Goal: Task Accomplishment & Management: Manage account settings

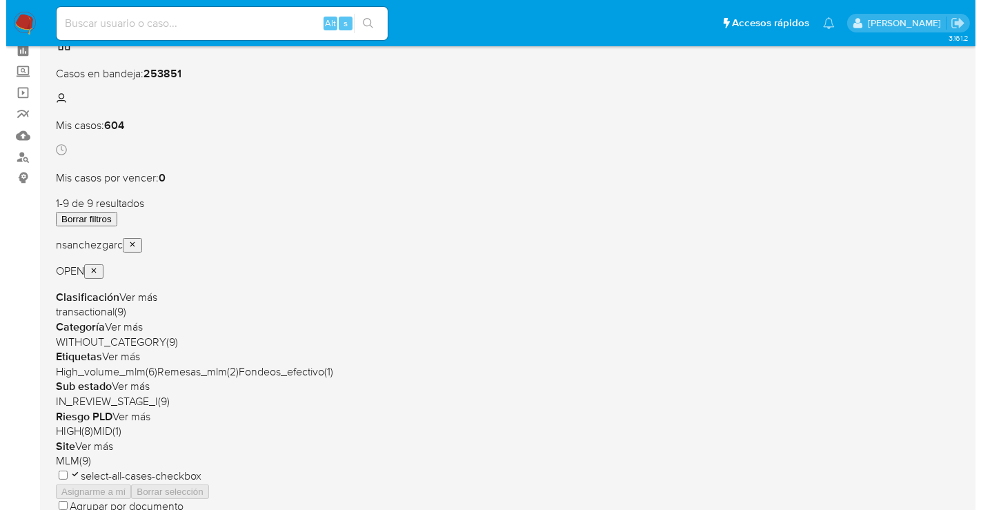
scroll to position [8, 0]
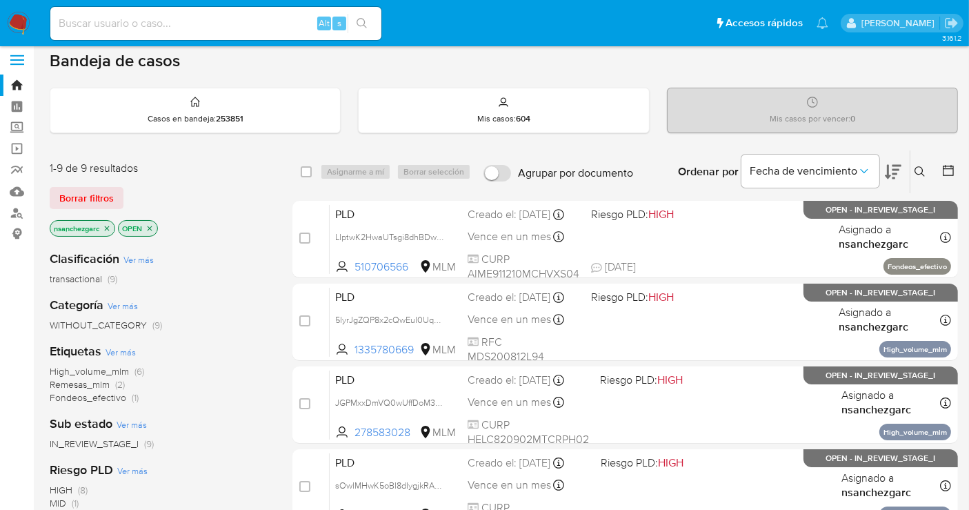
click at [916, 161] on div "Ingrese ID de usuario o caso Buscar Borrar filtros" at bounding box center [921, 171] width 23 height 43
click at [916, 168] on icon at bounding box center [920, 171] width 11 height 11
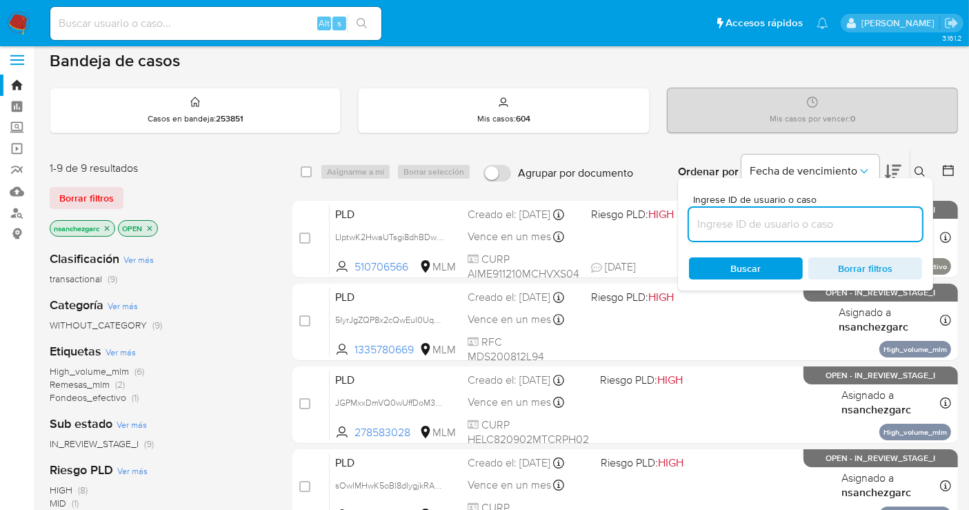
click at [710, 226] on input at bounding box center [805, 224] width 233 height 18
type input "1944013622"
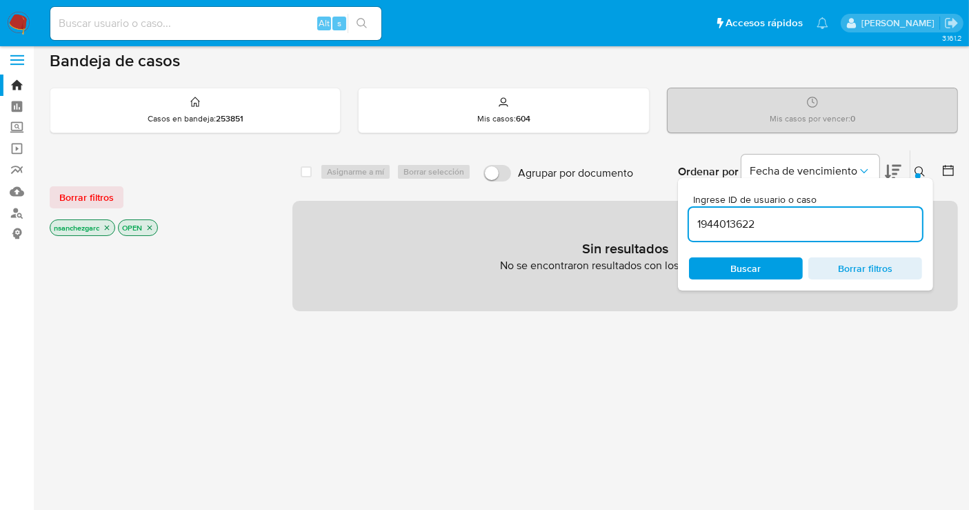
click at [108, 223] on icon "close-filter" at bounding box center [107, 227] width 8 height 8
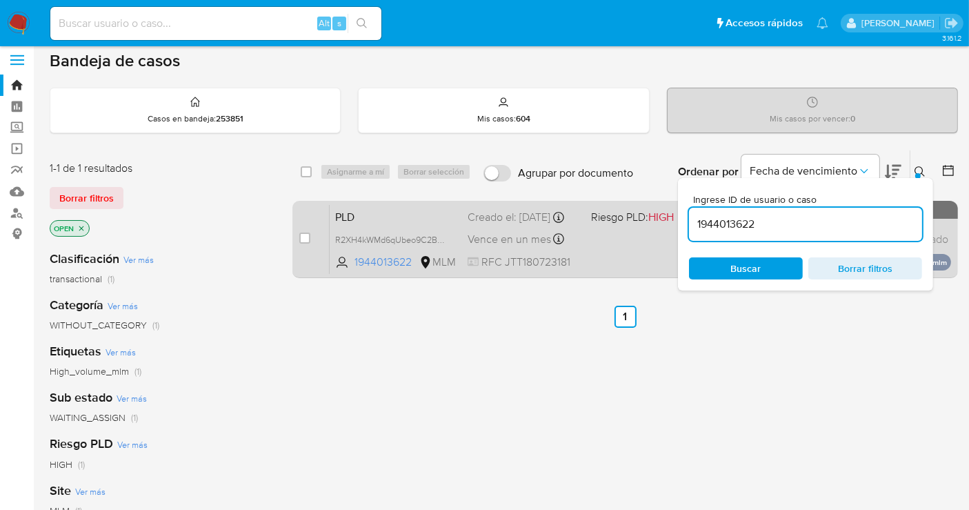
click at [495, 223] on div "Creado el: 12/09/2025 Creado el: 12/09/2025 02:06:17" at bounding box center [524, 217] width 112 height 15
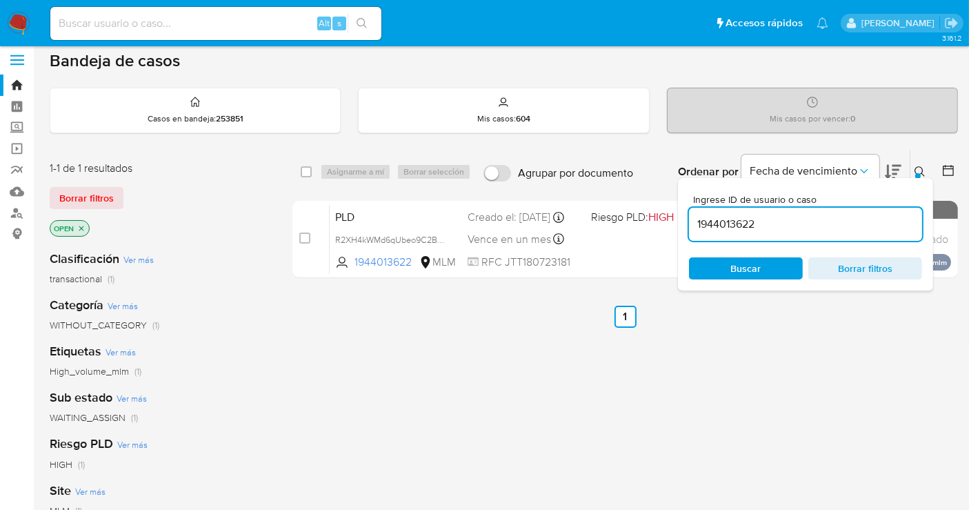
click at [920, 170] on icon at bounding box center [920, 171] width 11 height 11
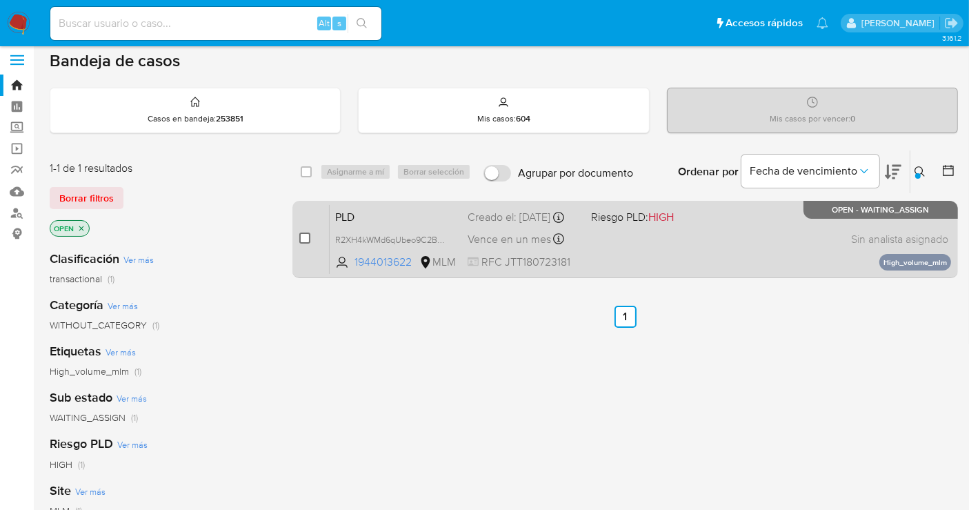
click at [306, 232] on input "checkbox" at bounding box center [304, 237] width 11 height 11
checkbox input "true"
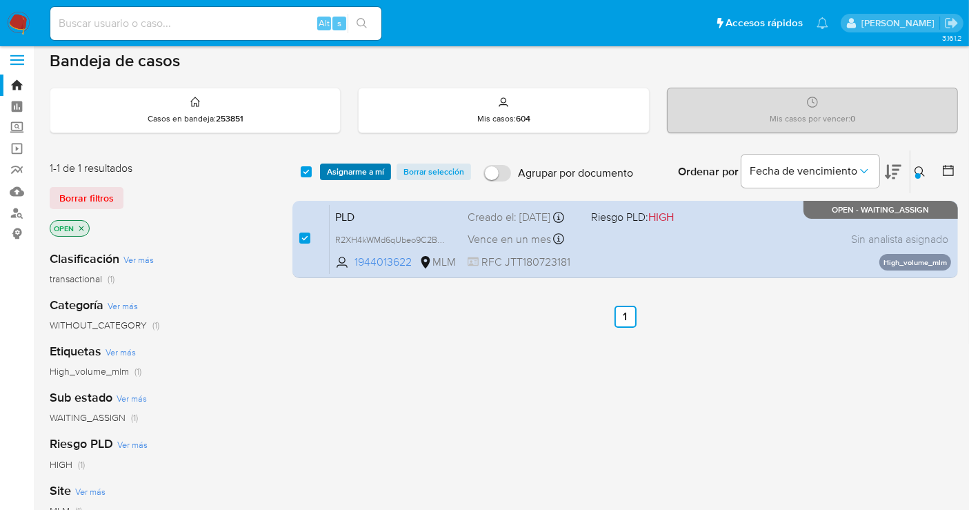
click at [339, 176] on span "Asignarme a mí" at bounding box center [355, 172] width 57 height 14
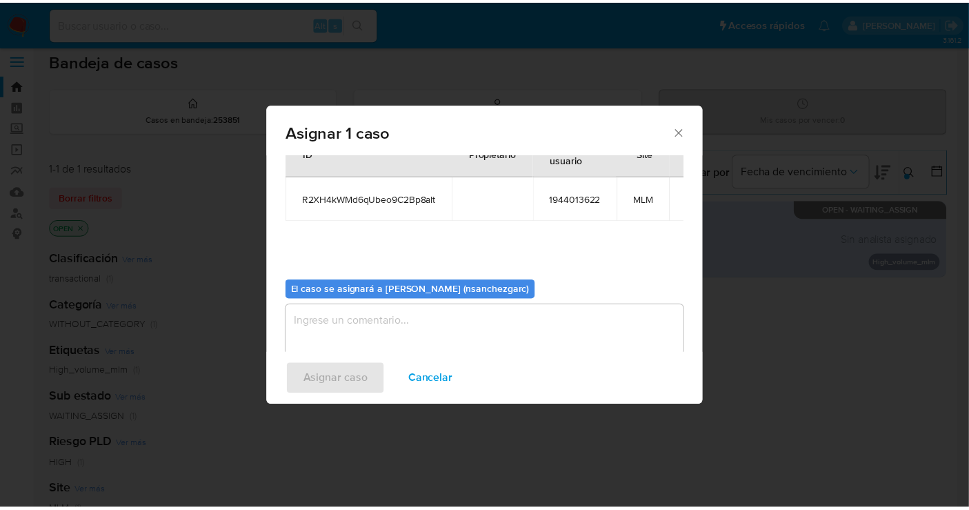
scroll to position [70, 0]
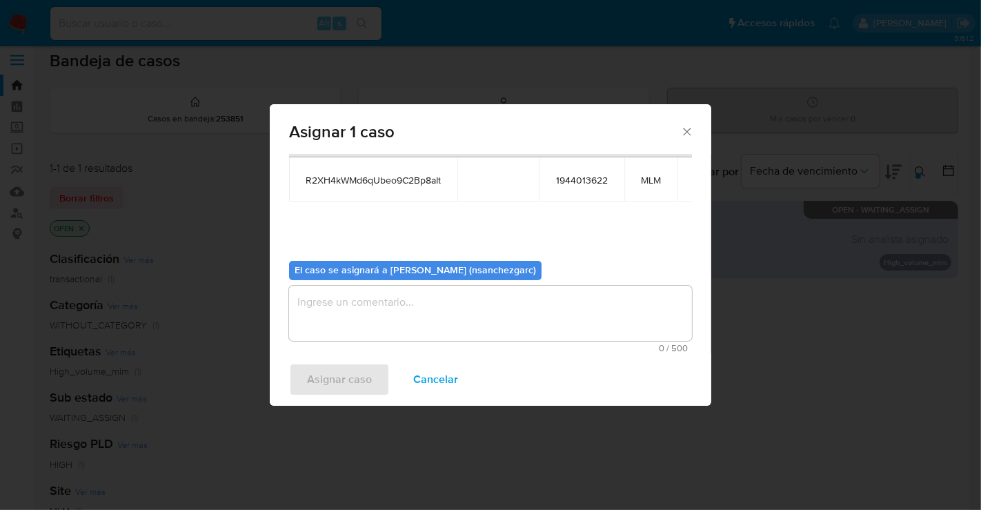
click at [354, 308] on textarea "assign-modal" at bounding box center [490, 313] width 403 height 55
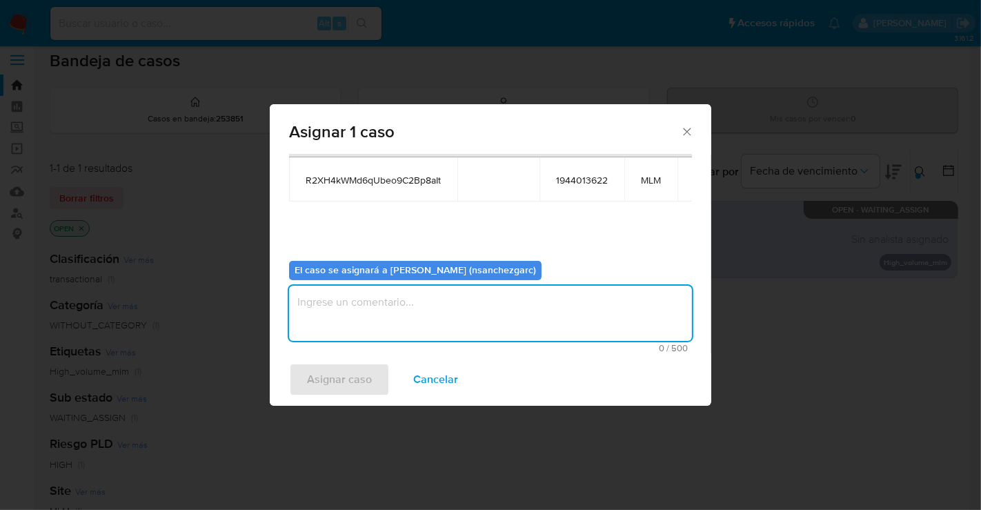
type textarea "m"
type textarea "nesg"
click at [336, 378] on span "Asignar caso" at bounding box center [339, 379] width 65 height 30
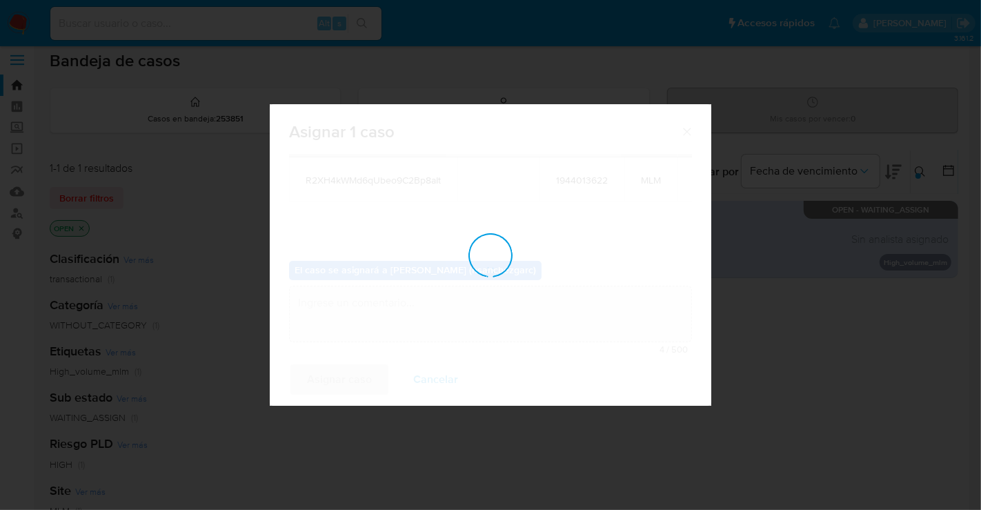
checkbox input "false"
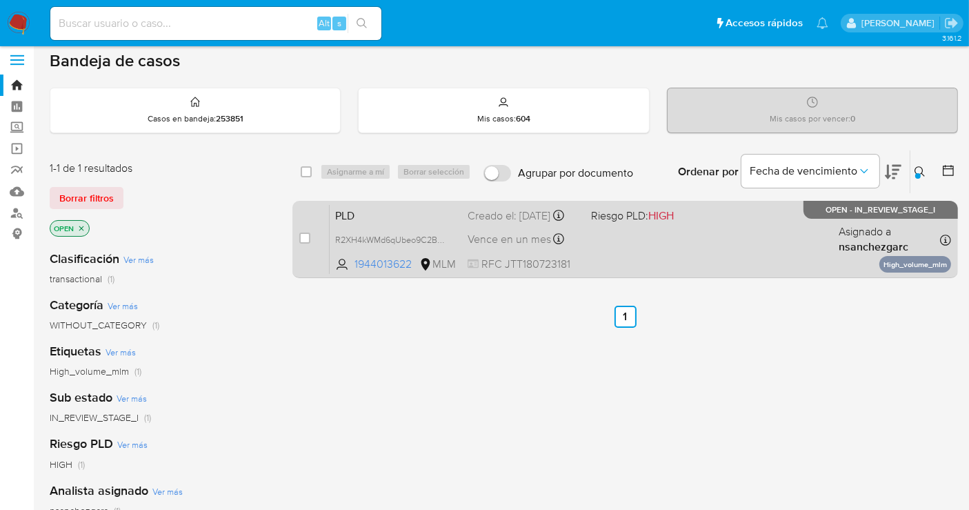
click at [500, 223] on div "Creado el: 12/09/2025 Creado el: 12/09/2025 02:06:17" at bounding box center [524, 215] width 112 height 15
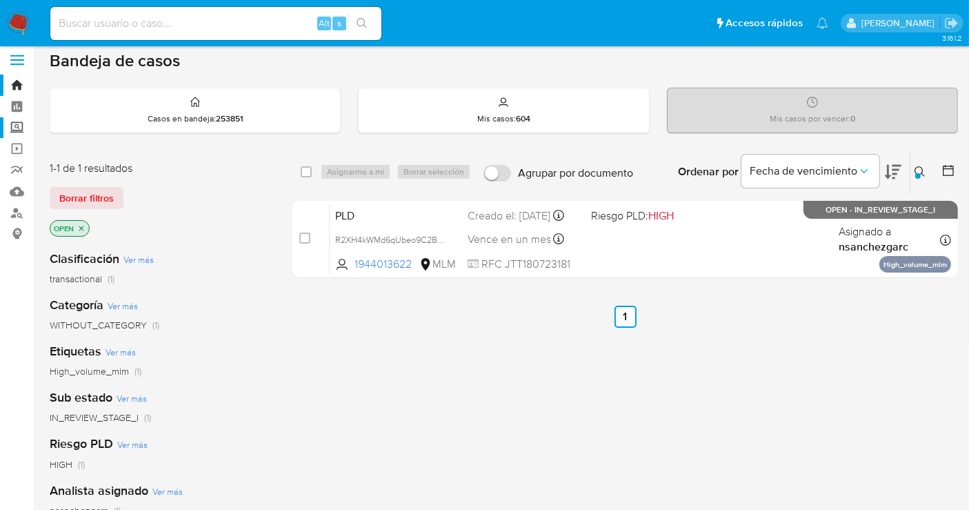
click at [17, 128] on label "Screening" at bounding box center [82, 127] width 164 height 21
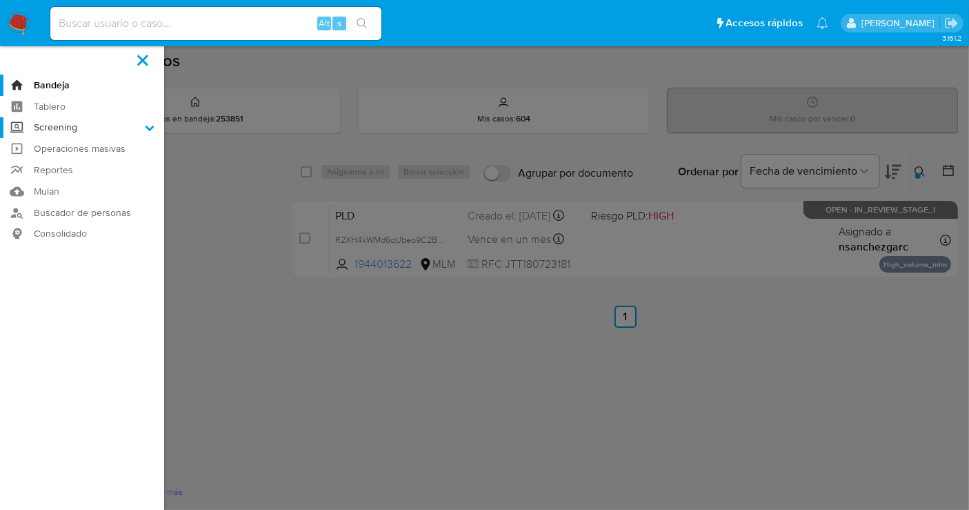
click at [0, 0] on input "Screening" at bounding box center [0, 0] width 0 height 0
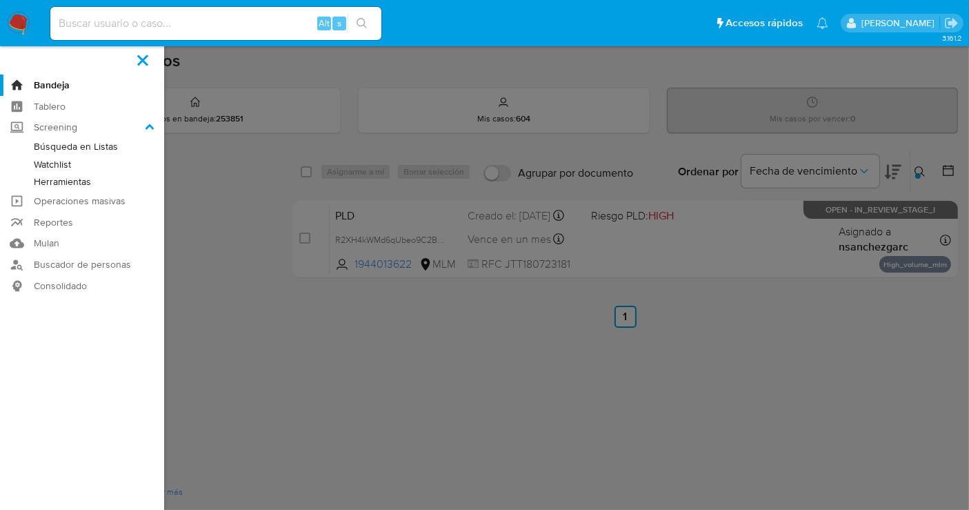
click at [21, 21] on img at bounding box center [18, 23] width 23 height 23
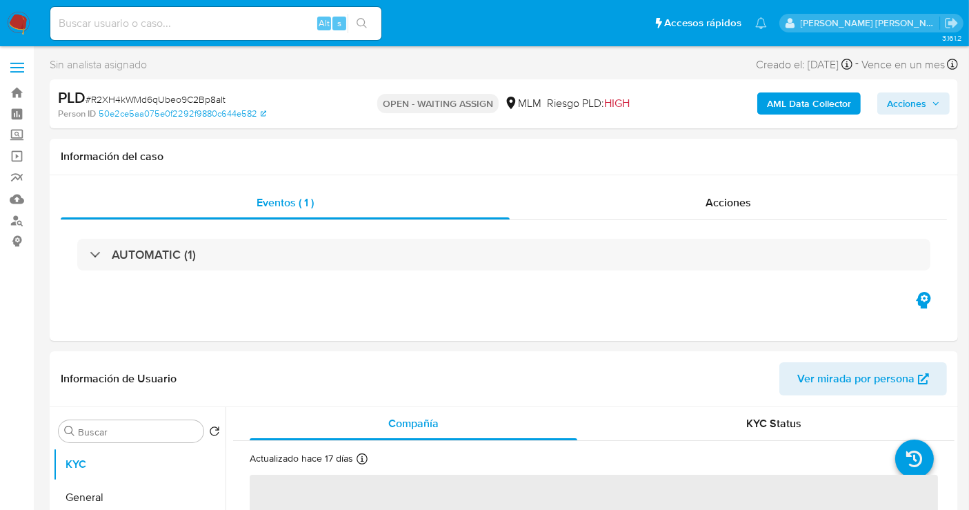
select select "10"
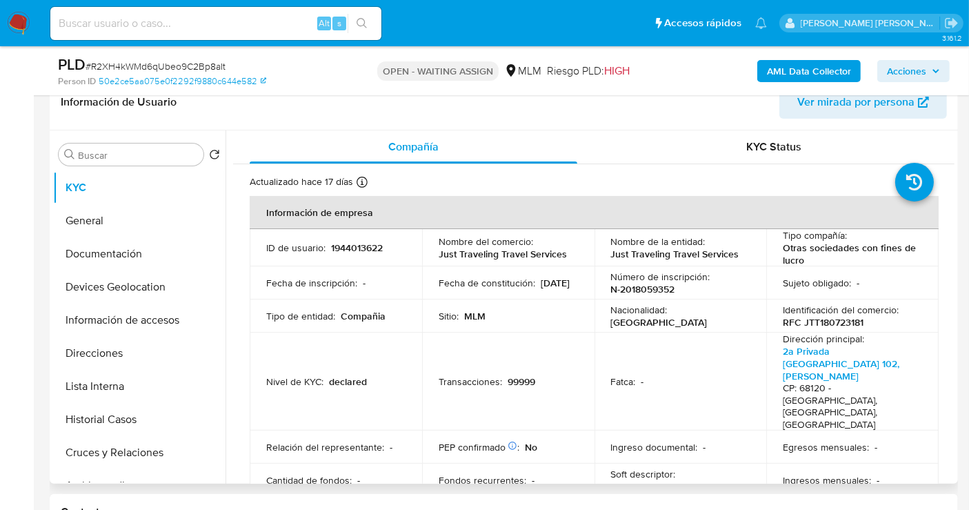
scroll to position [230, 0]
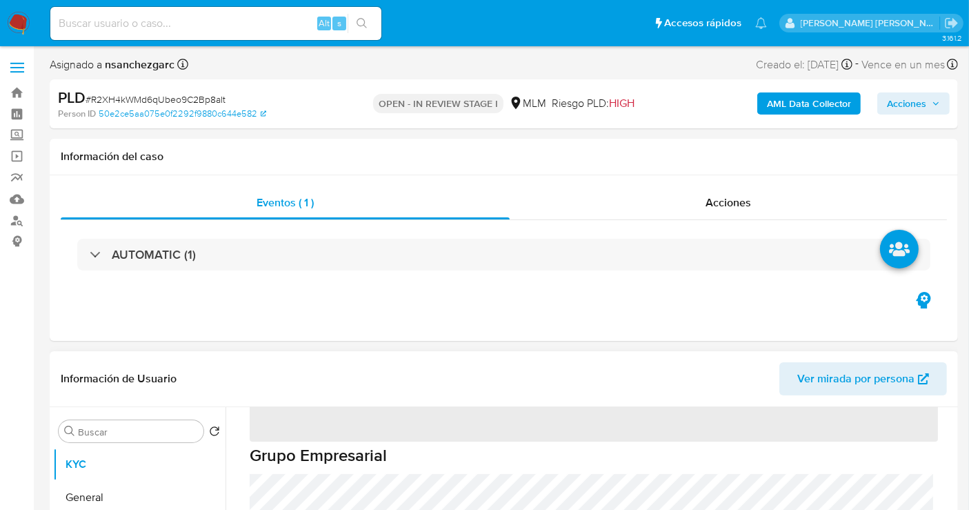
scroll to position [230, 0]
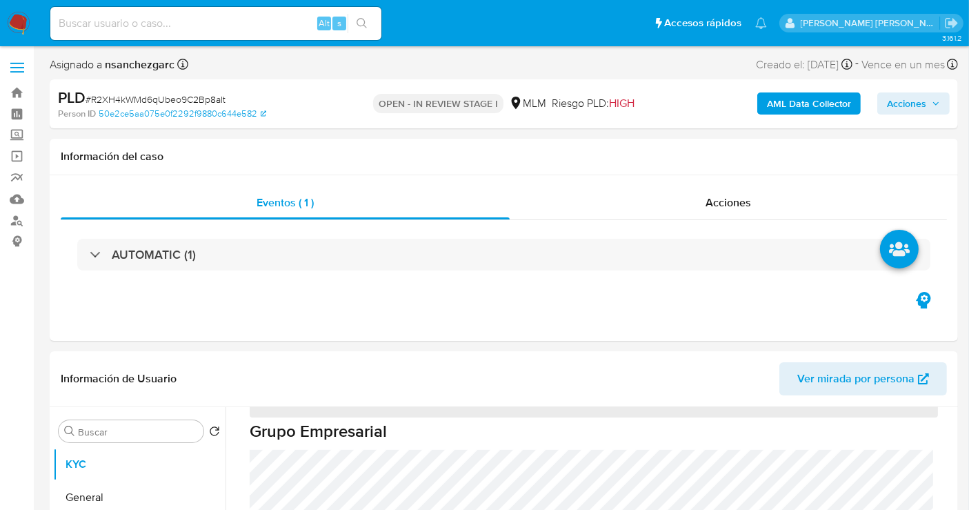
select select "10"
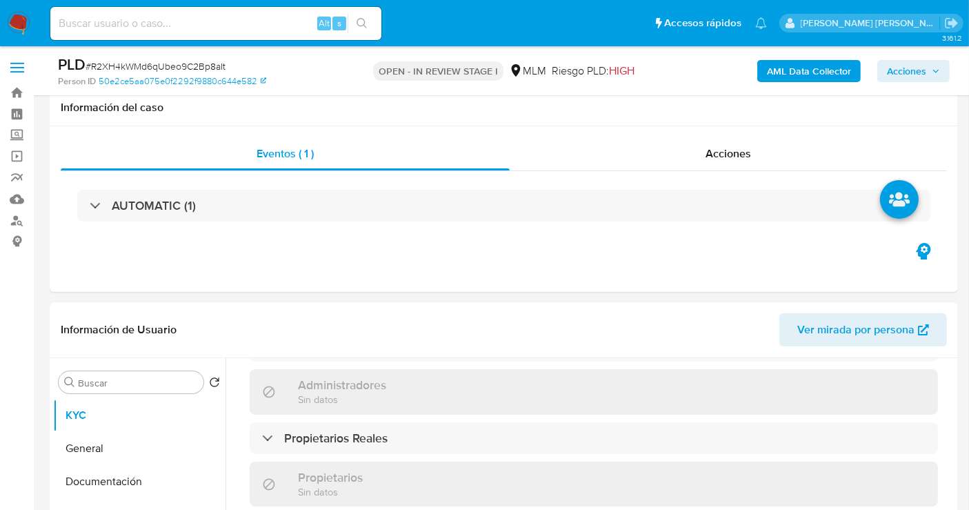
scroll to position [153, 0]
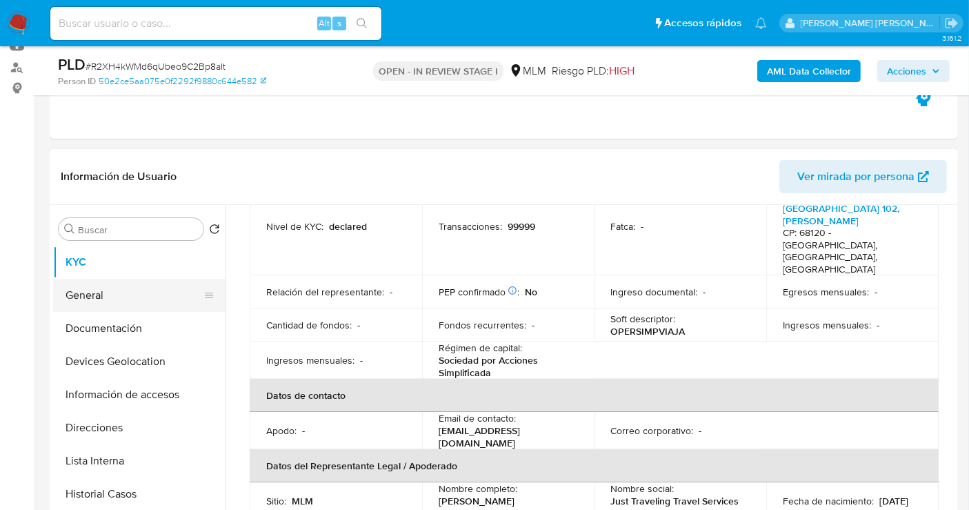
click at [106, 298] on button "General" at bounding box center [133, 295] width 161 height 33
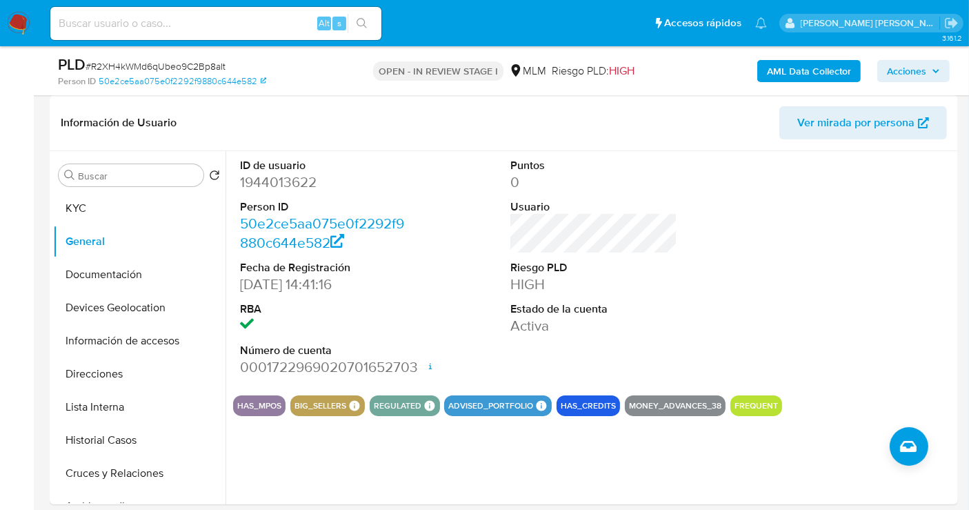
scroll to position [230, 0]
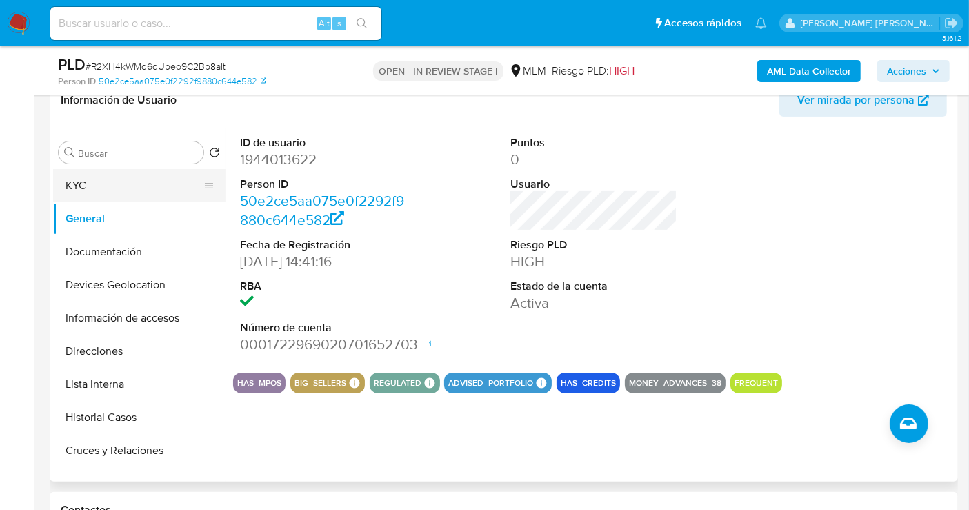
click at [101, 192] on button "KYC" at bounding box center [133, 185] width 161 height 33
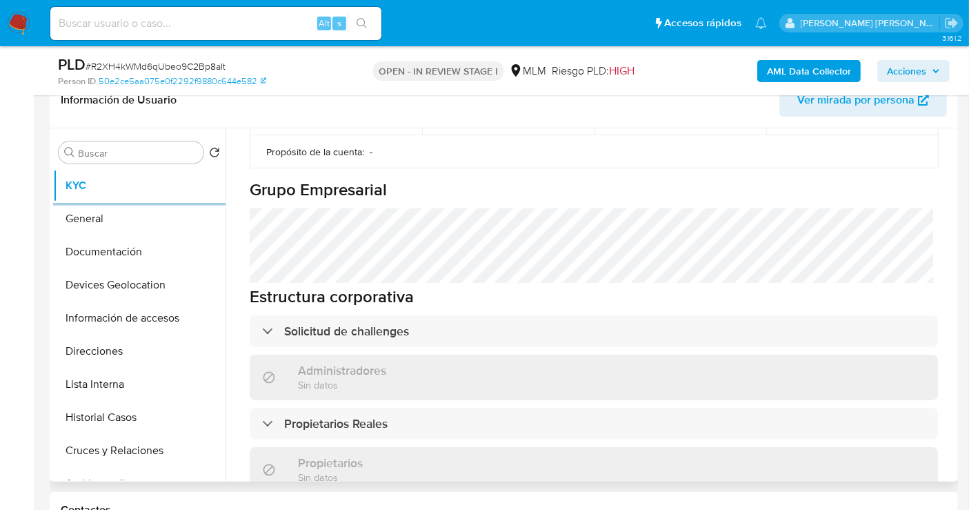
scroll to position [690, 0]
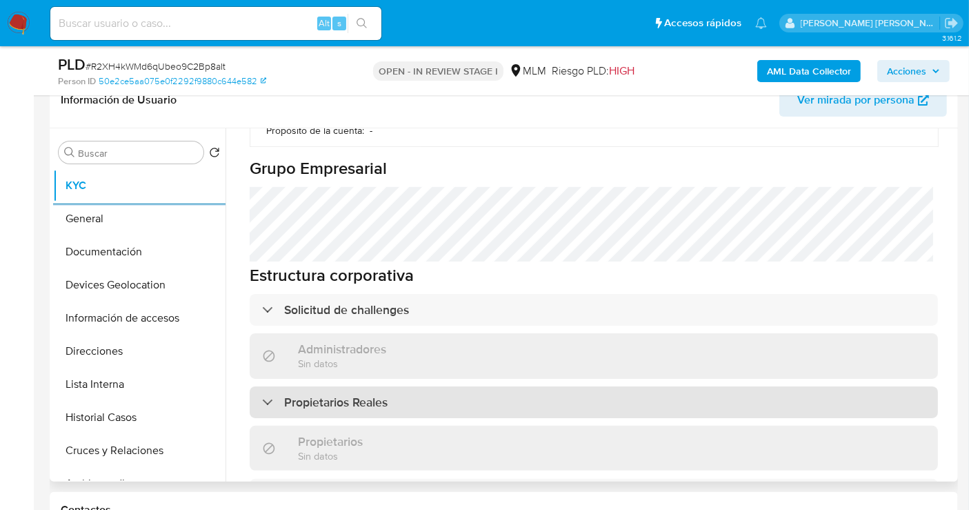
click at [382, 386] on div "Propietarios Reales" at bounding box center [594, 402] width 688 height 32
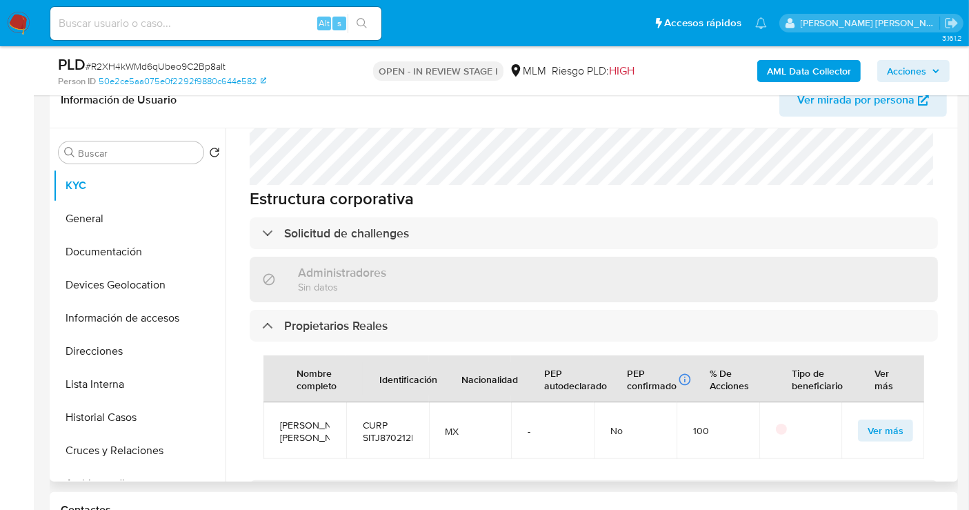
scroll to position [843, 0]
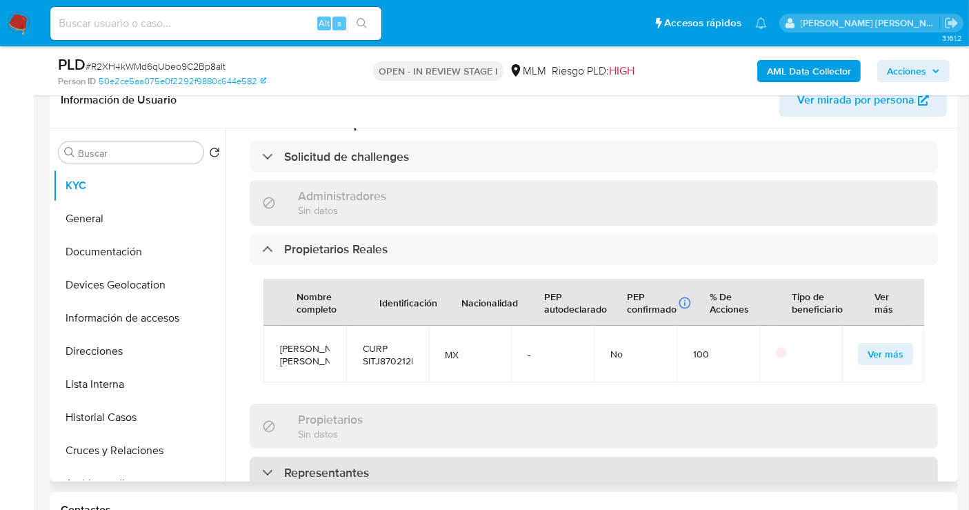
click at [366, 465] on h3 "Representantes" at bounding box center [326, 472] width 85 height 15
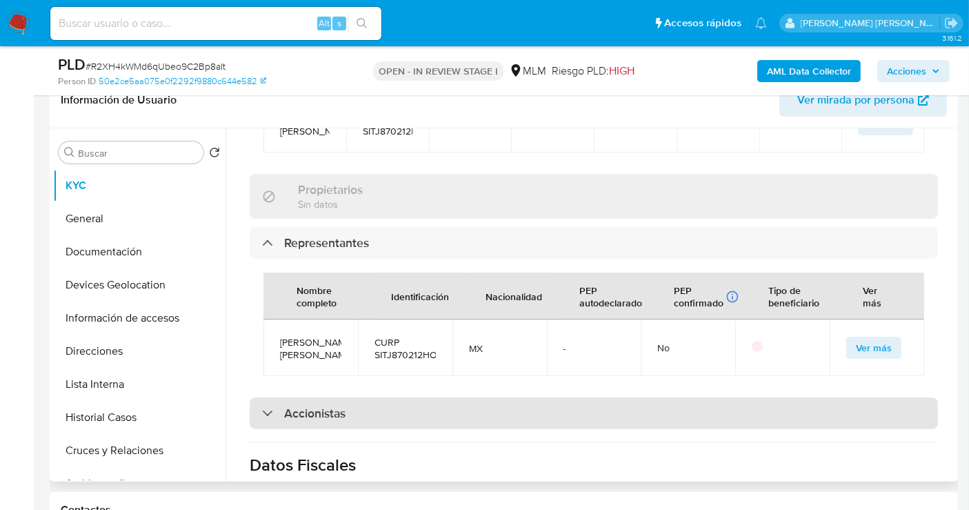
click at [354, 397] on div "Accionistas" at bounding box center [594, 413] width 688 height 32
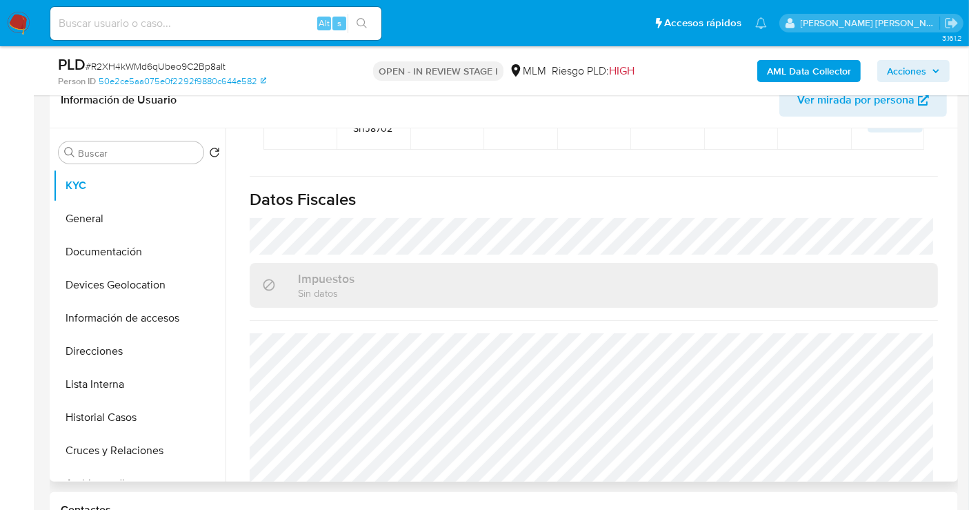
scroll to position [1474, 0]
click at [108, 256] on button "Documentación" at bounding box center [133, 251] width 161 height 33
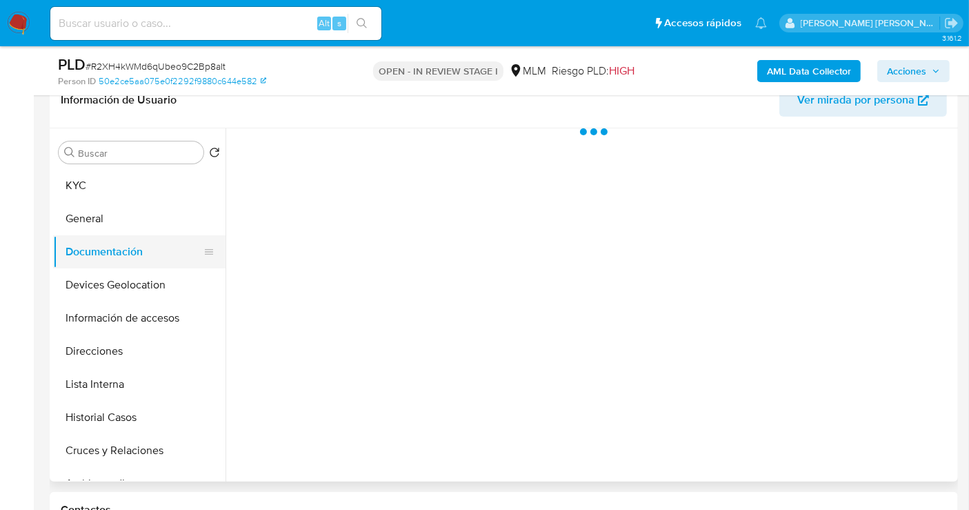
scroll to position [0, 0]
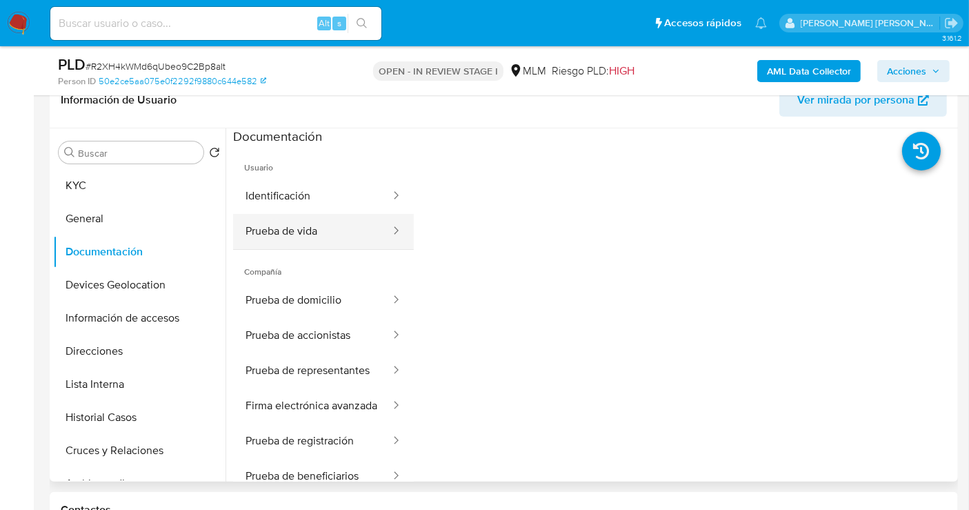
click at [317, 237] on button "Prueba de vida" at bounding box center [312, 231] width 159 height 35
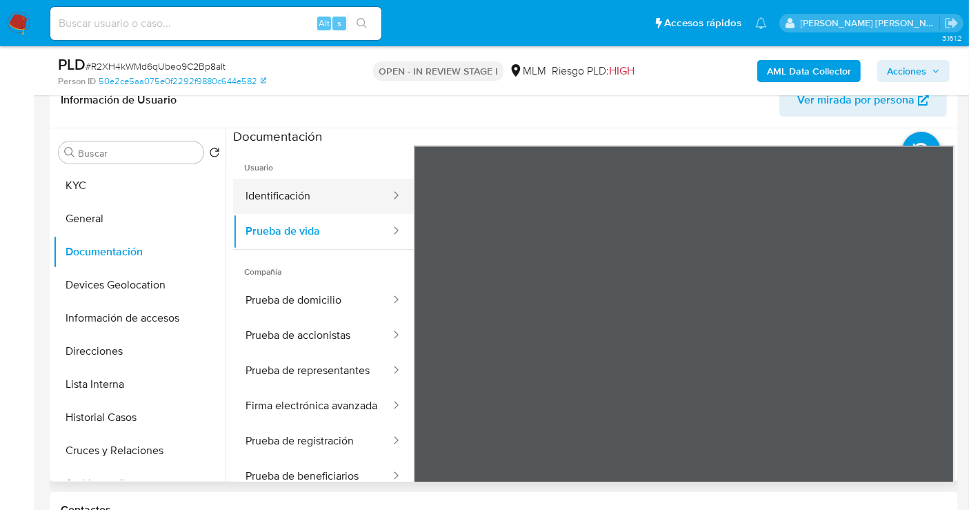
click at [269, 194] on button "Identificación" at bounding box center [312, 196] width 159 height 35
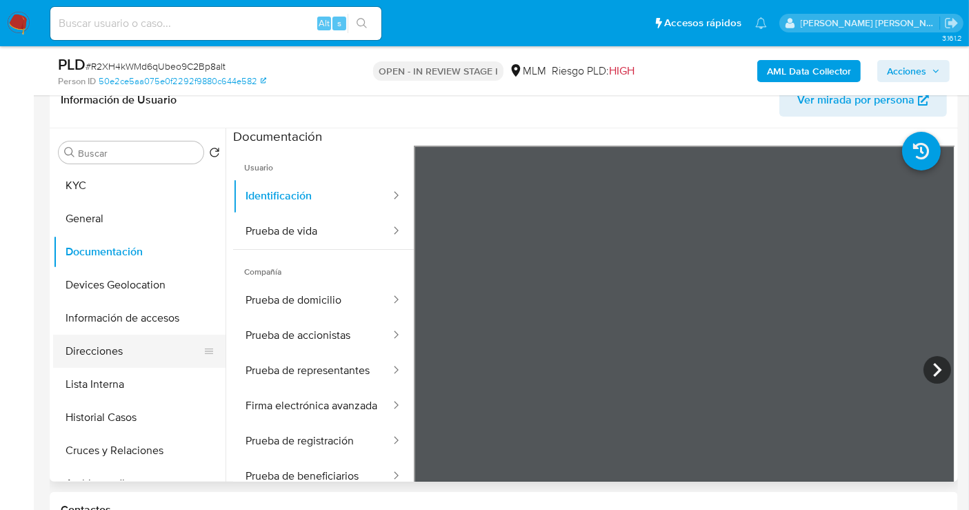
click at [92, 356] on button "Direcciones" at bounding box center [133, 351] width 161 height 33
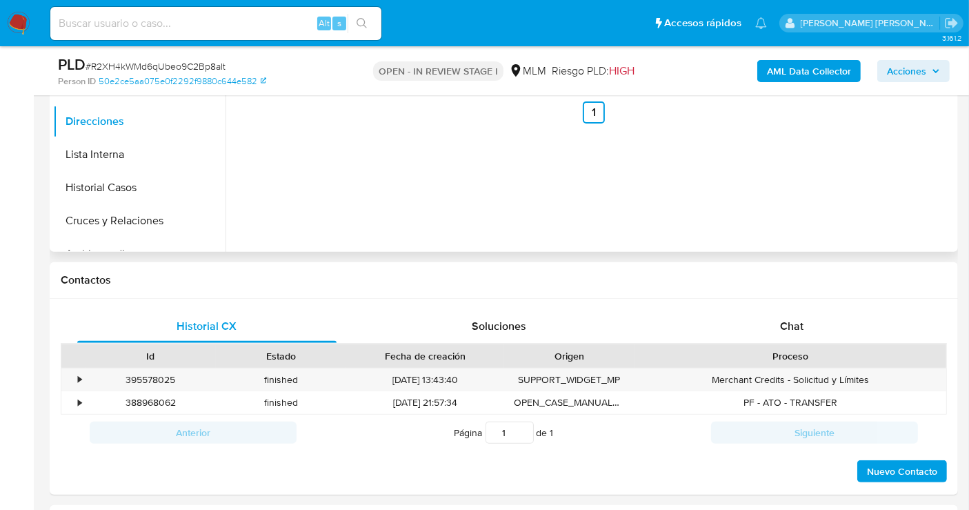
scroll to position [843, 0]
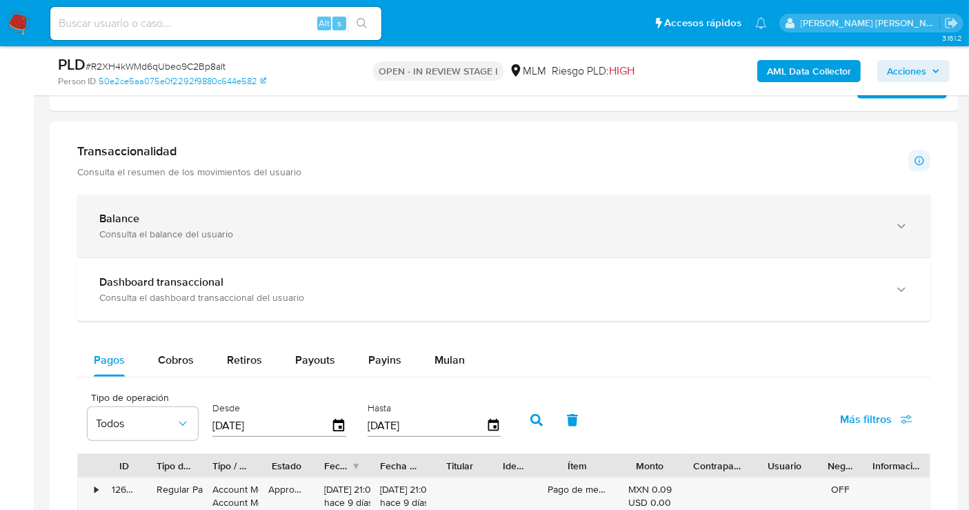
click at [258, 223] on div "Balance Consulta el balance del usuario" at bounding box center [490, 226] width 782 height 28
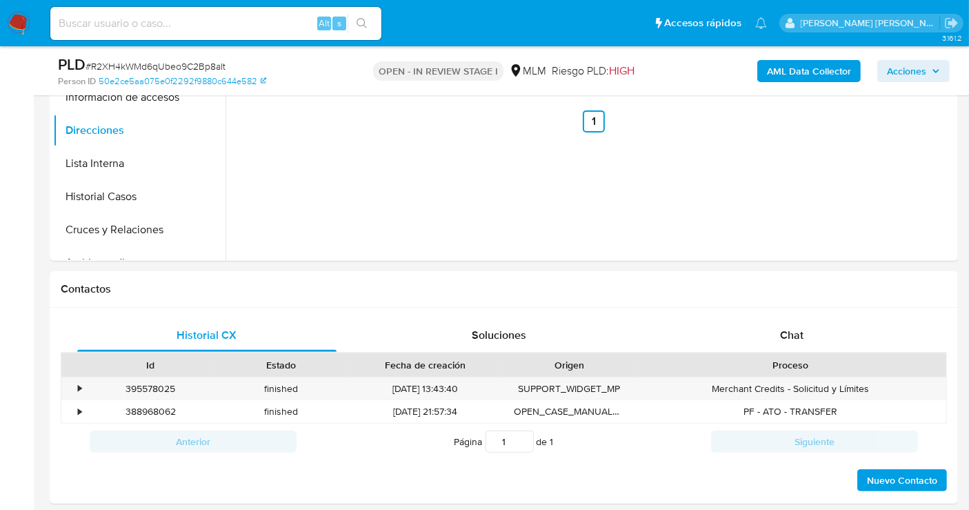
scroll to position [302, 0]
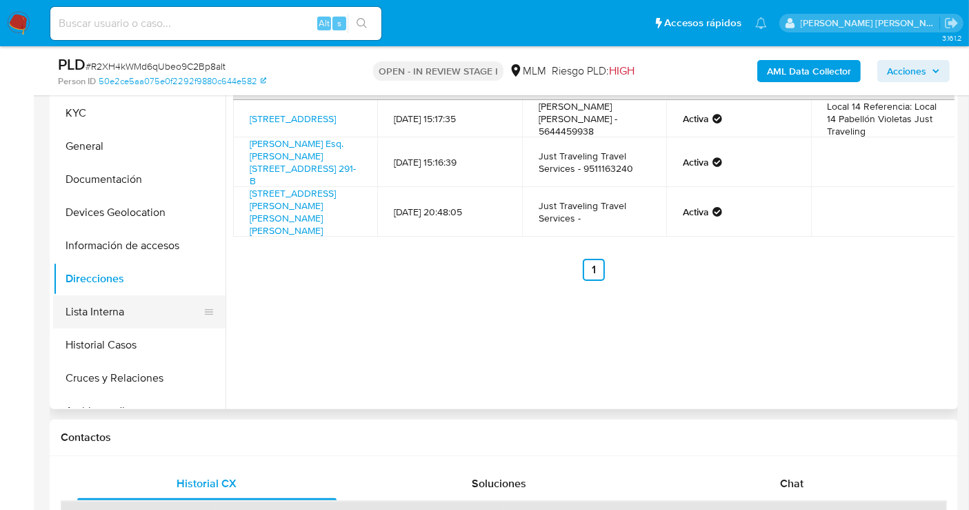
click at [91, 311] on button "Lista Interna" at bounding box center [133, 311] width 161 height 33
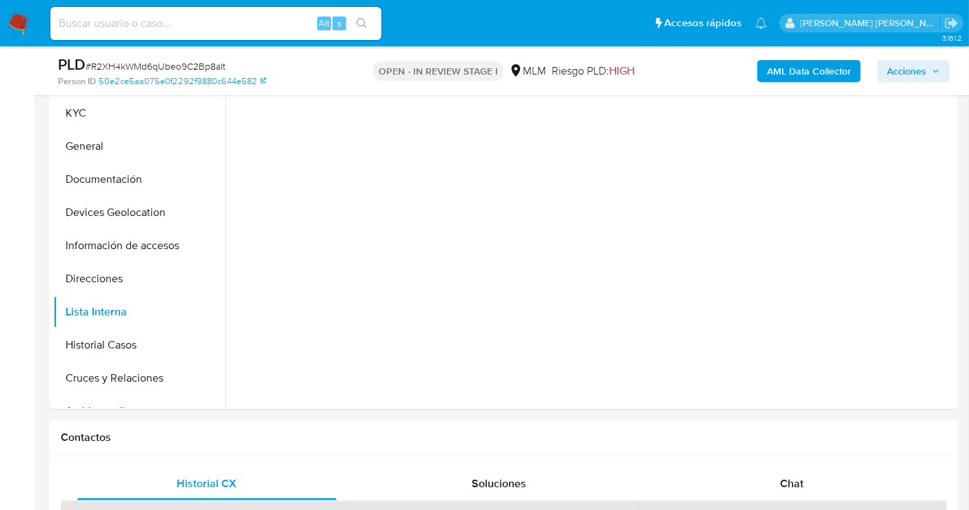
scroll to position [226, 0]
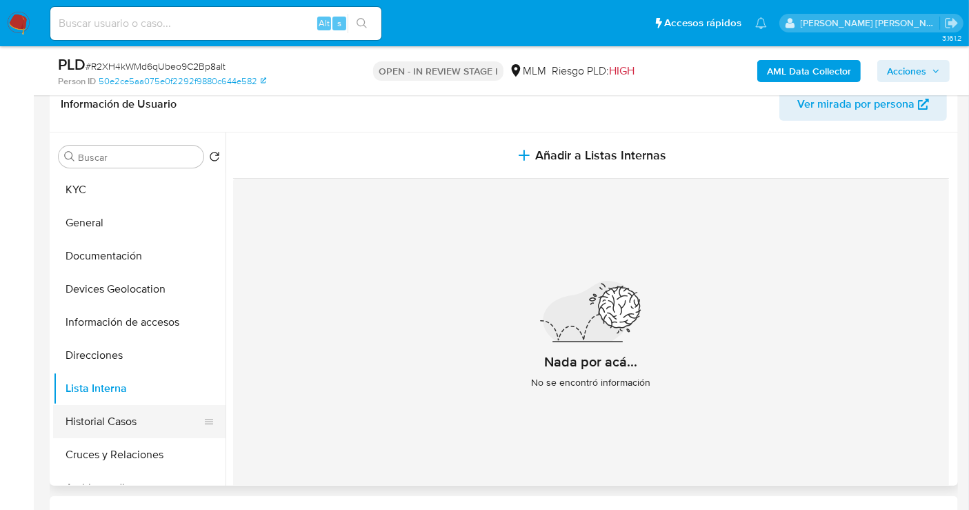
click at [128, 424] on button "Historial Casos" at bounding box center [133, 421] width 161 height 33
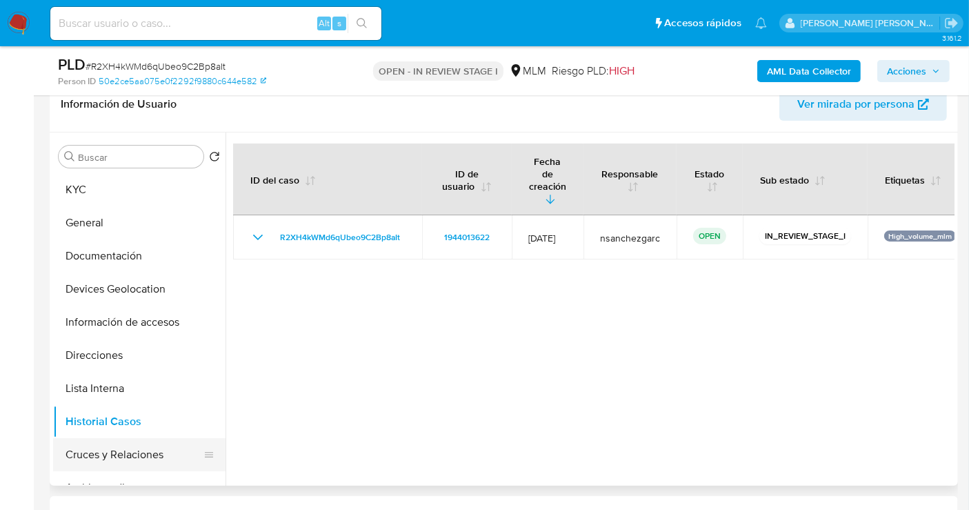
click at [118, 455] on button "Cruces y Relaciones" at bounding box center [133, 454] width 161 height 33
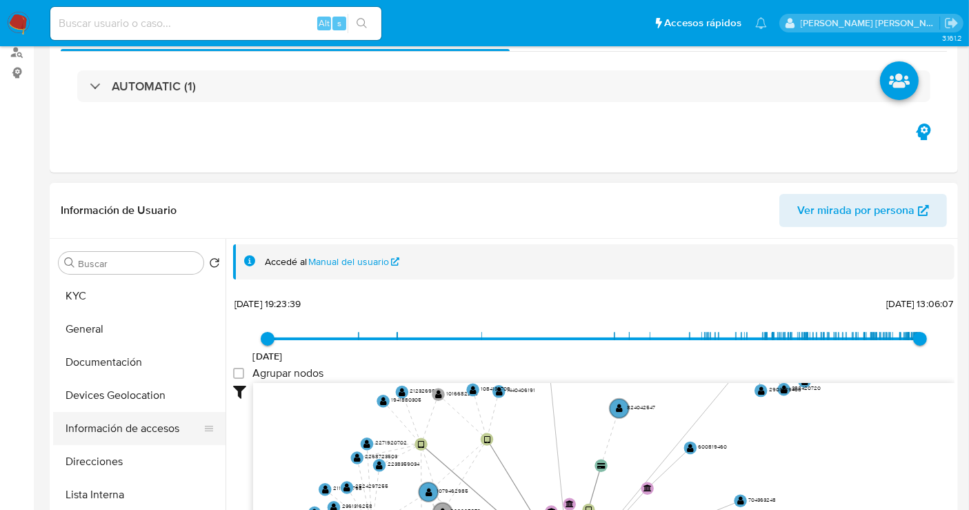
scroll to position [230, 0]
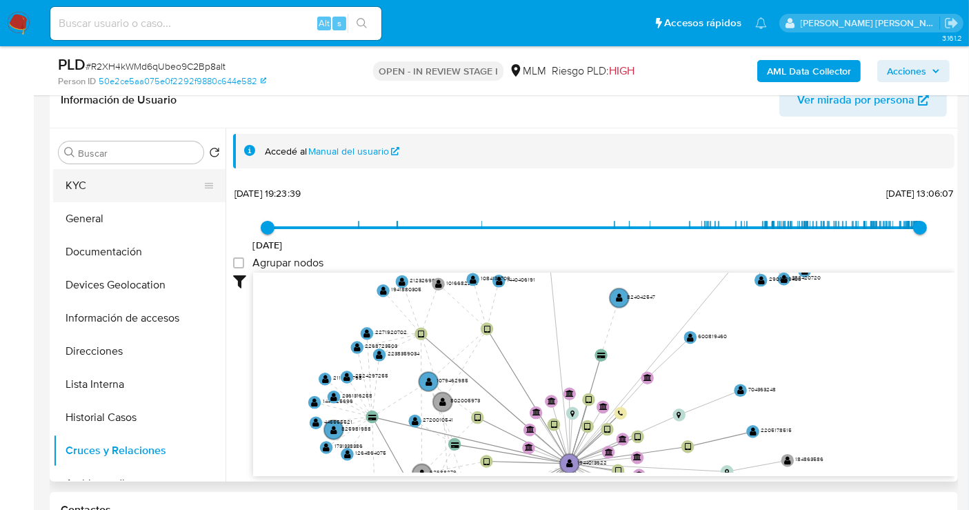
click at [94, 181] on button "KYC" at bounding box center [133, 185] width 161 height 33
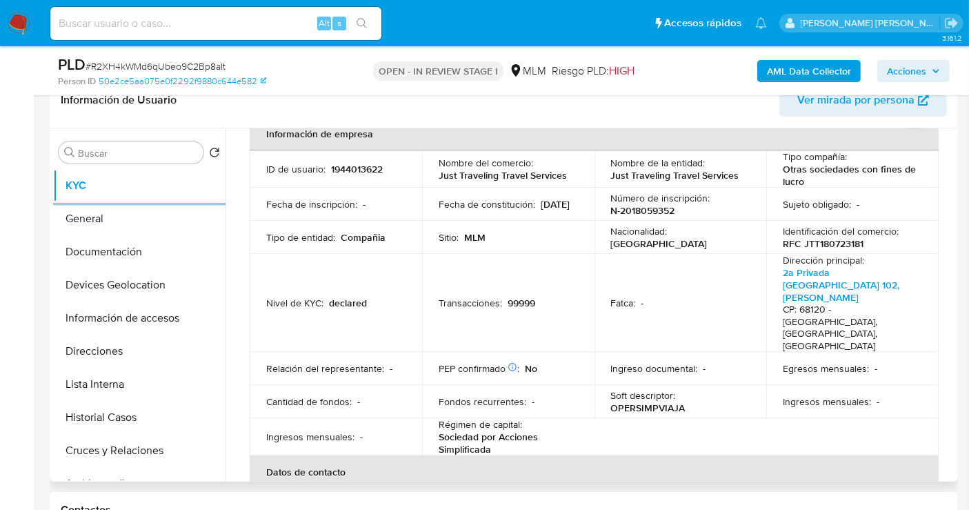
scroll to position [153, 0]
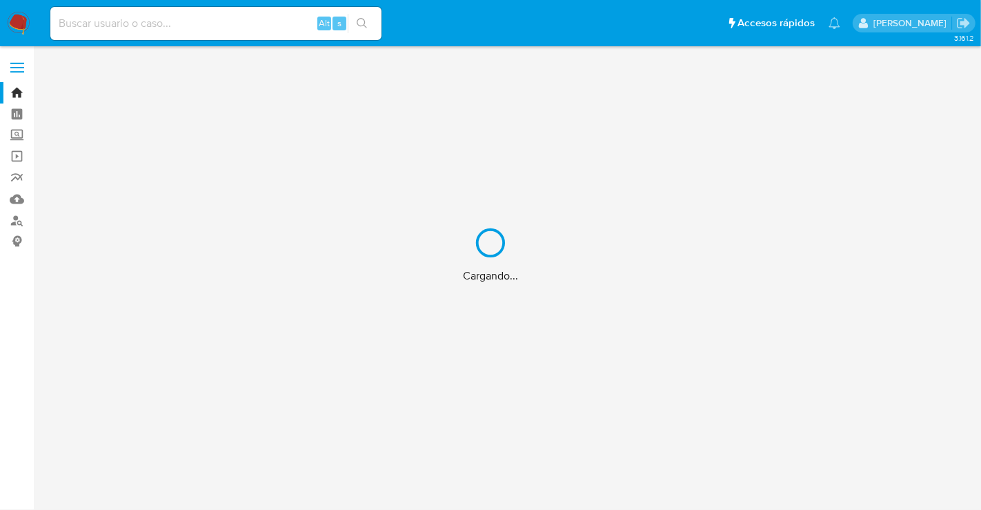
click at [14, 197] on div "Cargando..." at bounding box center [490, 255] width 981 height 510
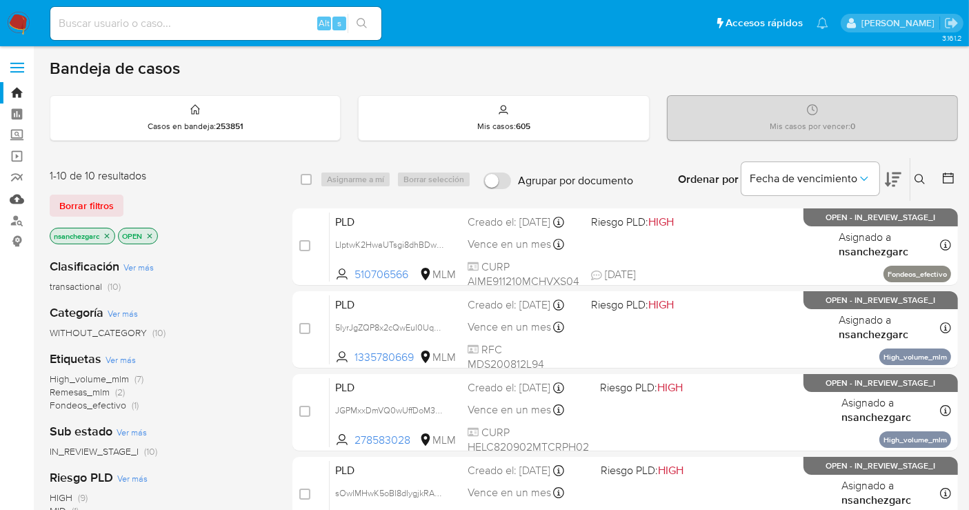
click at [14, 197] on link "Mulan" at bounding box center [82, 198] width 164 height 21
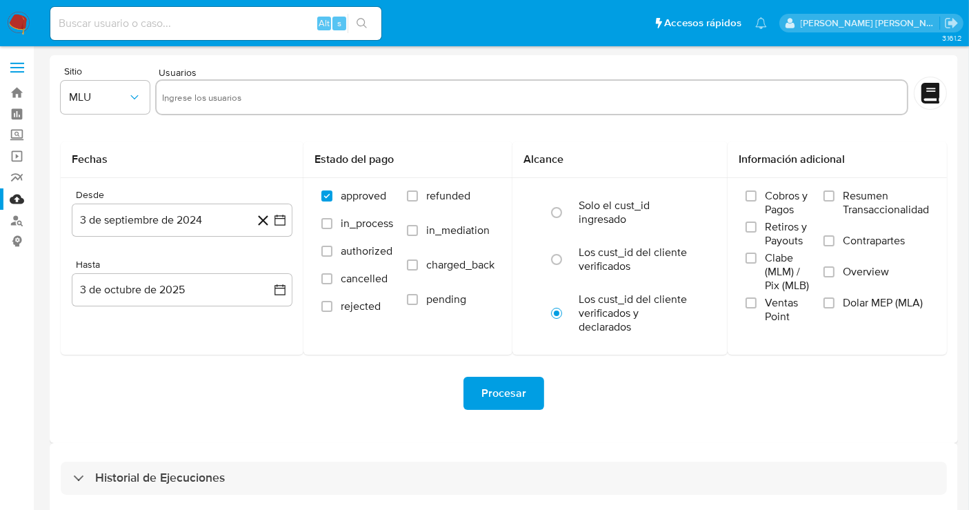
click at [258, 98] on input "text" at bounding box center [531, 97] width 739 height 22
paste input "1944013622 1124043598 166400391"
type input "1944013622 1124043598 166400391"
click at [382, 92] on input "1944013622 1124043598 166400391" at bounding box center [531, 97] width 739 height 22
drag, startPoint x: 210, startPoint y: 99, endPoint x: 213, endPoint y: 113, distance: 14.1
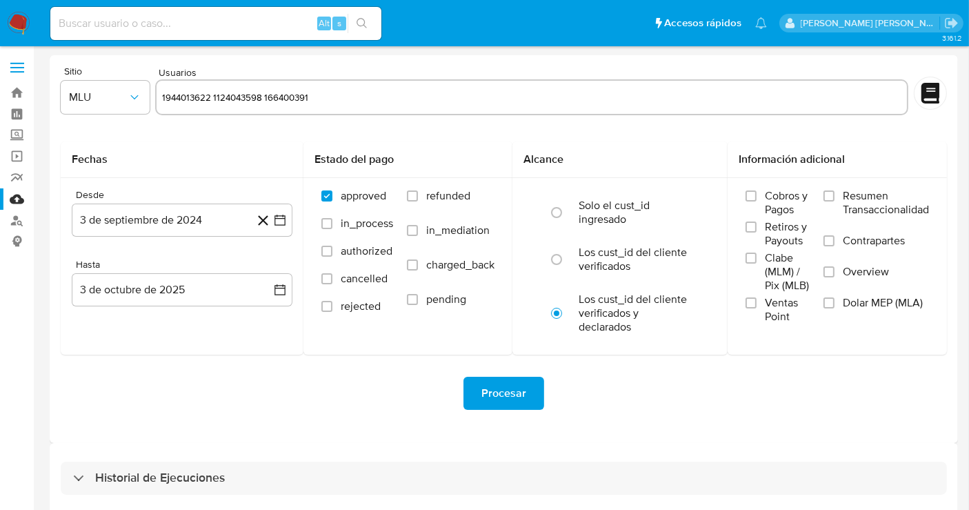
click at [212, 102] on input "1944013622 1124043598 166400391" at bounding box center [531, 97] width 739 height 22
paste input "1944013622"
type input "1944013622"
paste input "1124043598"
type input "1124043598"
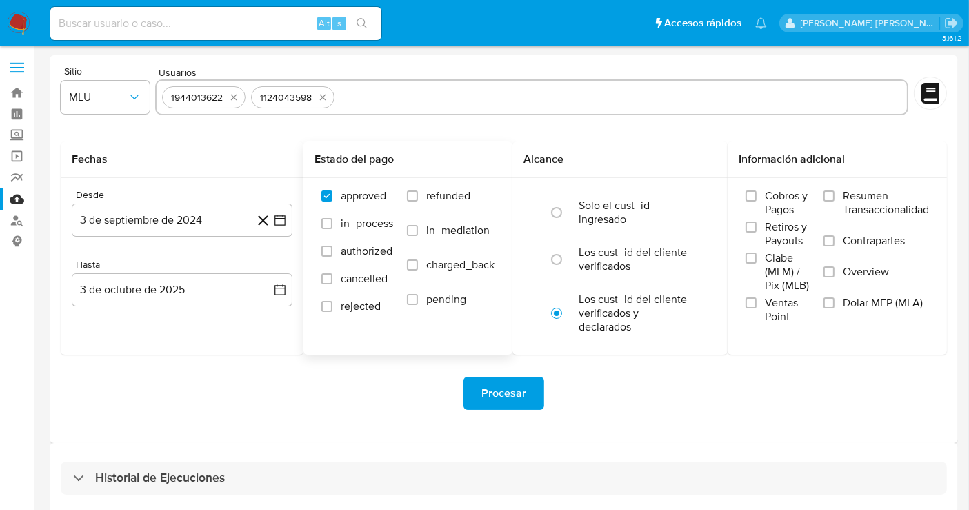
paste input "166400391"
type input "166400391"
paste input "396290697"
type input "396290697"
paste input "519362816"
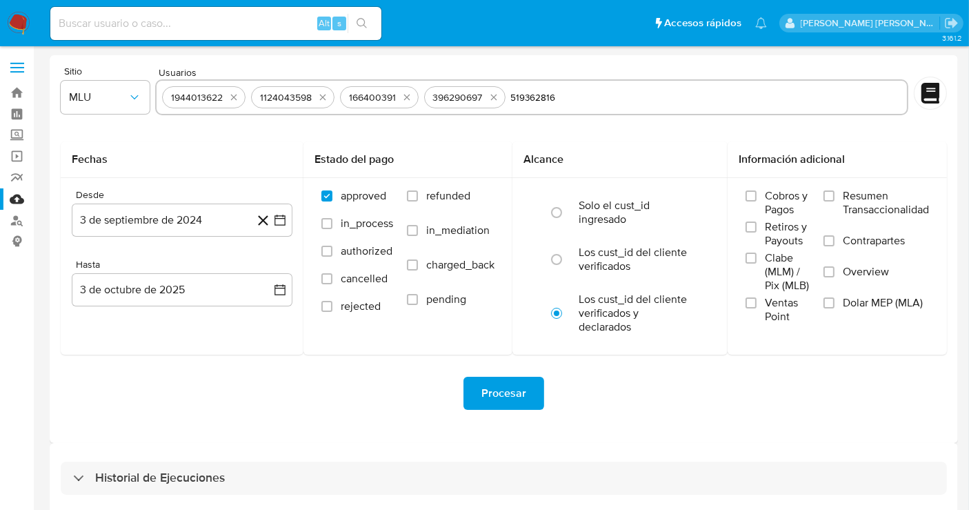
type input "519362816"
paste input "1989652244"
type input "1989652244"
paste input "1351122490"
type input "1351122490"
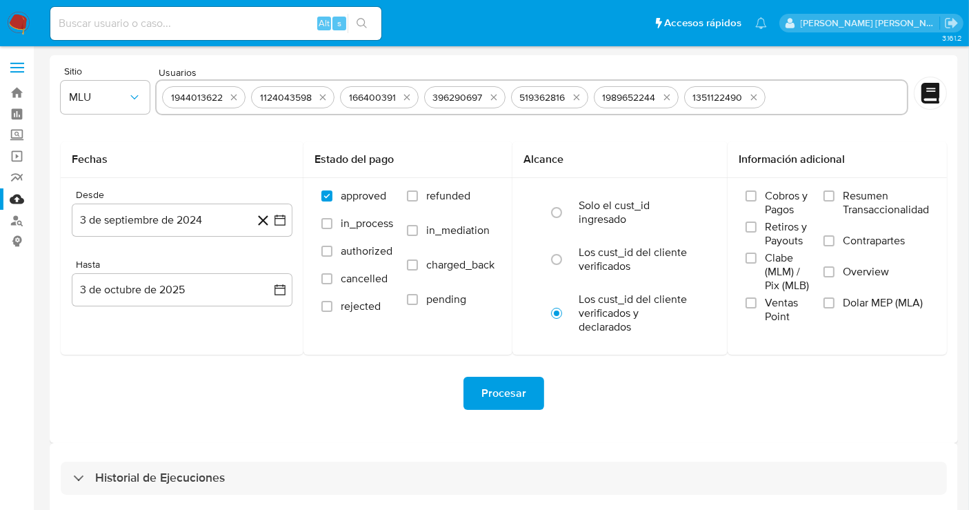
paste input "293055784"
type input "293055784"
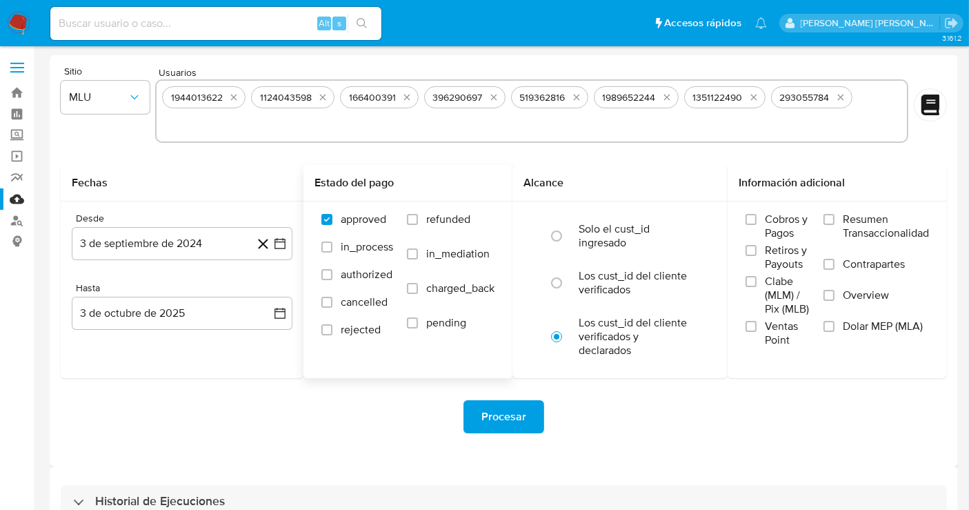
paste input "583696572"
type input "583696572"
paste input "160092021"
type input "160092021"
click at [86, 99] on span "MLU" at bounding box center [98, 97] width 59 height 14
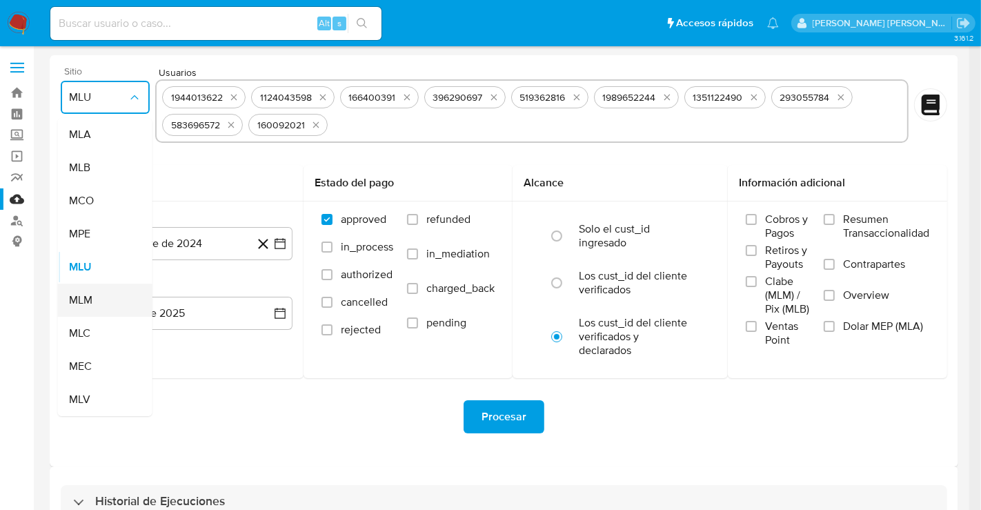
click at [88, 302] on span "MLM" at bounding box center [80, 300] width 23 height 14
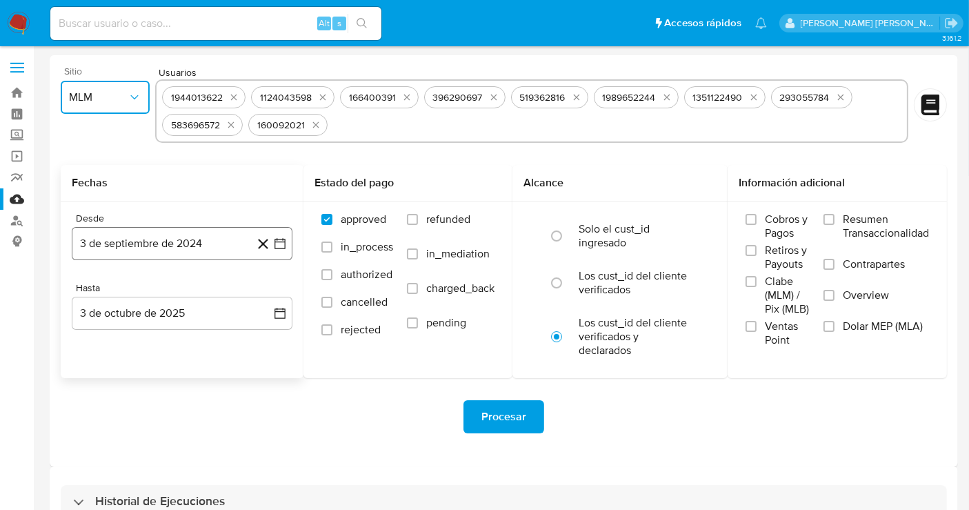
click at [194, 237] on button "3 de septiembre de 2024" at bounding box center [182, 243] width 221 height 33
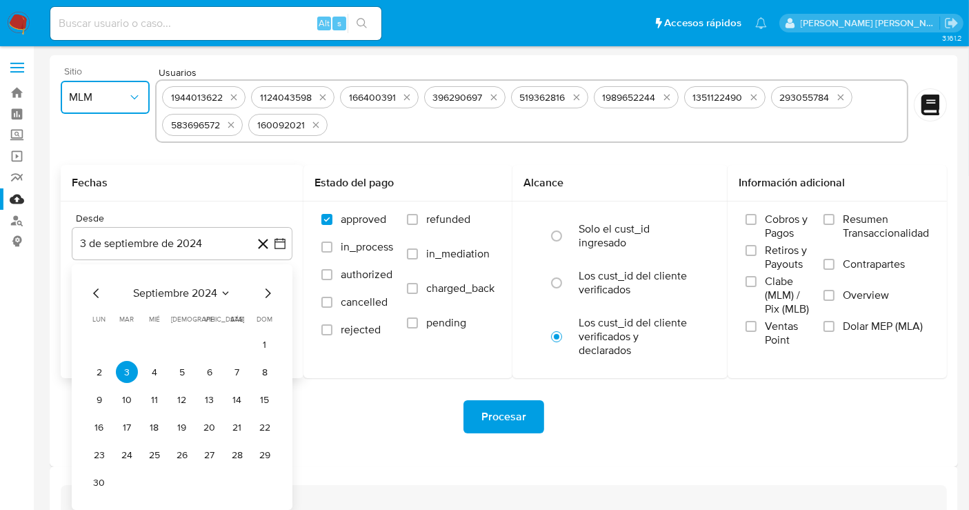
click at [267, 293] on icon "Mes siguiente" at bounding box center [267, 293] width 17 height 17
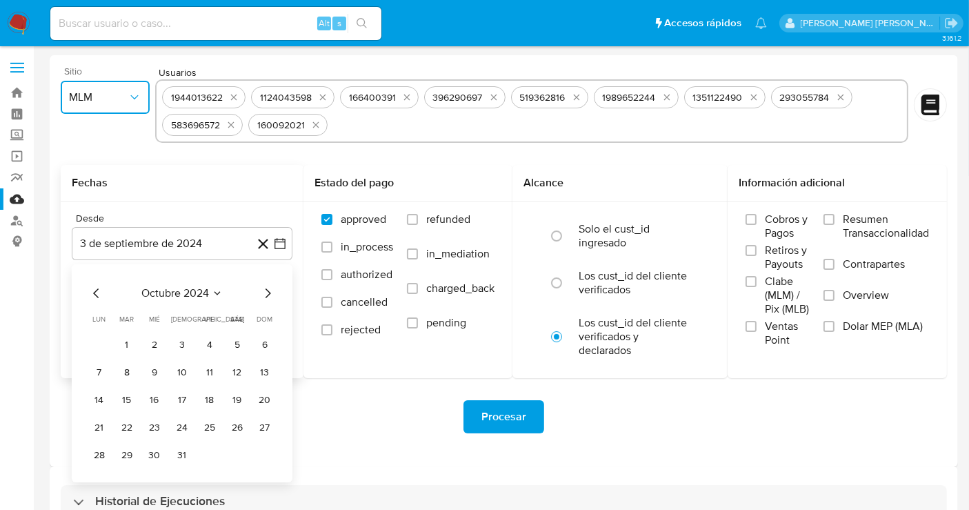
click at [267, 293] on icon "Mes siguiente" at bounding box center [267, 293] width 17 height 17
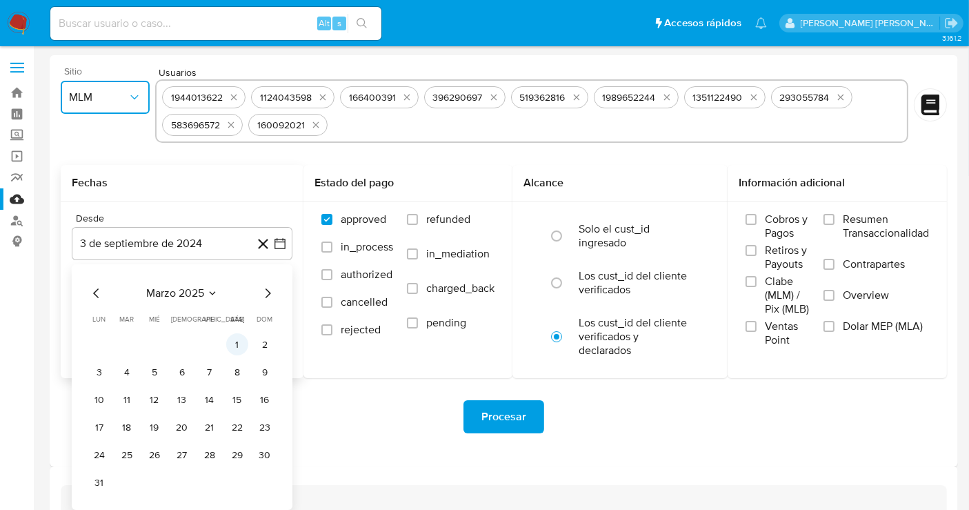
click at [243, 335] on button "1" at bounding box center [237, 344] width 22 height 22
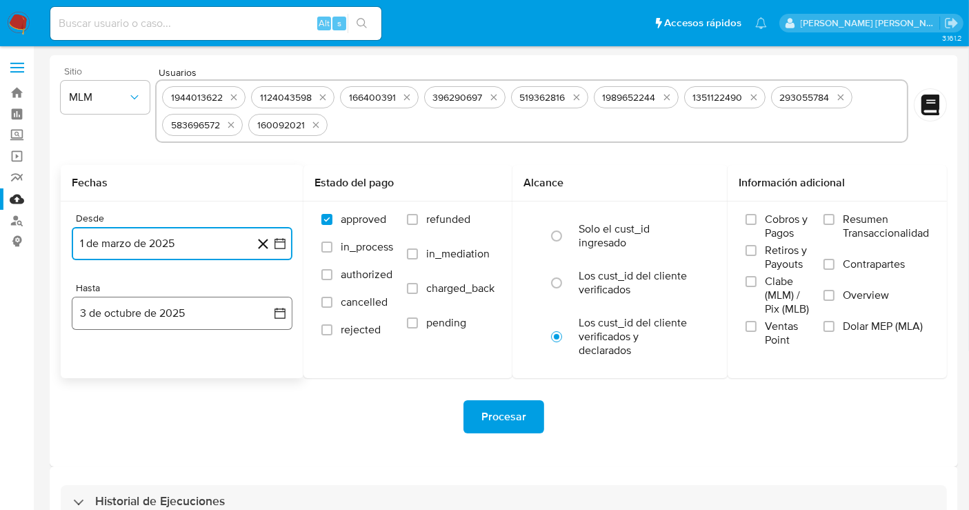
click at [217, 308] on button "3 de octubre de 2025" at bounding box center [182, 313] width 221 height 33
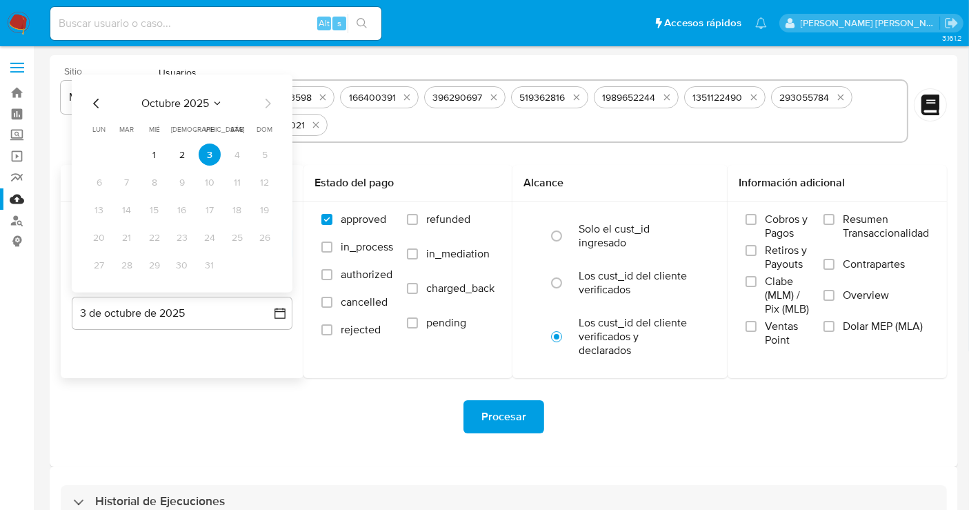
click at [97, 108] on icon "Mes anterior" at bounding box center [96, 103] width 17 height 17
click at [97, 107] on icon "Mes anterior" at bounding box center [96, 103] width 17 height 17
click at [262, 263] on button "31" at bounding box center [265, 265] width 22 height 22
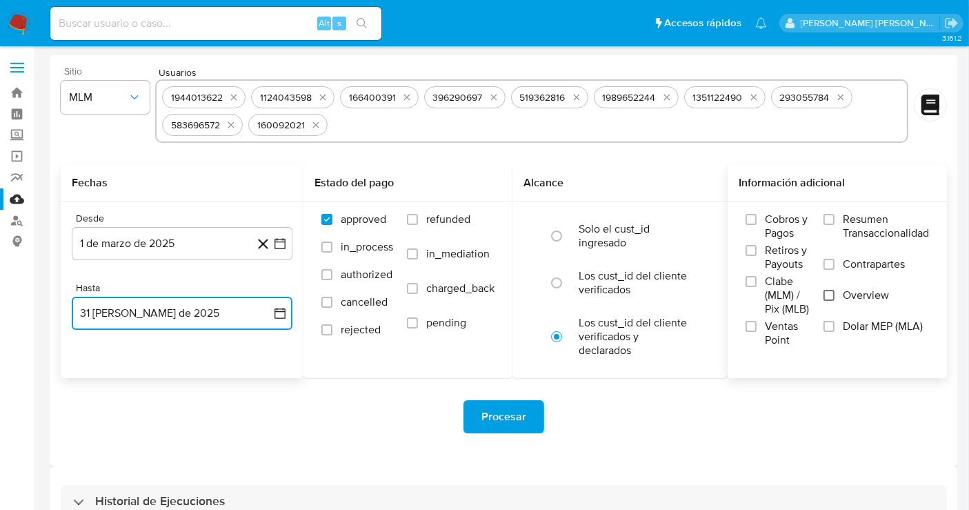
click at [831, 290] on input "Overview" at bounding box center [829, 295] width 11 height 11
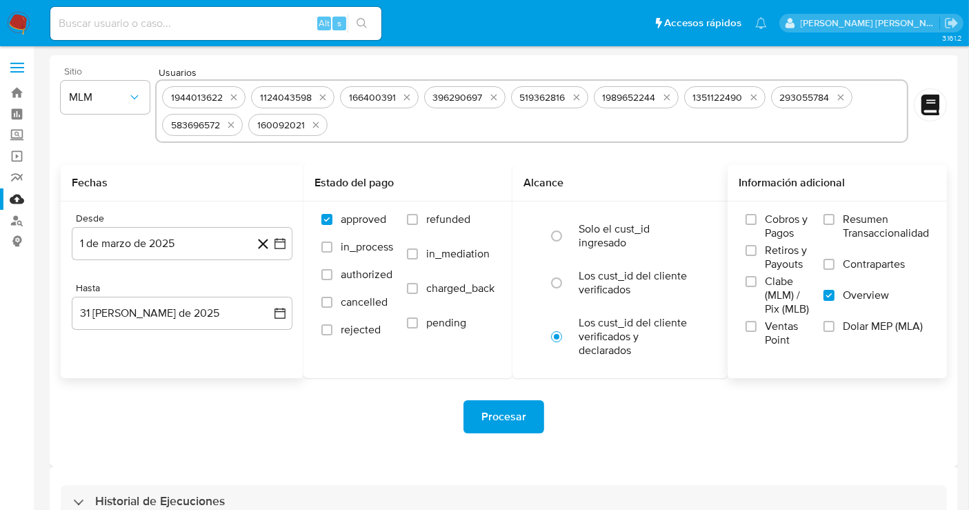
click at [495, 405] on span "Procesar" at bounding box center [503, 416] width 45 height 30
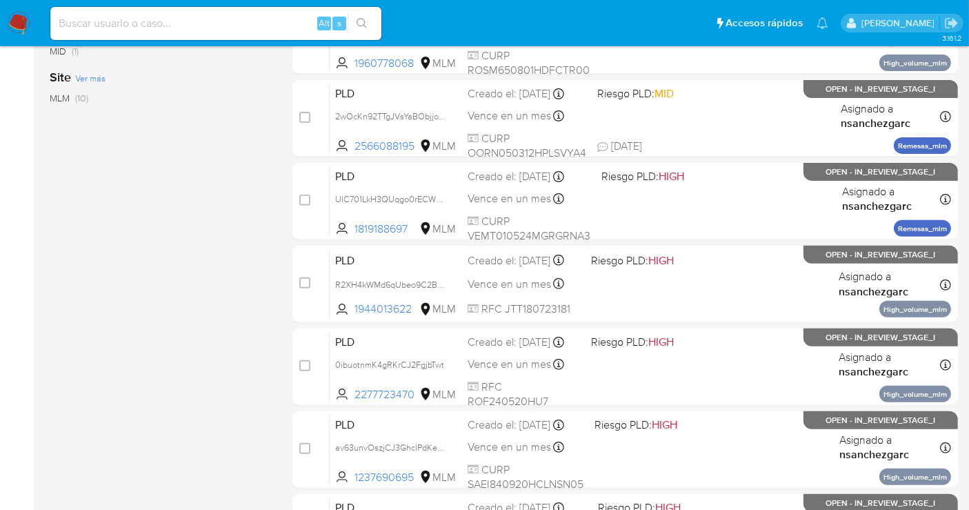
scroll to position [536, 0]
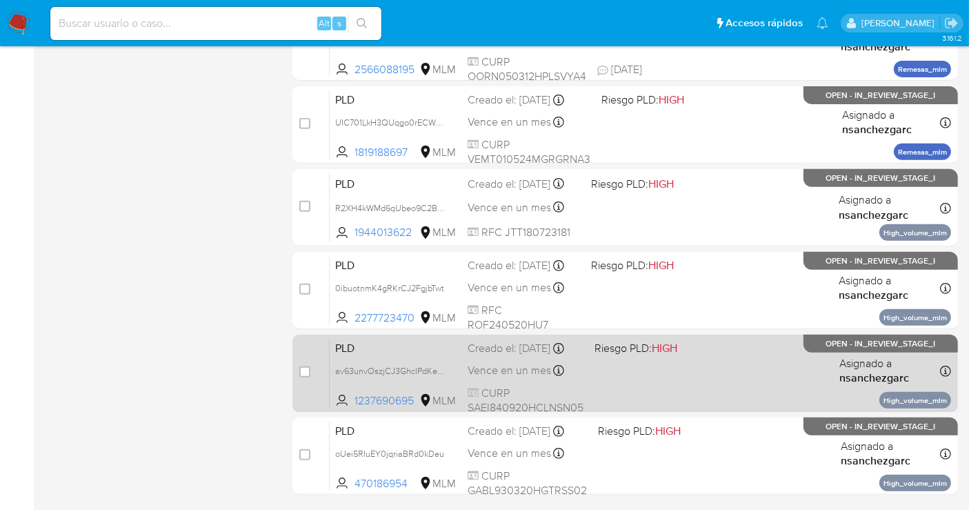
click at [515, 378] on span "Vence en un mes" at bounding box center [509, 370] width 83 height 15
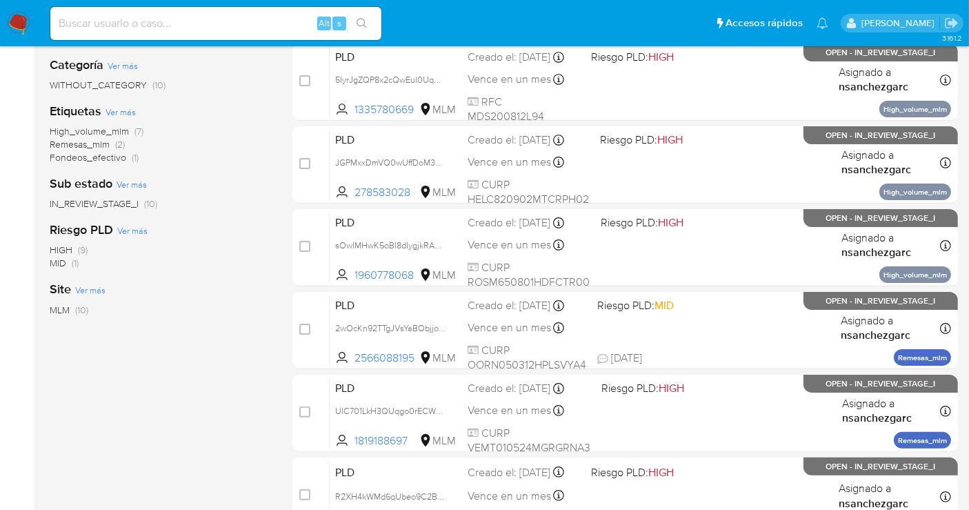
scroll to position [230, 0]
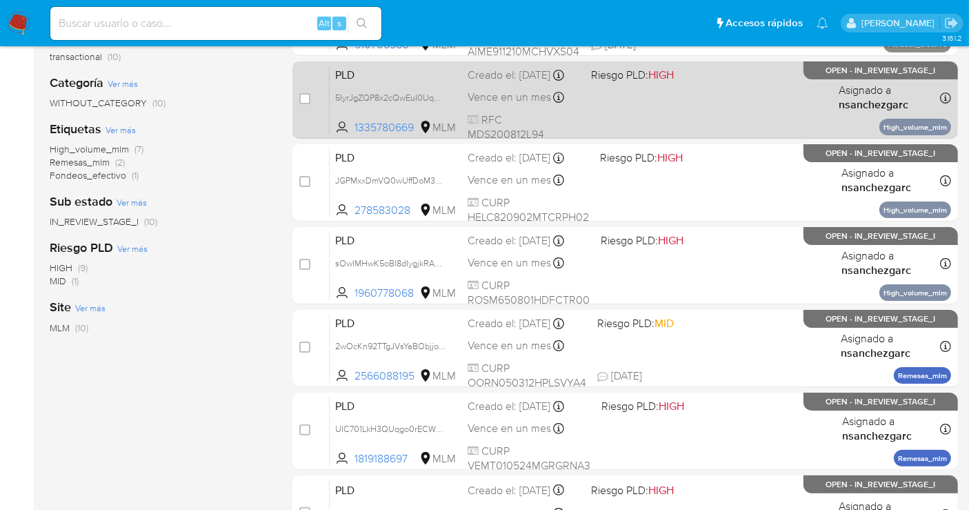
click at [499, 101] on div "PLD 5IyrJgZQP8x2cQwEuI0UqOyi 1335780669 MLM Riesgo PLD: HIGH Creado el: [DATE] …" at bounding box center [640, 100] width 621 height 70
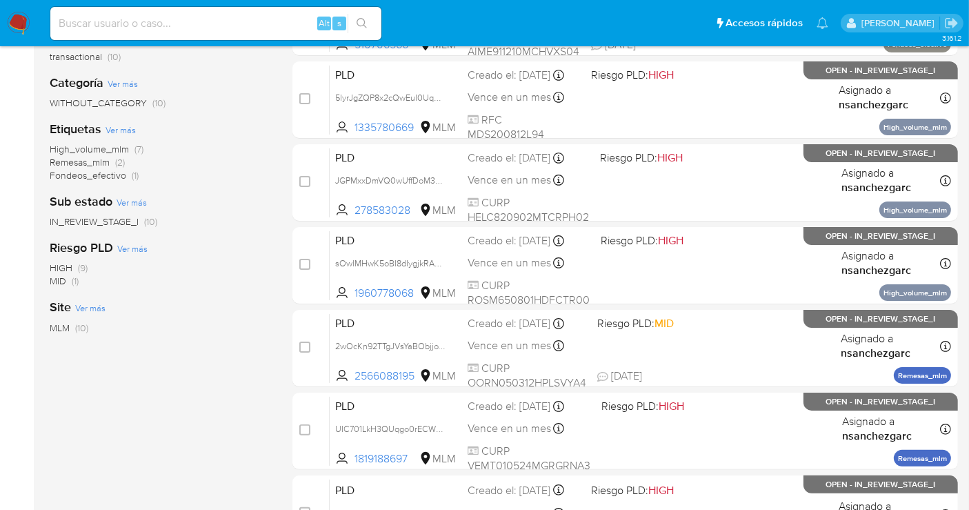
click at [116, 23] on input at bounding box center [215, 23] width 331 height 18
paste input "308512462"
type input "308512462"
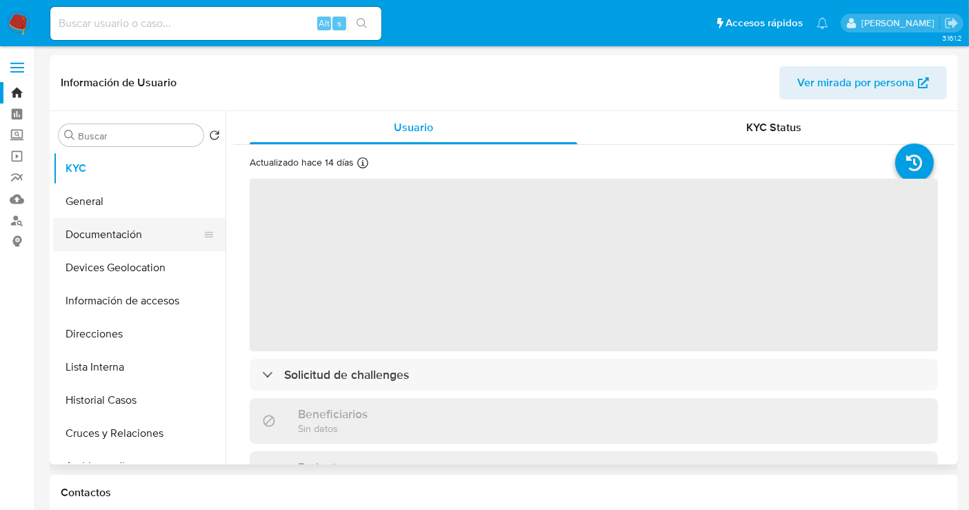
click at [106, 237] on button "Documentación" at bounding box center [133, 234] width 161 height 33
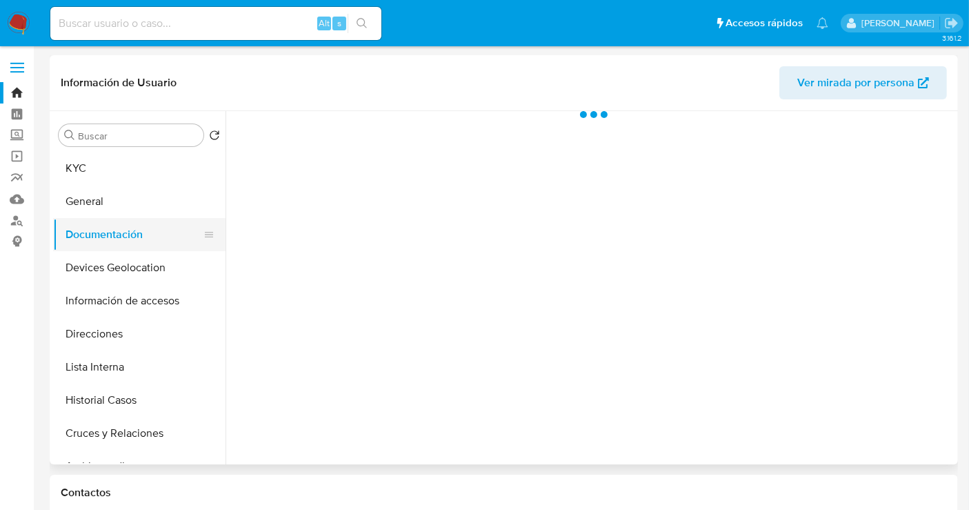
select select "10"
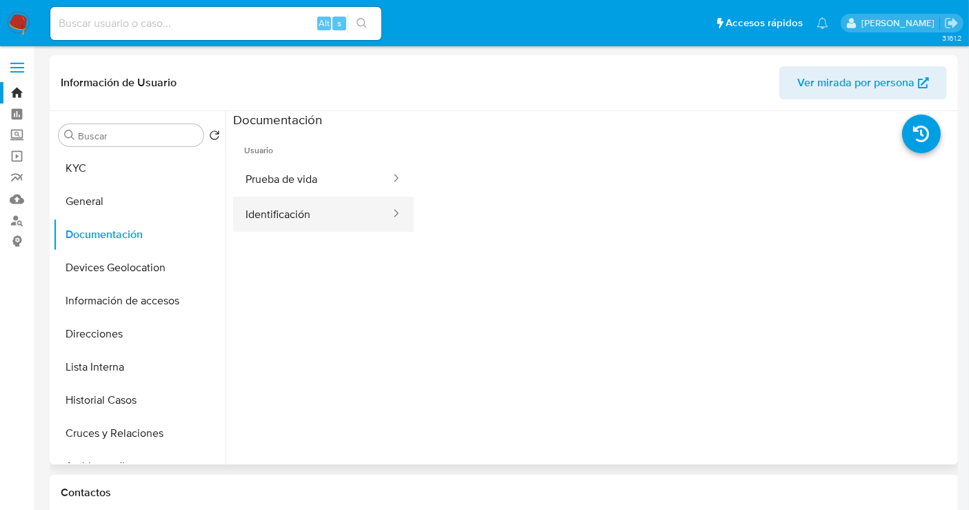
click at [299, 227] on button "Identificación" at bounding box center [312, 214] width 159 height 35
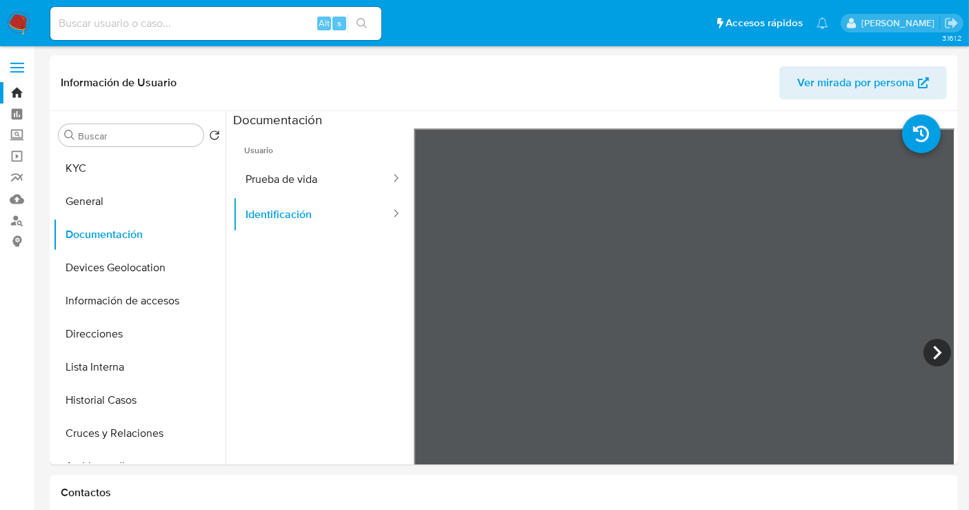
drag, startPoint x: 168, startPoint y: 34, endPoint x: 162, endPoint y: 26, distance: 9.9
click at [163, 28] on div "Alt s" at bounding box center [215, 23] width 331 height 33
click at [162, 26] on input at bounding box center [215, 23] width 331 height 18
paste input "48028318"
type input "48028318"
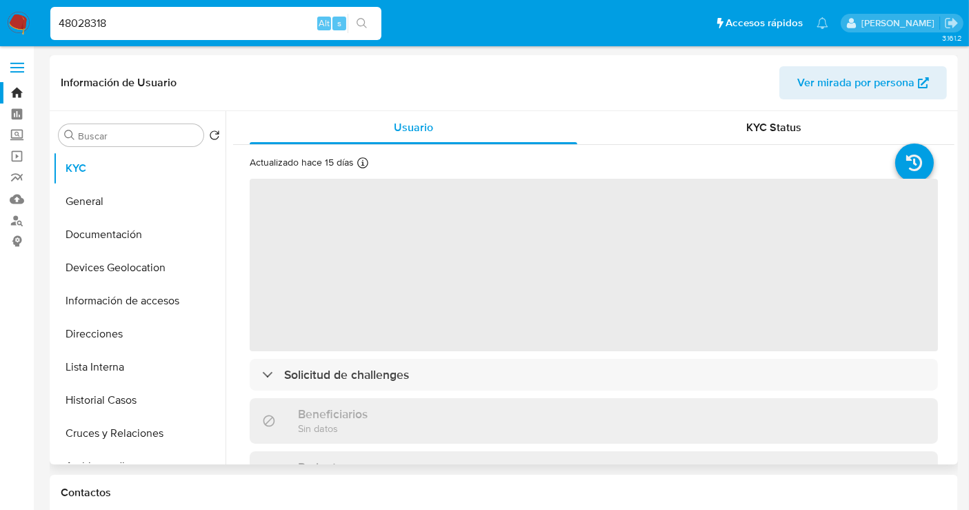
select select "10"
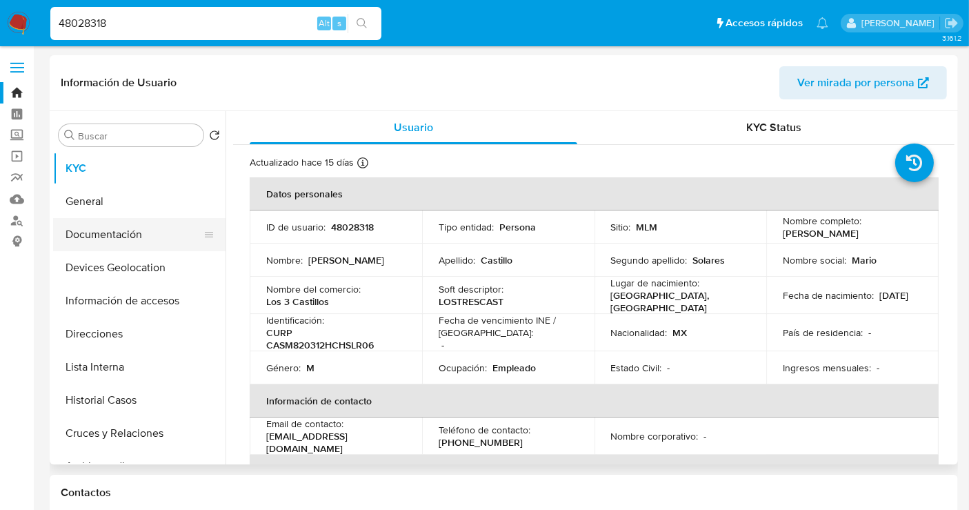
click at [111, 238] on button "Documentación" at bounding box center [133, 234] width 161 height 33
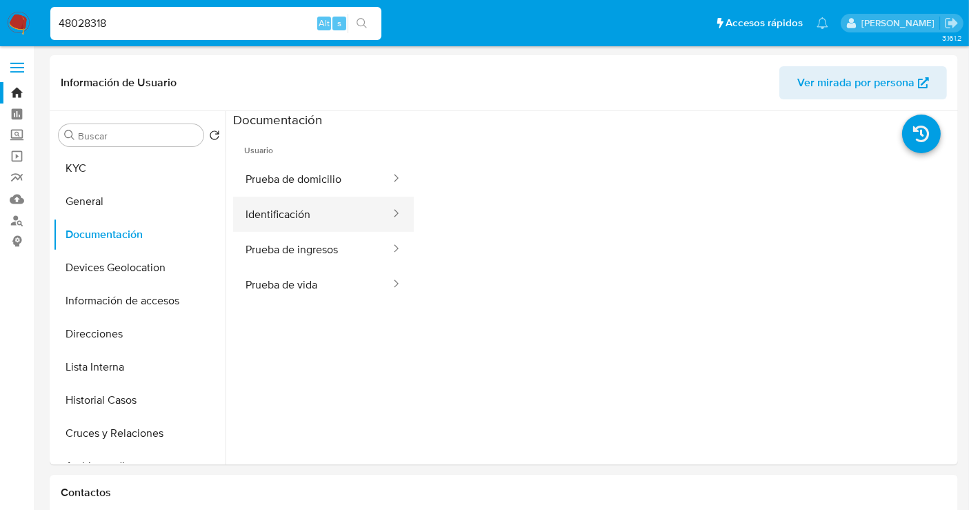
click at [290, 214] on button "Identificación" at bounding box center [312, 214] width 159 height 35
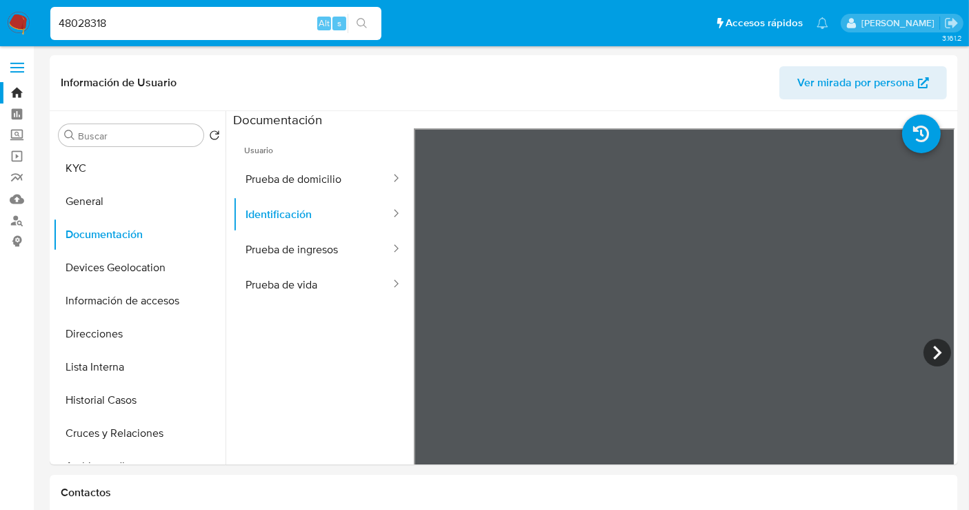
click at [26, 21] on img at bounding box center [18, 23] width 23 height 23
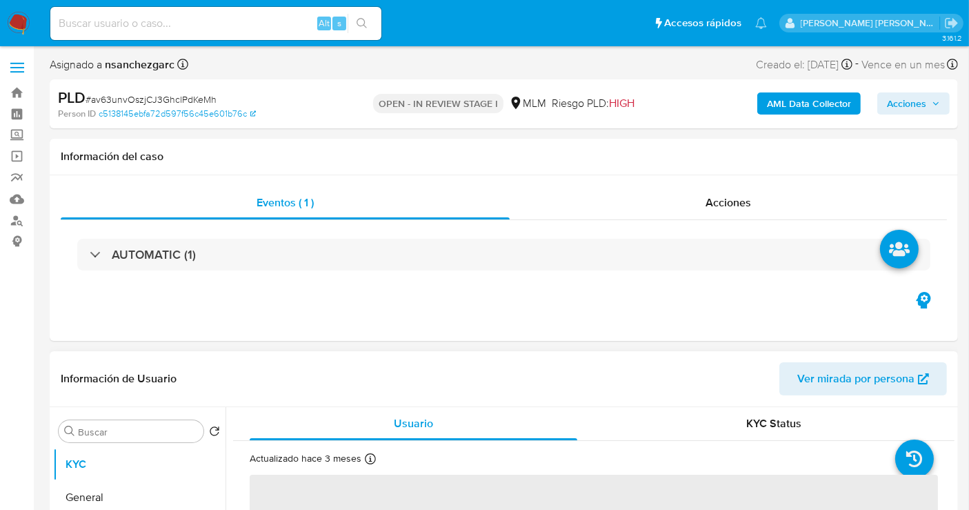
select select "10"
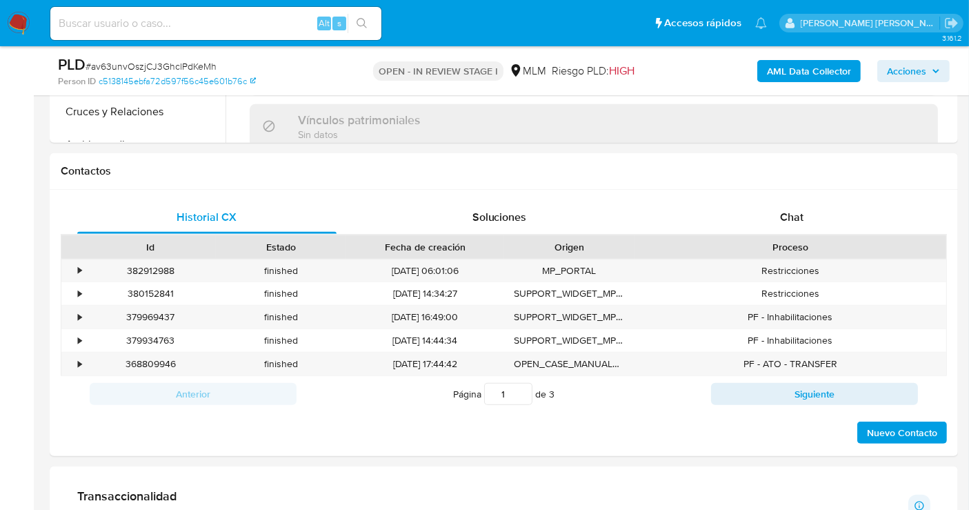
scroll to position [690, 0]
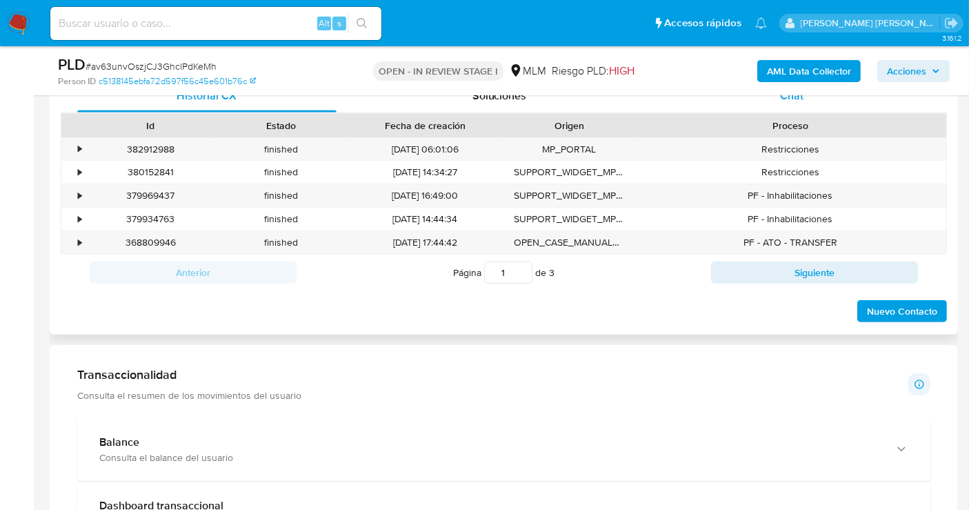
click at [785, 100] on span "Chat" at bounding box center [791, 96] width 23 height 16
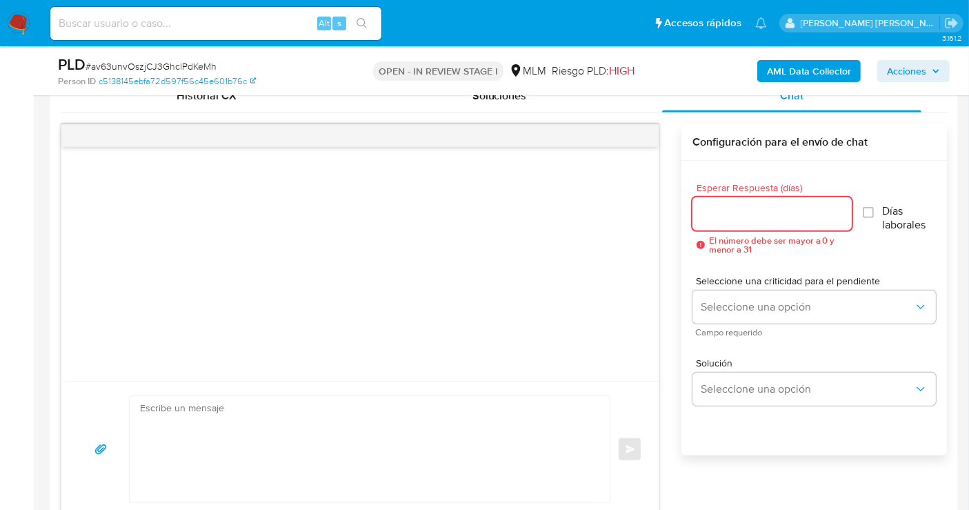
click at [728, 215] on input "Esperar Respuesta (días)" at bounding box center [772, 214] width 159 height 18
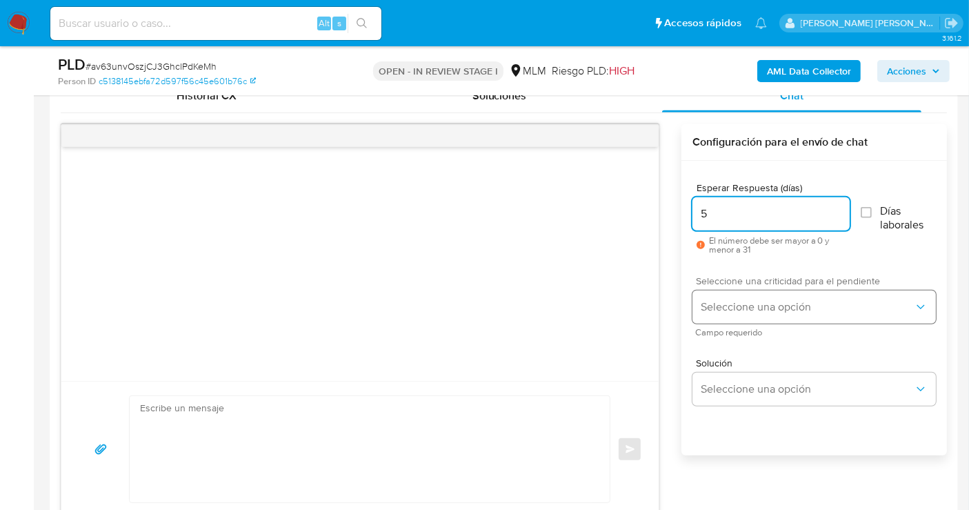
type input "5"
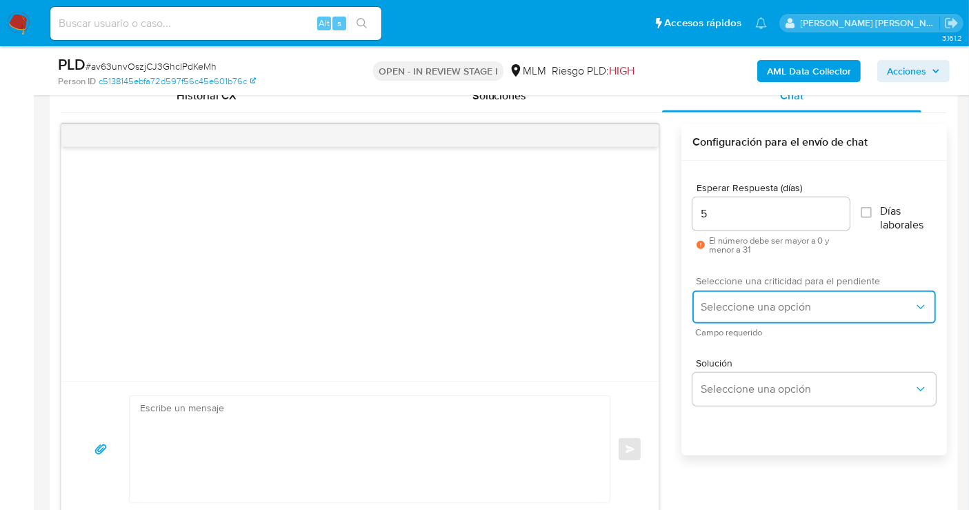
click at [749, 304] on span "Seleccione una opción" at bounding box center [807, 307] width 213 height 14
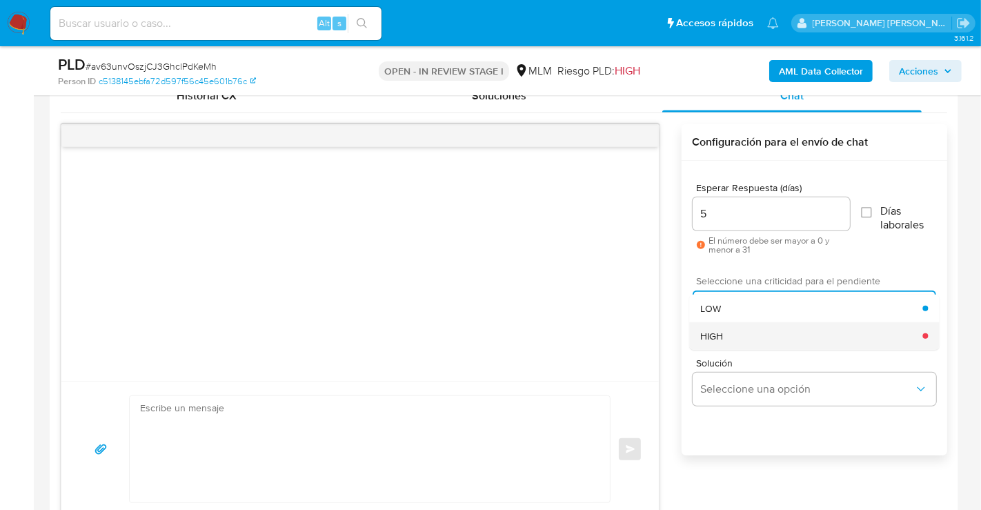
click at [719, 337] on span "HIGH" at bounding box center [711, 336] width 23 height 12
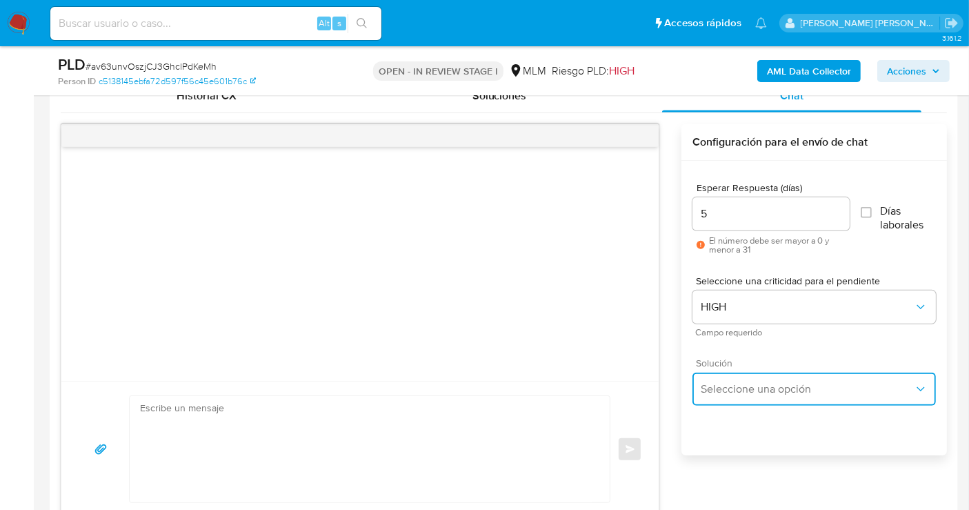
click at [733, 389] on span "Seleccione una opción" at bounding box center [807, 389] width 213 height 14
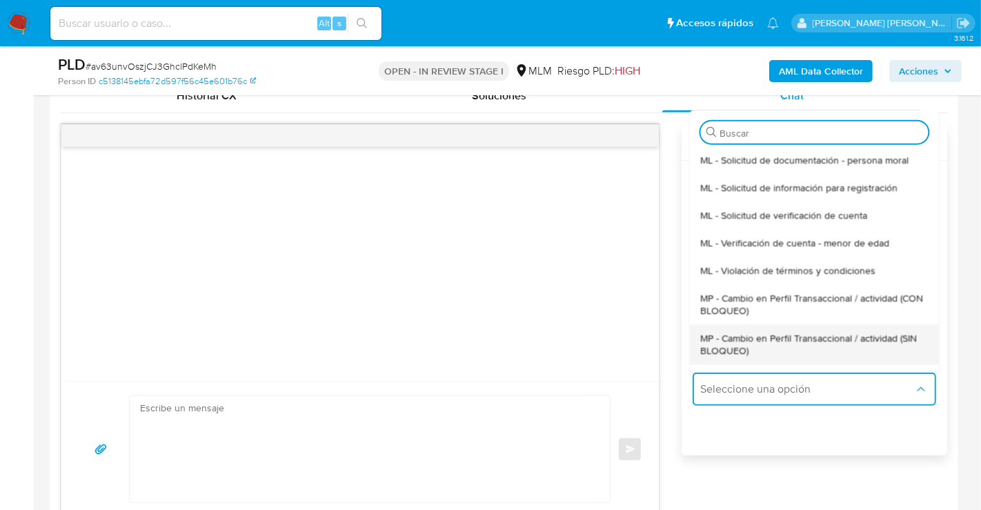
click at [728, 325] on div "MP - Cambio en Perfil Transaccional / actividad (SIN BLOQUEO)" at bounding box center [814, 343] width 228 height 40
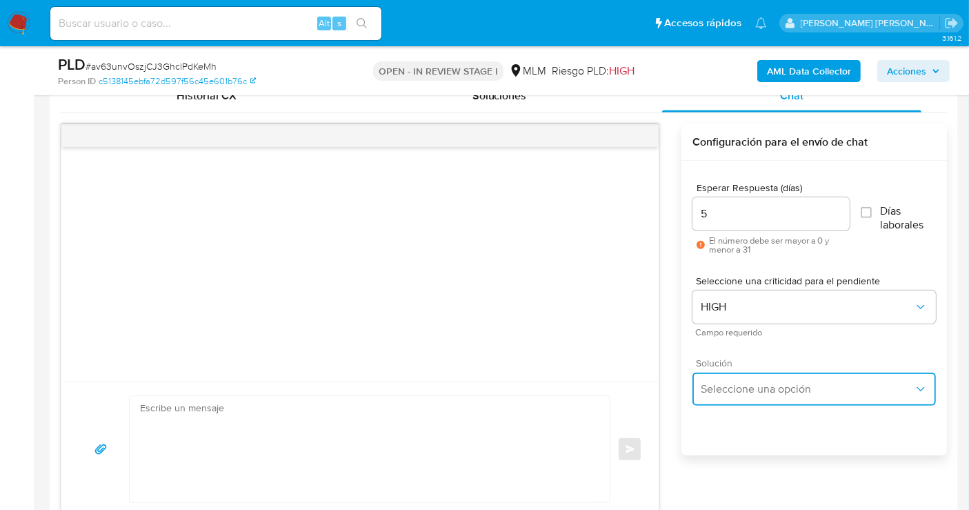
type textarea "Estimado ,Te comunicamos que se ha identificado un cambio en el uso habitual de…"
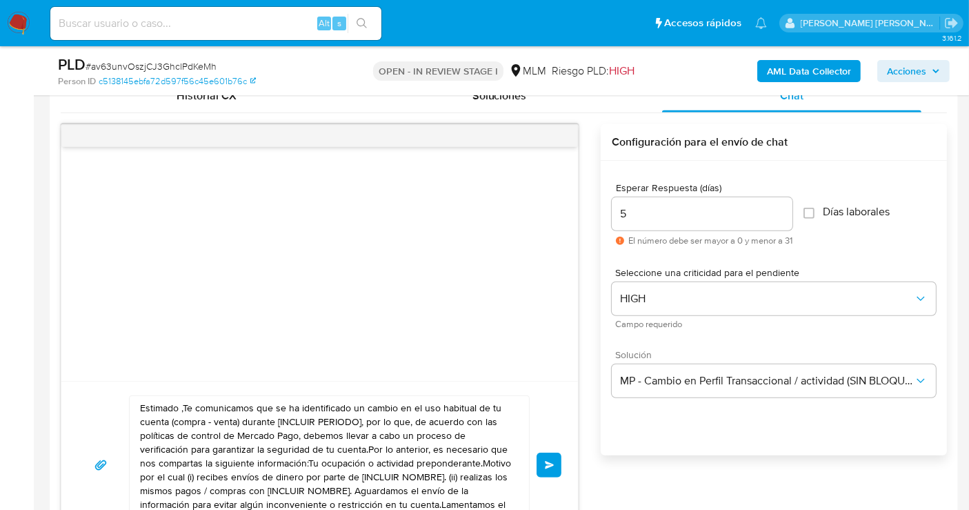
click at [326, 422] on textarea "Estimado ,Te comunicamos que se ha identificado un cambio en el uso habitual de…" at bounding box center [326, 465] width 372 height 138
paste textarea "cliente se ha identificado un cambio en el uso habitual de tu cuenta para garan…"
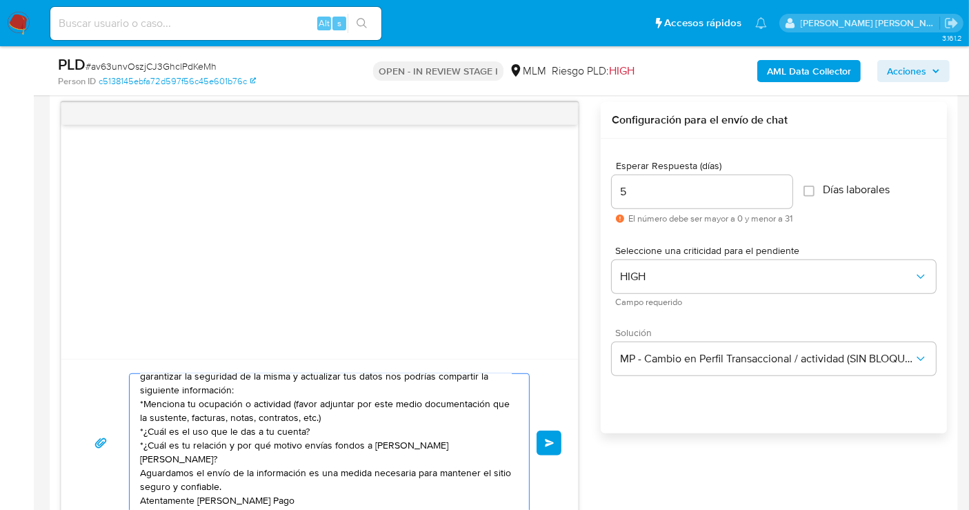
scroll to position [23, 0]
type textarea "Estimado cliente se ha identificado un cambio en el uso habitual de tu cuenta p…"
click at [542, 442] on button "Enviar" at bounding box center [549, 442] width 25 height 25
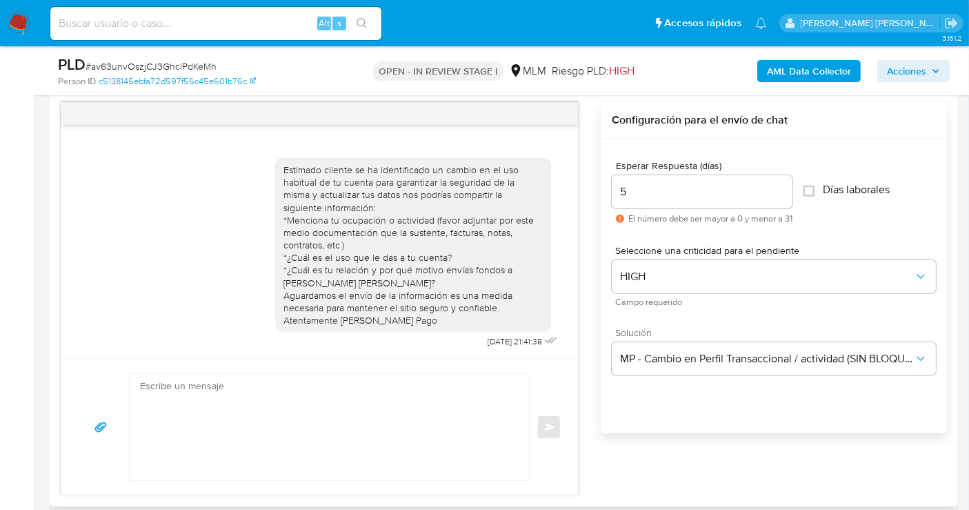
scroll to position [0, 0]
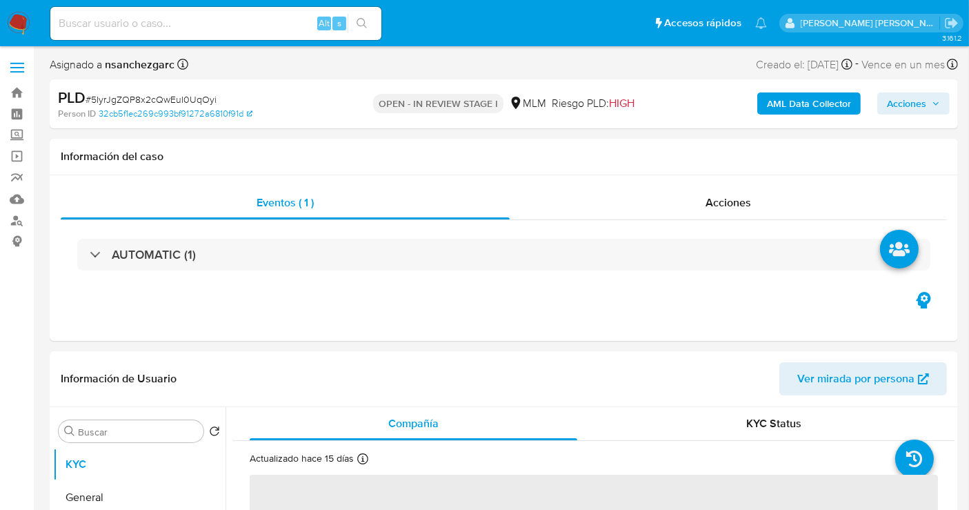
select select "10"
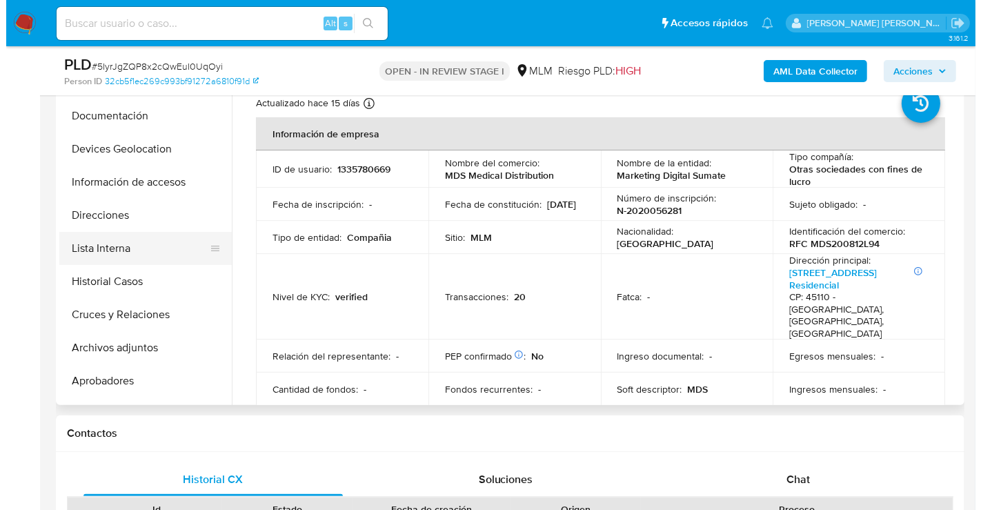
scroll to position [153, 0]
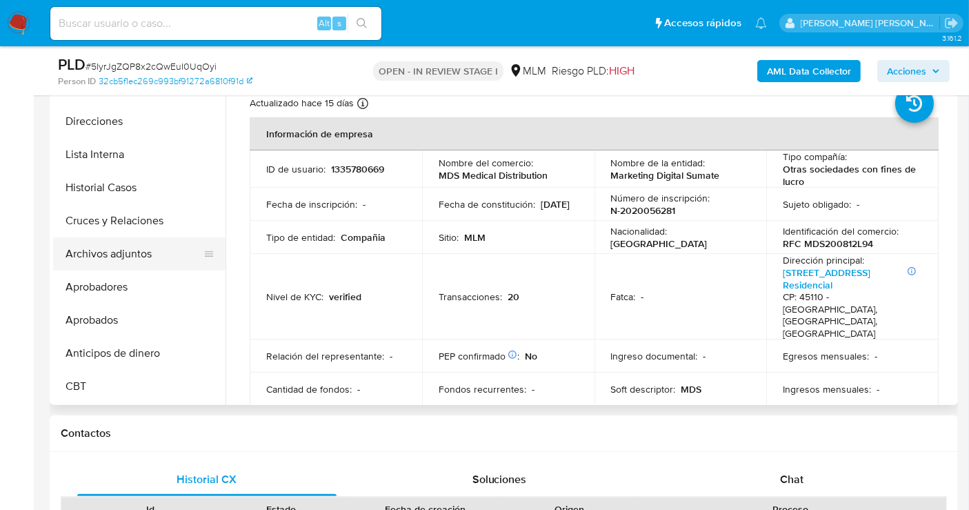
click at [118, 257] on button "Archivos adjuntos" at bounding box center [133, 253] width 161 height 33
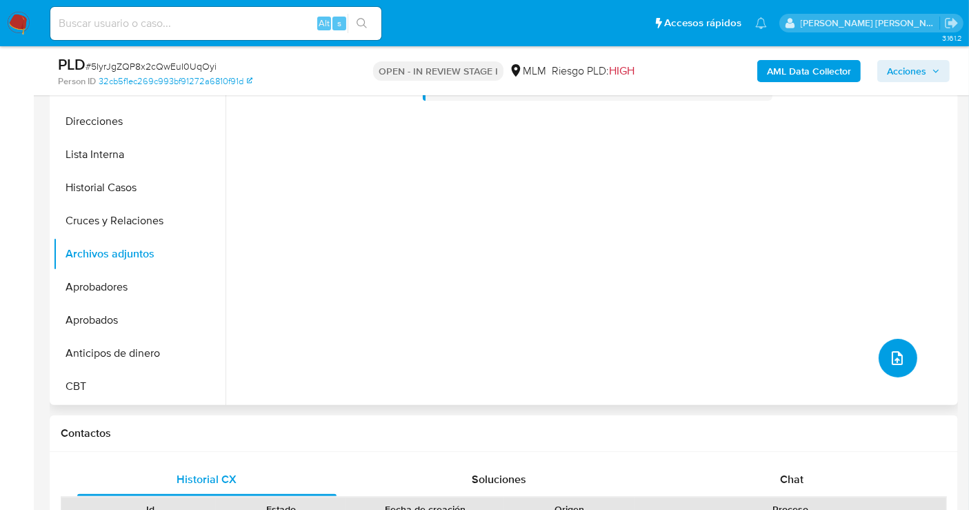
click at [902, 361] on button "upload-file" at bounding box center [898, 358] width 39 height 39
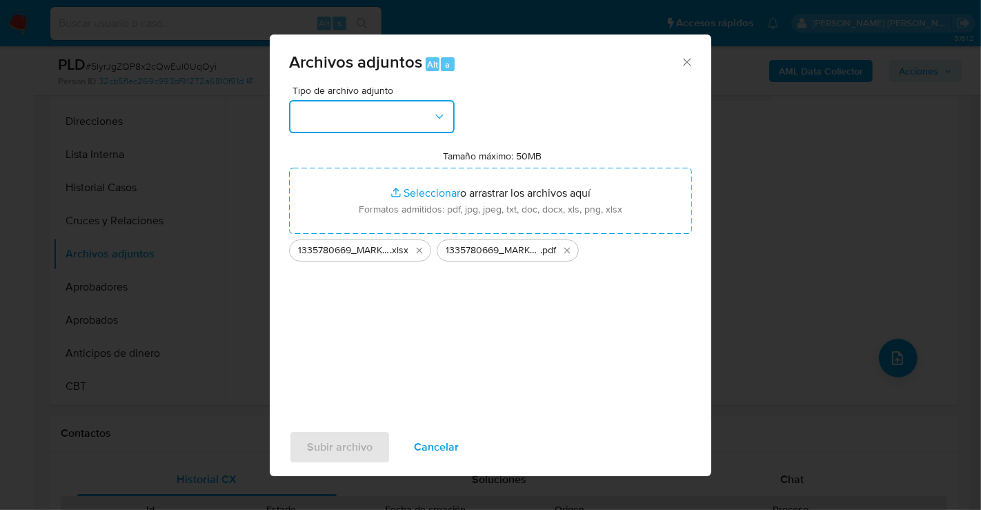
click at [395, 123] on button "button" at bounding box center [372, 116] width 166 height 33
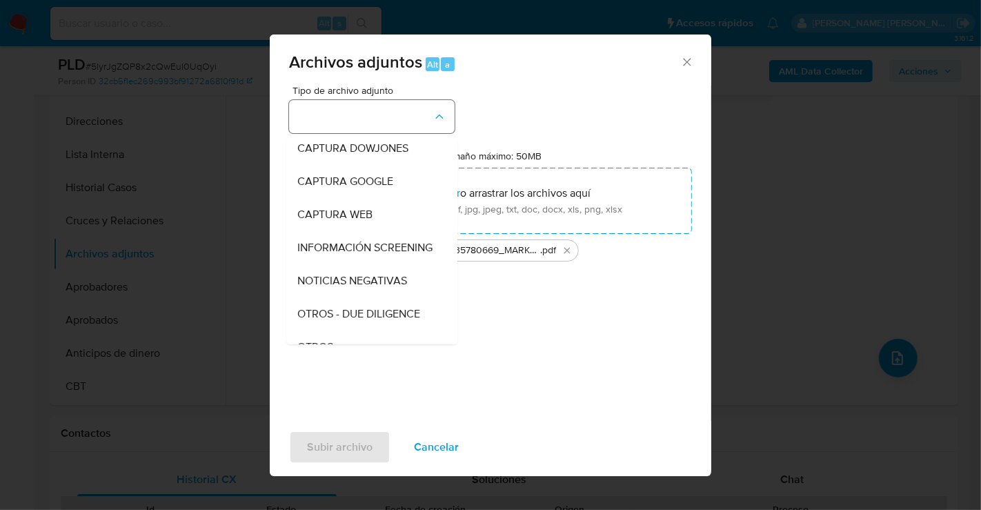
scroll to position [71, 0]
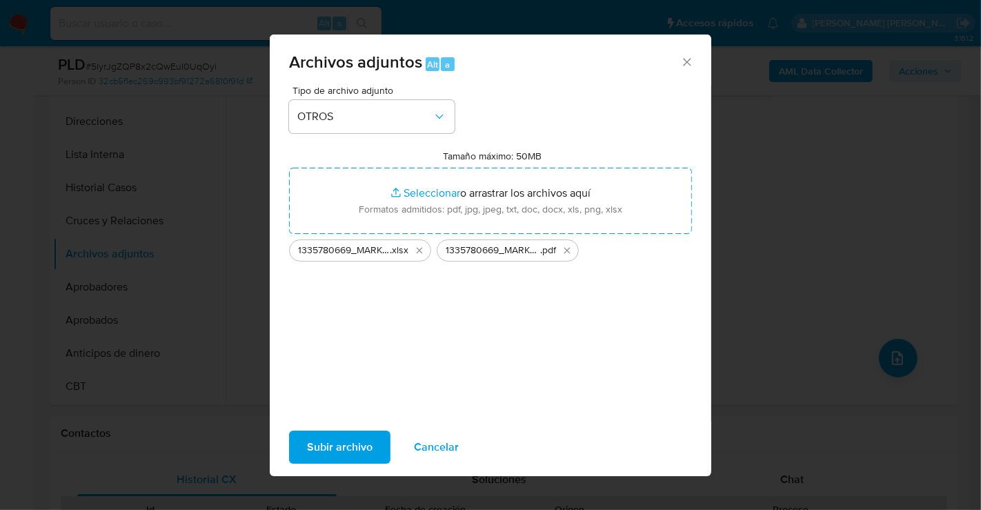
click at [337, 456] on span "Subir archivo" at bounding box center [340, 447] width 66 height 30
click at [344, 450] on span "Subir archivo" at bounding box center [340, 447] width 66 height 30
click at [567, 251] on icon "Eliminar 1335780669_MARKETING DIGITAL SUMATE_SEP25.pdf" at bounding box center [567, 251] width 6 height 6
click at [370, 439] on span "Subir archivo" at bounding box center [340, 447] width 66 height 30
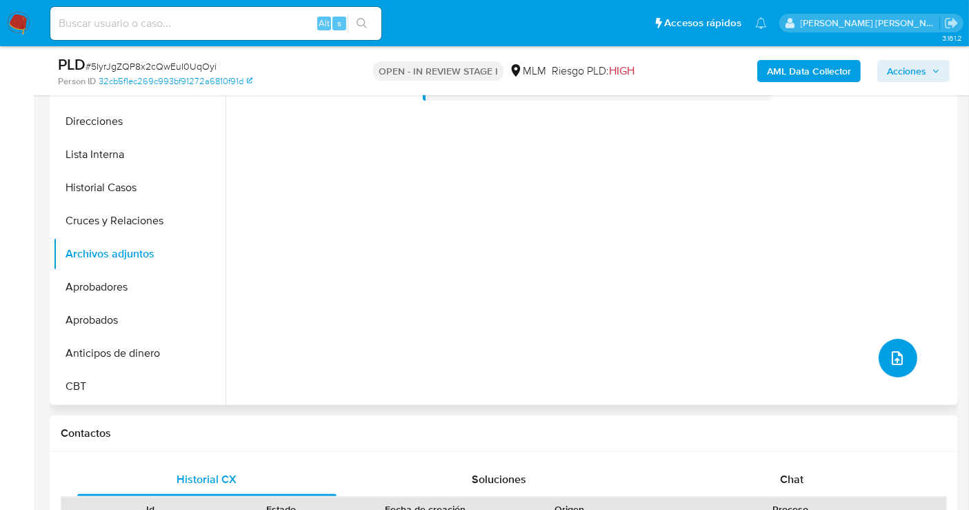
click at [889, 361] on icon "upload-file" at bounding box center [897, 358] width 17 height 17
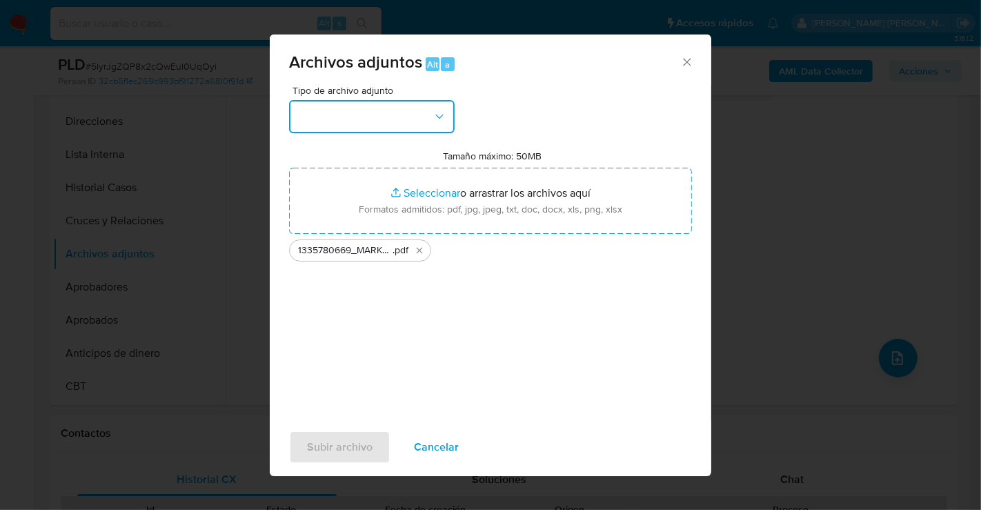
click at [327, 126] on button "button" at bounding box center [372, 116] width 166 height 33
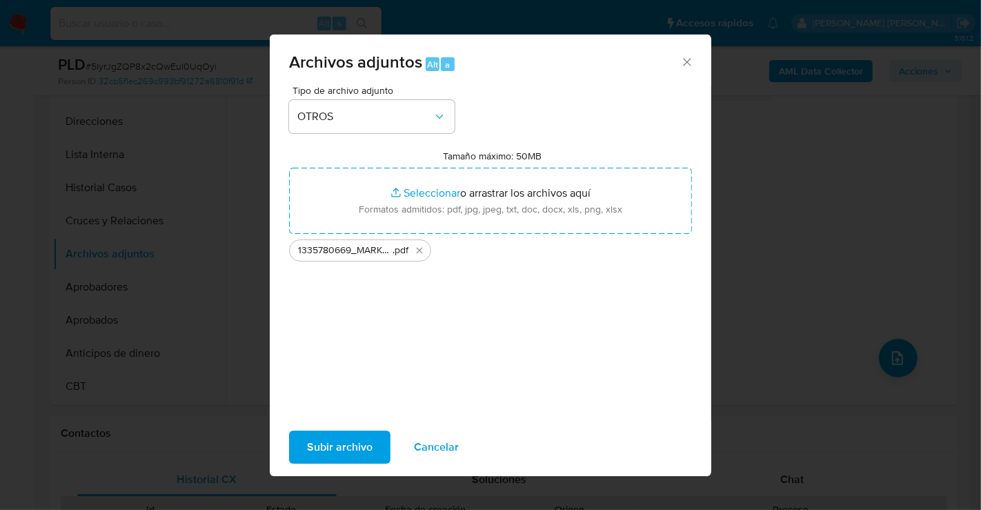
click at [328, 455] on span "Subir archivo" at bounding box center [340, 447] width 66 height 30
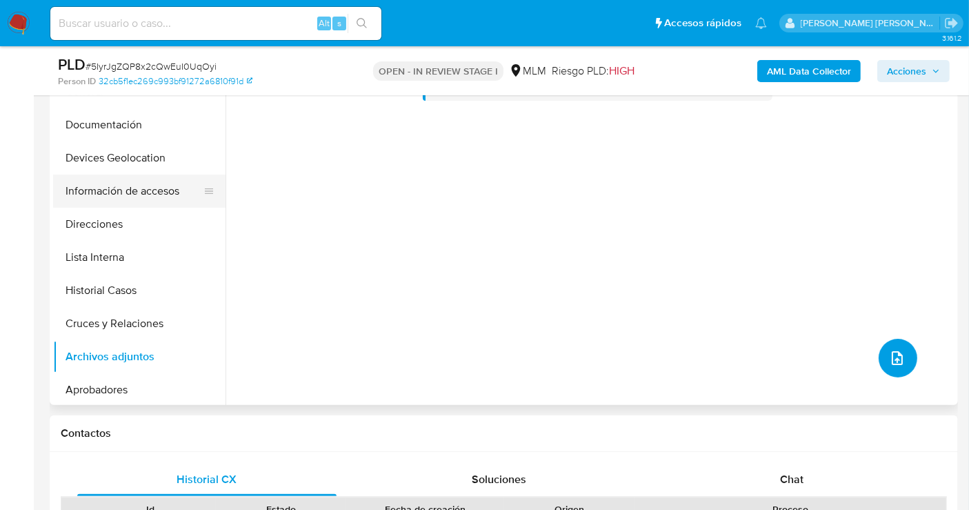
scroll to position [0, 0]
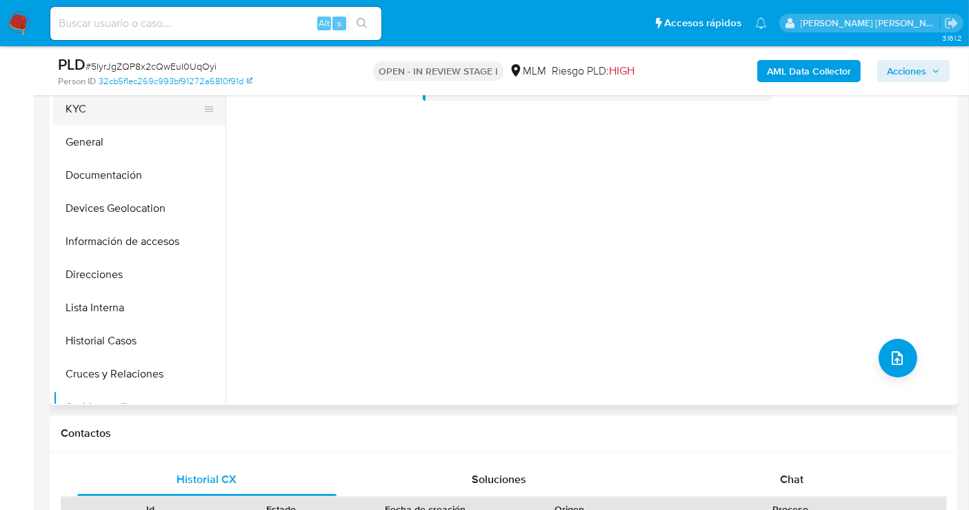
click at [88, 105] on button "KYC" at bounding box center [133, 108] width 161 height 33
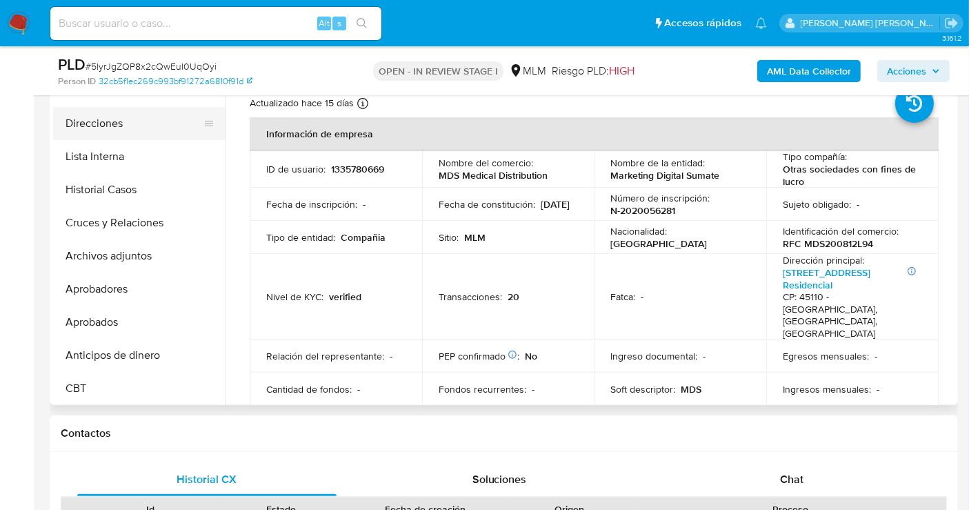
scroll to position [153, 0]
click at [98, 257] on button "Archivos adjuntos" at bounding box center [133, 253] width 161 height 33
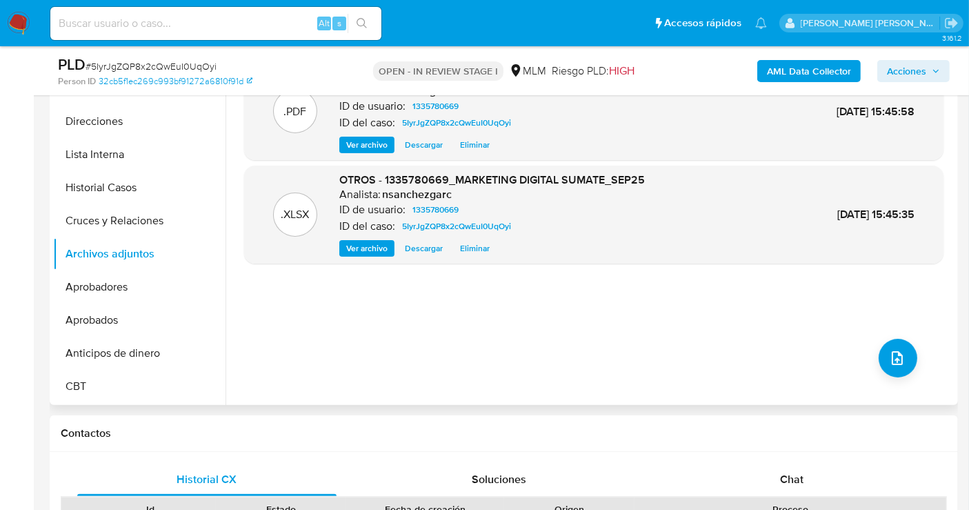
scroll to position [230, 0]
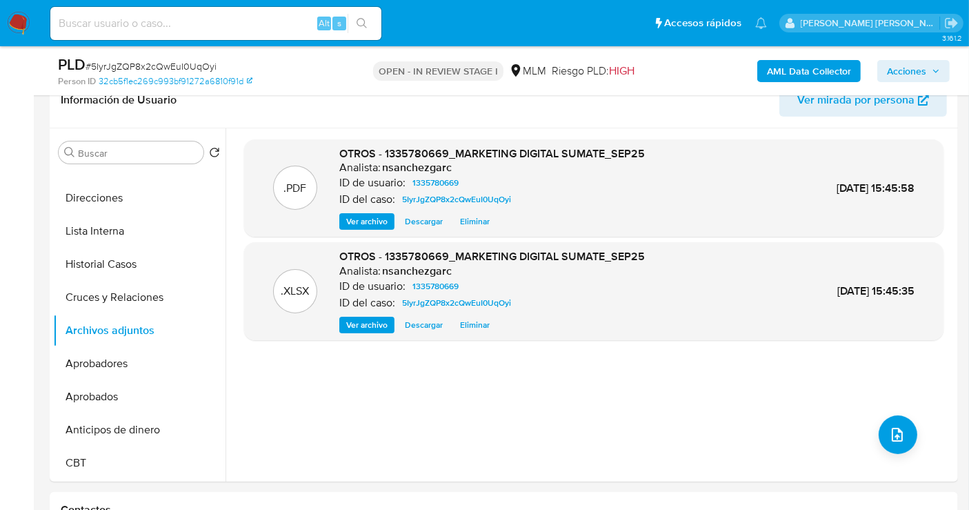
click at [912, 76] on span "Acciones" at bounding box center [906, 71] width 39 height 22
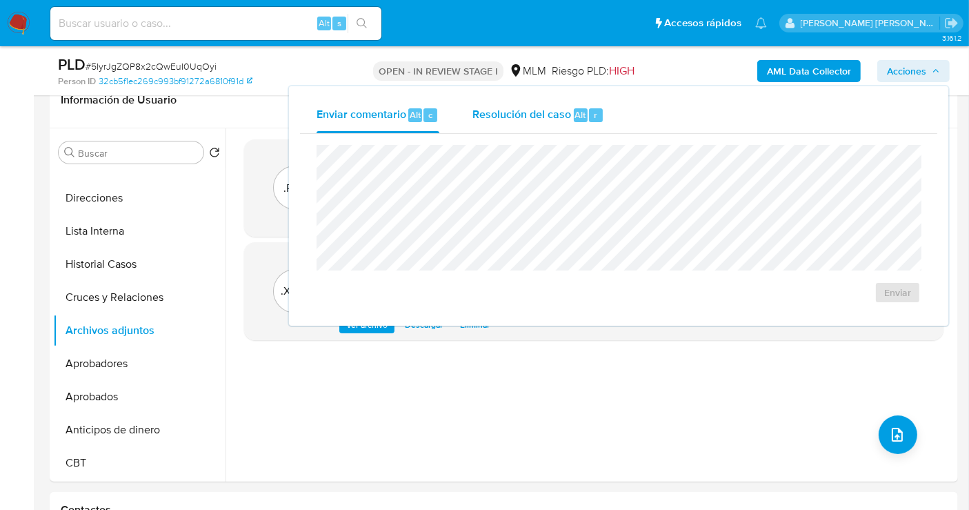
click at [538, 115] on span "Resolución del caso" at bounding box center [521, 114] width 99 height 16
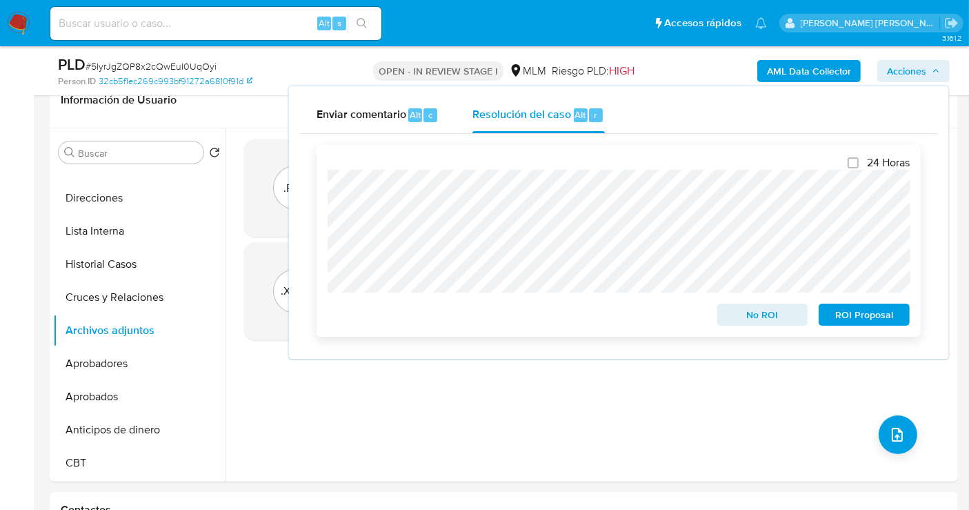
scroll to position [306, 0]
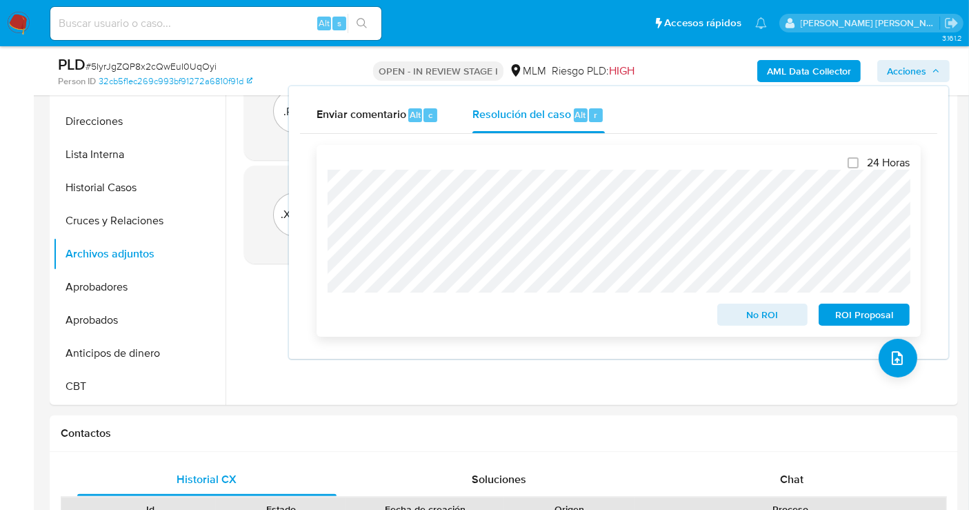
click at [326, 249] on div "24 Horas No ROI ROI Proposal" at bounding box center [619, 241] width 604 height 192
click at [759, 317] on span "No ROI" at bounding box center [763, 314] width 72 height 19
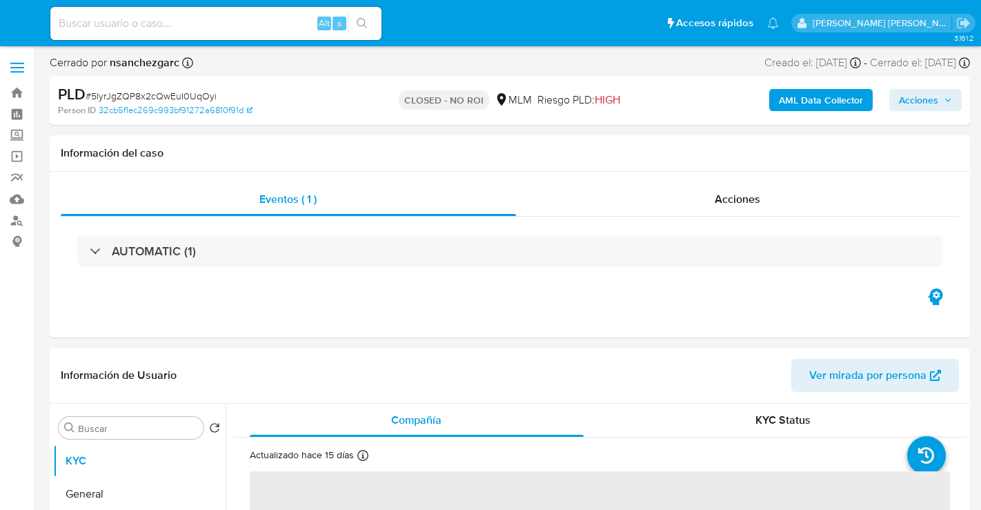
select select "10"
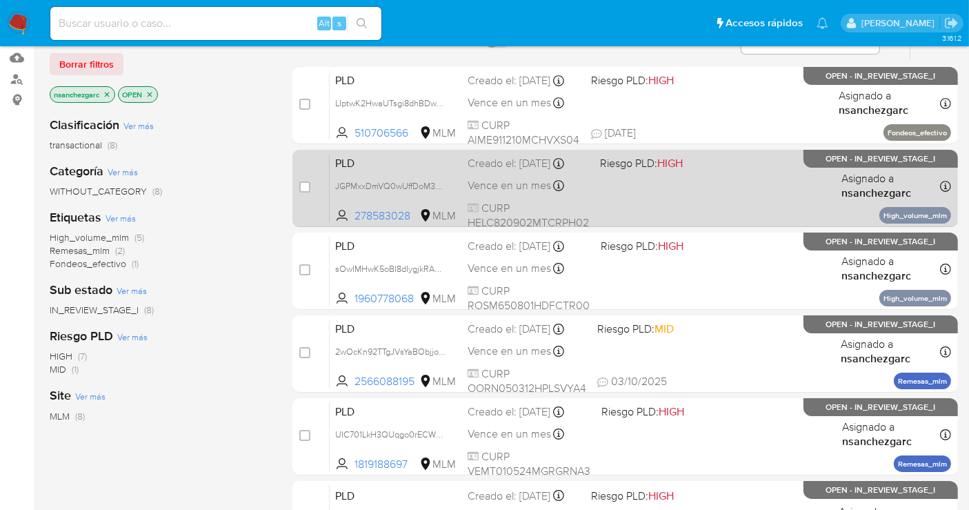
scroll to position [153, 0]
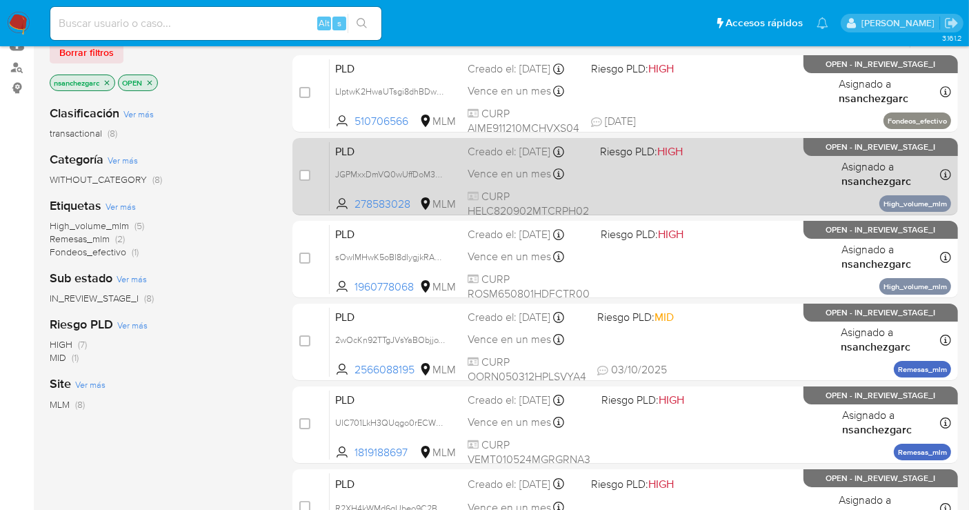
click at [537, 183] on div "PLD JGPMxxDmVQ0wUffDoM3TKoS3 278583028 MLM Riesgo PLD: HIGH Creado el: [DATE] C…" at bounding box center [640, 176] width 621 height 70
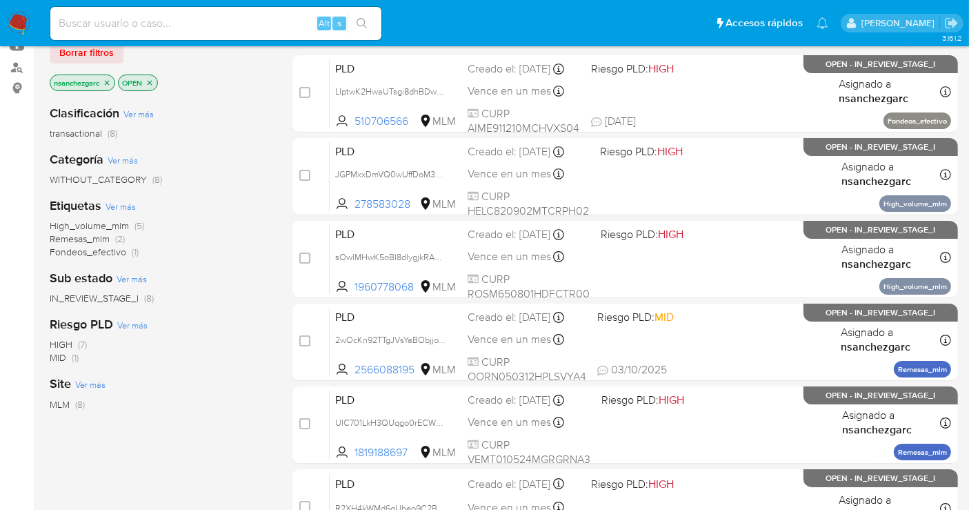
click at [23, 17] on img at bounding box center [18, 23] width 23 height 23
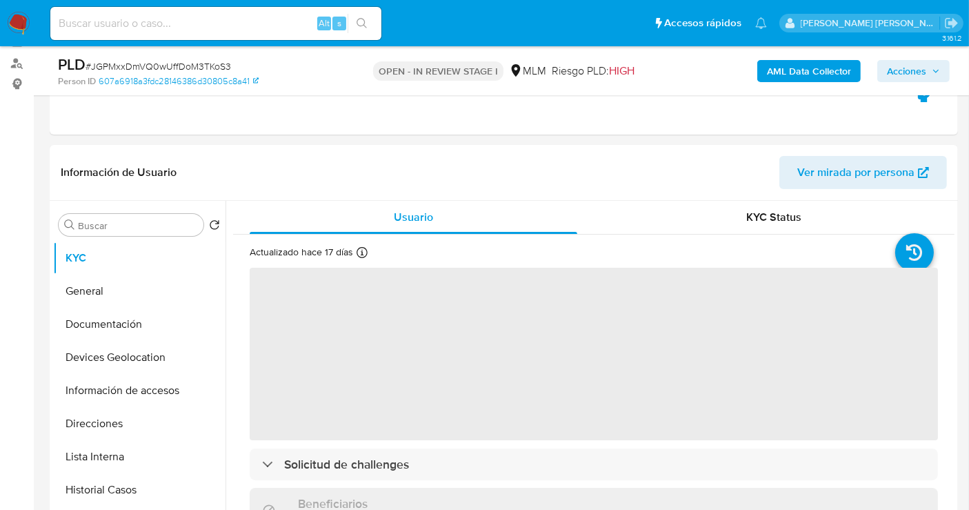
scroll to position [306, 0]
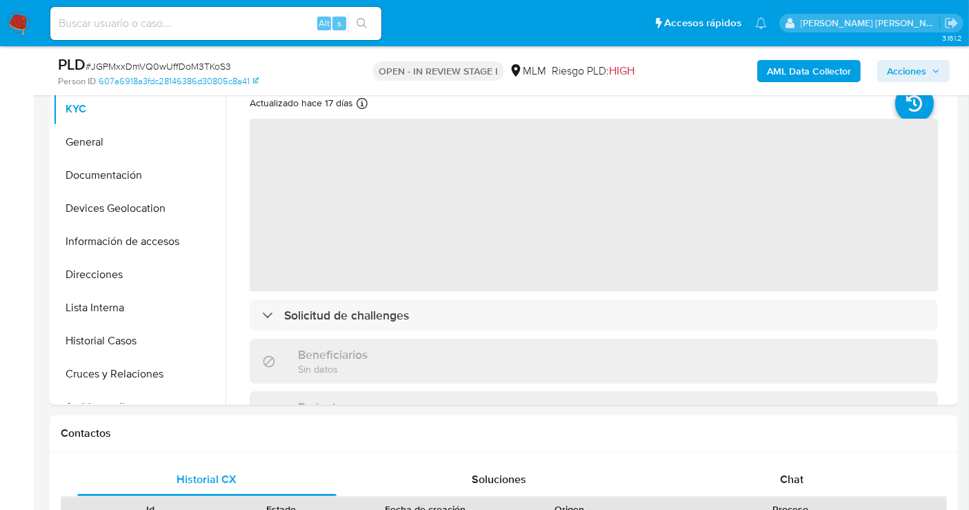
select select "10"
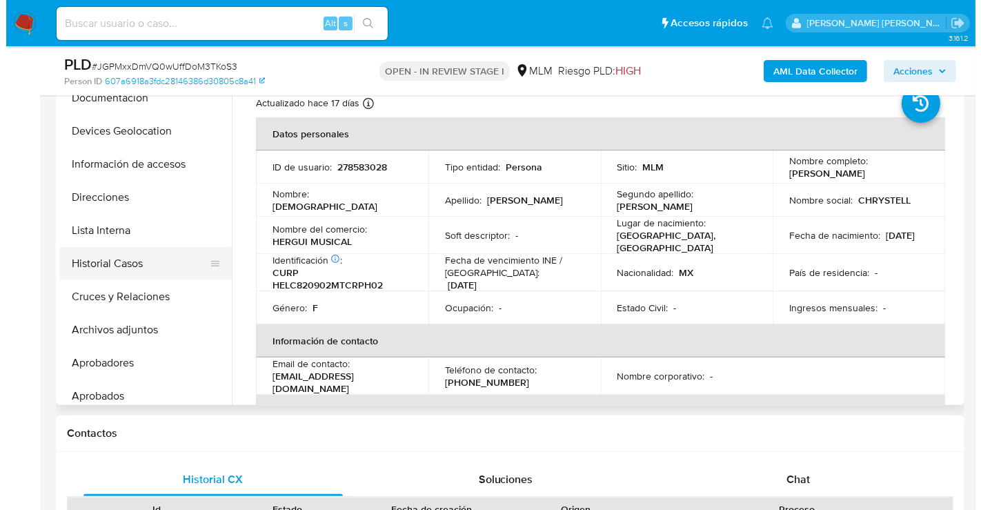
scroll to position [153, 0]
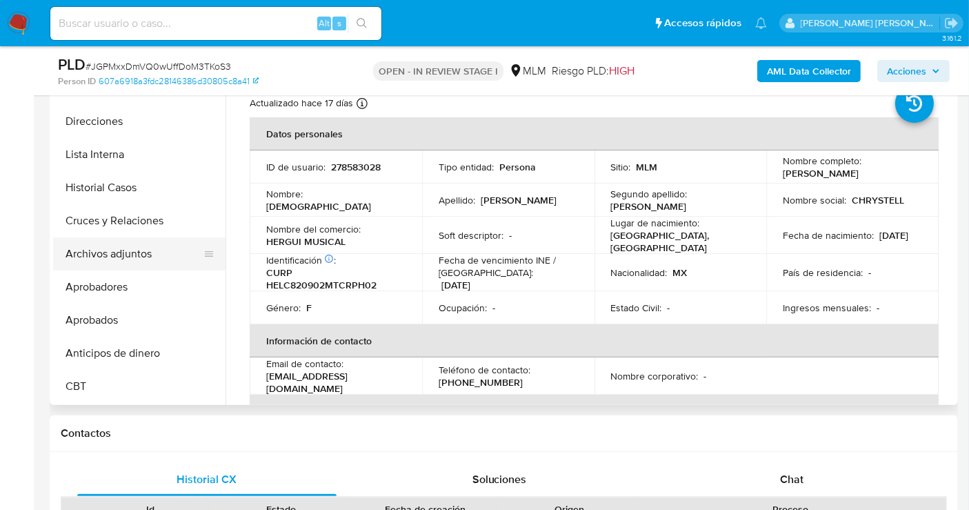
click at [128, 256] on button "Archivos adjuntos" at bounding box center [133, 253] width 161 height 33
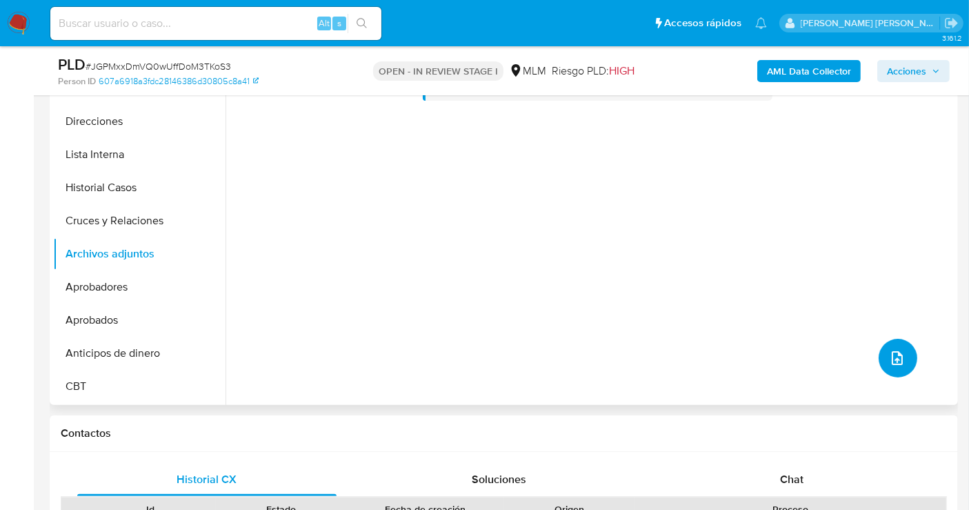
click at [902, 352] on button "upload-file" at bounding box center [898, 358] width 39 height 39
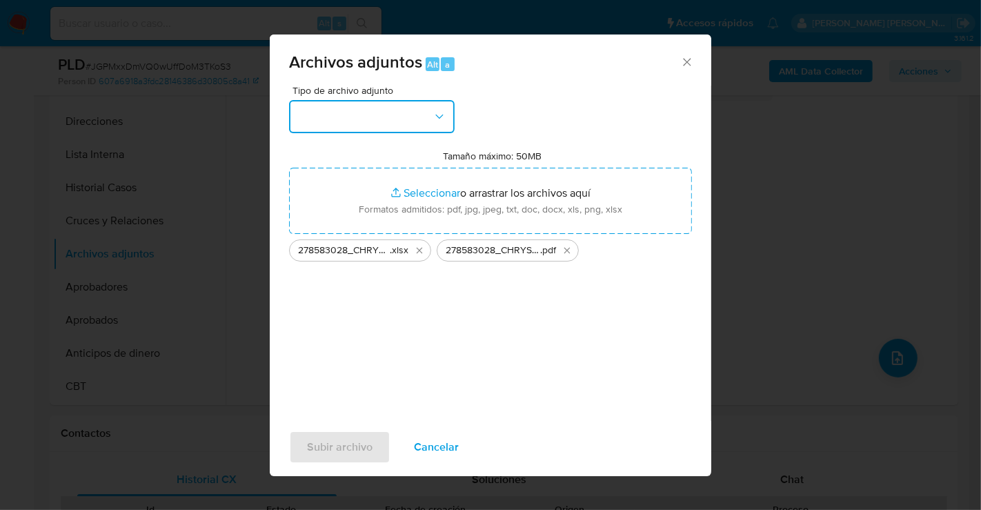
click at [341, 119] on button "button" at bounding box center [372, 116] width 166 height 33
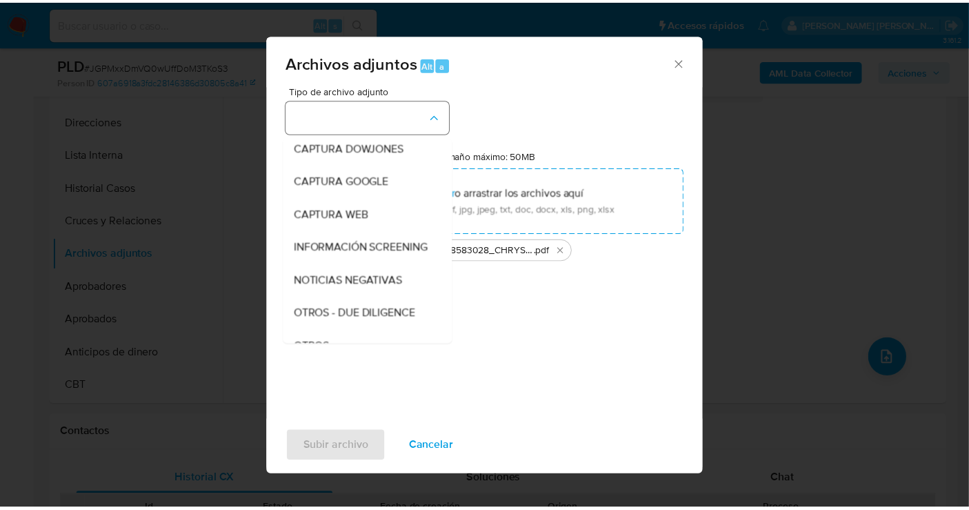
scroll to position [71, 0]
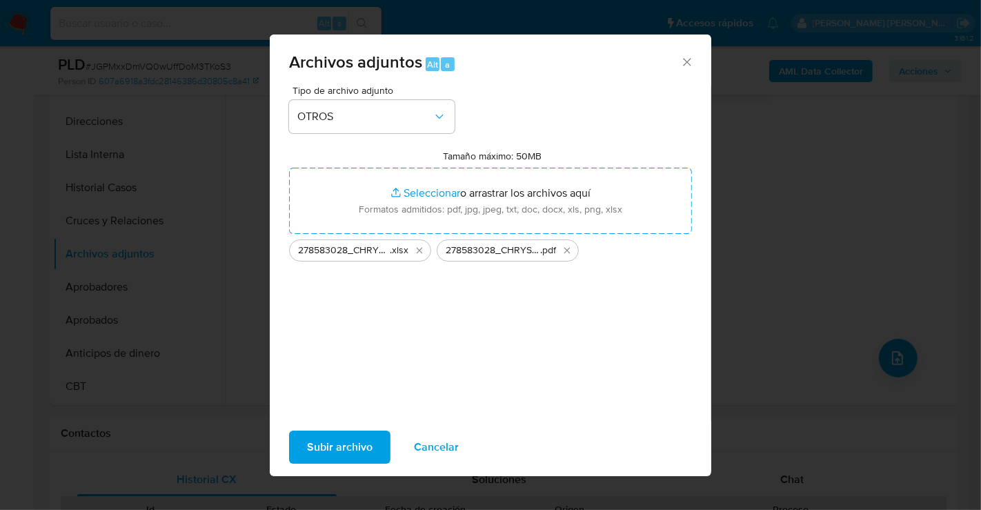
click at [335, 446] on span "Subir archivo" at bounding box center [340, 447] width 66 height 30
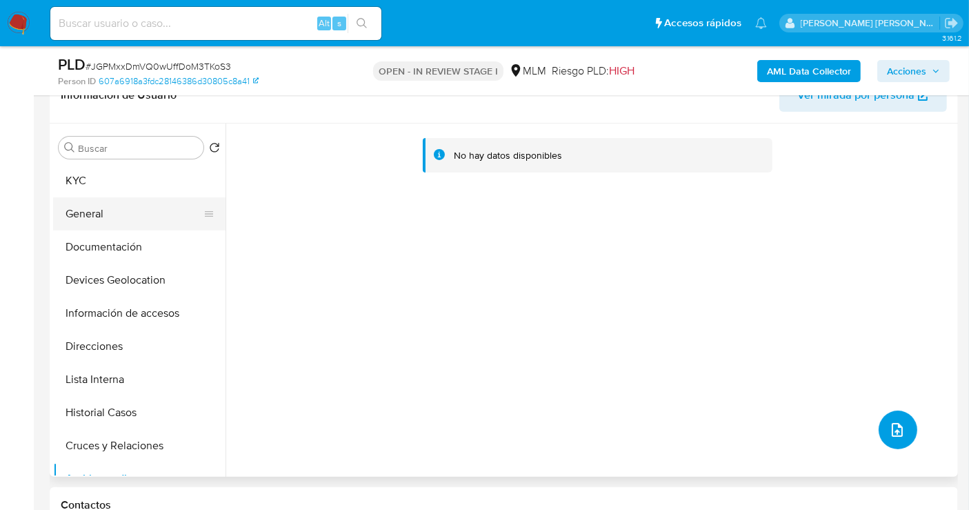
scroll to position [153, 0]
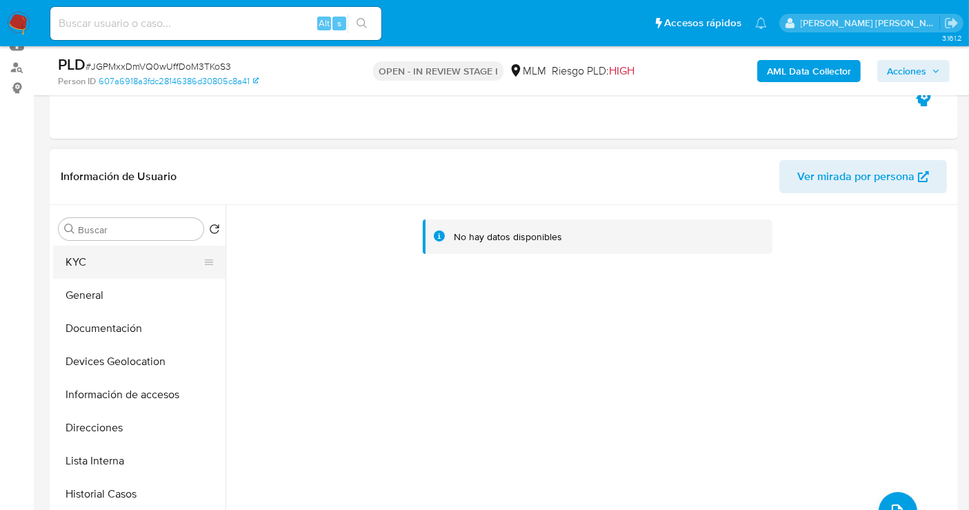
click at [112, 257] on button "KYC" at bounding box center [133, 262] width 161 height 33
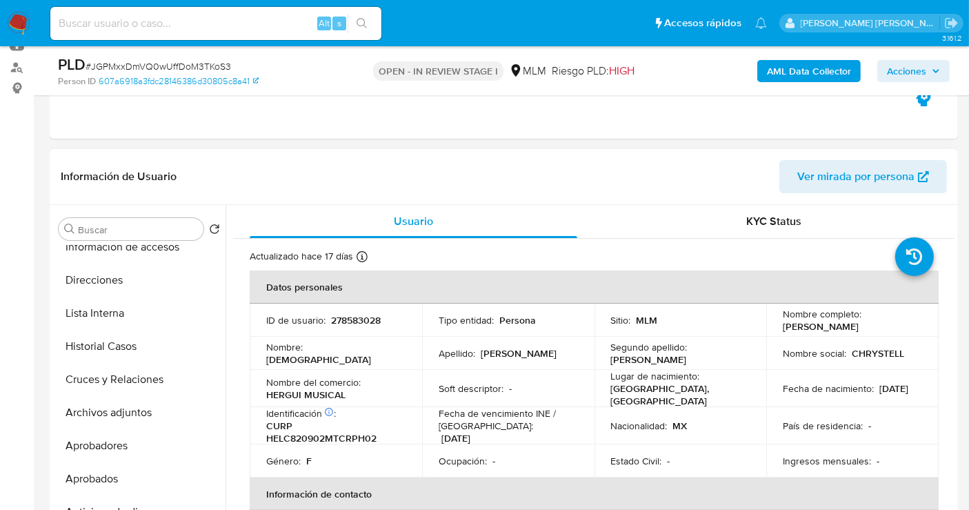
scroll to position [230, 0]
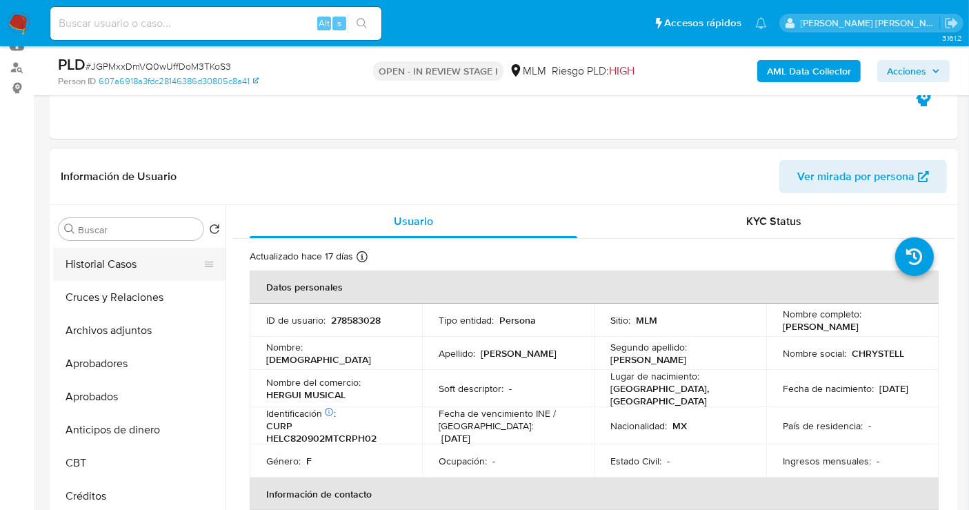
click at [121, 272] on button "Historial Casos" at bounding box center [133, 264] width 161 height 33
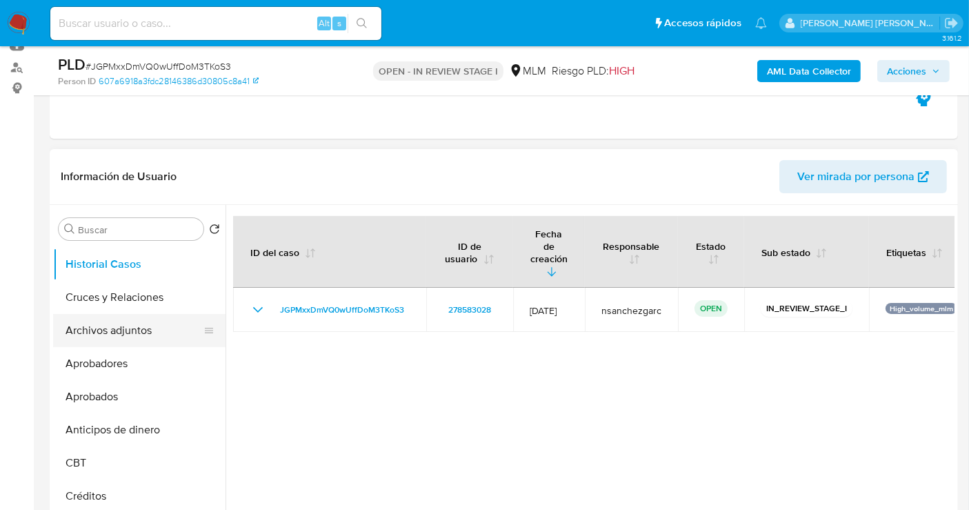
click at [119, 342] on button "Archivos adjuntos" at bounding box center [133, 330] width 161 height 33
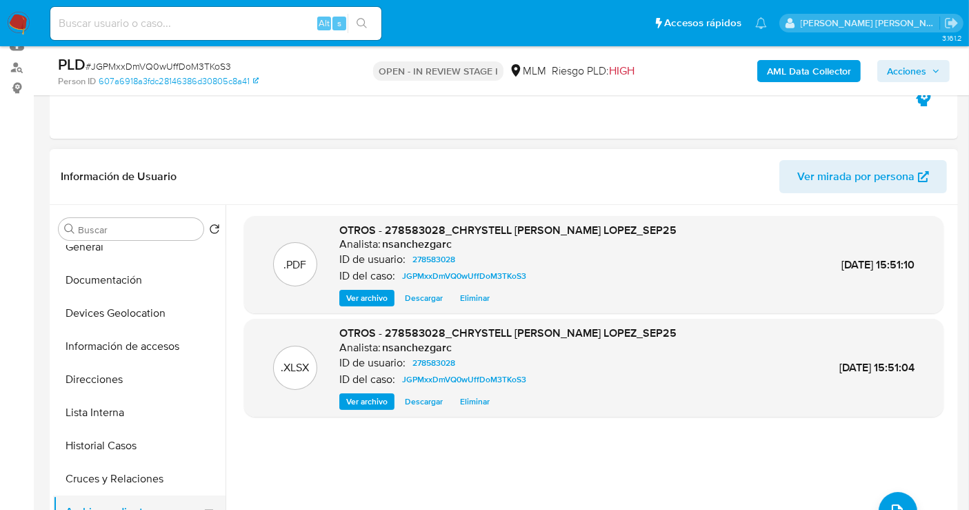
scroll to position [0, 0]
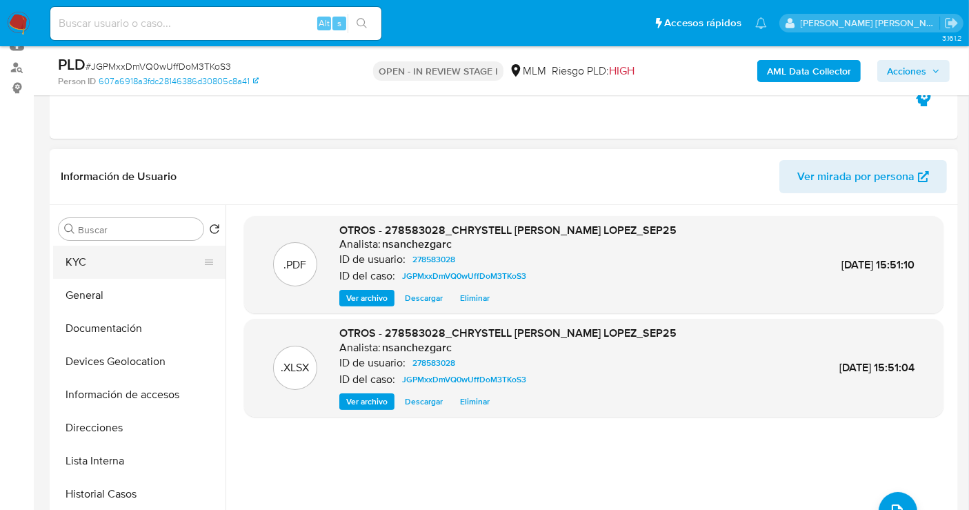
click at [92, 265] on button "KYC" at bounding box center [133, 262] width 161 height 33
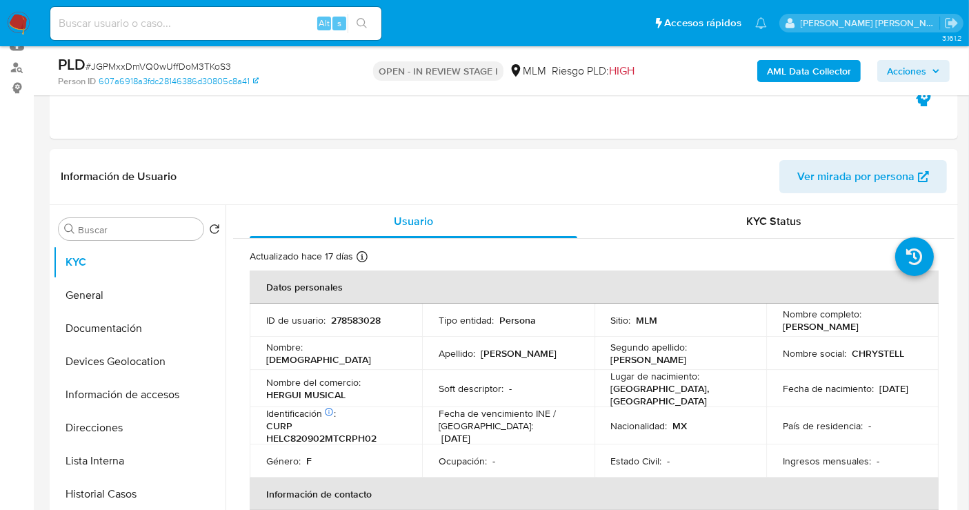
click at [908, 68] on span "Acciones" at bounding box center [906, 71] width 39 height 22
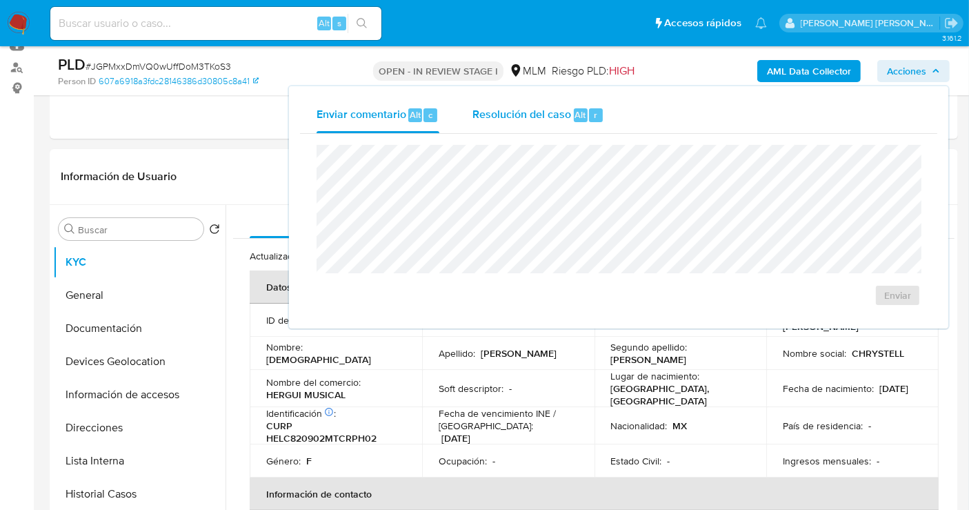
click at [556, 118] on span "Resolución del caso" at bounding box center [521, 114] width 99 height 16
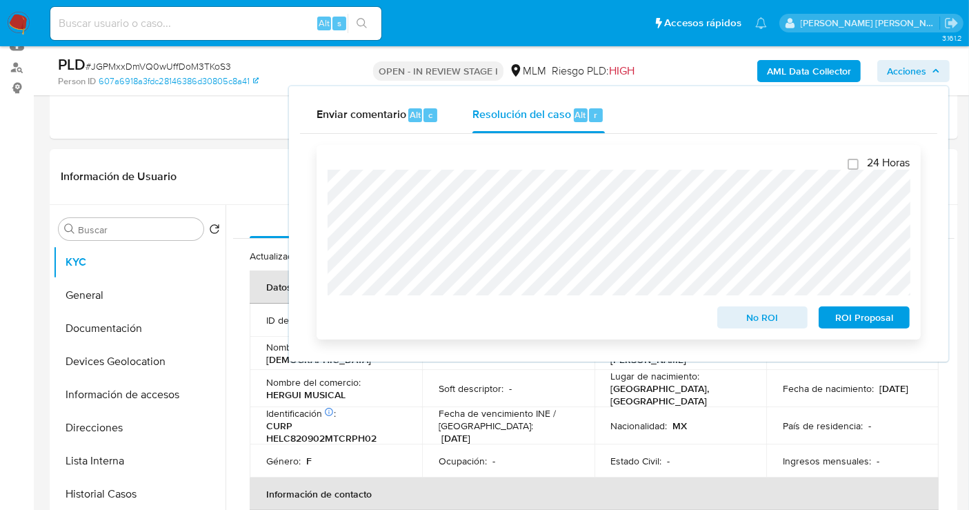
click at [755, 323] on span "No ROI" at bounding box center [763, 317] width 72 height 19
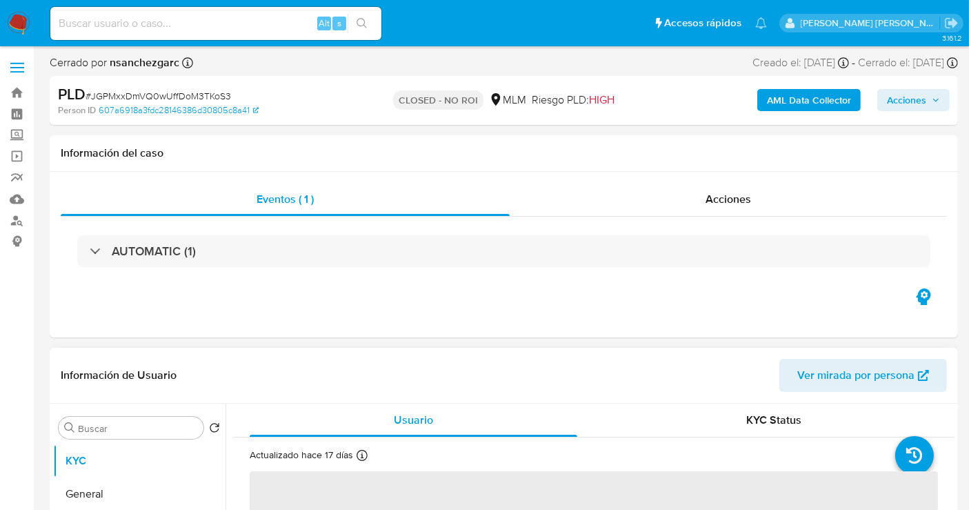
select select "10"
click at [179, 25] on input at bounding box center [215, 23] width 331 height 18
paste input "5IyrJgZQP8x2cQwEuI0UqOyi"
type input "5IyrJgZQP8x2cQwEuI0UqOyi"
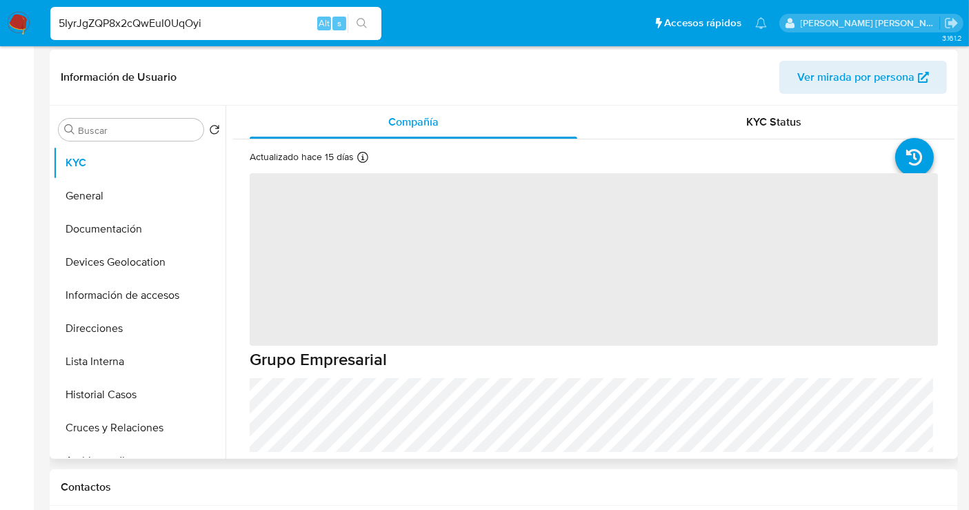
select select "10"
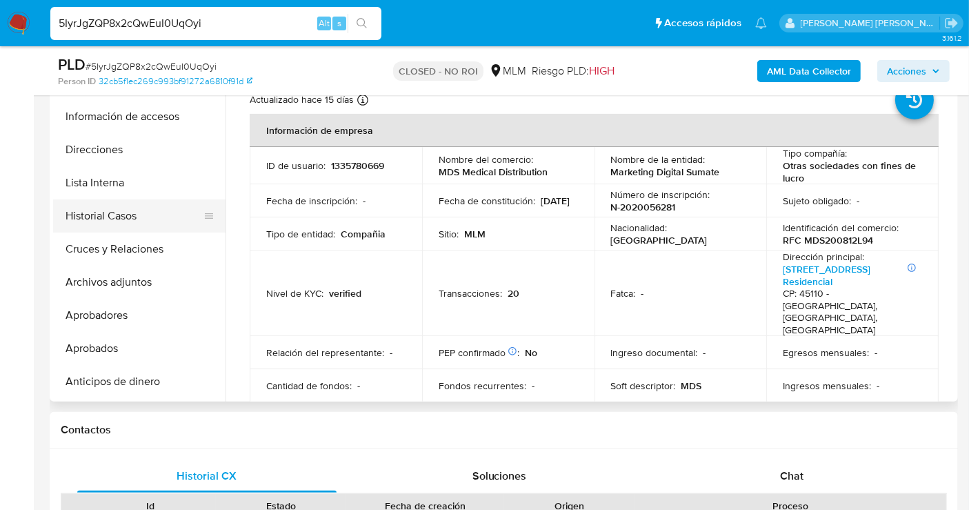
scroll to position [230, 0]
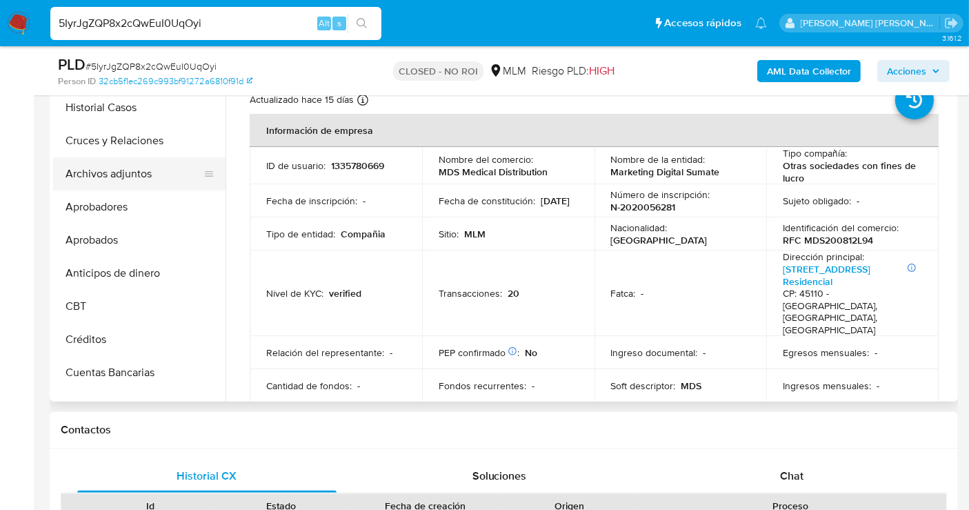
click at [110, 166] on button "Archivos adjuntos" at bounding box center [133, 173] width 161 height 33
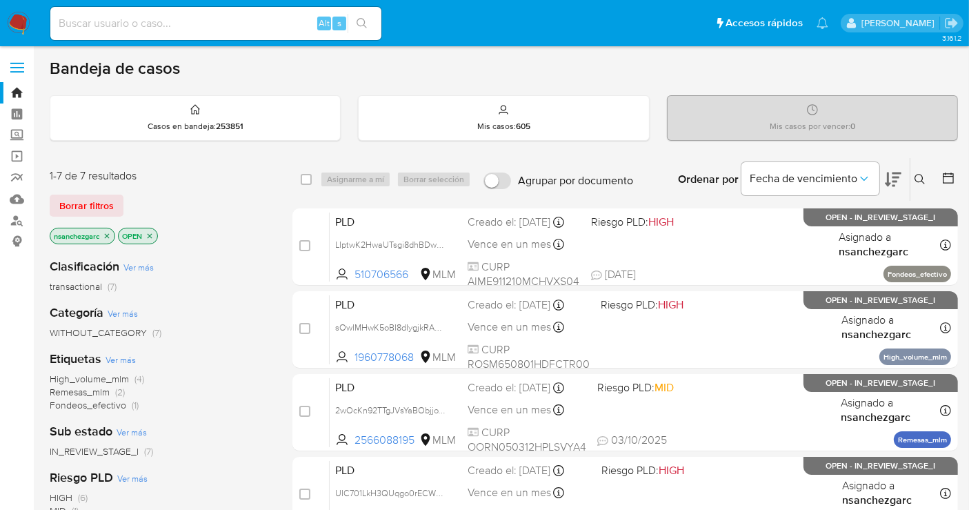
click at [106, 233] on icon "close-filter" at bounding box center [107, 236] width 8 height 8
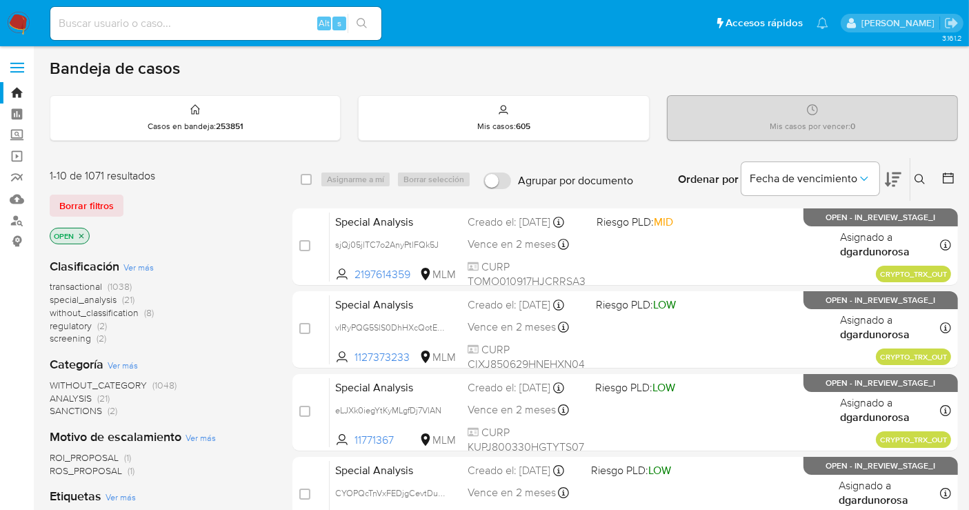
click at [117, 315] on span "without_classification" at bounding box center [94, 313] width 89 height 14
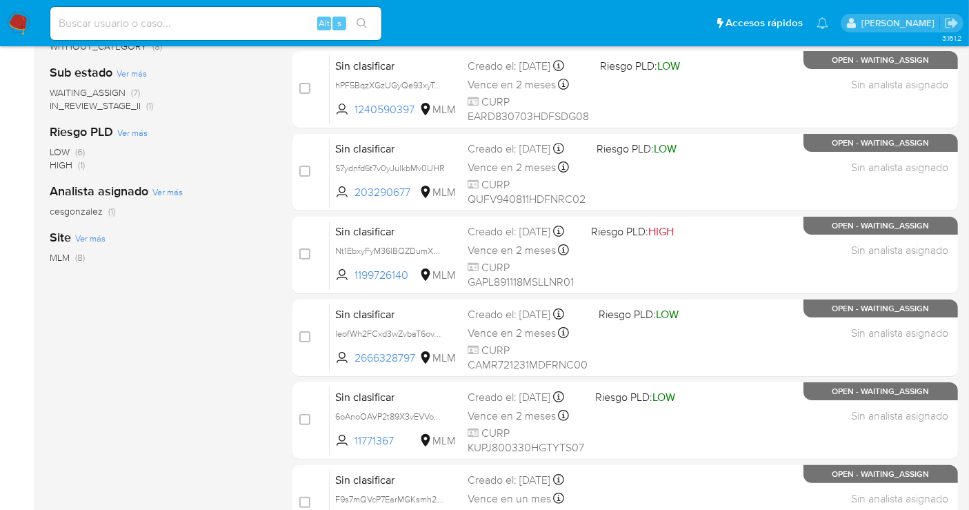
scroll to position [230, 0]
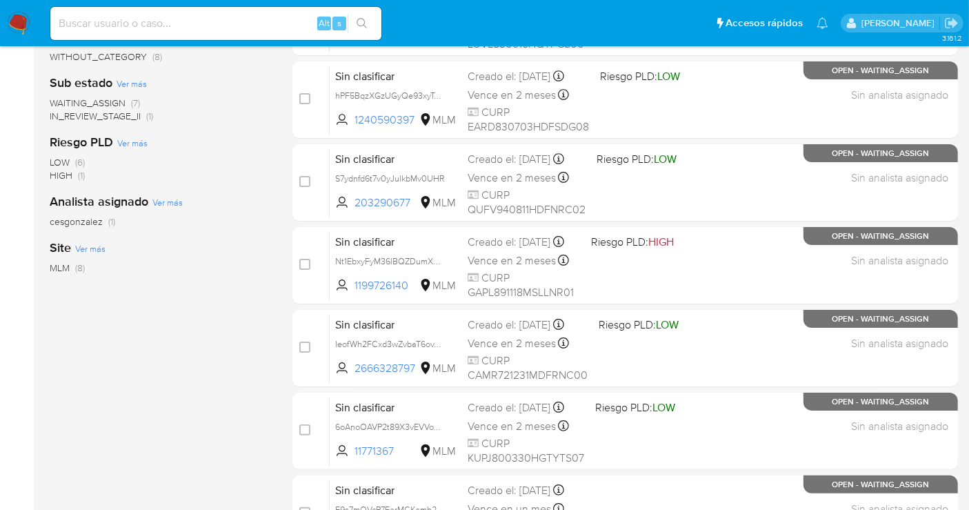
click at [10, 26] on img at bounding box center [18, 23] width 23 height 23
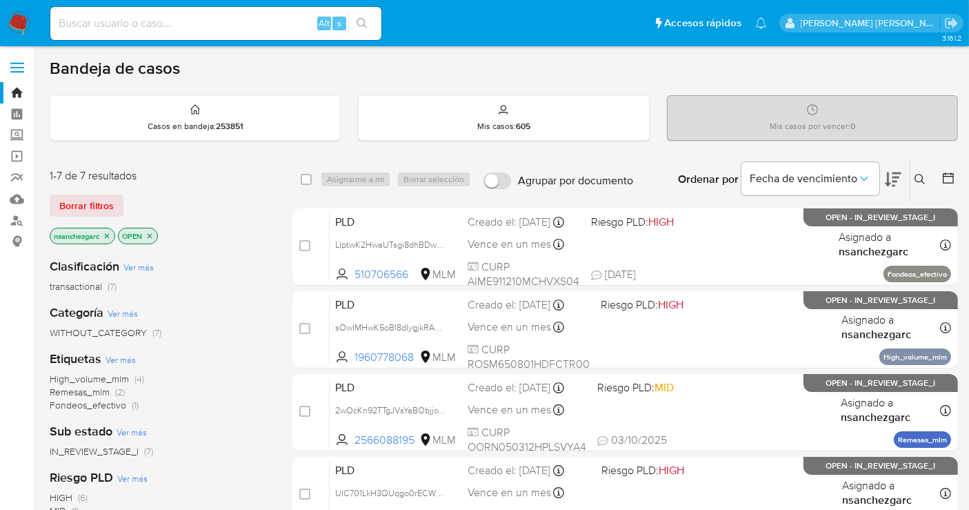
click at [914, 180] on button at bounding box center [921, 179] width 23 height 17
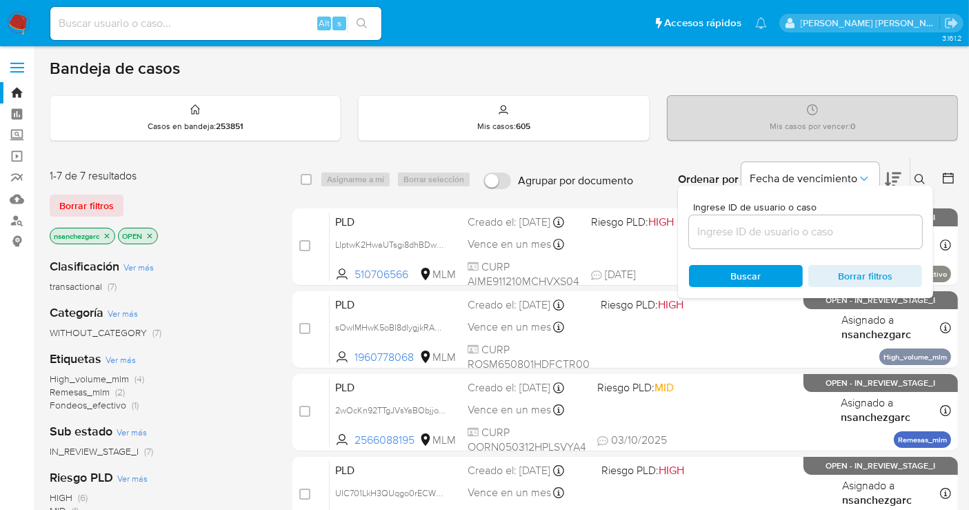
click at [742, 239] on div at bounding box center [805, 231] width 233 height 33
click at [715, 236] on input at bounding box center [805, 232] width 233 height 18
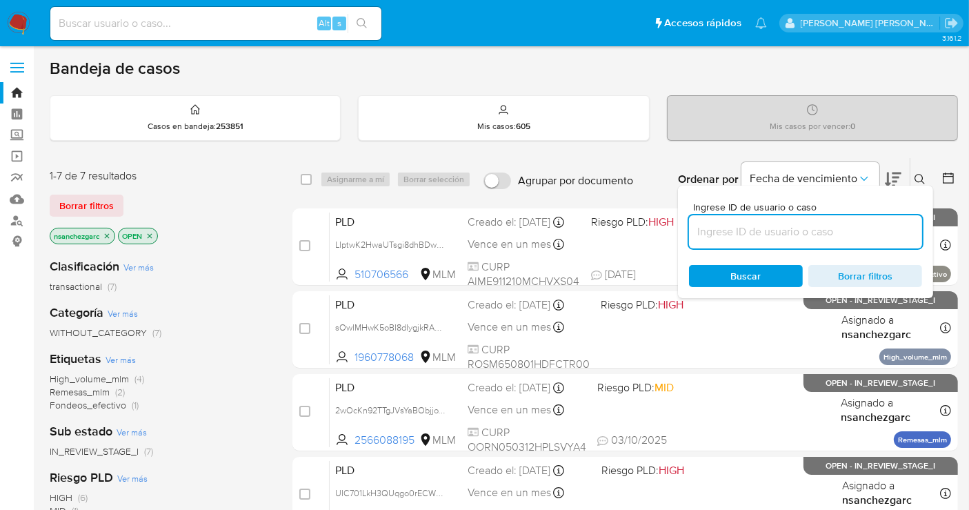
paste input "1124043598"
type input "1124043598"
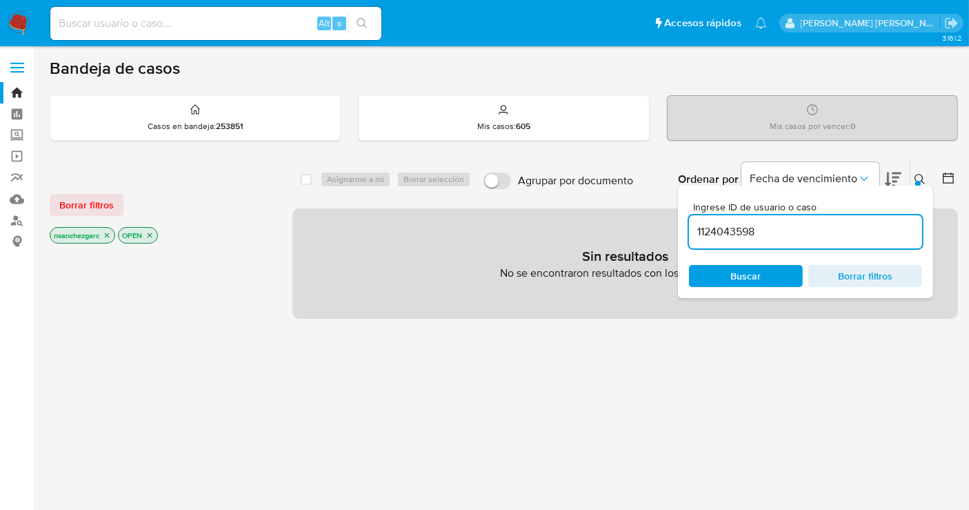
click at [110, 233] on icon "close-filter" at bounding box center [107, 235] width 8 height 8
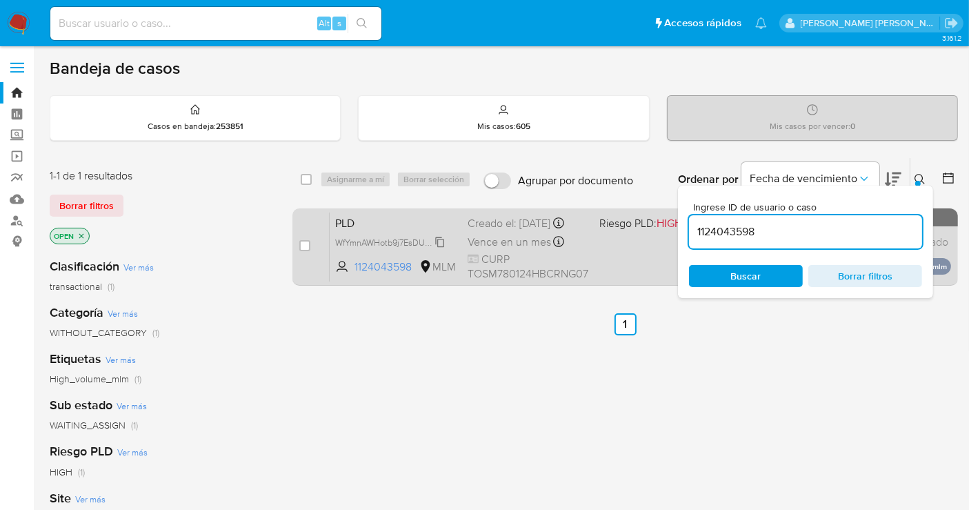
click at [437, 249] on span "WfYmnAWHotb9j7EsDUybOx0C" at bounding box center [395, 241] width 121 height 15
click at [304, 241] on input "checkbox" at bounding box center [304, 245] width 11 height 11
checkbox input "true"
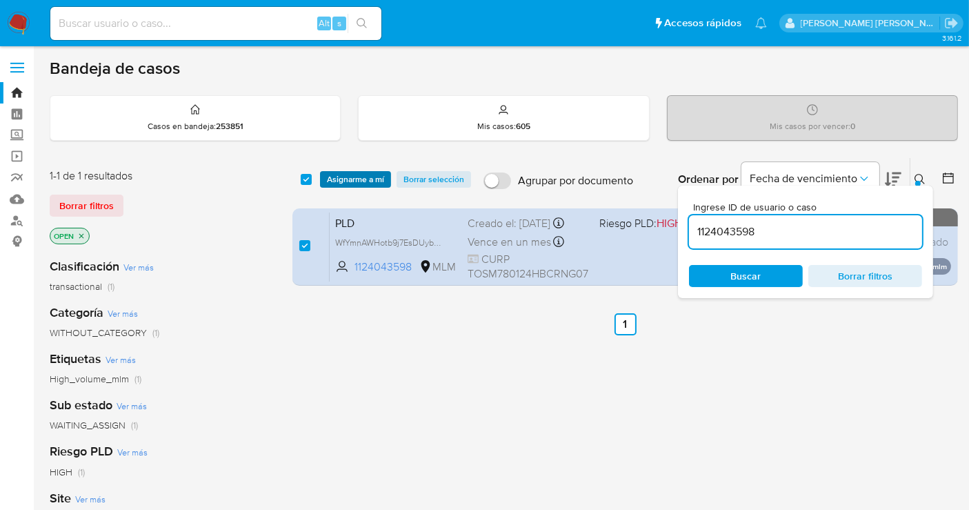
click at [345, 184] on span "Asignarme a mí" at bounding box center [355, 179] width 57 height 14
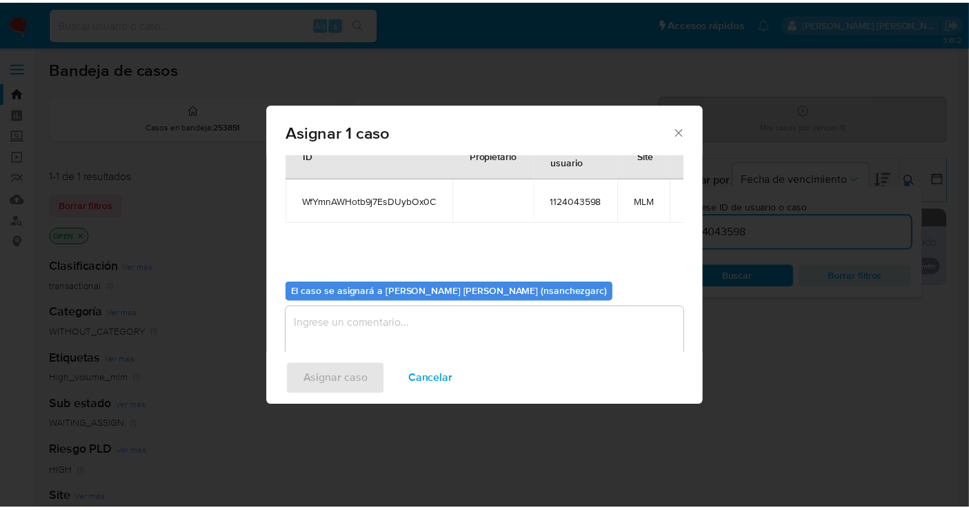
scroll to position [70, 0]
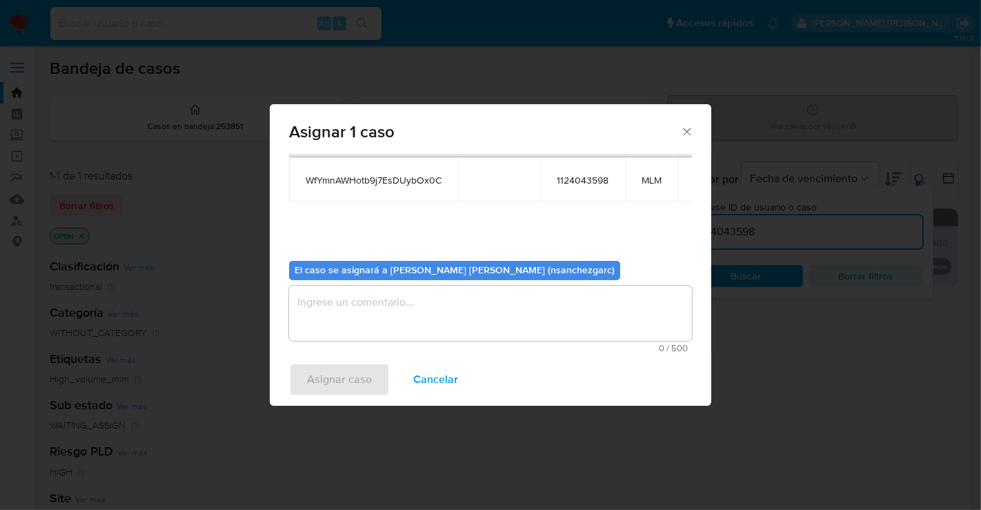
click at [329, 305] on textarea "assign-modal" at bounding box center [490, 313] width 403 height 55
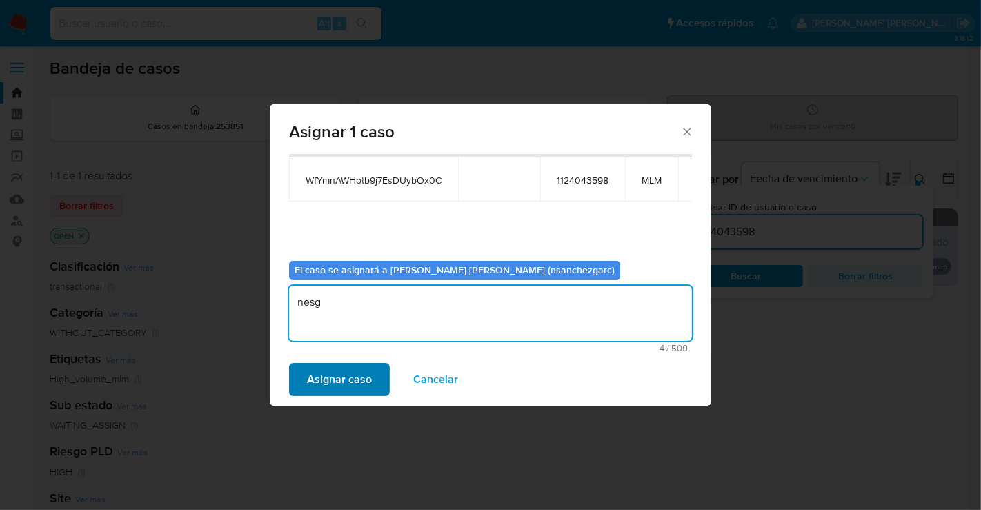
type textarea "nesg"
click at [319, 378] on span "Asignar caso" at bounding box center [339, 379] width 65 height 30
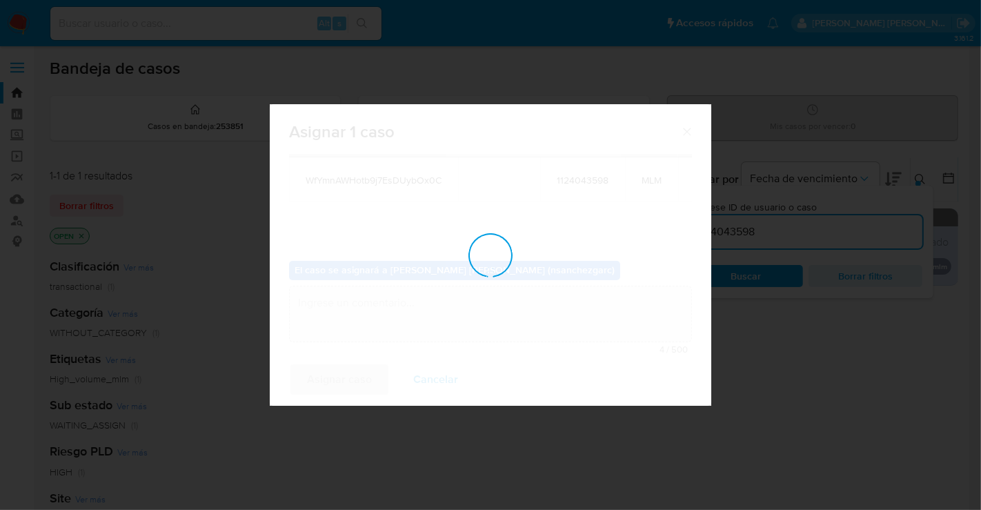
checkbox input "false"
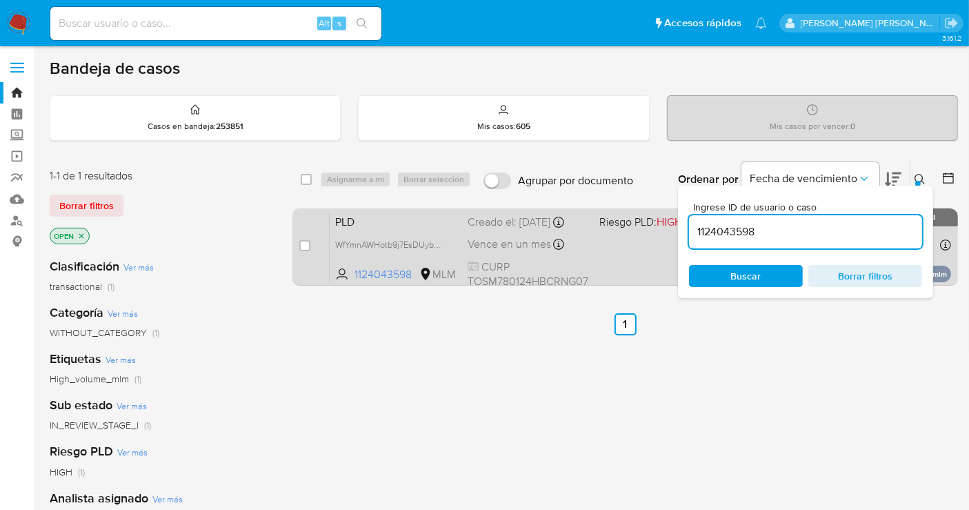
click at [495, 230] on div "Creado el: 12/09/2025 Creado el: 12/09/2025 02:11:26" at bounding box center [528, 222] width 121 height 15
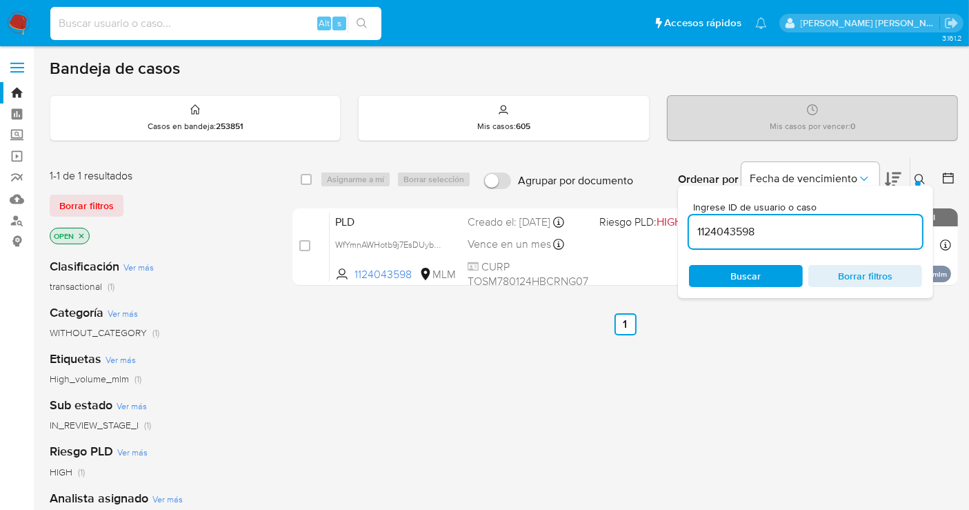
click at [126, 21] on input at bounding box center [215, 23] width 331 height 18
paste input "202567339"
type input "202567339"
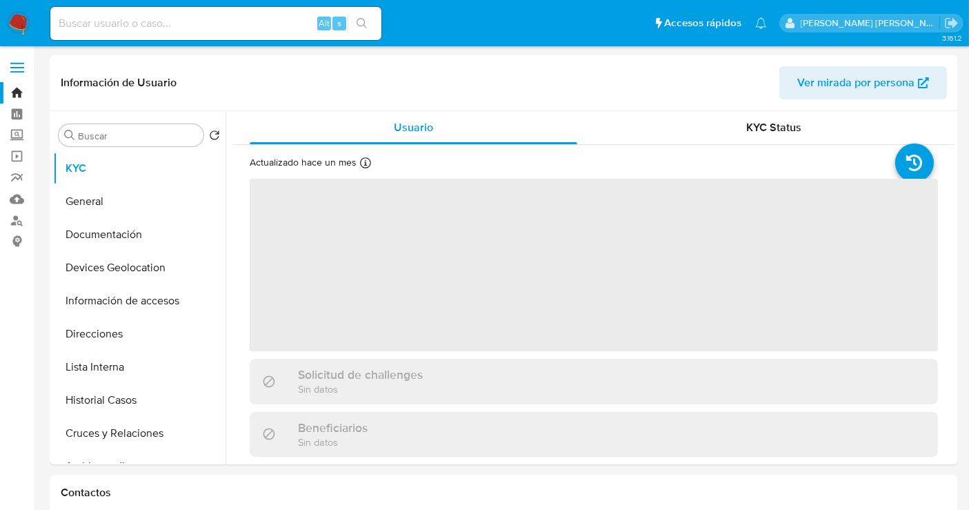
select select "10"
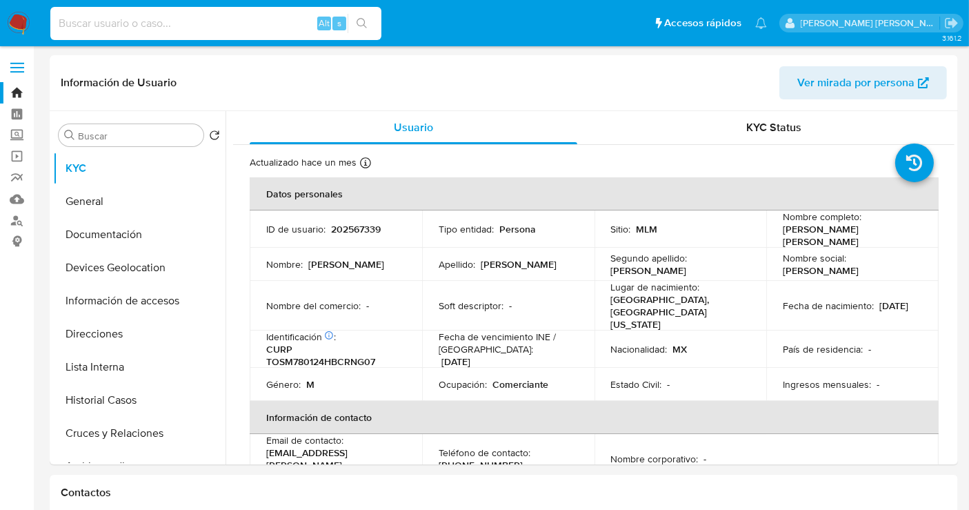
click at [106, 21] on input at bounding box center [215, 23] width 331 height 18
paste input "1456963059"
type input "1456963059"
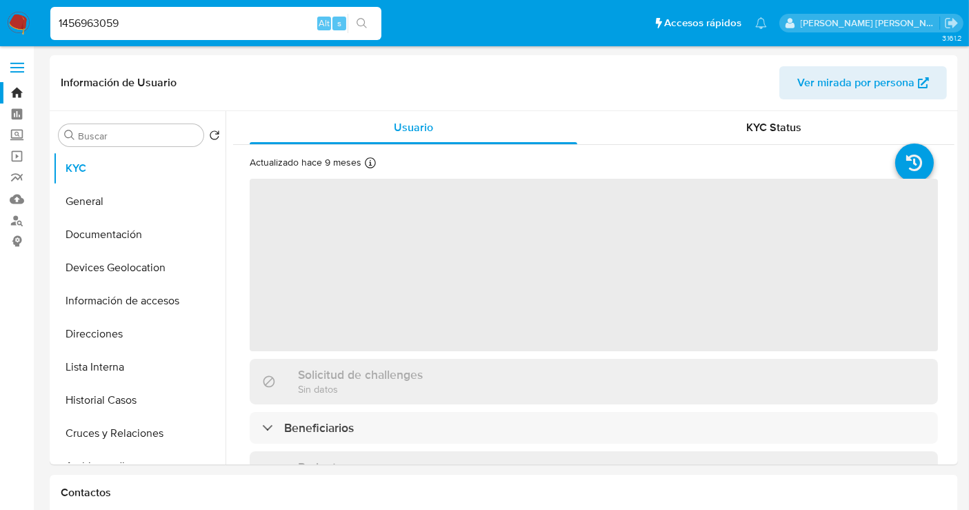
select select "10"
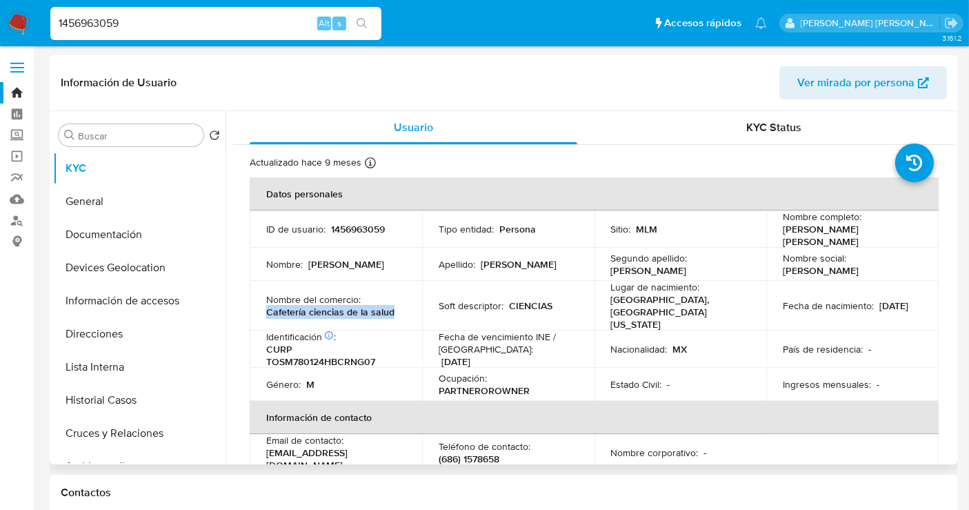
drag, startPoint x: 388, startPoint y: 301, endPoint x: 257, endPoint y: 304, distance: 131.8
click at [257, 304] on td "Nombre del comercio : Cafetería ciencias de la salud" at bounding box center [336, 306] width 172 height 50
copy p "Cafetería ciencias de la salud"
click at [817, 83] on span "Ver mirada por persona" at bounding box center [855, 82] width 117 height 33
click at [92, 22] on input "1456963059" at bounding box center [215, 23] width 331 height 18
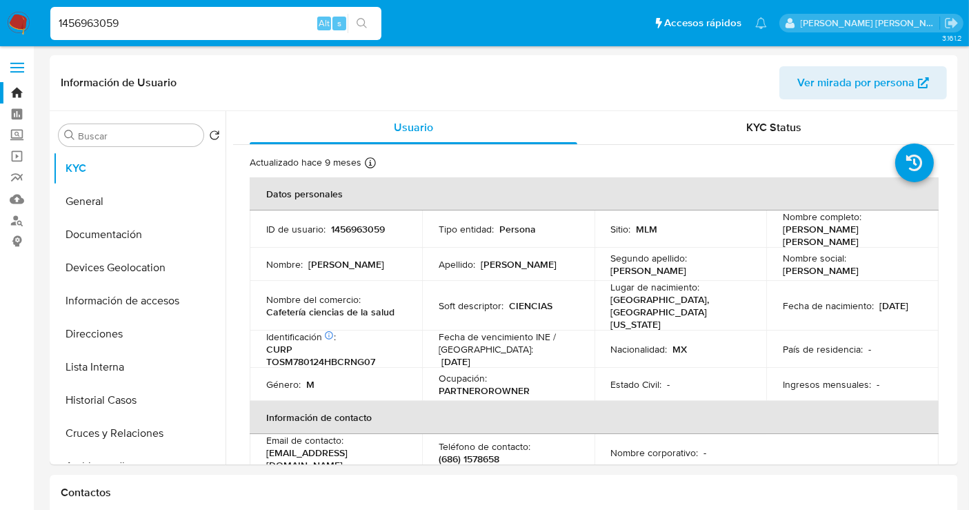
click at [92, 22] on input "1456963059" at bounding box center [215, 23] width 331 height 18
paste input "3894437"
type input "3894437"
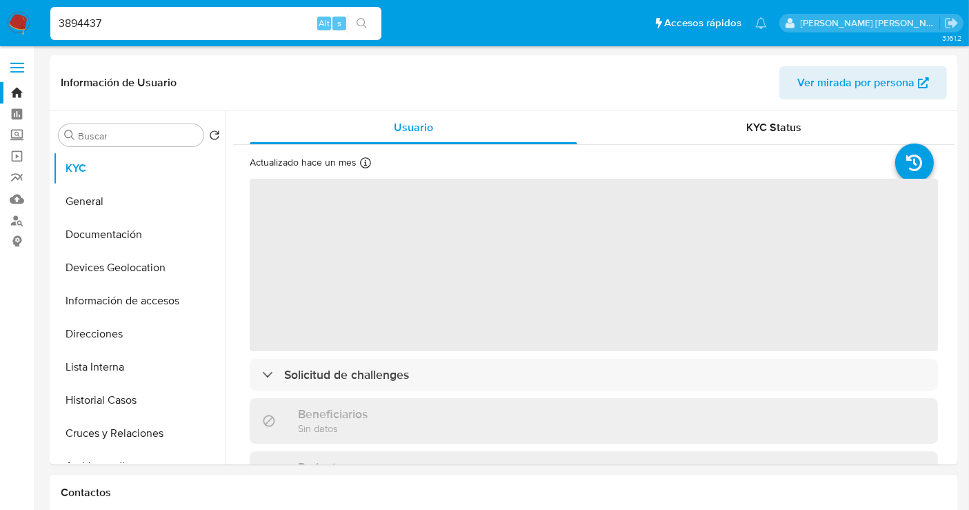
select select "10"
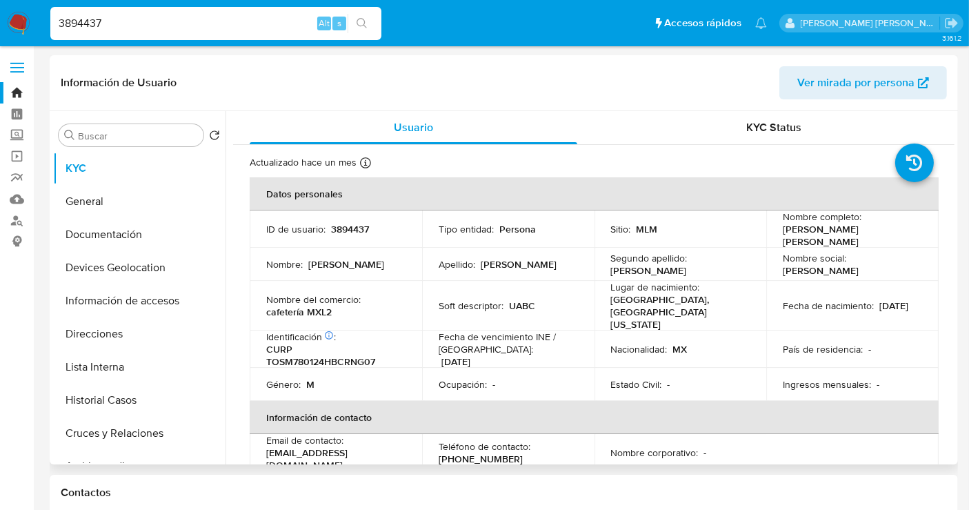
click at [848, 94] on span "Ver mirada por persona" at bounding box center [855, 82] width 117 height 33
click at [86, 28] on input "3894437" at bounding box center [215, 23] width 331 height 18
paste input "1626447584"
type input "1626447584"
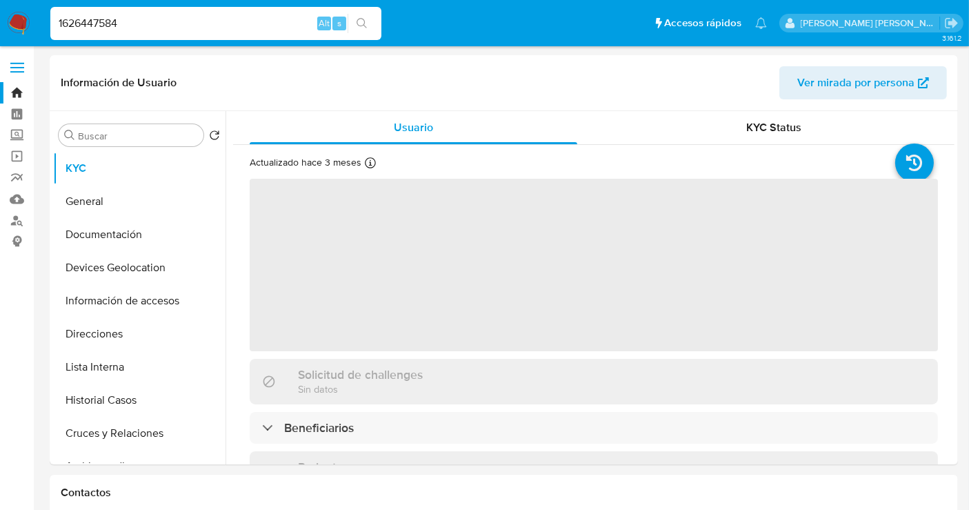
select select "10"
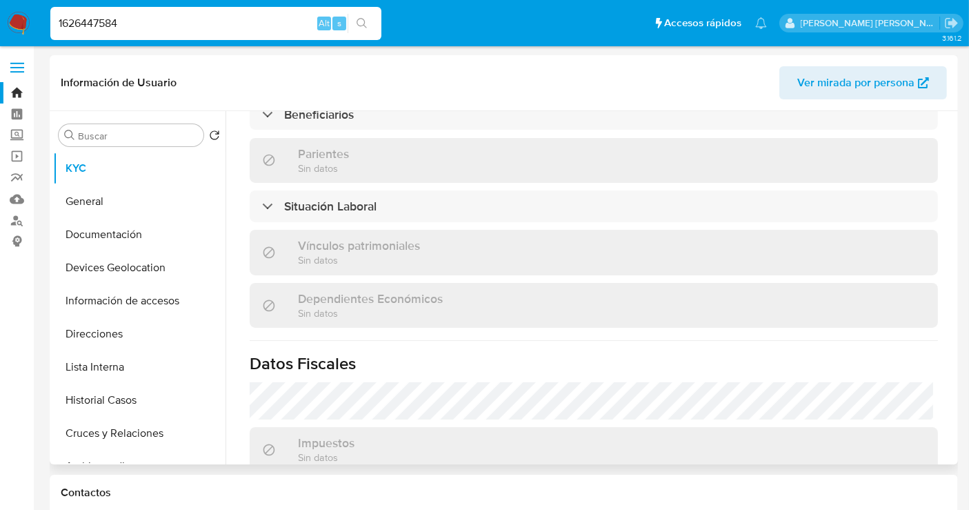
scroll to position [766, 0]
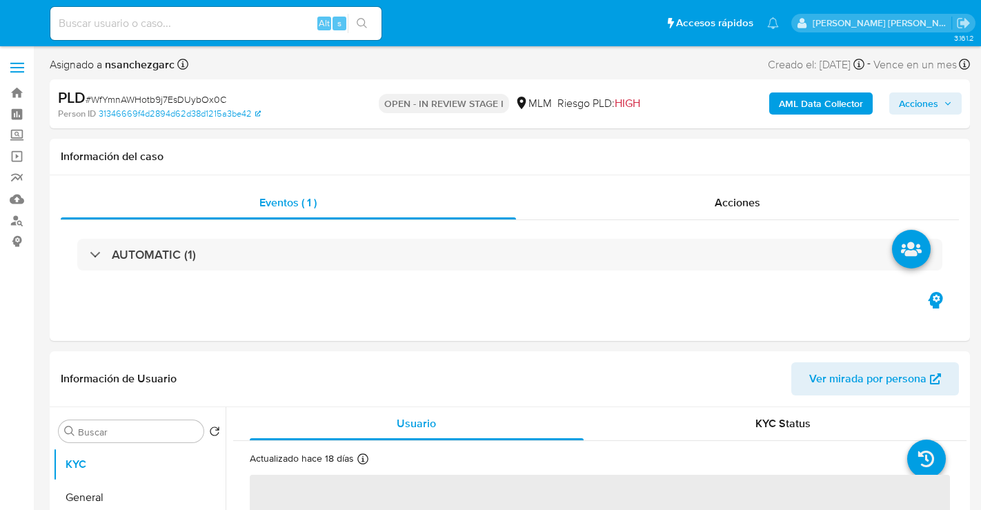
select select "10"
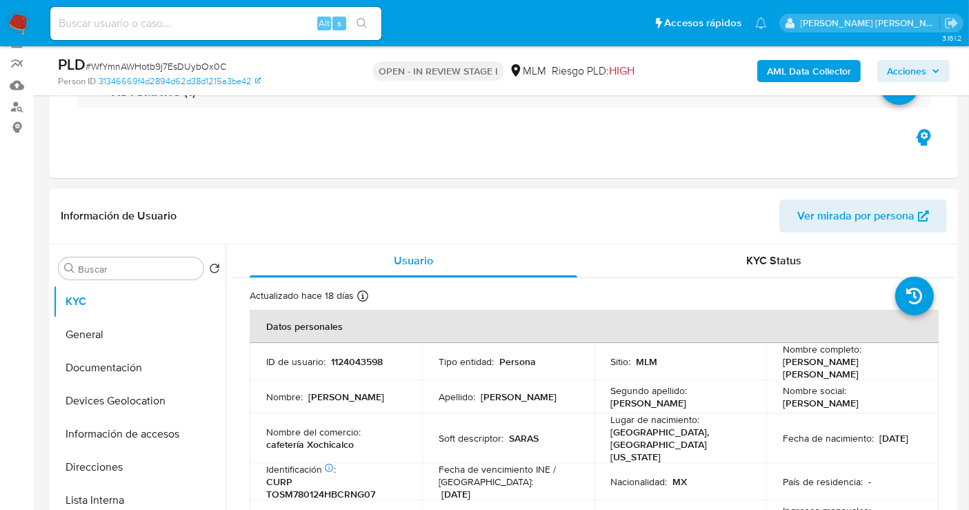
scroll to position [230, 0]
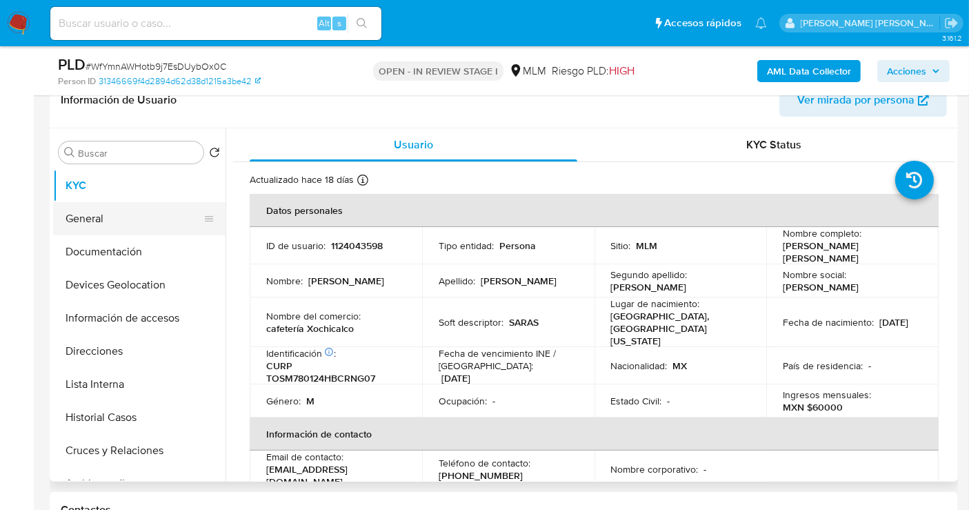
click at [110, 216] on button "General" at bounding box center [133, 218] width 161 height 33
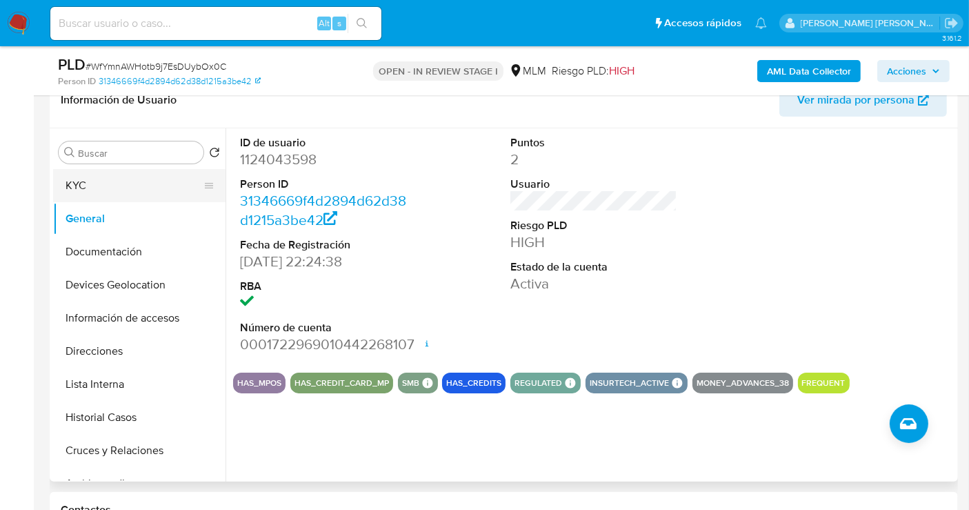
click at [86, 191] on button "KYC" at bounding box center [133, 185] width 161 height 33
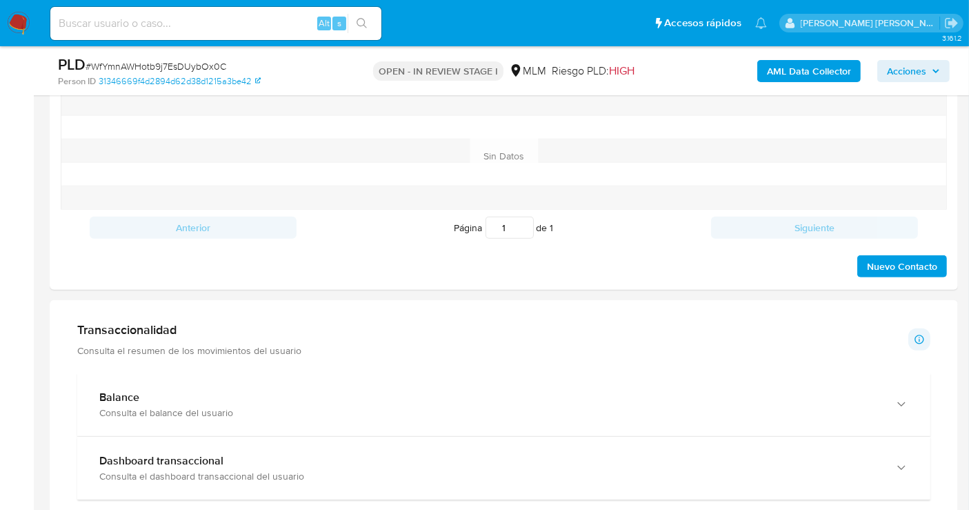
scroll to position [919, 0]
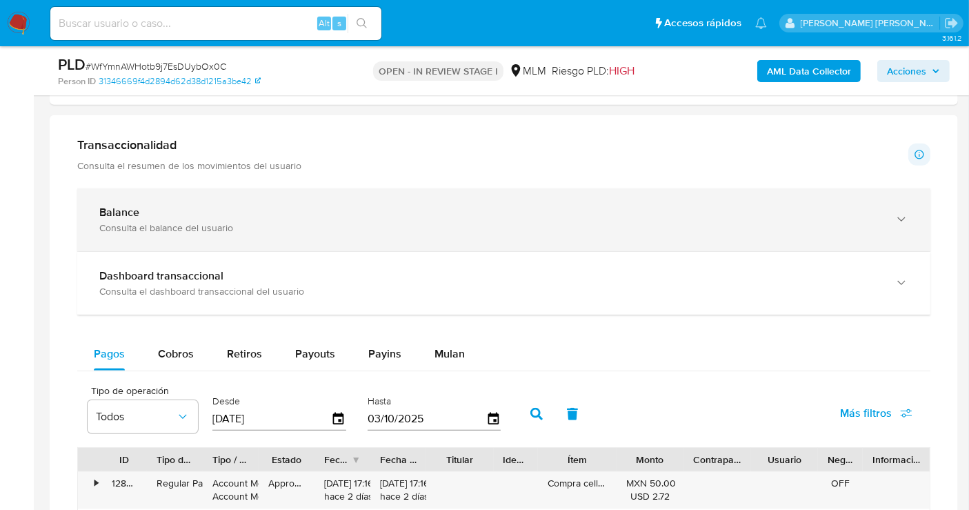
click at [270, 210] on div "Balance" at bounding box center [490, 213] width 782 height 14
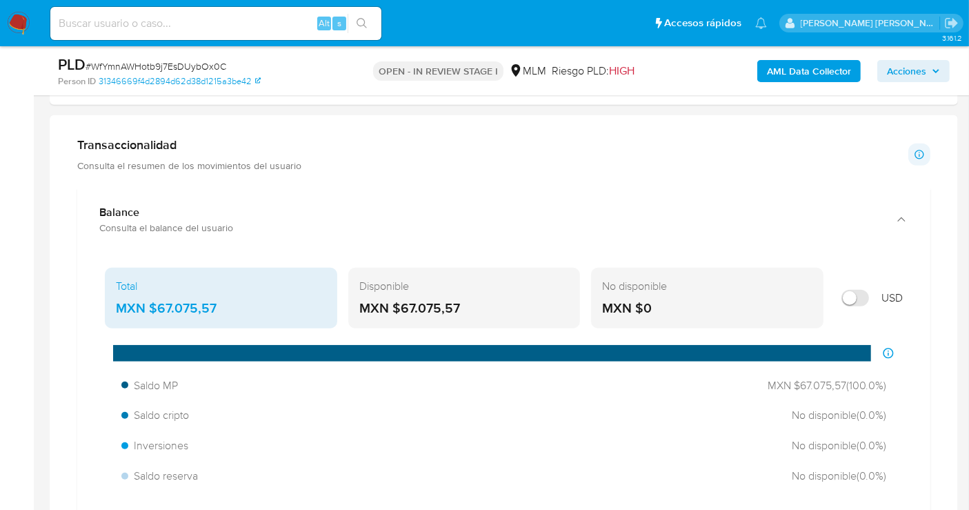
click at [179, 299] on div "MXN $67.075,57" at bounding box center [221, 308] width 210 height 18
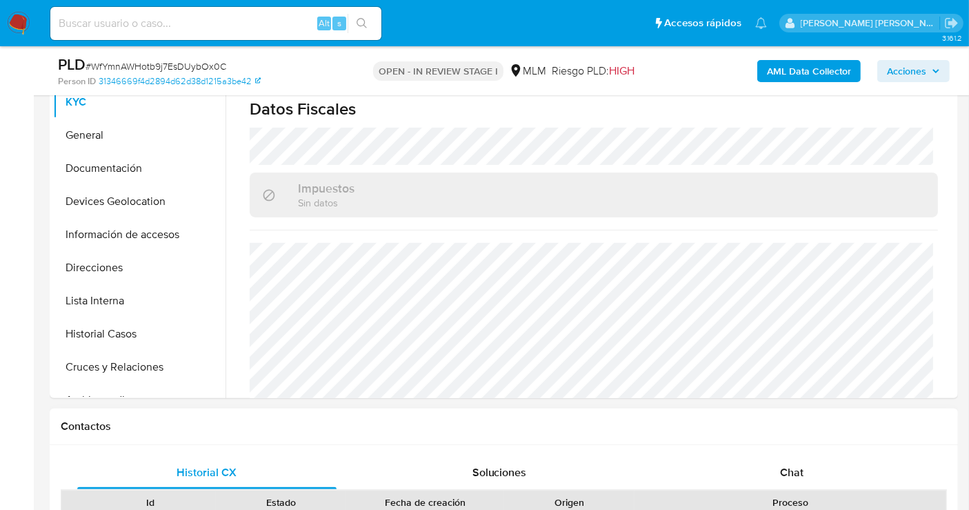
scroll to position [230, 0]
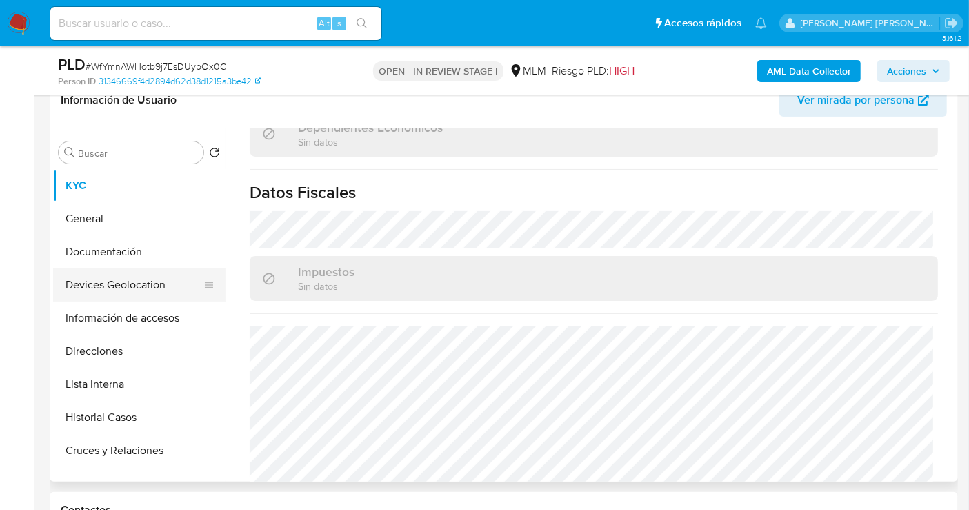
click at [104, 292] on button "Devices Geolocation" at bounding box center [133, 284] width 161 height 33
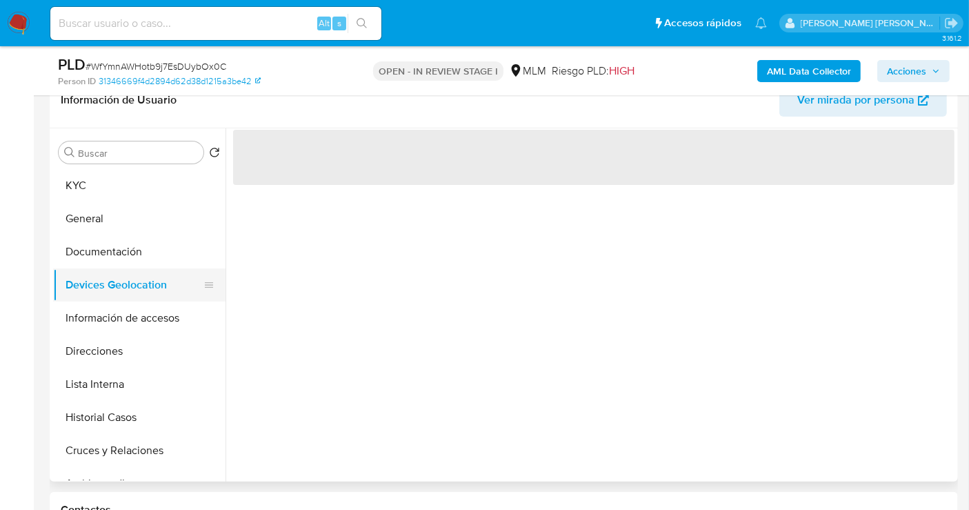
scroll to position [0, 0]
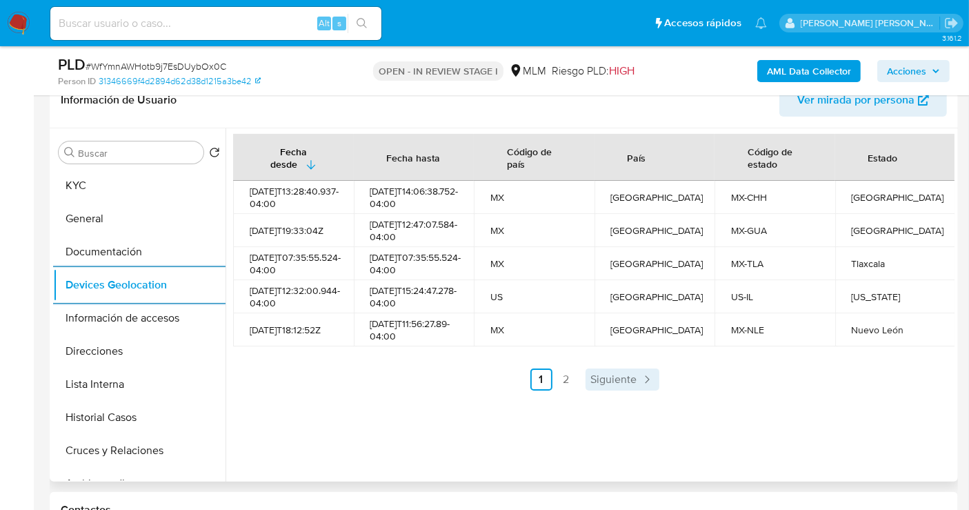
click at [608, 385] on span "Siguiente" at bounding box center [614, 379] width 46 height 11
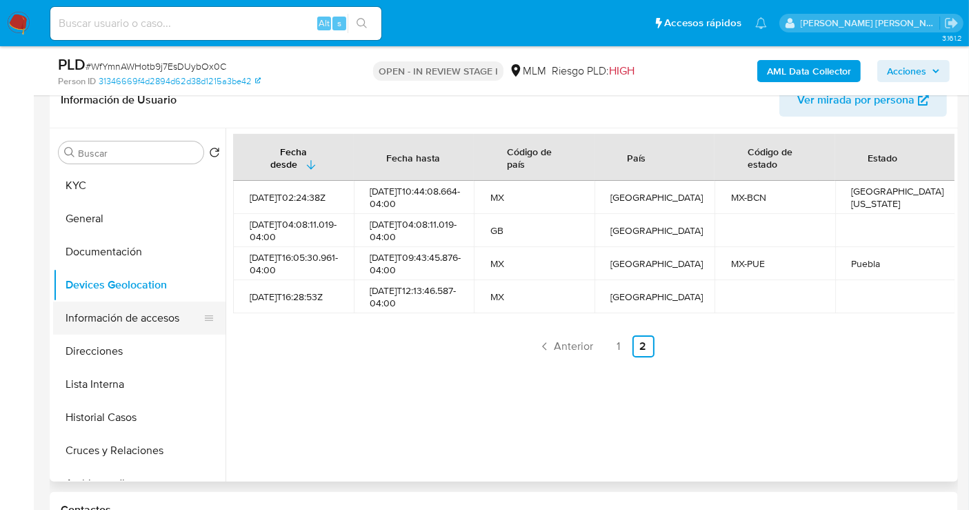
click at [126, 315] on button "Información de accesos" at bounding box center [133, 317] width 161 height 33
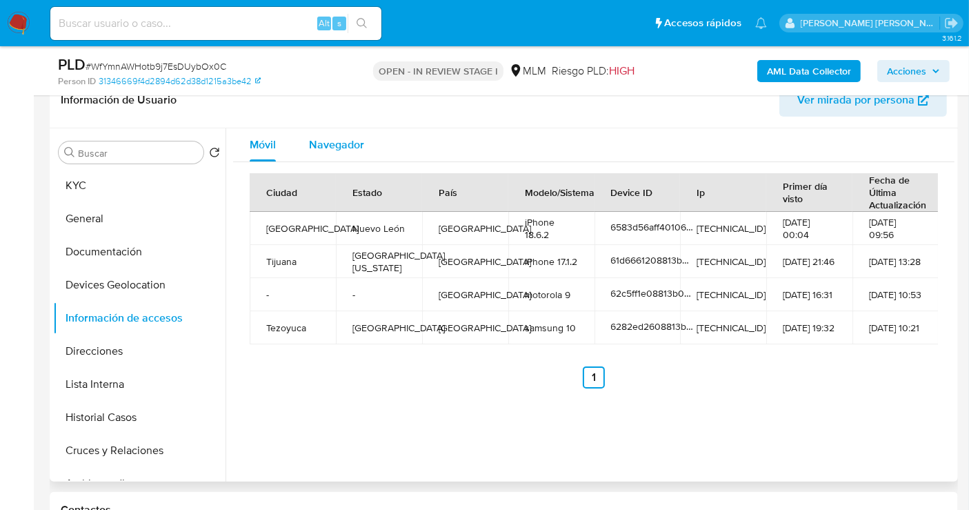
click at [321, 137] on span "Navegador" at bounding box center [336, 145] width 55 height 16
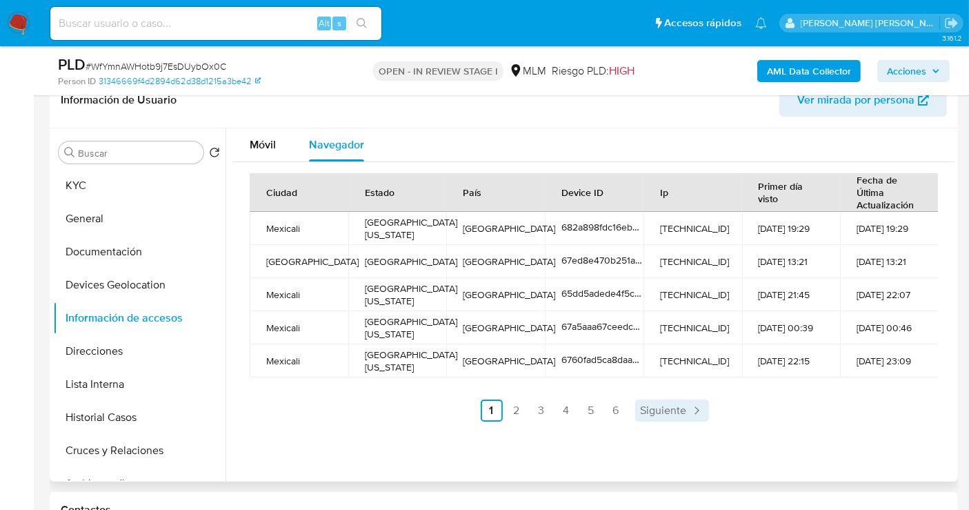
click at [670, 411] on span "Siguiente" at bounding box center [664, 410] width 46 height 11
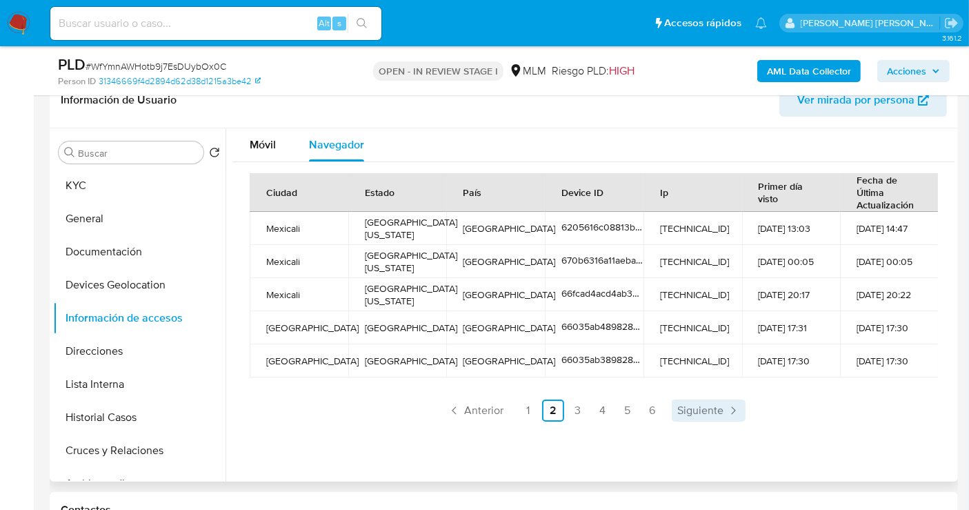
click at [699, 406] on span "Siguiente" at bounding box center [700, 410] width 46 height 11
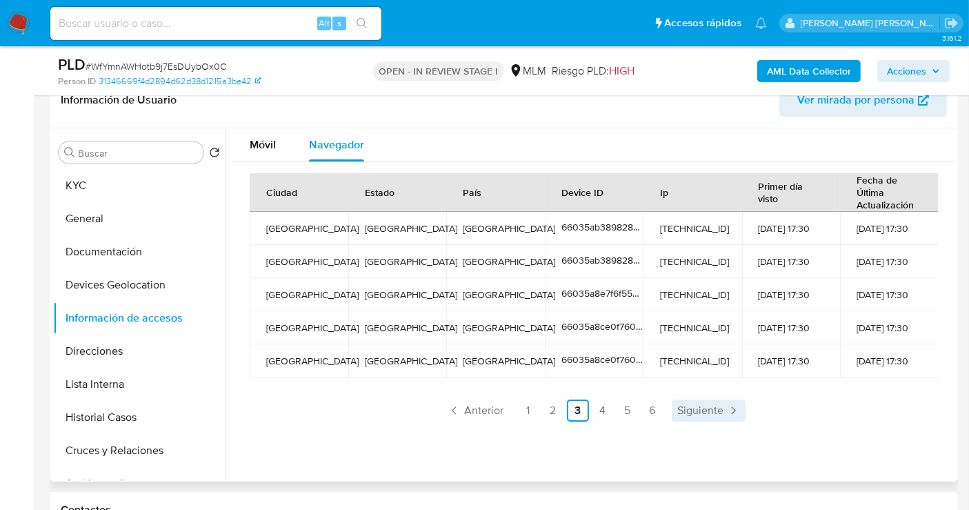
click at [700, 406] on span "Siguiente" at bounding box center [700, 410] width 46 height 11
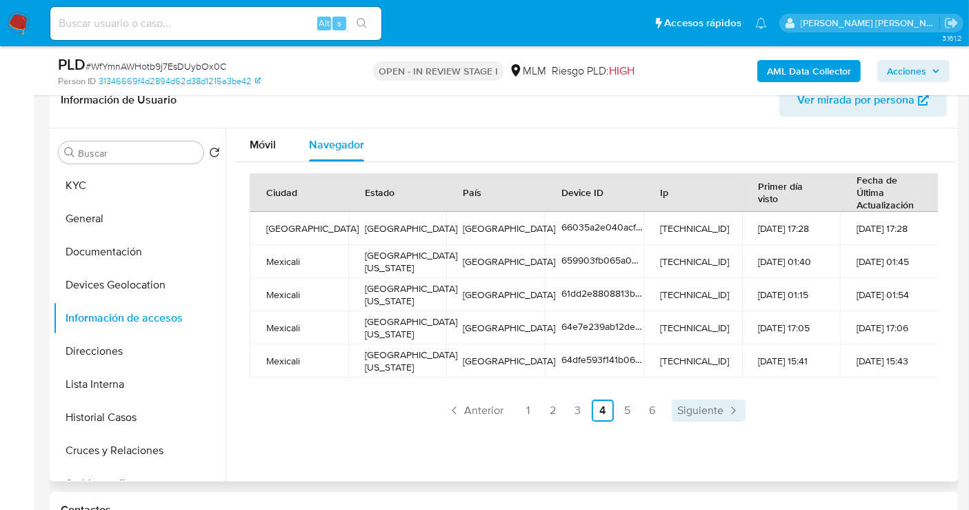
click at [700, 406] on span "Siguiente" at bounding box center [700, 410] width 46 height 11
click at [719, 416] on span "Siguiente" at bounding box center [700, 410] width 46 height 11
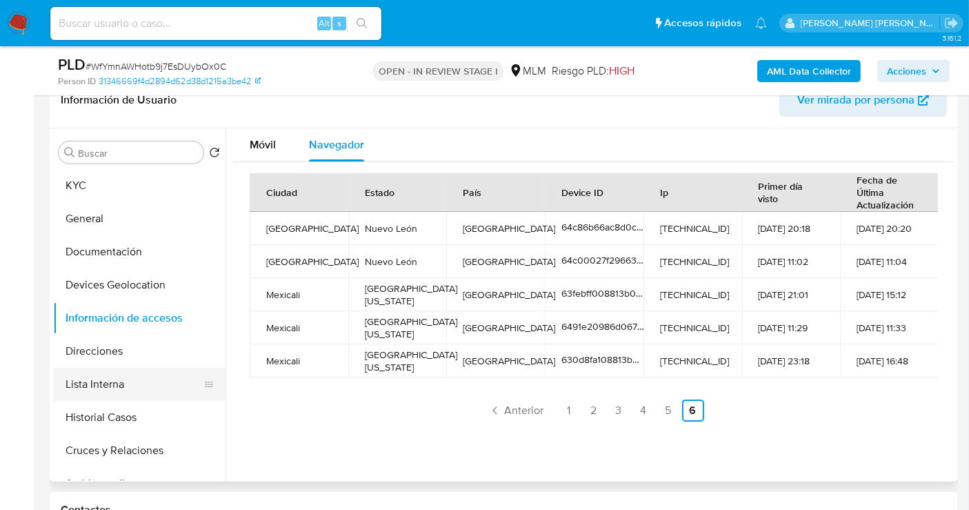
click at [68, 378] on button "Lista Interna" at bounding box center [133, 384] width 161 height 33
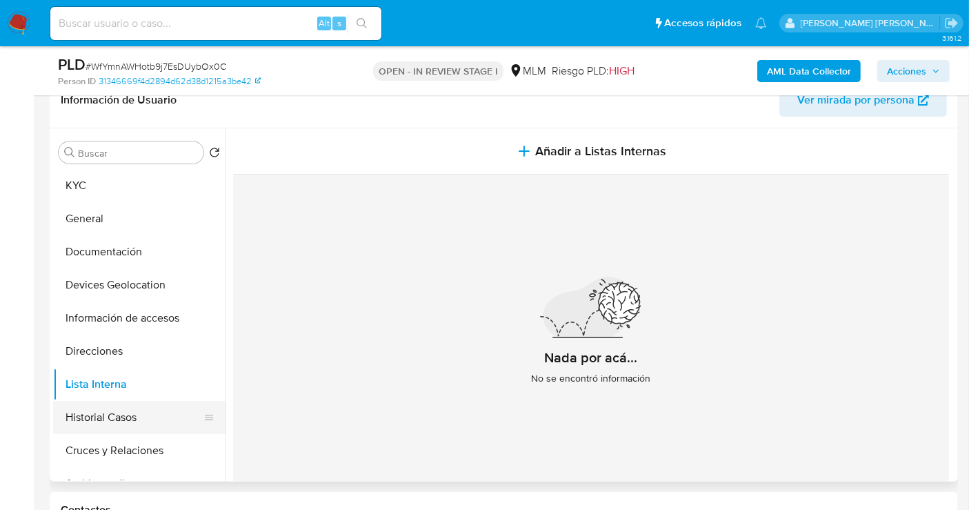
click at [106, 412] on button "Historial Casos" at bounding box center [133, 417] width 161 height 33
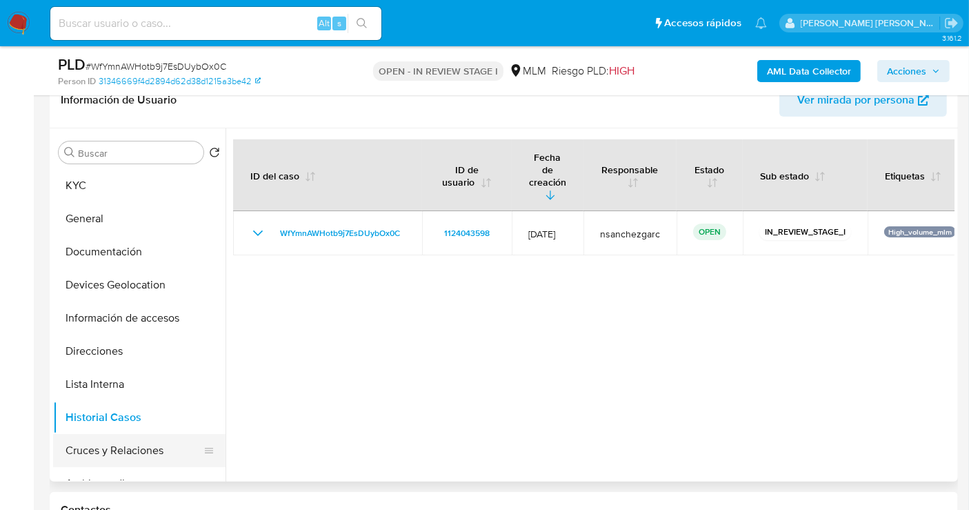
click at [145, 445] on button "Cruces y Relaciones" at bounding box center [133, 450] width 161 height 33
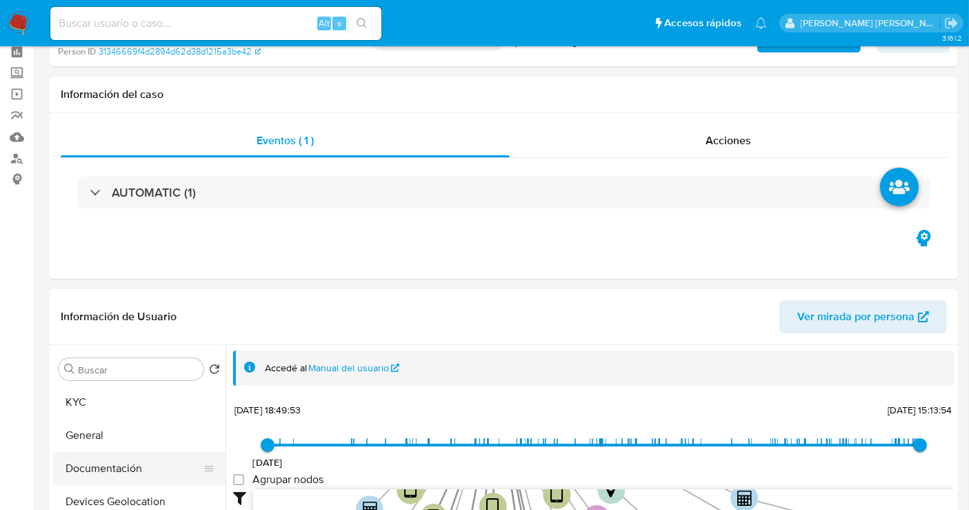
scroll to position [77, 0]
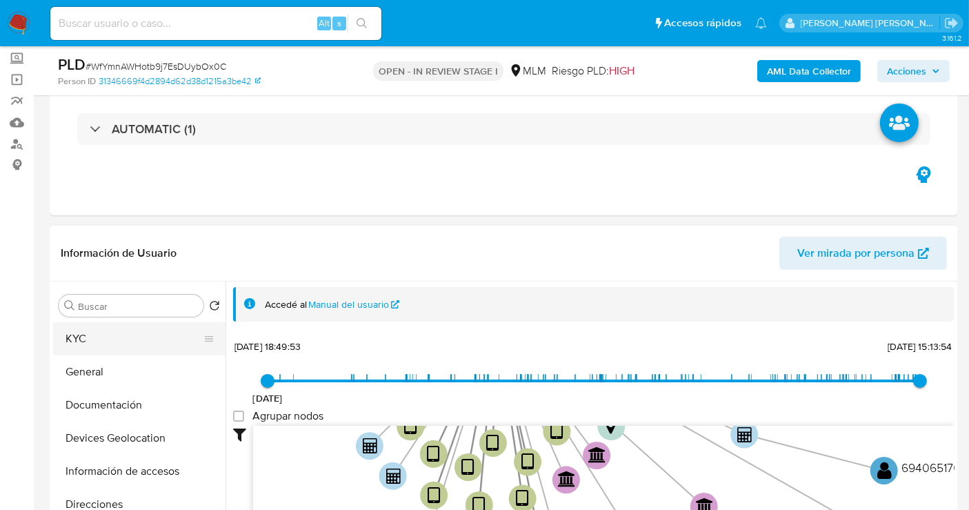
click at [83, 337] on button "KYC" at bounding box center [133, 338] width 161 height 33
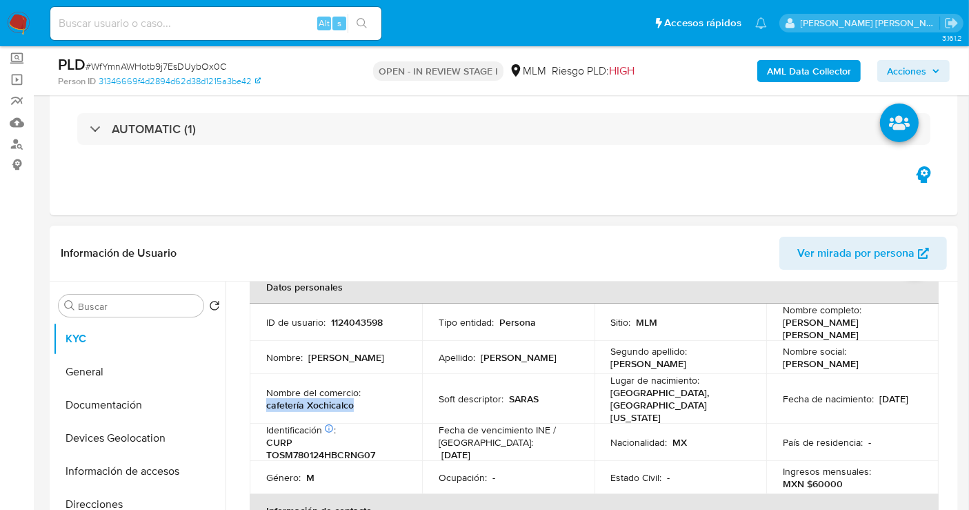
drag, startPoint x: 364, startPoint y: 395, endPoint x: 262, endPoint y: 395, distance: 102.1
click at [262, 395] on td "Nombre del comercio : cafetería Xochicalco" at bounding box center [336, 399] width 172 height 50
copy p "cafetería Xochicalco"
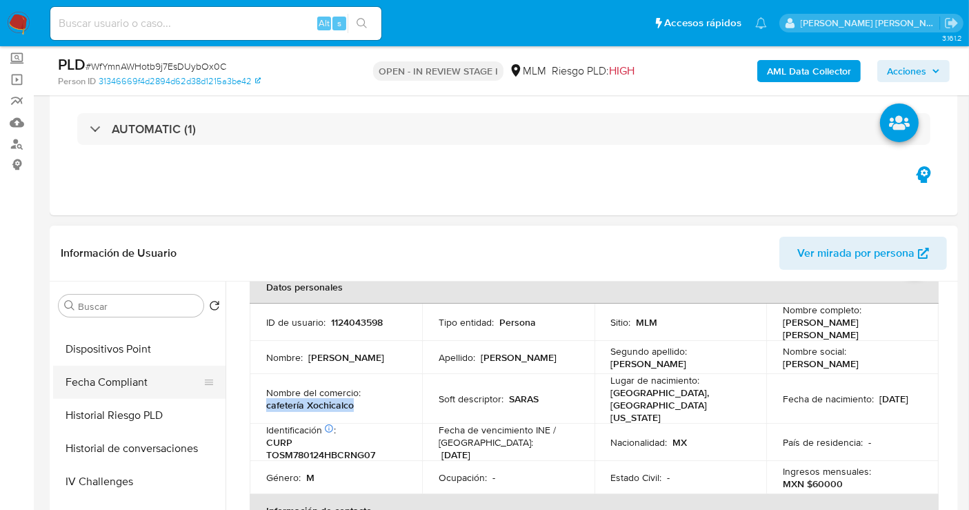
scroll to position [648, 0]
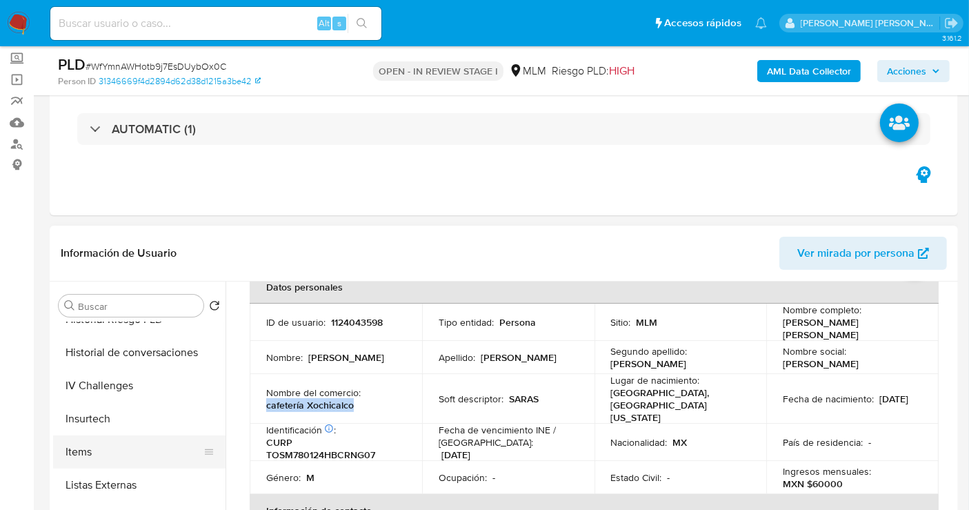
click at [112, 444] on button "Items" at bounding box center [133, 451] width 161 height 33
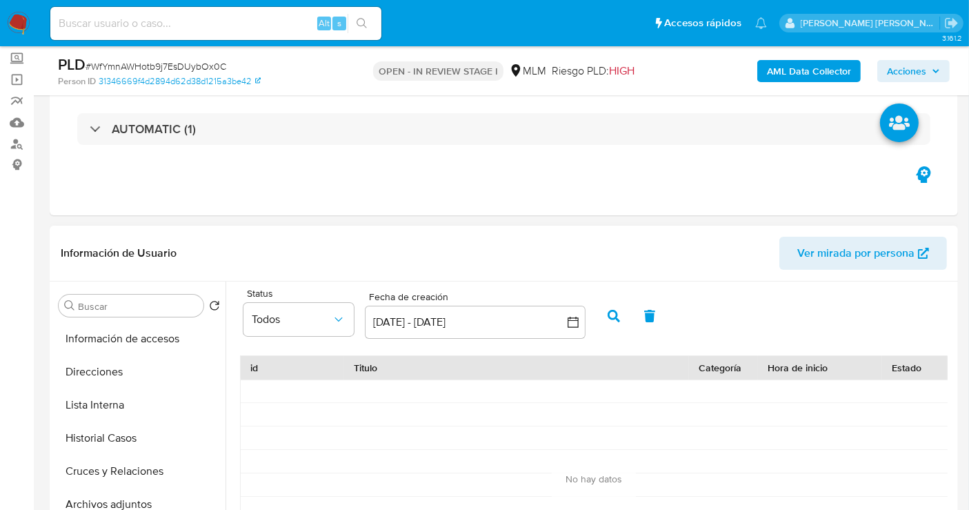
scroll to position [112, 0]
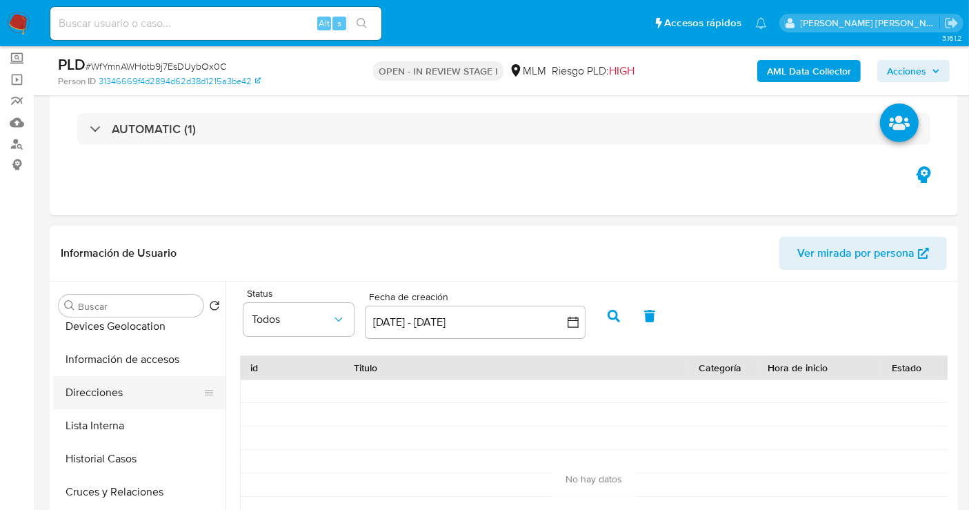
click at [95, 395] on button "Direcciones" at bounding box center [133, 392] width 161 height 33
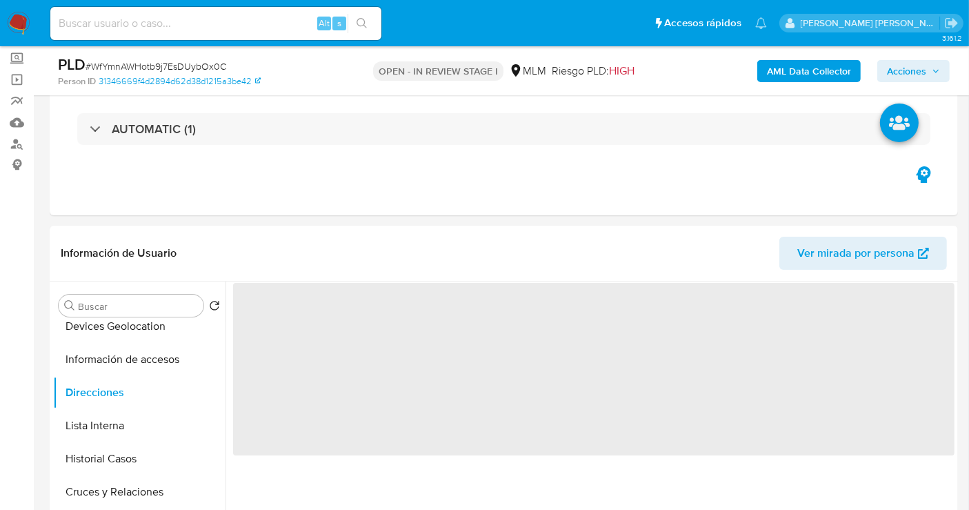
scroll to position [153, 0]
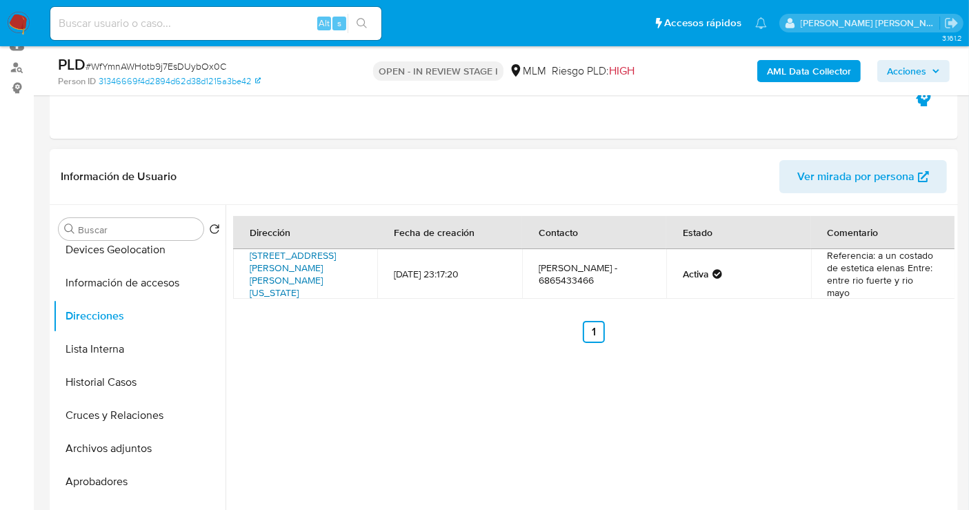
click at [286, 266] on link "Avenida Venustiano Carranza 542, Mexicali, Baja California, 21270, Mexico 542" at bounding box center [293, 273] width 86 height 51
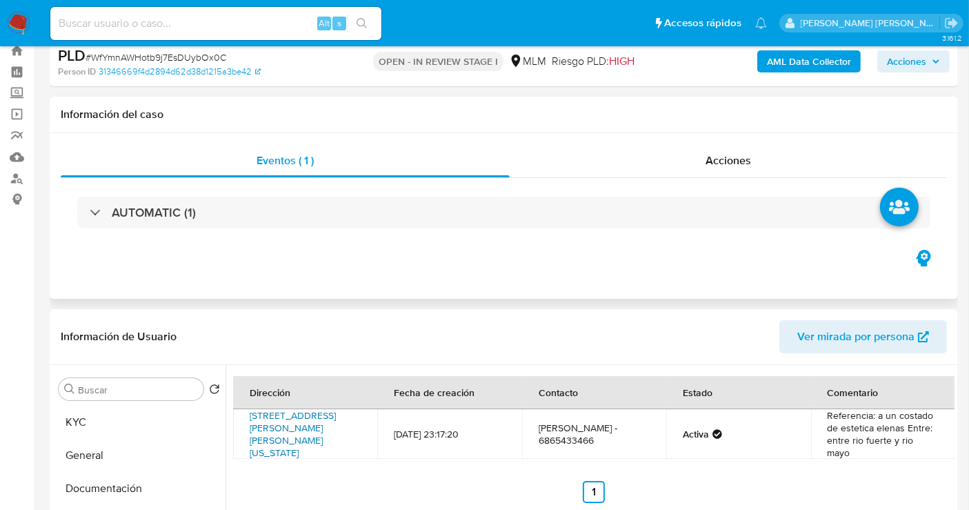
scroll to position [0, 0]
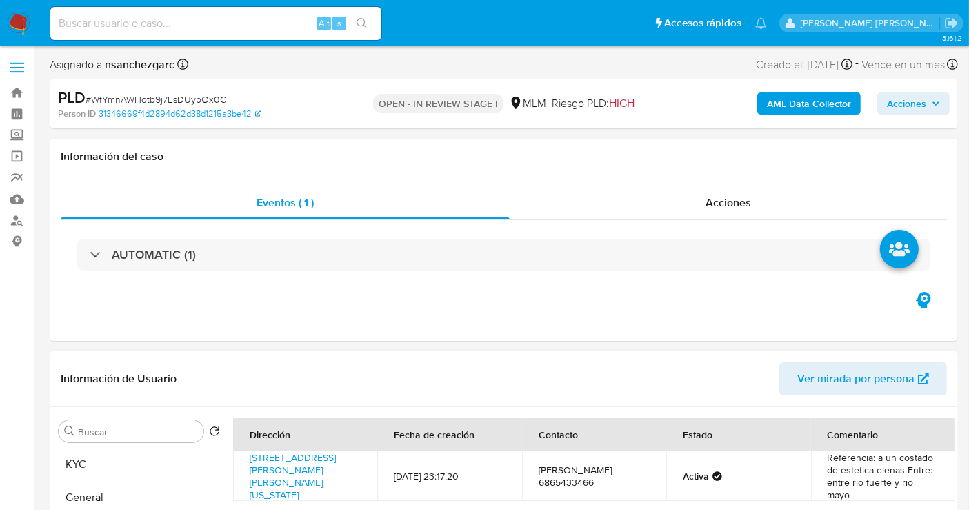
click at [863, 378] on span "Ver mirada por persona" at bounding box center [855, 378] width 117 height 33
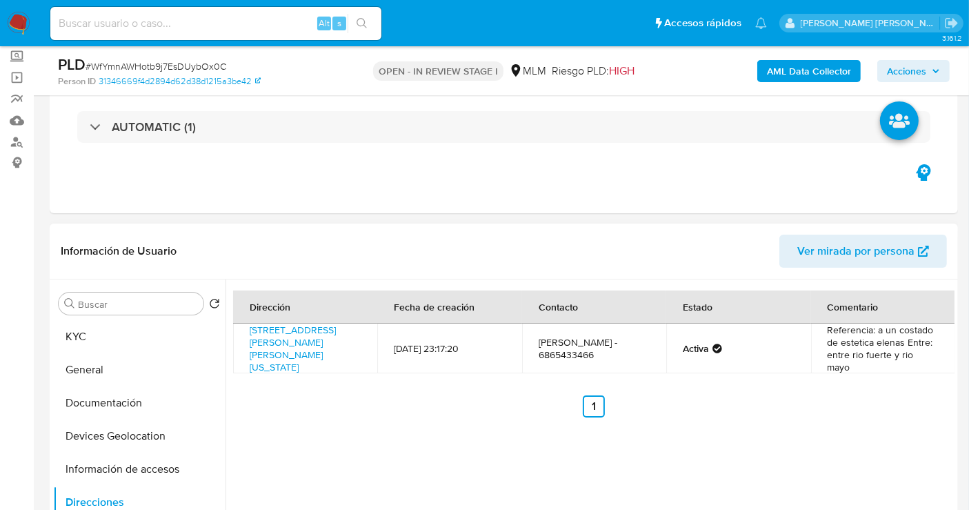
scroll to position [230, 0]
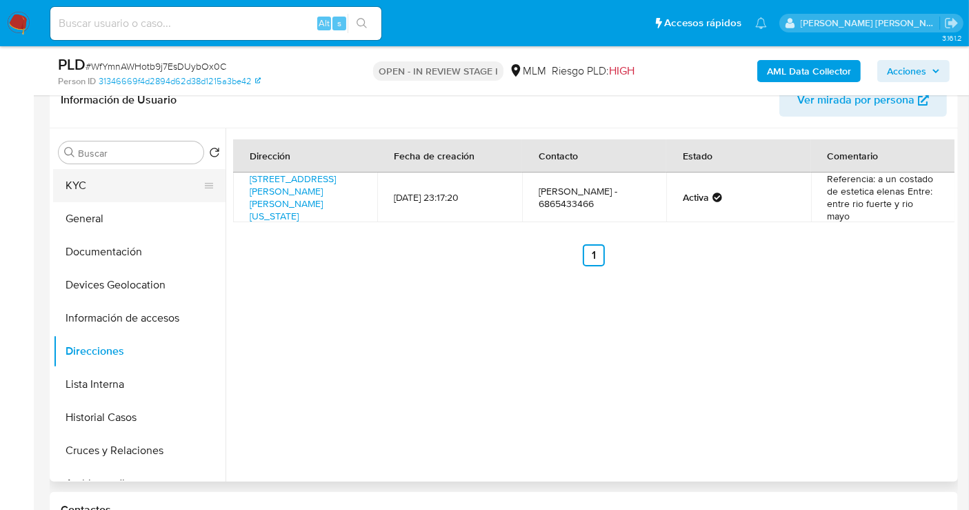
click at [90, 181] on button "KYC" at bounding box center [133, 185] width 161 height 33
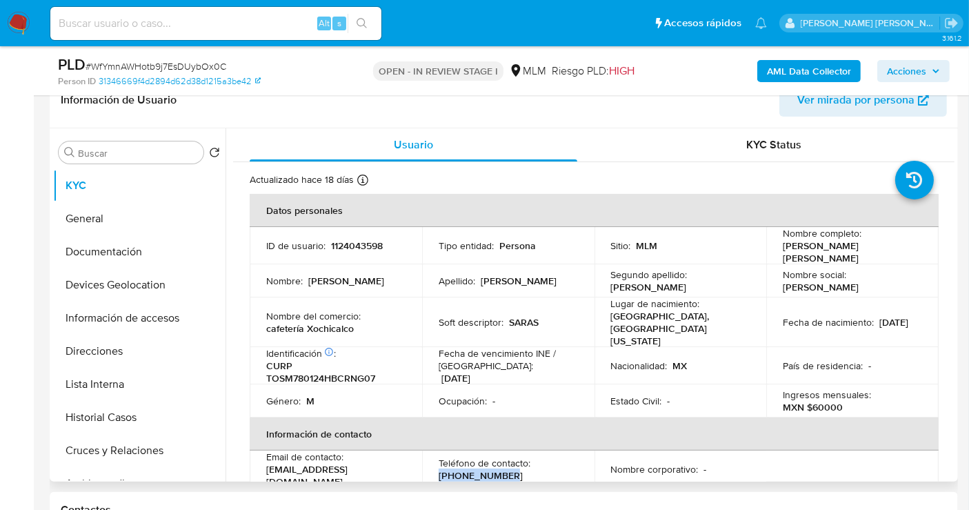
drag, startPoint x: 510, startPoint y: 456, endPoint x: 423, endPoint y: 456, distance: 87.6
click at [423, 456] on td "Teléfono de contacto : (686) 5433466" at bounding box center [508, 468] width 172 height 37
copy p "(686) 5433466"
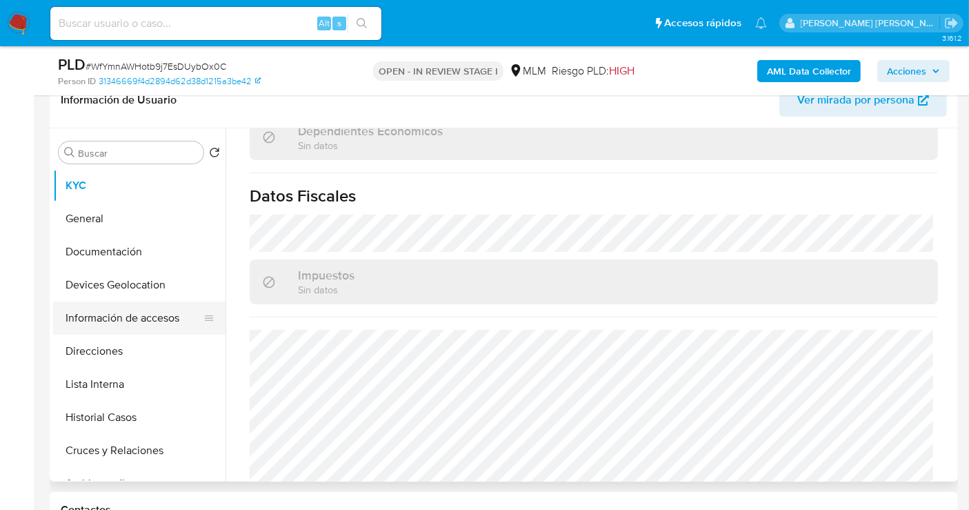
scroll to position [853, 0]
click at [98, 285] on button "Devices Geolocation" at bounding box center [133, 284] width 161 height 33
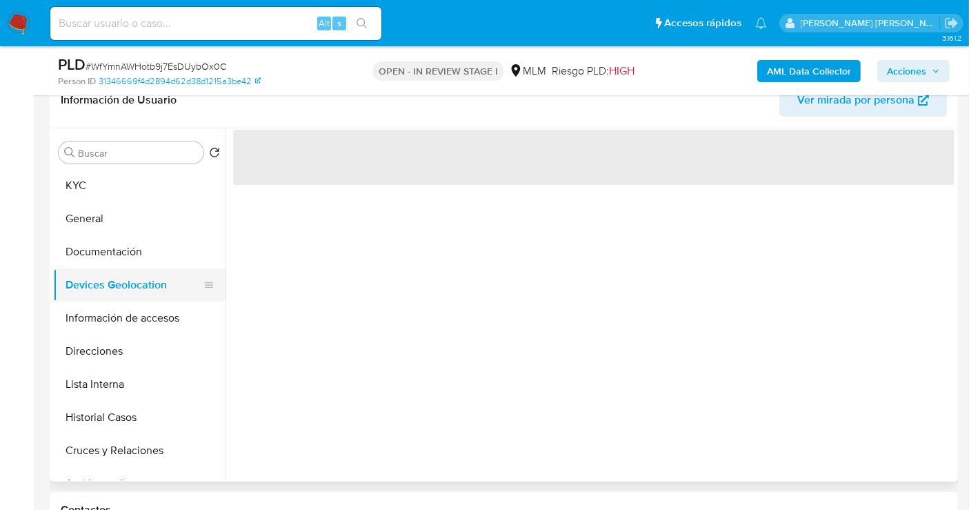
scroll to position [0, 0]
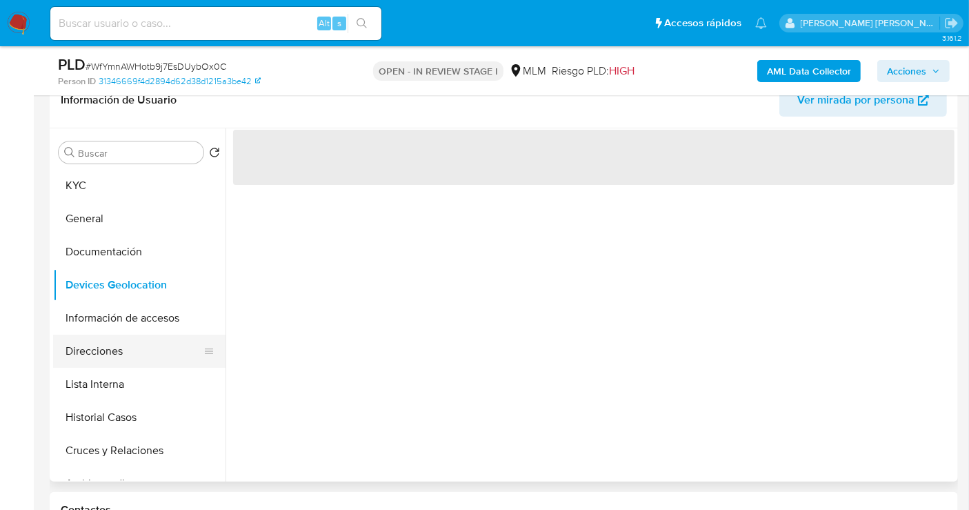
click at [94, 361] on button "Direcciones" at bounding box center [133, 351] width 161 height 33
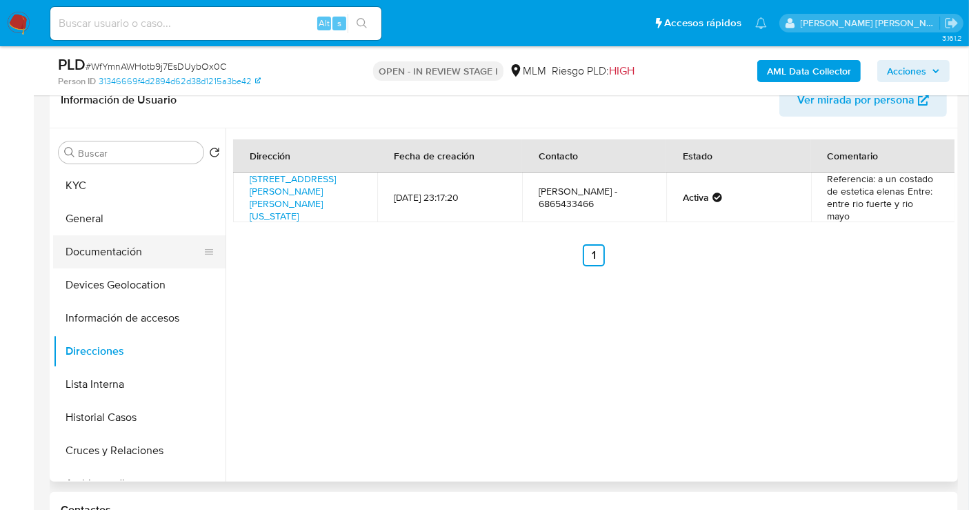
click at [126, 247] on button "Documentación" at bounding box center [133, 251] width 161 height 33
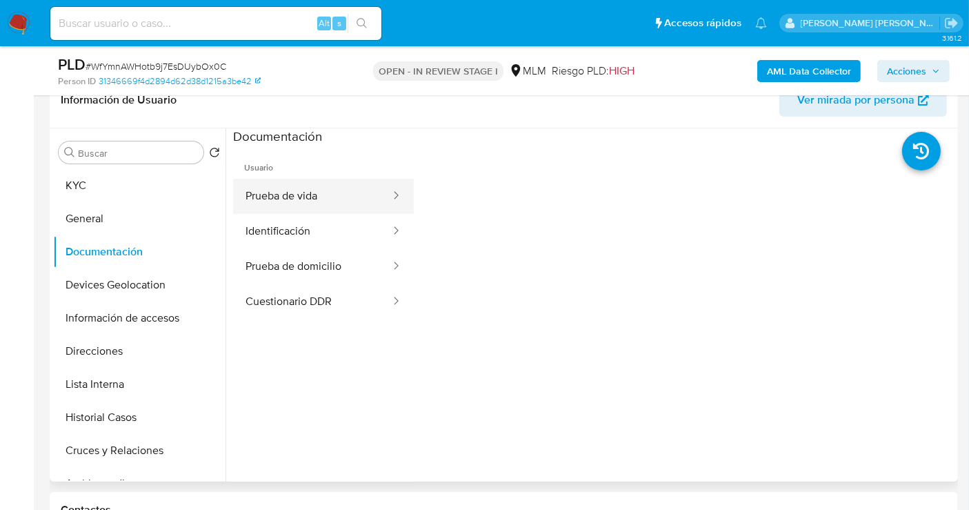
click at [309, 197] on button "Prueba de vida" at bounding box center [312, 196] width 159 height 35
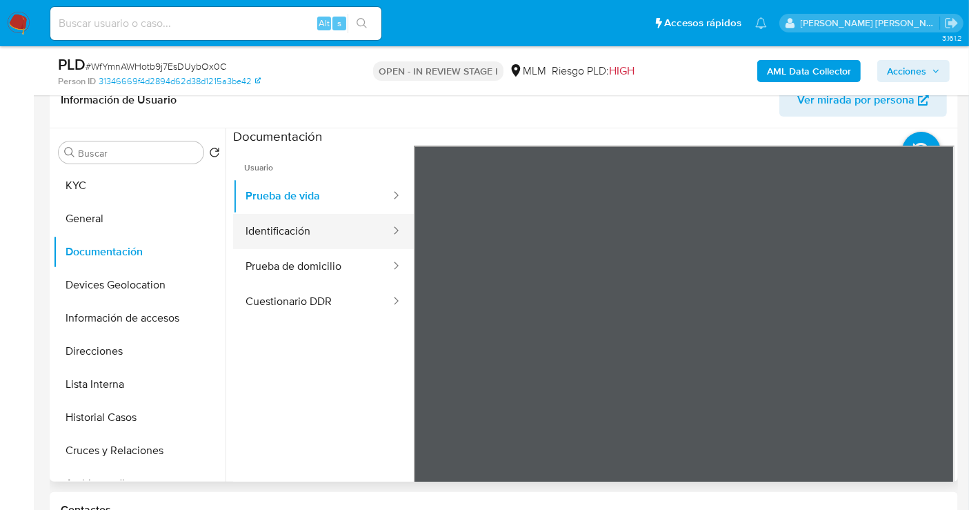
click at [277, 233] on button "Identificación" at bounding box center [312, 231] width 159 height 35
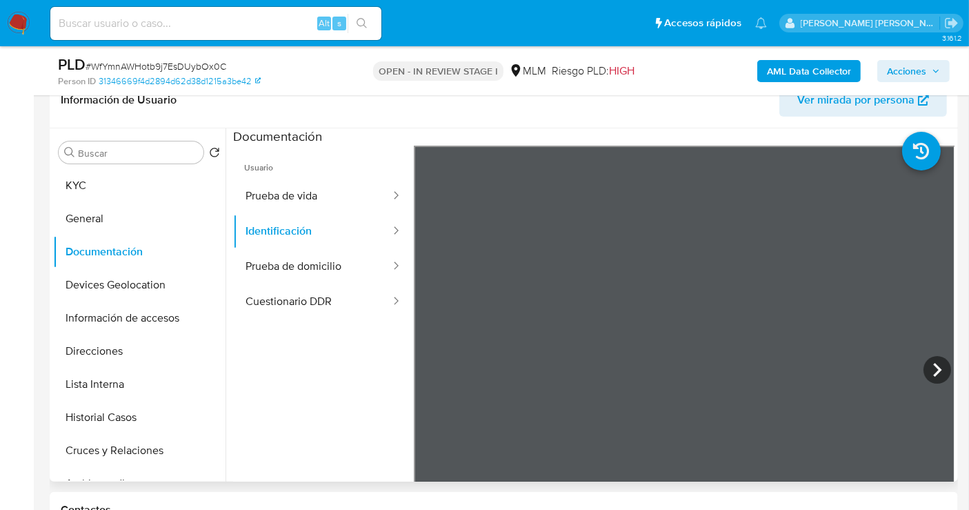
scroll to position [49, 0]
click at [295, 270] on button "Prueba de domicilio" at bounding box center [312, 266] width 159 height 35
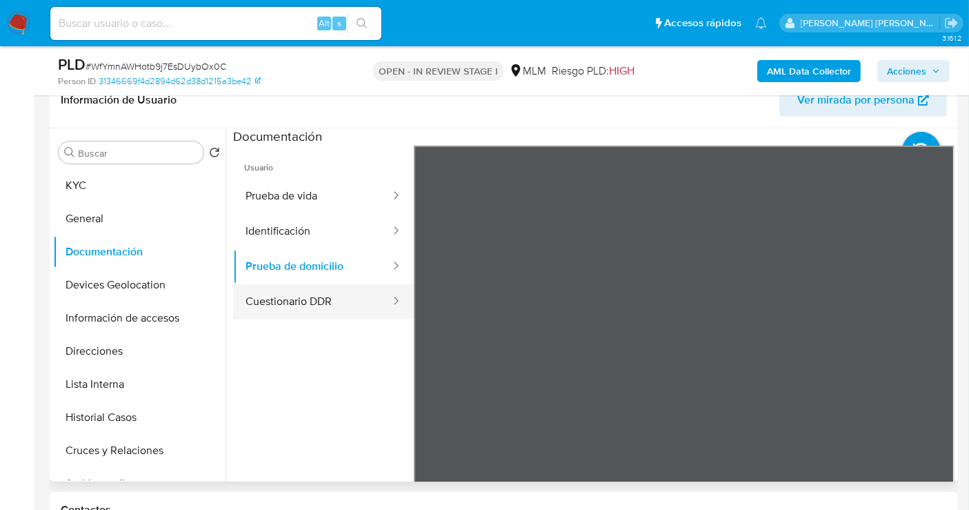
click at [291, 298] on button "Cuestionario DDR" at bounding box center [312, 301] width 159 height 35
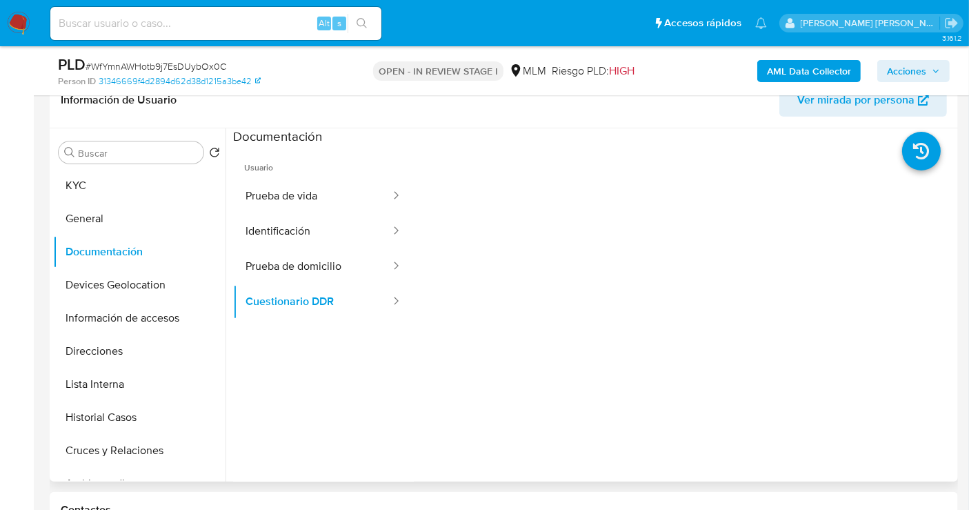
scroll to position [116, 0]
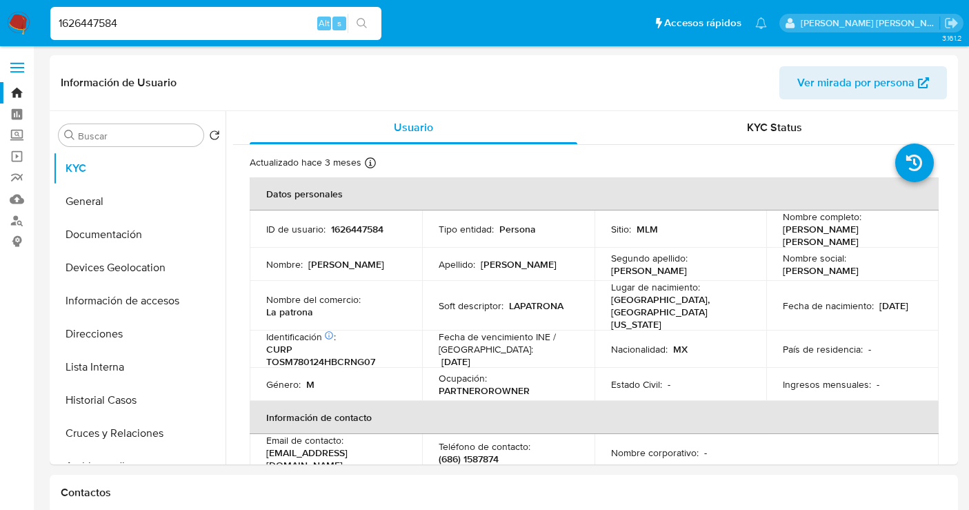
select select "10"
click at [859, 88] on span "Ver mirada por persona" at bounding box center [855, 82] width 117 height 33
click at [91, 336] on button "Direcciones" at bounding box center [133, 333] width 161 height 33
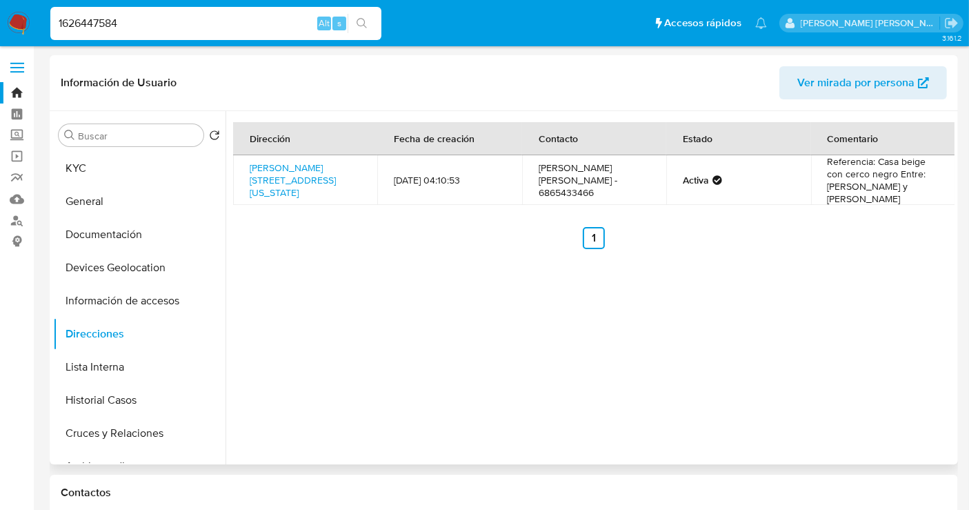
click at [616, 188] on td "[PERSON_NAME] [PERSON_NAME] - 6865433466" at bounding box center [594, 180] width 144 height 50
click at [608, 181] on td "[PERSON_NAME] [PERSON_NAME] - 6865433466" at bounding box center [594, 180] width 144 height 50
copy td "6865433466"
click at [97, 232] on button "Documentación" at bounding box center [133, 234] width 161 height 33
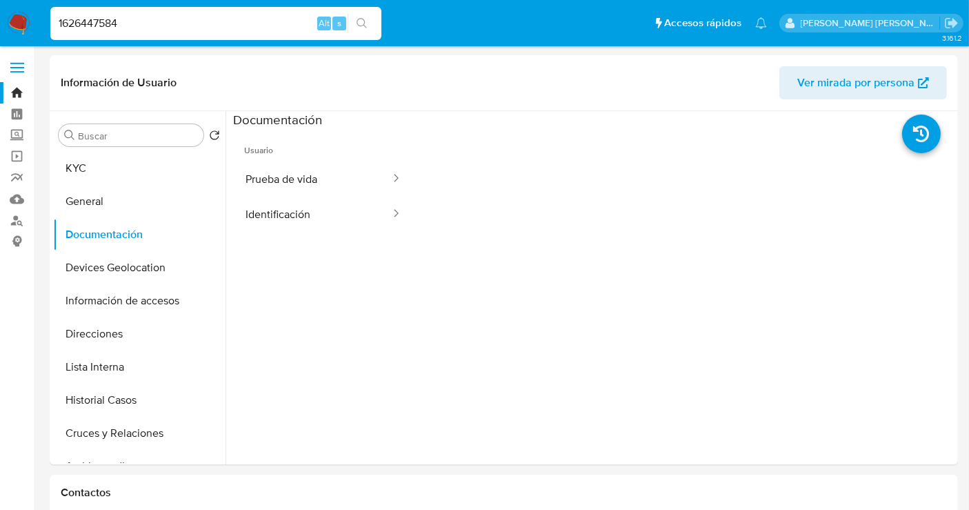
click at [84, 22] on input "1626447584" at bounding box center [215, 23] width 331 height 18
paste input "425037502"
type input "1425037502"
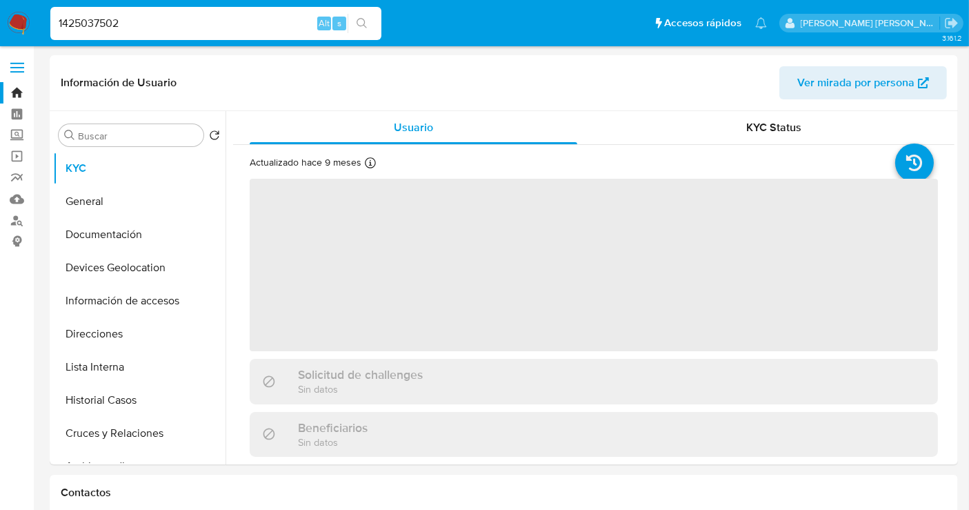
select select "10"
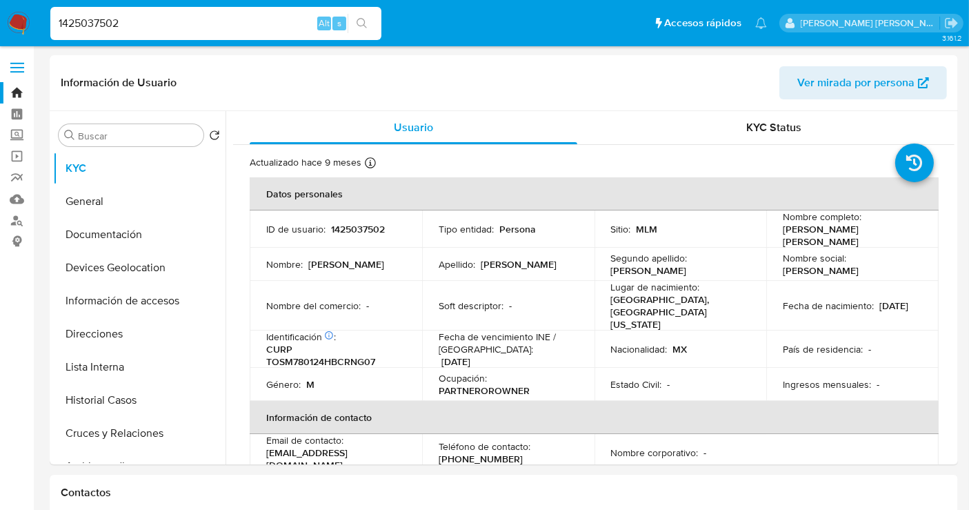
click at [77, 24] on input "1425037502" at bounding box center [215, 23] width 331 height 18
paste input "543772499"
type input "1543772499"
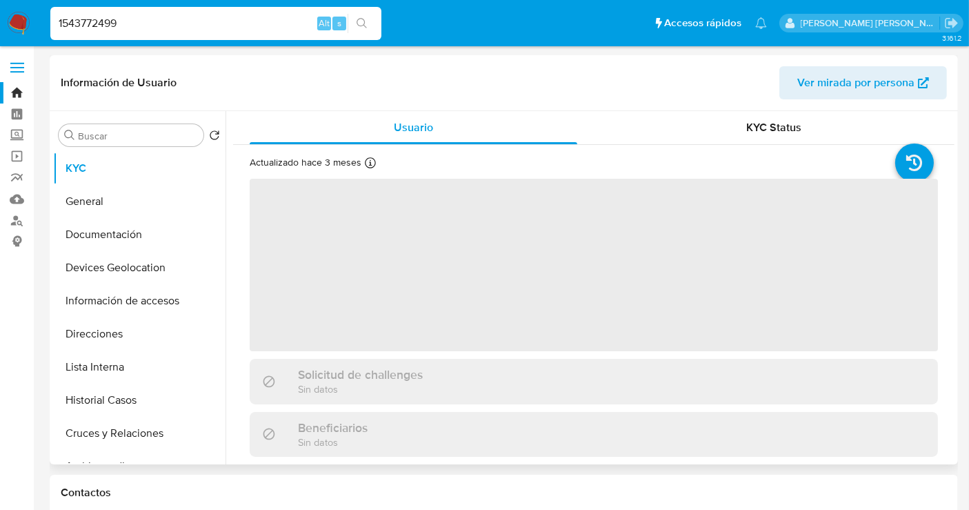
select select "10"
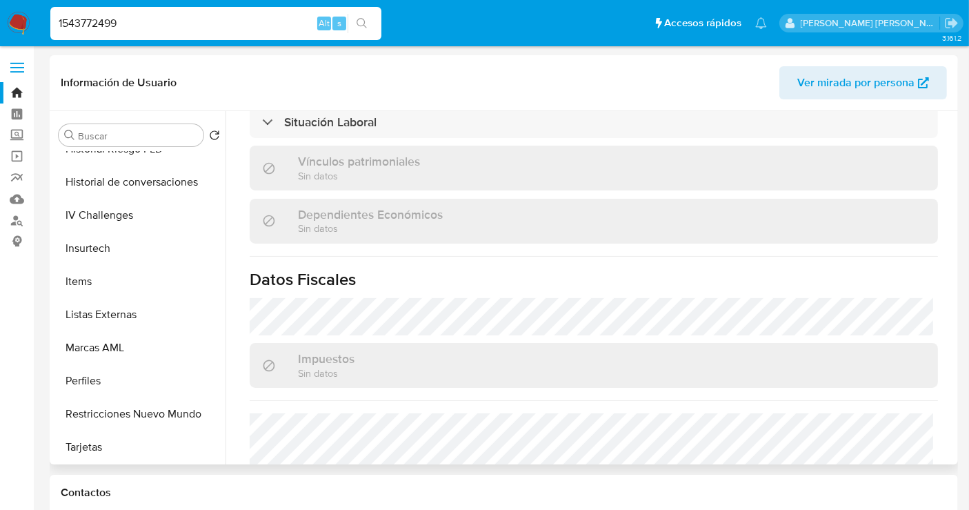
scroll to position [870, 0]
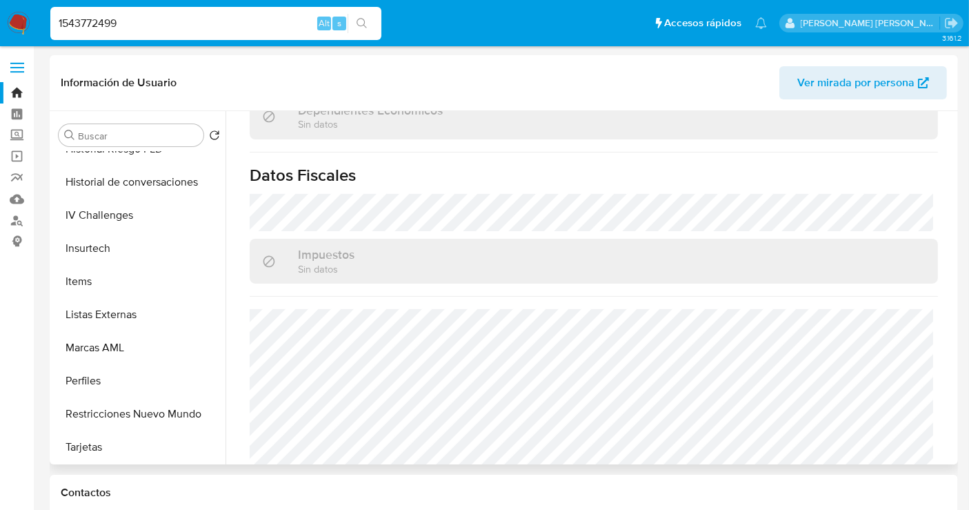
click at [843, 81] on span "Ver mirada por persona" at bounding box center [855, 82] width 117 height 33
click at [83, 26] on input "1543772499" at bounding box center [215, 23] width 331 height 18
paste input "225358321"
type input "1225358321"
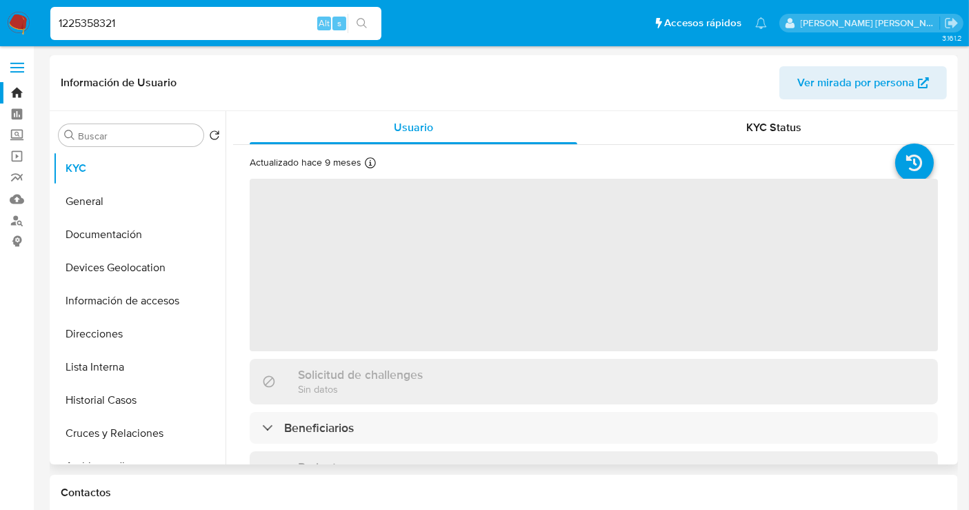
select select "10"
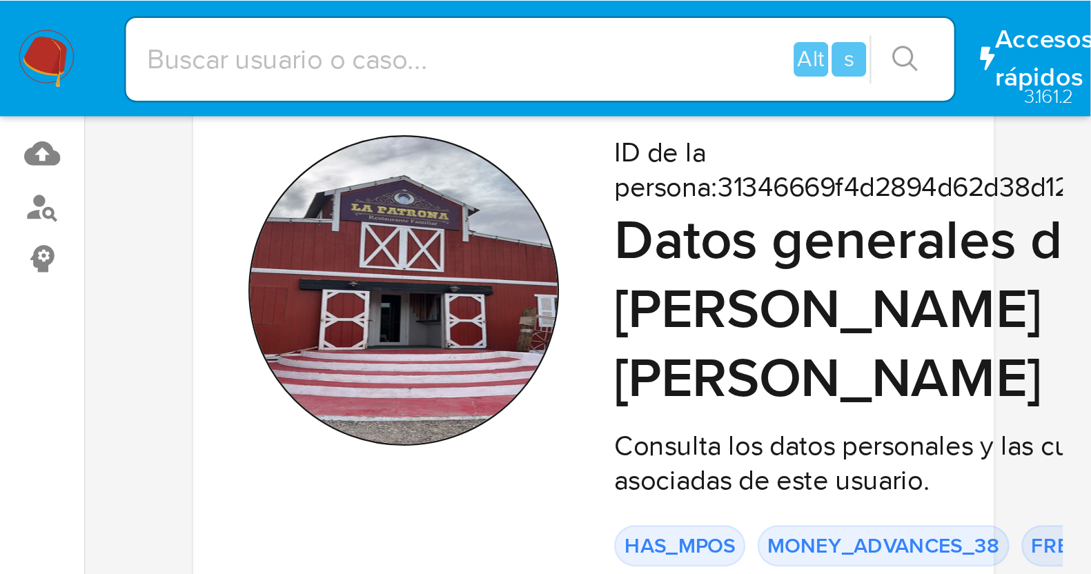
scroll to position [137, 0]
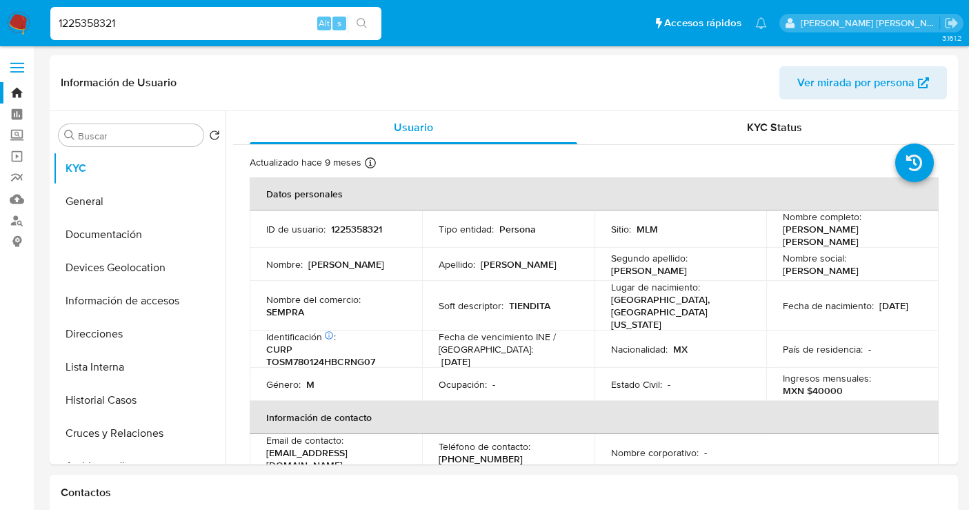
select select "10"
click at [95, 19] on input "1225358321" at bounding box center [215, 23] width 331 height 18
paste input "3262443"
type input "1232624431"
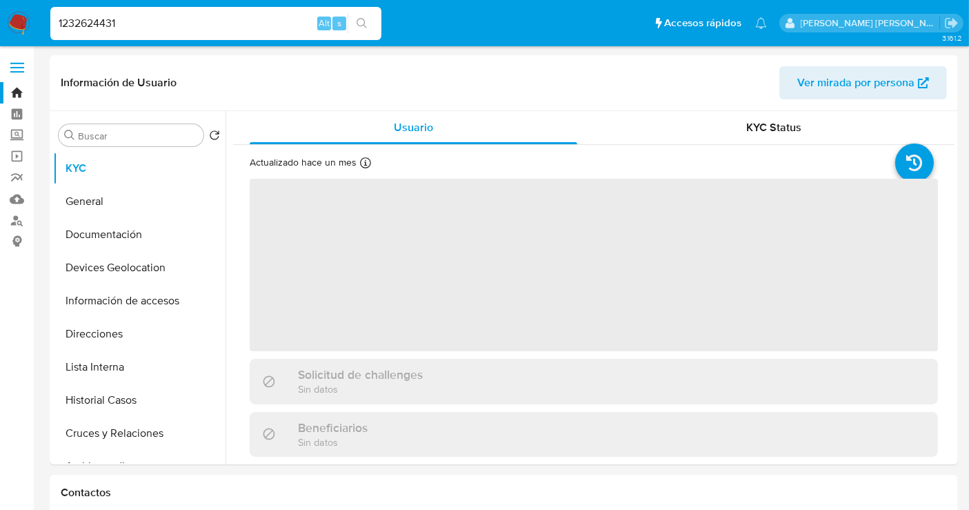
select select "10"
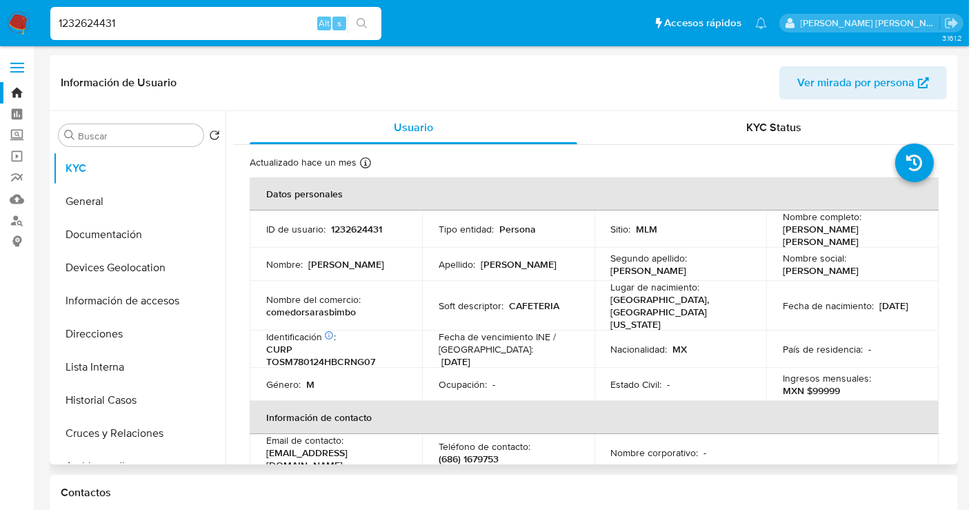
click at [823, 83] on span "Ver mirada por persona" at bounding box center [855, 82] width 117 height 33
click at [19, 131] on label "Screening" at bounding box center [82, 135] width 164 height 21
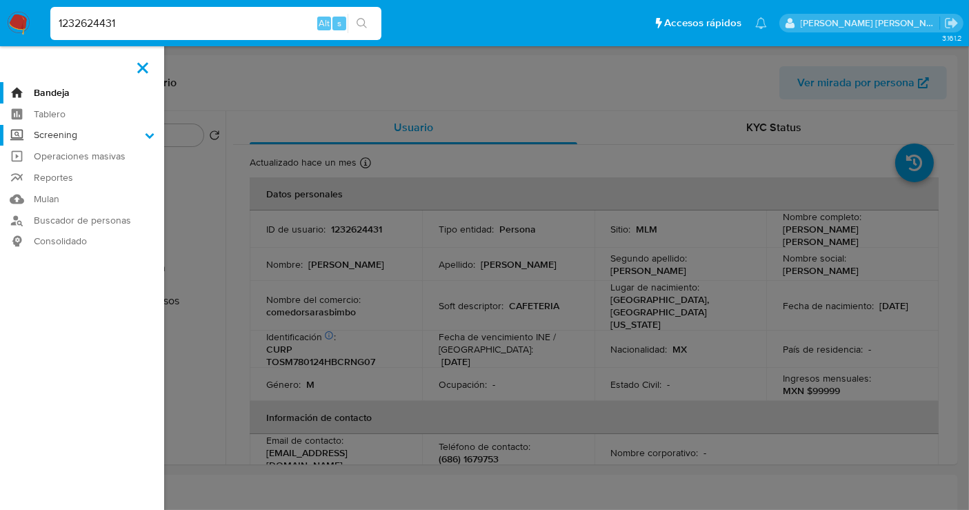
click at [0, 0] on input "Screening" at bounding box center [0, 0] width 0 height 0
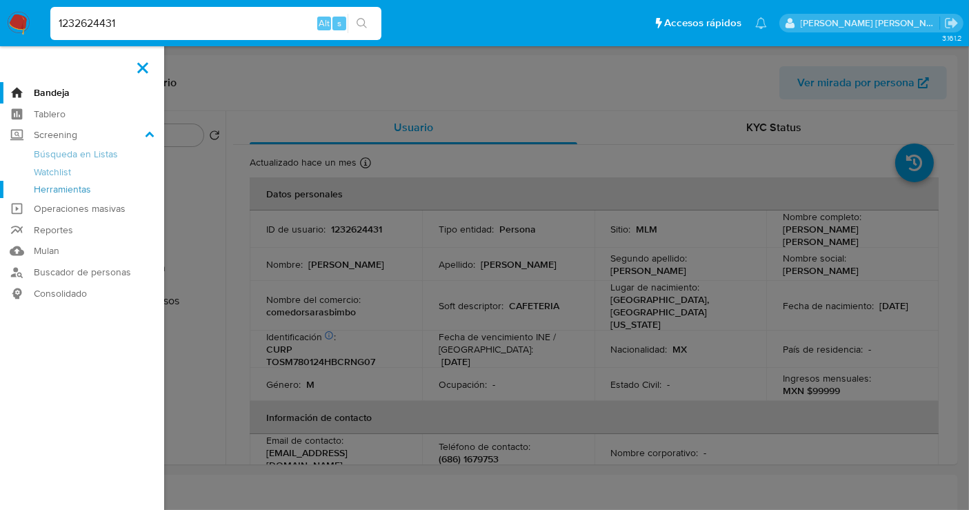
click at [54, 189] on link "Herramientas" at bounding box center [82, 189] width 164 height 17
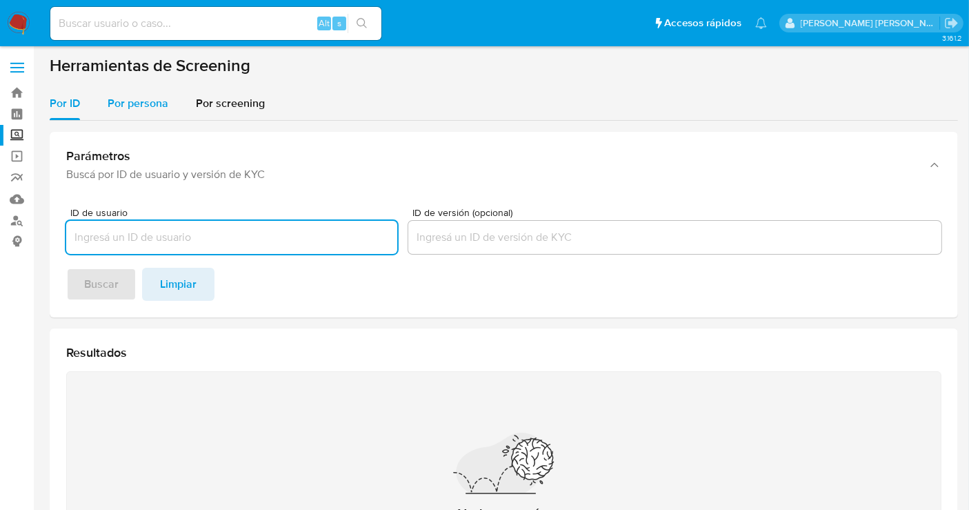
click at [135, 100] on span "Por persona" at bounding box center [138, 103] width 61 height 16
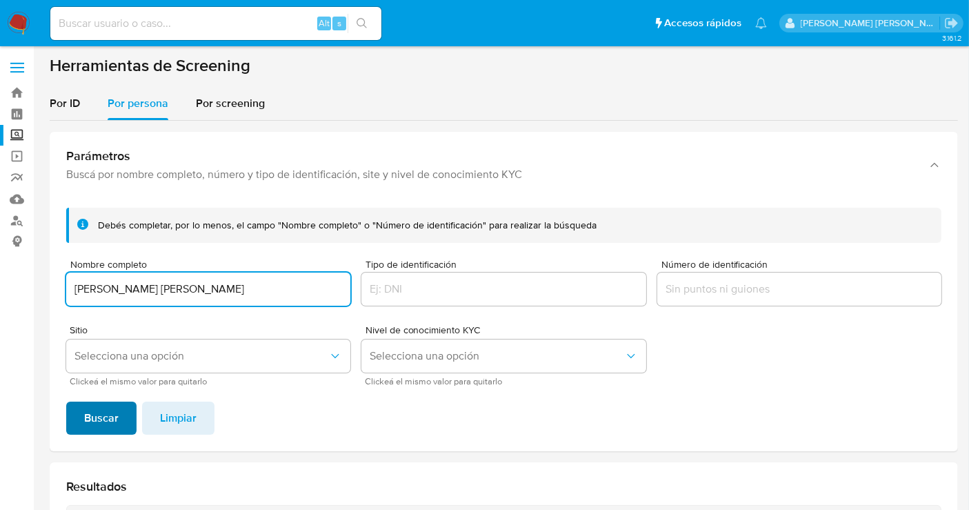
type input "JOSE RAMON ISLAS ORTIZ"
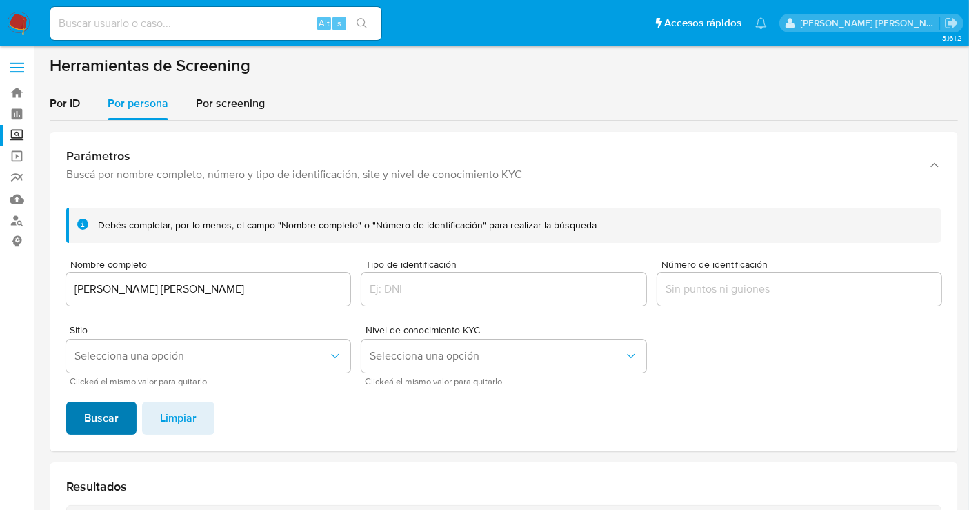
click at [120, 406] on button "Buscar" at bounding box center [101, 417] width 70 height 33
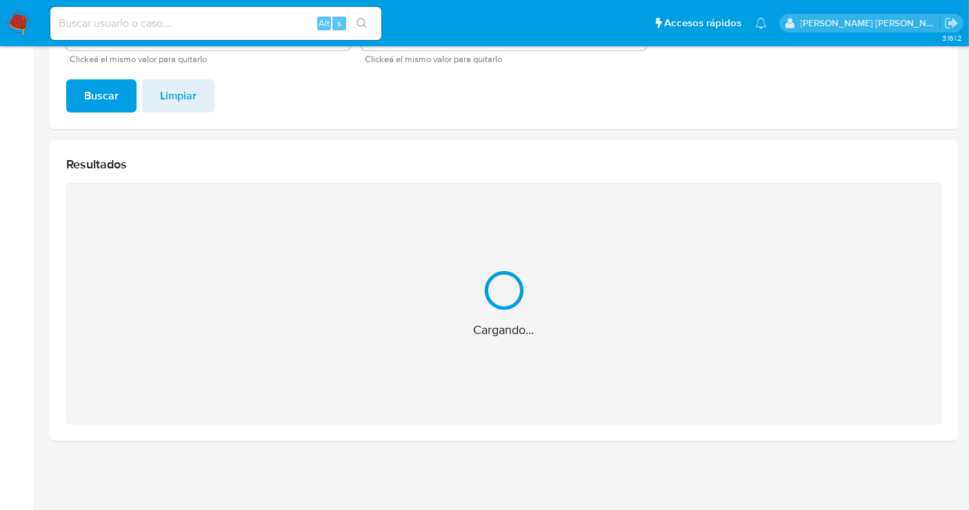
scroll to position [102, 0]
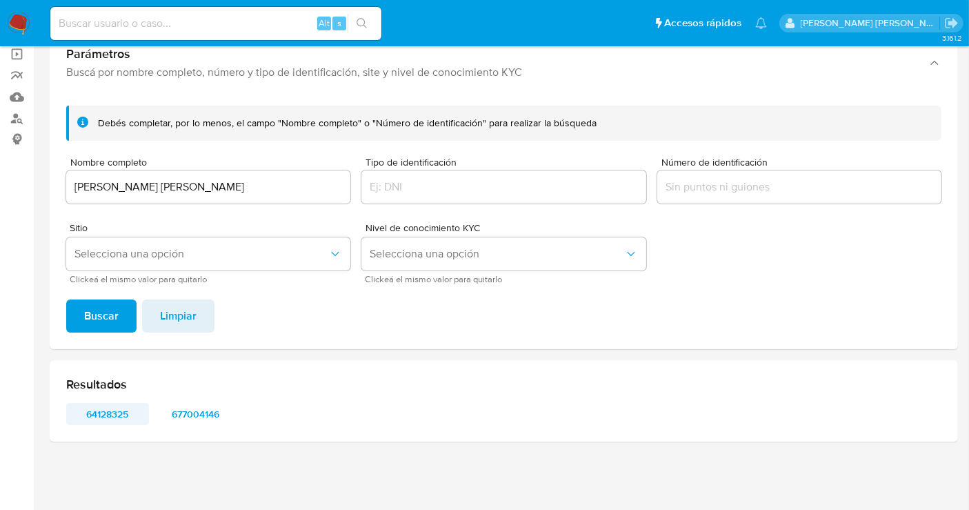
click at [94, 415] on span "64128325" at bounding box center [107, 413] width 63 height 19
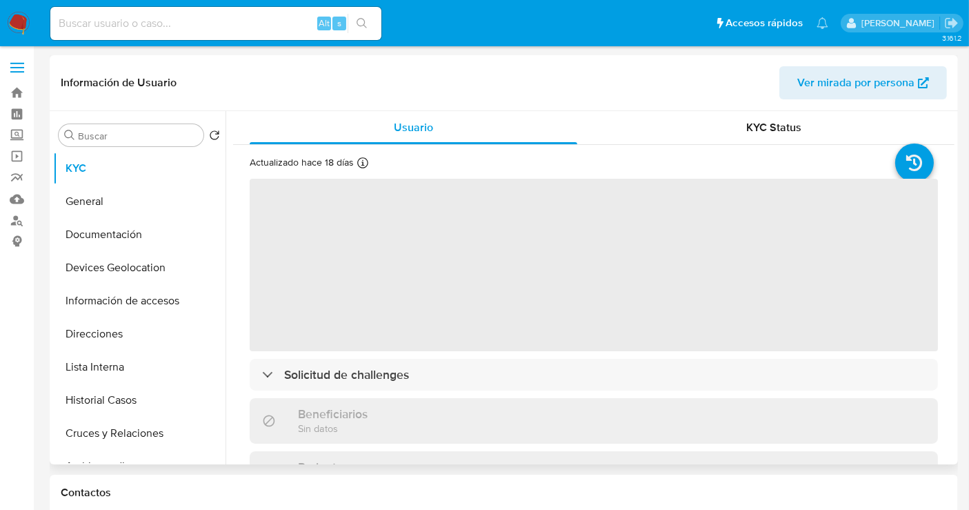
select select "10"
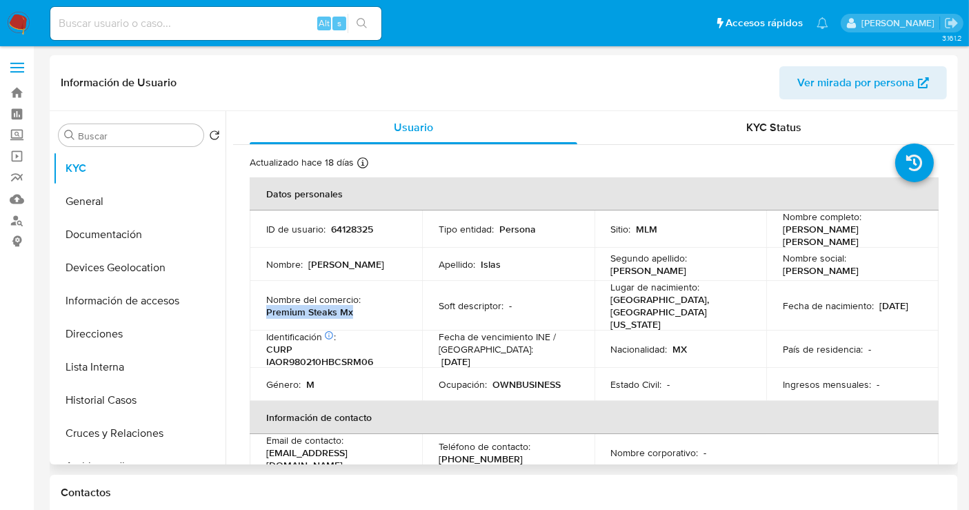
drag, startPoint x: 337, startPoint y: 299, endPoint x: 259, endPoint y: 299, distance: 77.9
click at [259, 299] on td "Nombre del comercio : Premium Steaks Mx" at bounding box center [336, 306] width 172 height 50
click at [137, 400] on button "Historial Casos" at bounding box center [133, 400] width 161 height 33
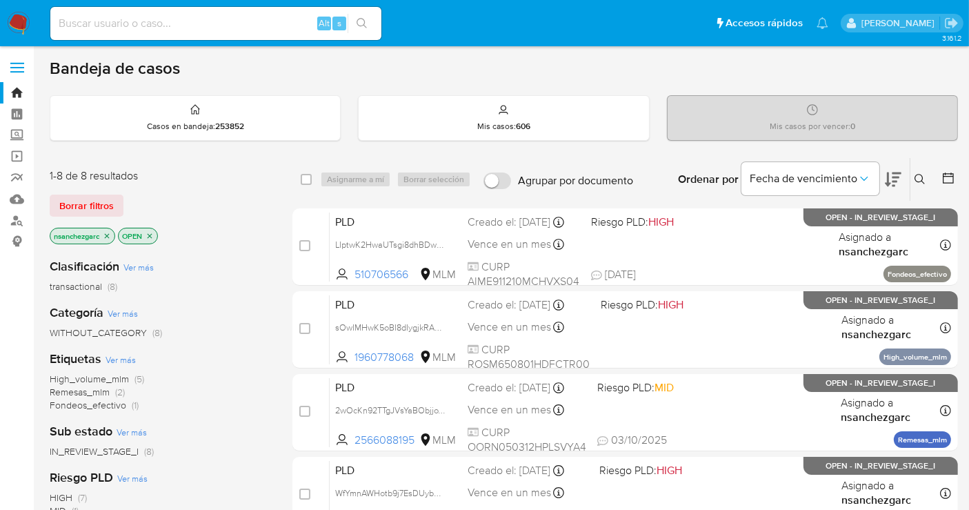
click at [882, 183] on icon at bounding box center [920, 179] width 11 height 11
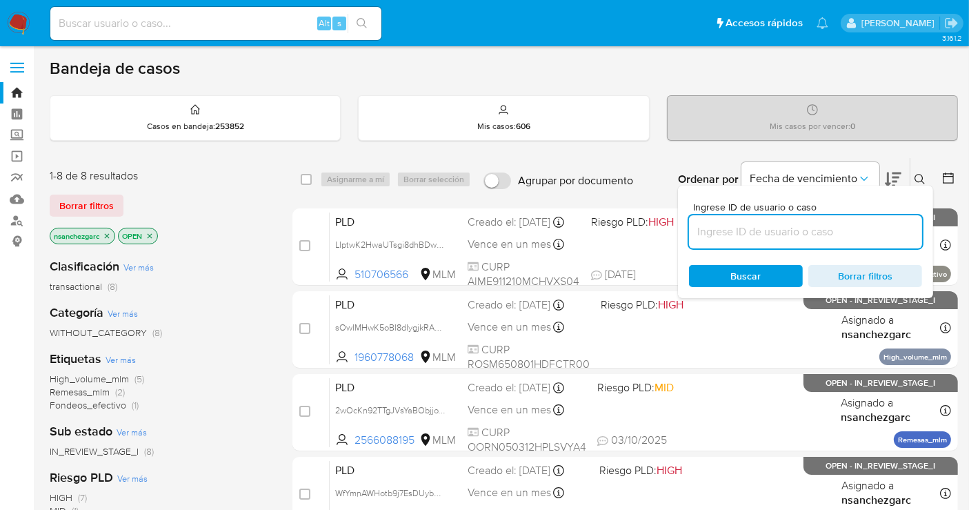
click at [730, 238] on input at bounding box center [805, 232] width 233 height 18
type input "166400391"
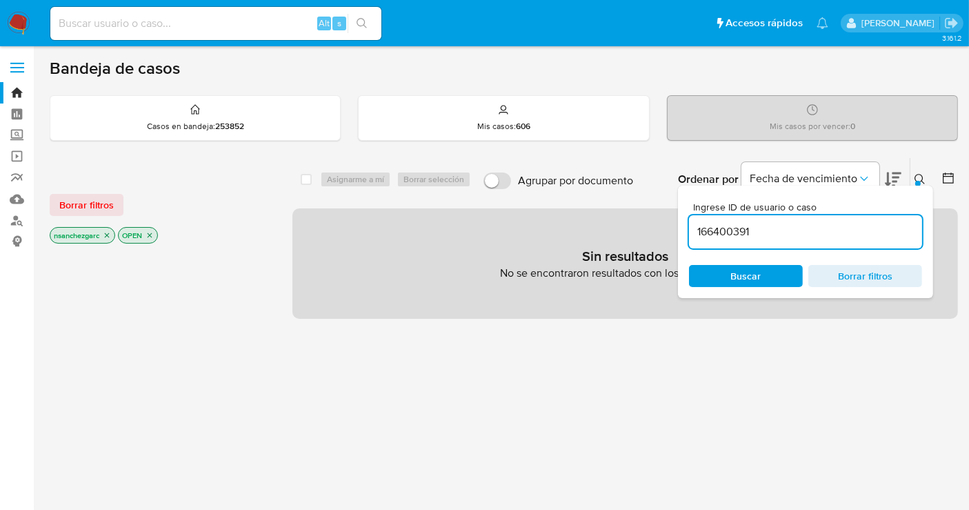
click at [107, 231] on icon "close-filter" at bounding box center [107, 235] width 8 height 8
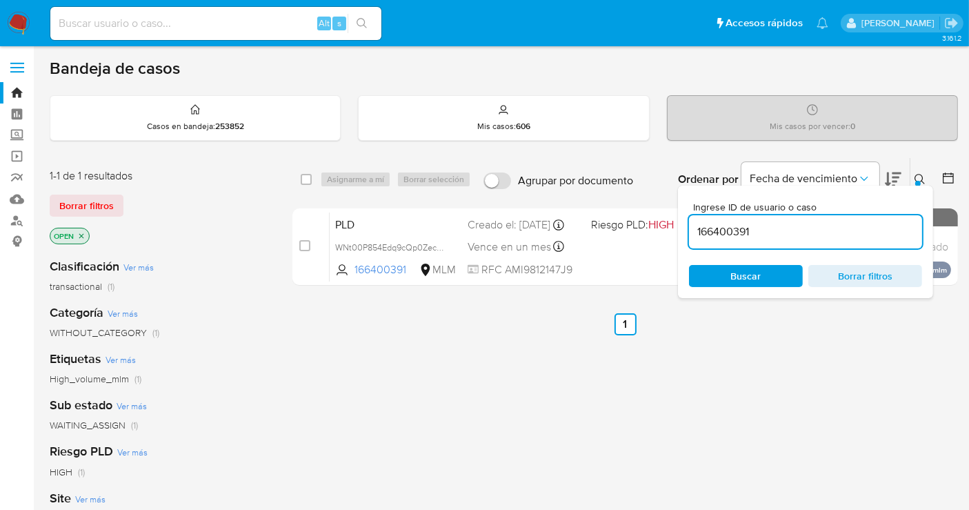
drag, startPoint x: 438, startPoint y: 252, endPoint x: 459, endPoint y: 300, distance: 51.9
click at [438, 252] on span "WNt00P854Edq9cQp0ZecB5WF" at bounding box center [397, 246] width 124 height 15
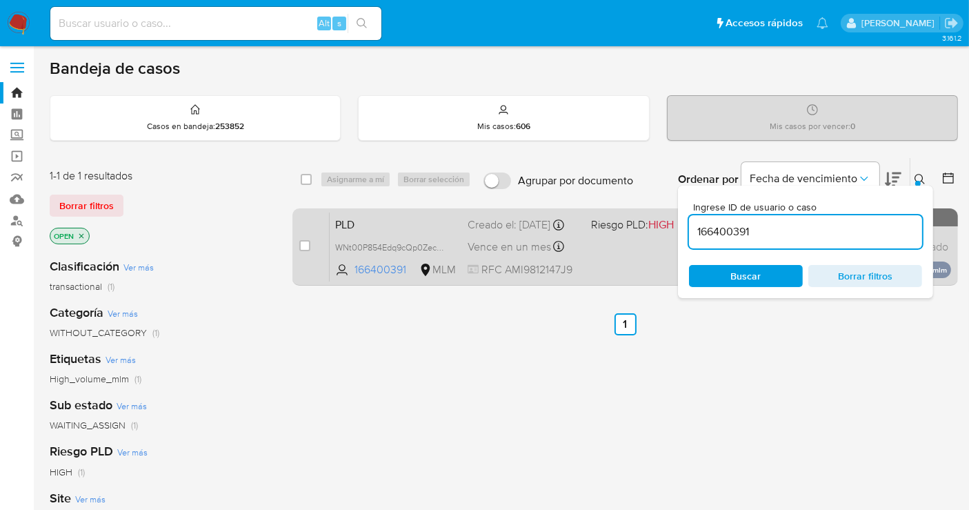
click at [301, 240] on input "checkbox" at bounding box center [304, 245] width 11 height 11
checkbox input "true"
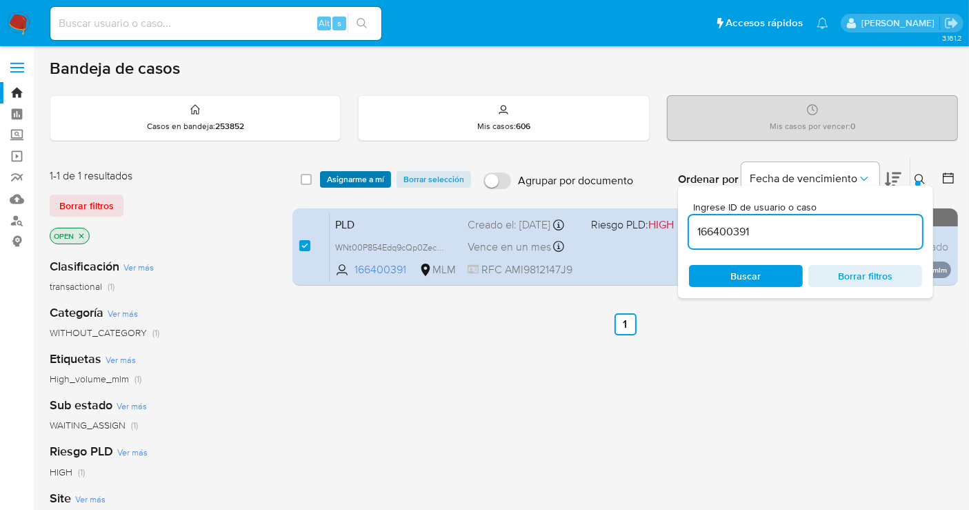
click at [337, 177] on span "Asignarme a mí" at bounding box center [355, 179] width 57 height 14
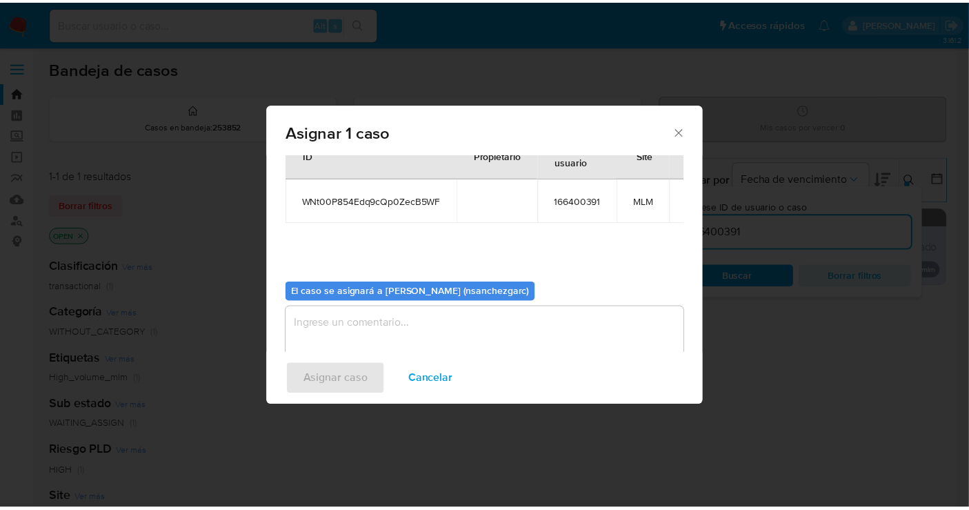
scroll to position [70, 0]
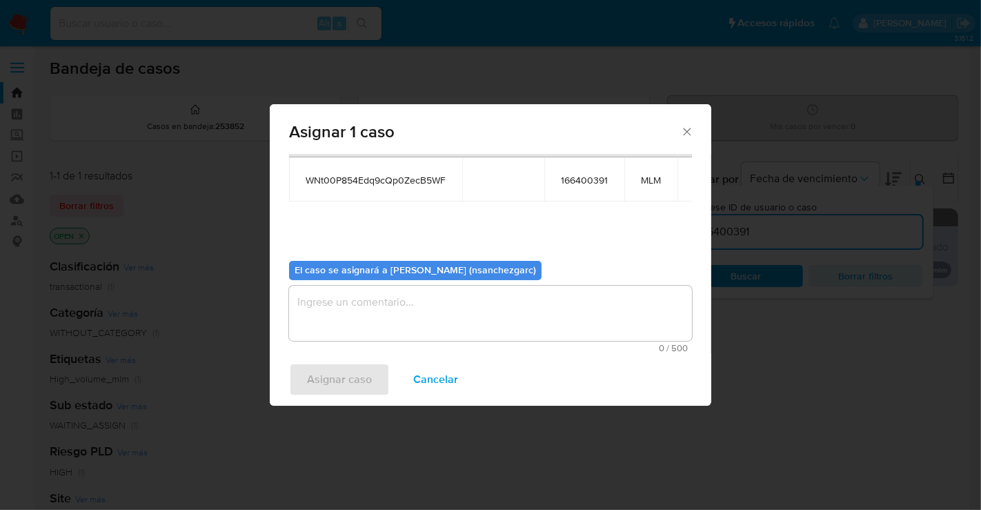
click at [377, 309] on textarea "assign-modal" at bounding box center [490, 313] width 403 height 55
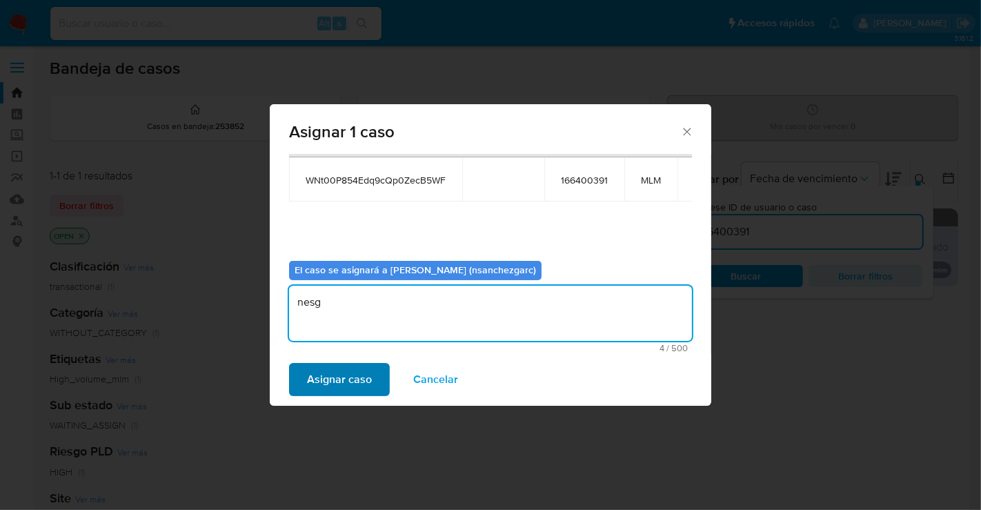
type textarea "nesg"
click at [336, 372] on span "Asignar caso" at bounding box center [339, 379] width 65 height 30
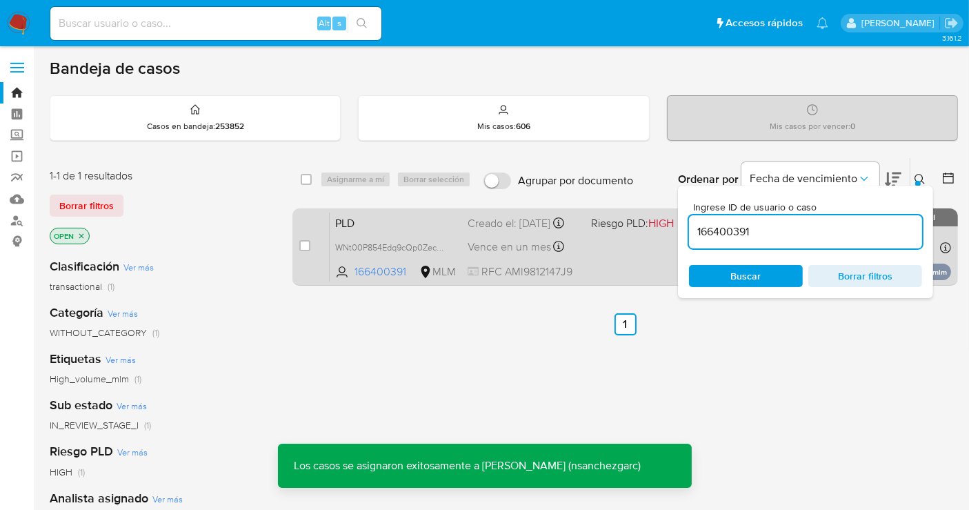
click at [500, 231] on div "Creado el: 12/09/2025 Creado el: 12/09/2025 02:15:50" at bounding box center [524, 223] width 112 height 15
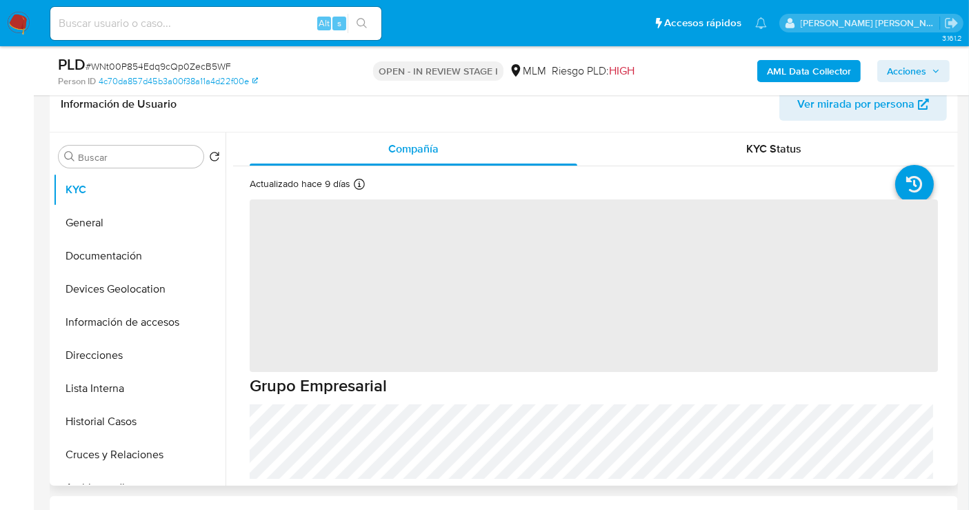
scroll to position [230, 0]
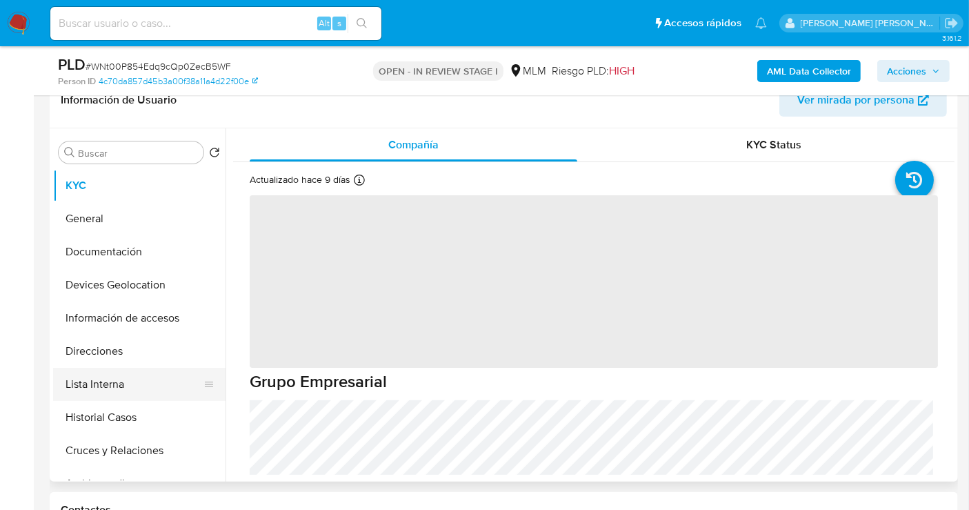
select select "10"
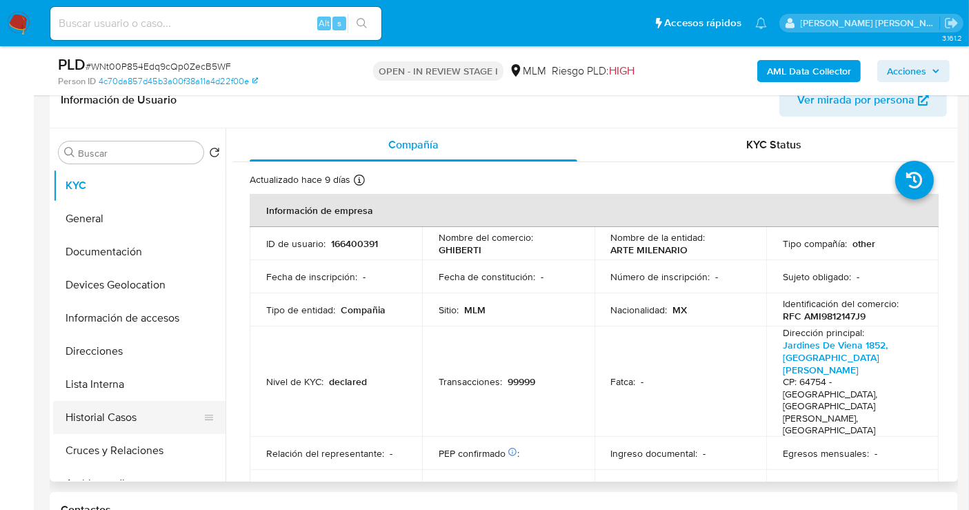
click at [108, 417] on button "Historial Casos" at bounding box center [133, 417] width 161 height 33
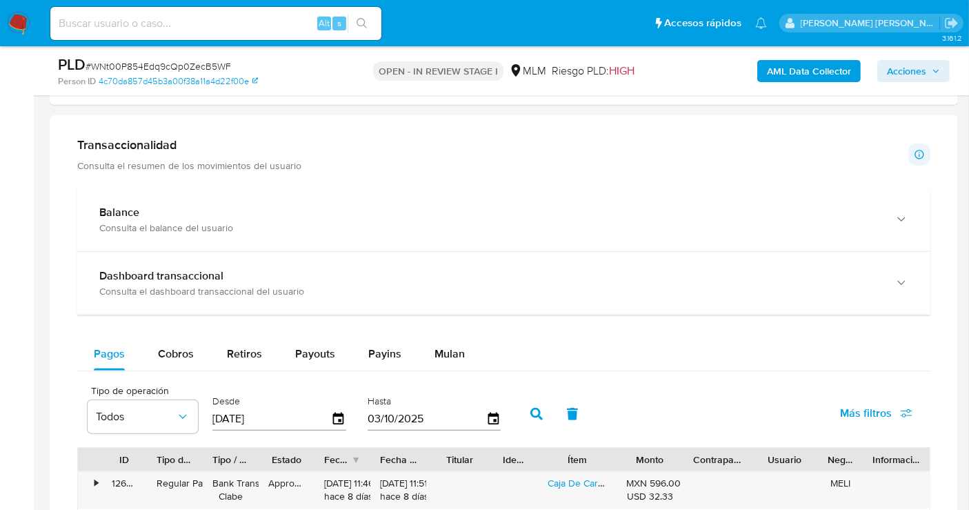
scroll to position [1149, 0]
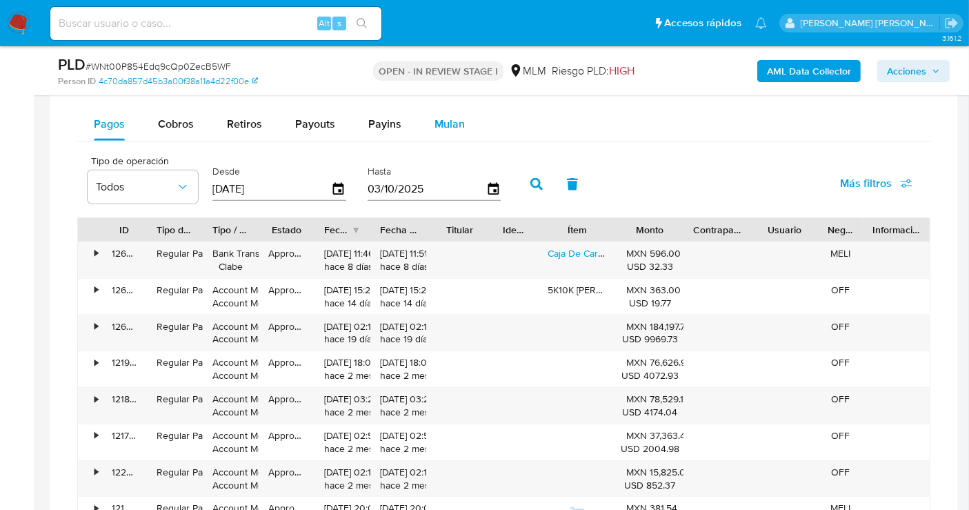
click at [435, 121] on span "Mulan" at bounding box center [450, 124] width 30 height 16
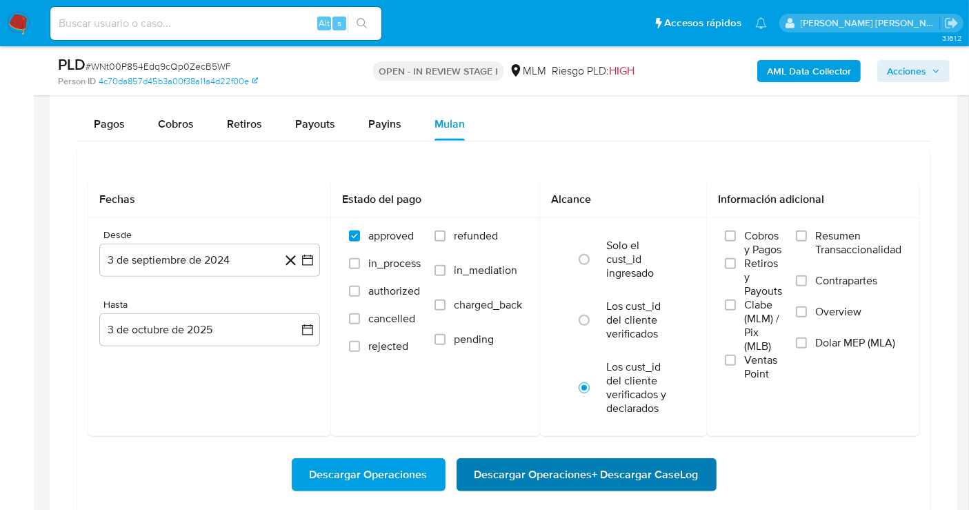
click at [562, 470] on span "Descargar Operaciones + Descargar CaseLog" at bounding box center [587, 474] width 224 height 30
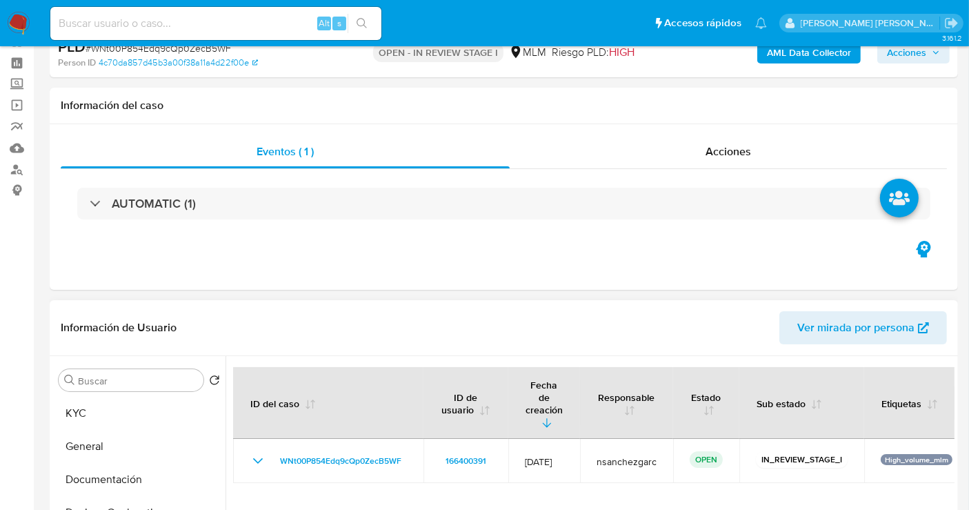
scroll to position [230, 0]
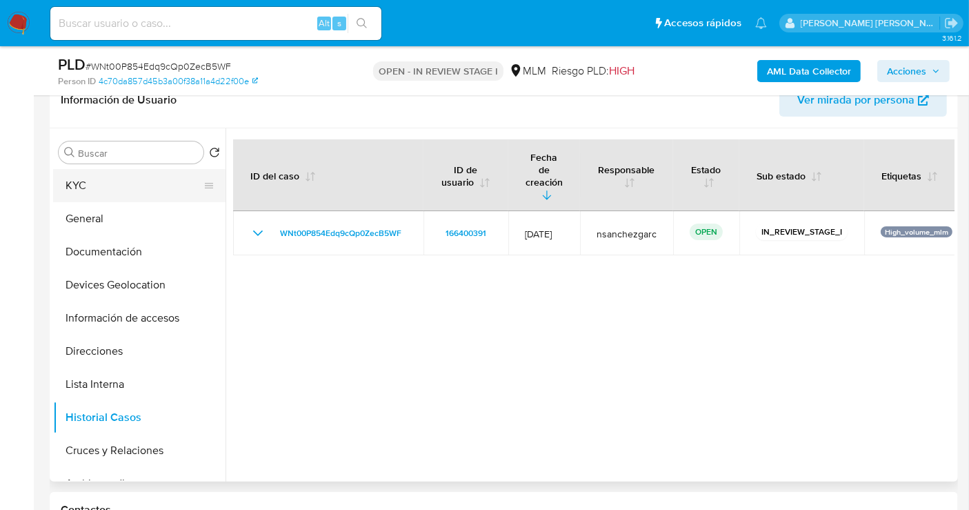
click at [86, 182] on button "KYC" at bounding box center [133, 185] width 161 height 33
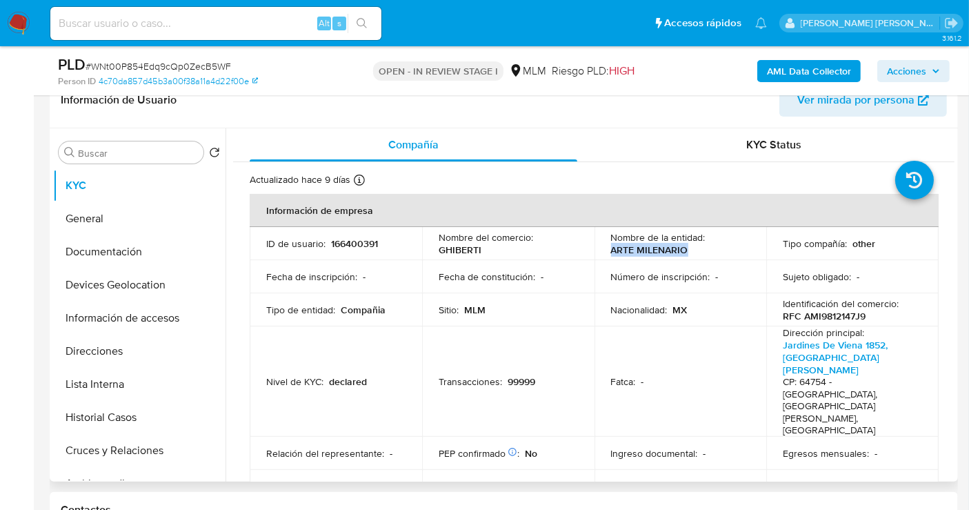
drag, startPoint x: 692, startPoint y: 255, endPoint x: 610, endPoint y: 255, distance: 81.4
click at [611, 255] on div "Nombre de la entidad : ARTE MILENARIO" at bounding box center [680, 243] width 139 height 25
copy p "ARTE MILENARIO"
click at [452, 255] on p "GHIBERTI" at bounding box center [460, 249] width 43 height 12
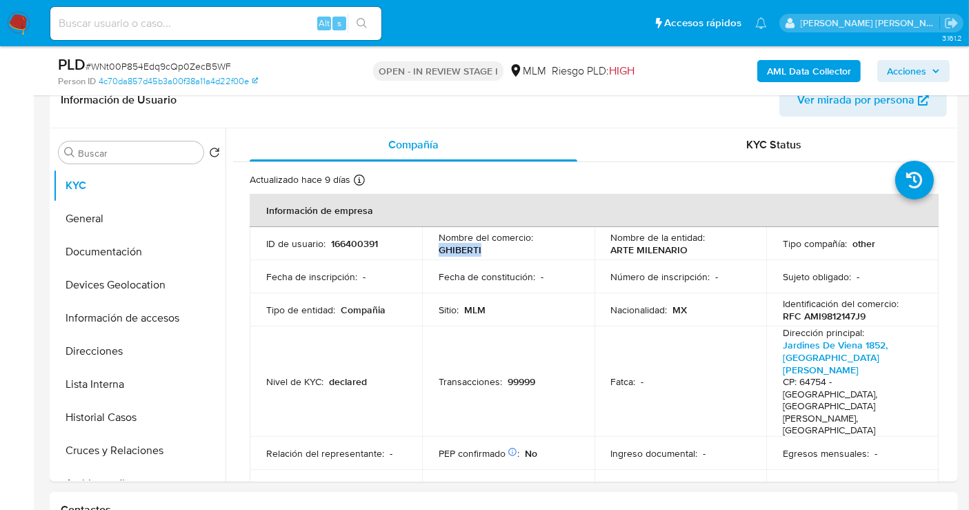
copy p "GHIBERTI"
drag, startPoint x: 701, startPoint y: 251, endPoint x: 598, endPoint y: 253, distance: 103.5
click at [598, 253] on td "Nombre de la entidad : ARTE MILENARIO" at bounding box center [681, 243] width 172 height 33
copy p "ARTE MILENARIO"
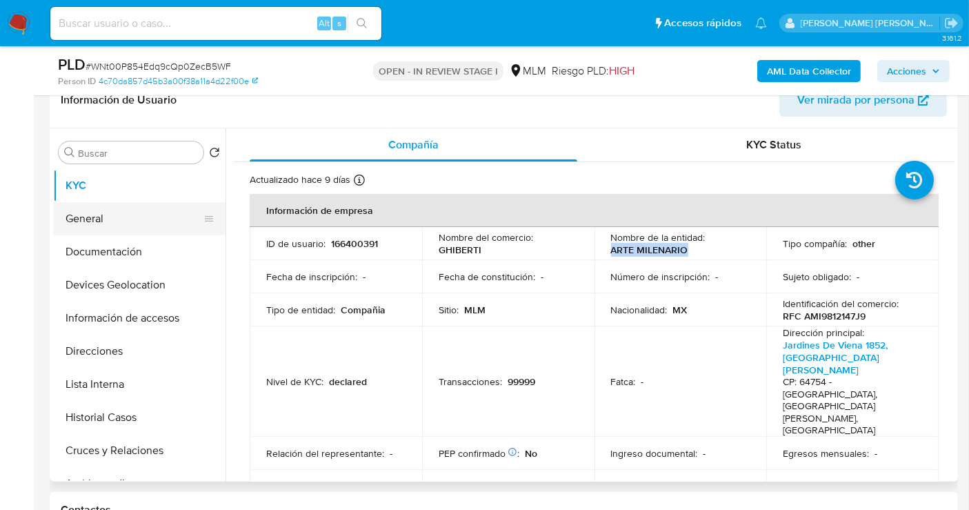
click at [115, 219] on button "General" at bounding box center [133, 218] width 161 height 33
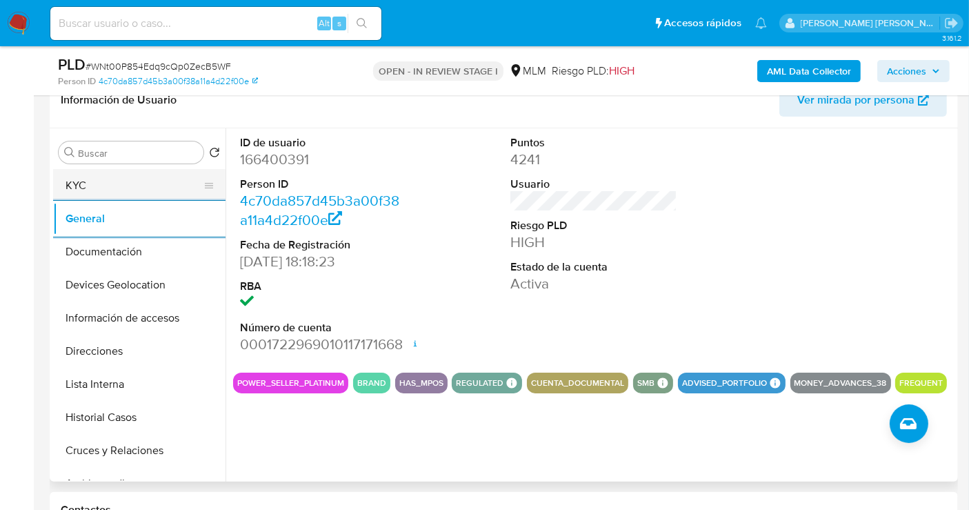
click at [103, 192] on button "KYC" at bounding box center [133, 185] width 161 height 33
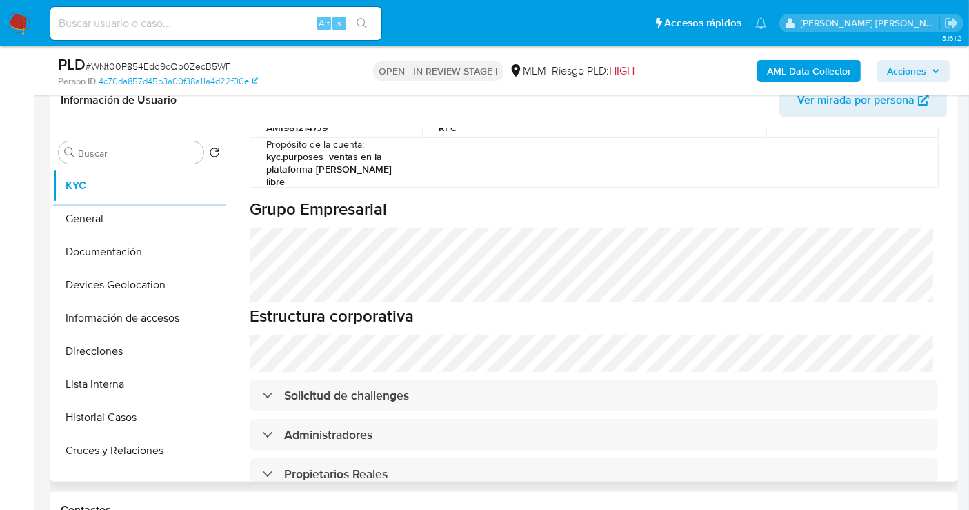
scroll to position [766, 0]
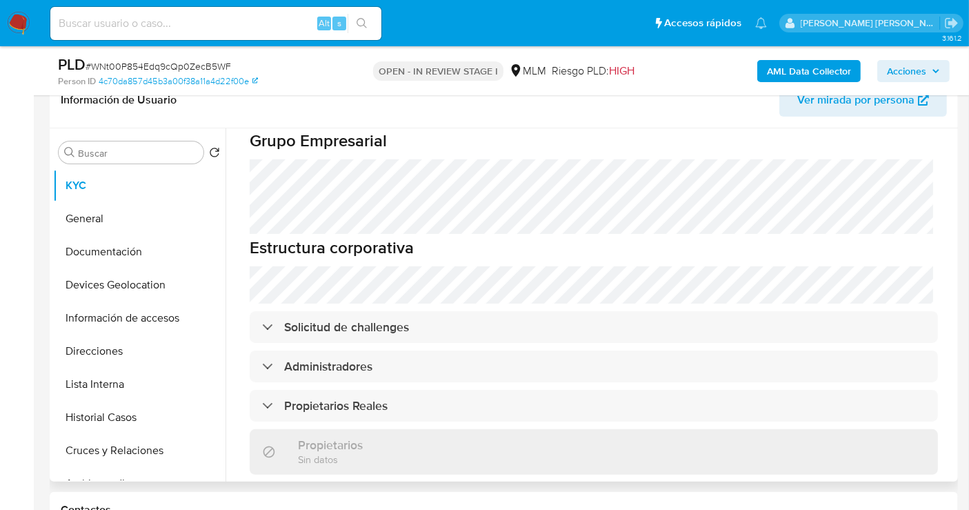
click at [335, 490] on h3 "Representantes" at bounding box center [326, 497] width 85 height 15
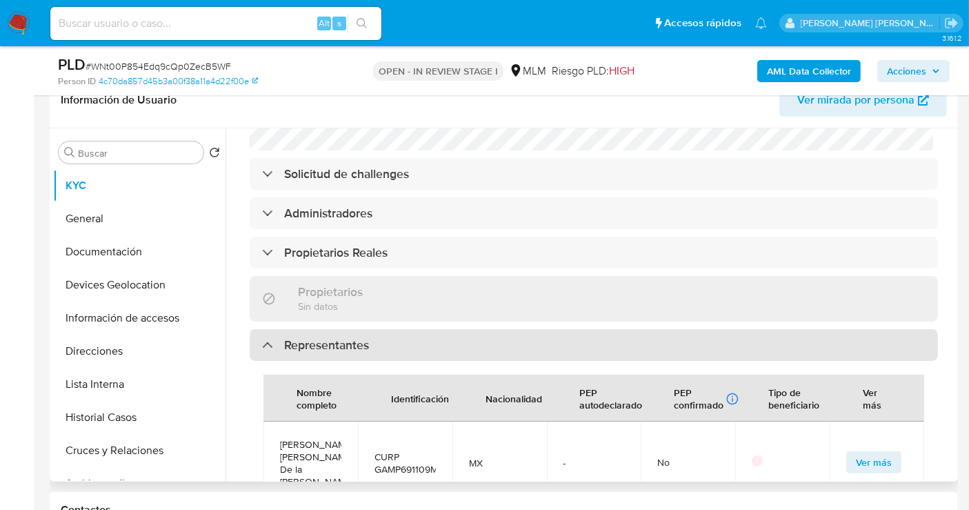
scroll to position [843, 0]
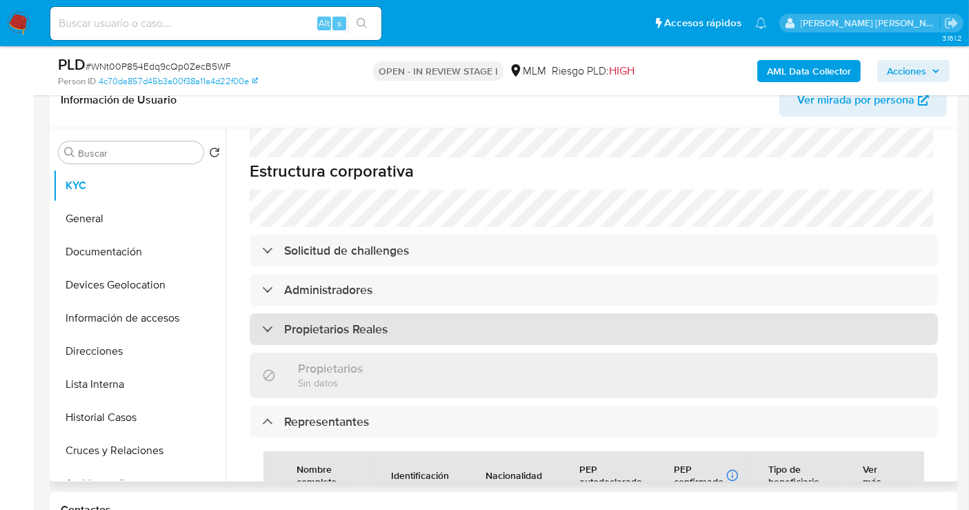
click at [343, 321] on h3 "Propietarios Reales" at bounding box center [335, 328] width 103 height 15
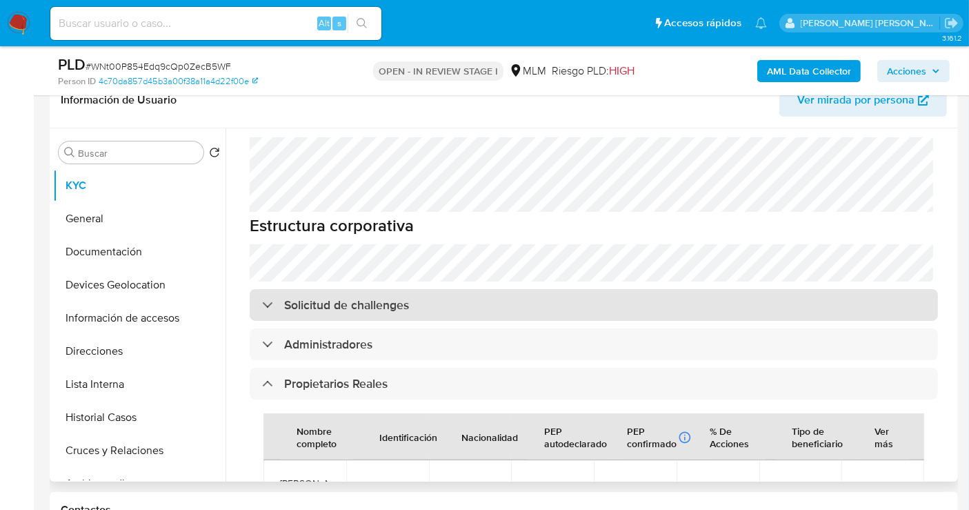
scroll to position [766, 0]
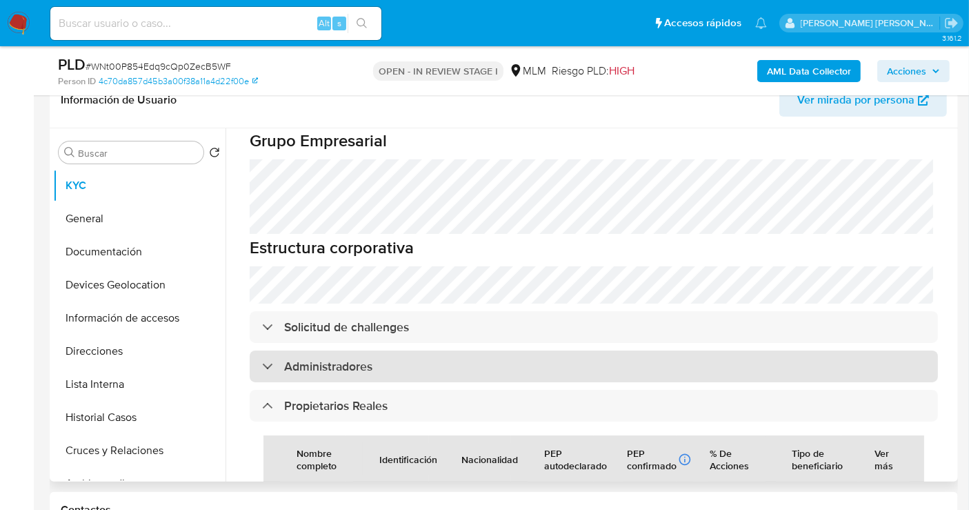
click at [324, 359] on h3 "Administradores" at bounding box center [328, 366] width 88 height 15
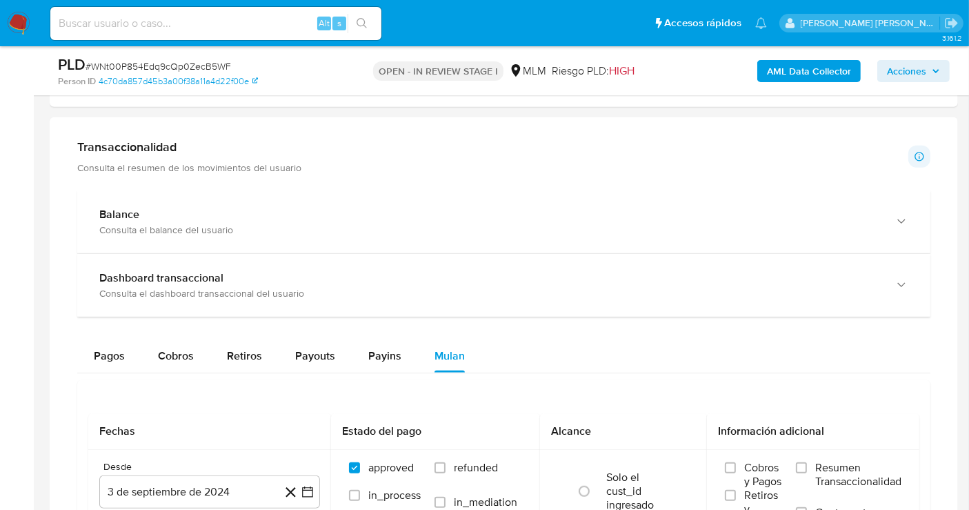
scroll to position [919, 0]
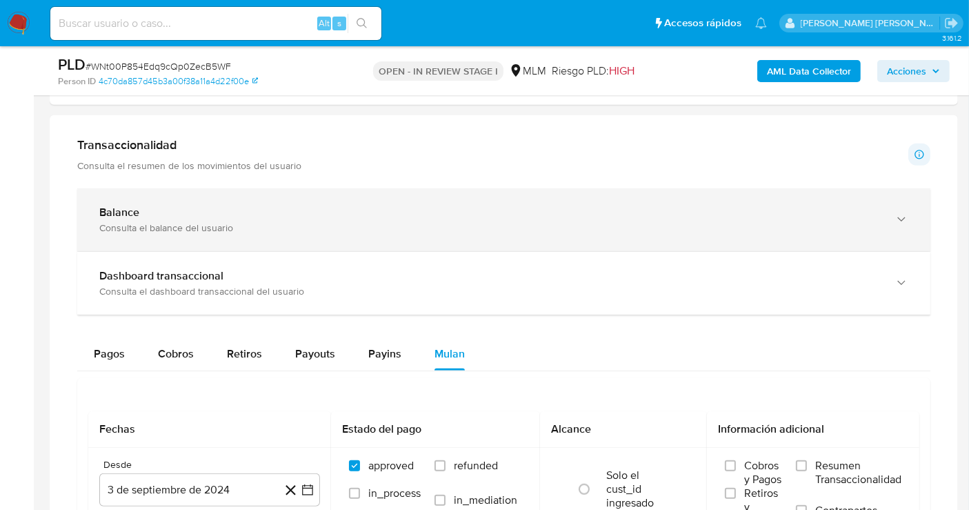
click at [290, 230] on div "Consulta el balance del usuario" at bounding box center [490, 227] width 782 height 12
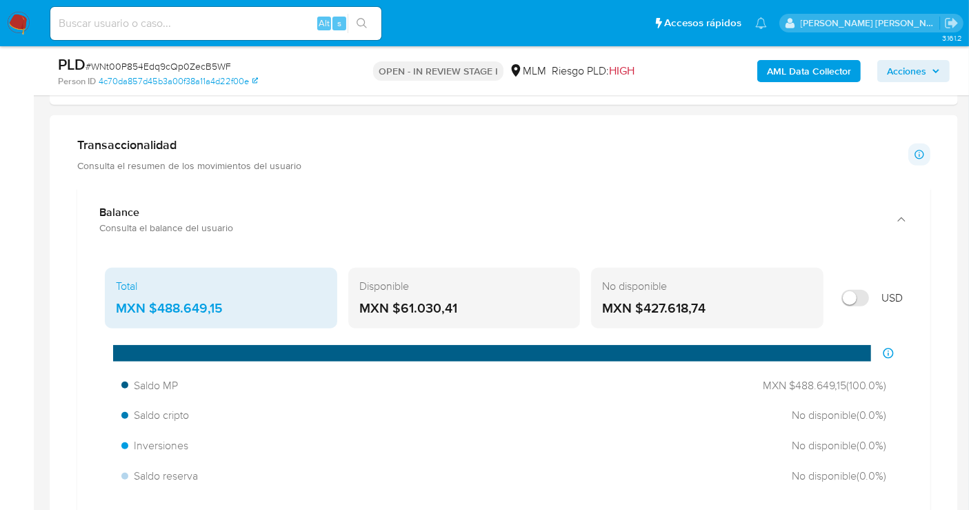
click at [188, 303] on div "MXN $488.649,15" at bounding box center [221, 308] width 210 height 18
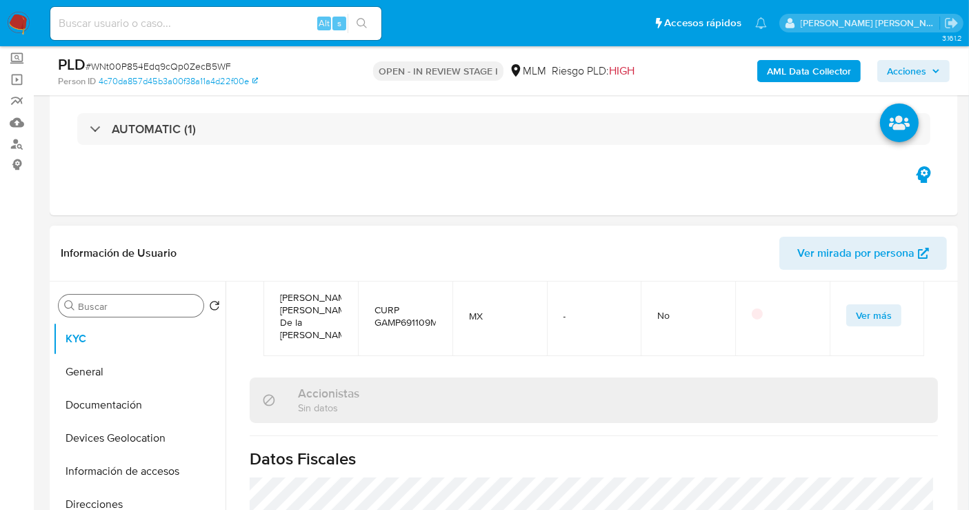
scroll to position [153, 0]
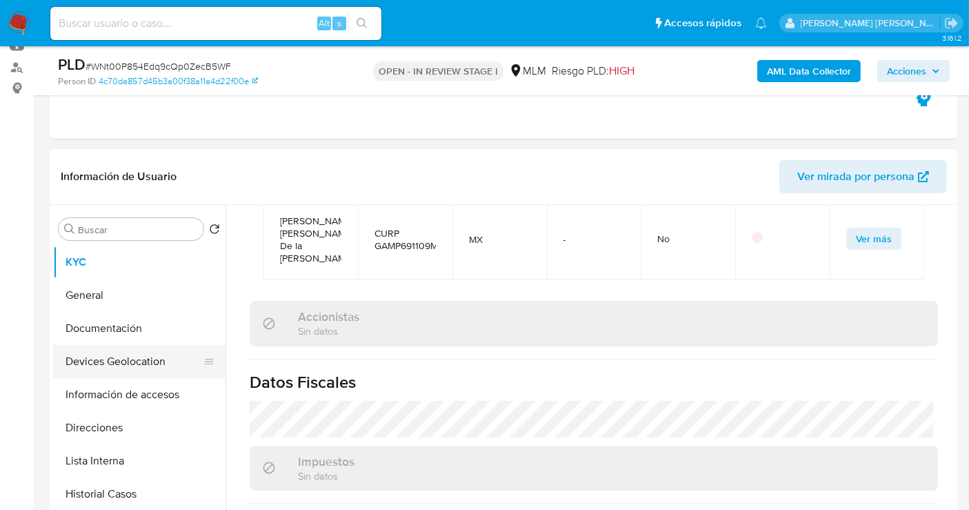
click at [117, 357] on button "Devices Geolocation" at bounding box center [133, 361] width 161 height 33
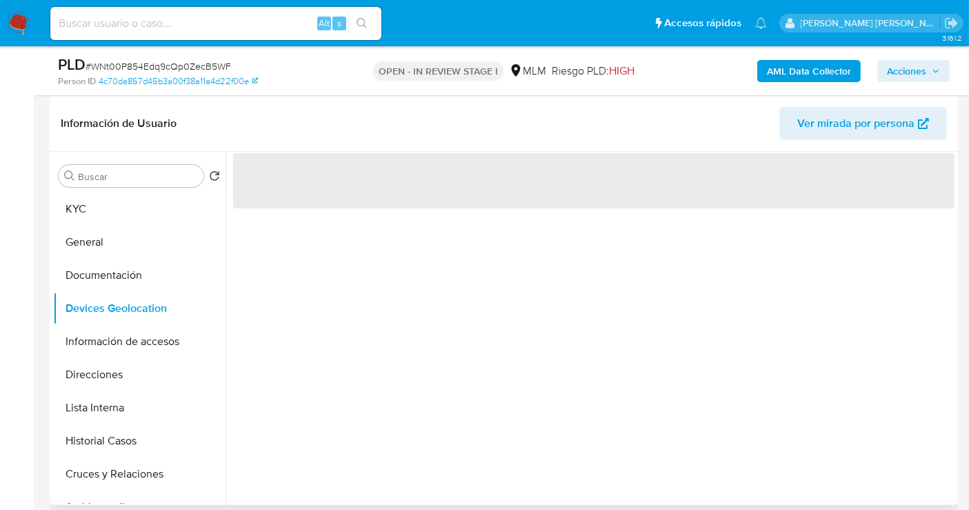
scroll to position [230, 0]
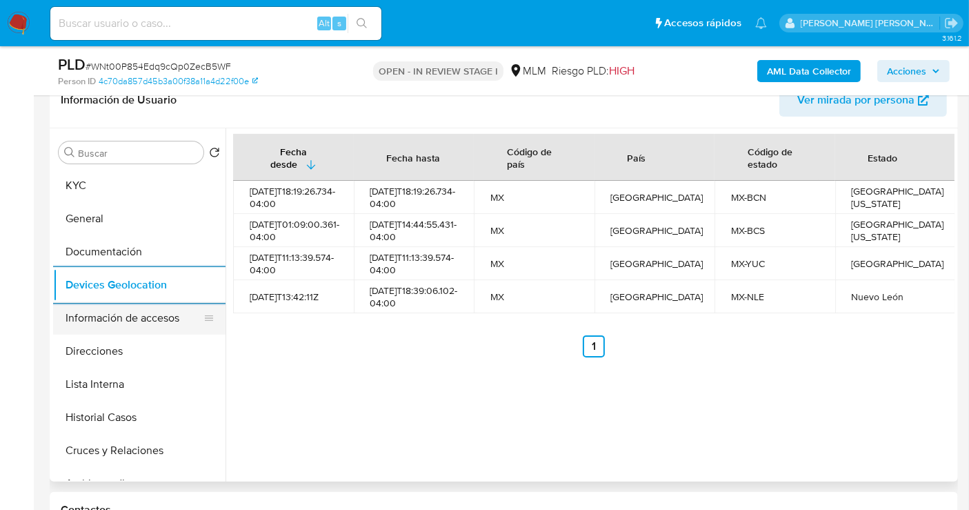
click at [137, 314] on button "Información de accesos" at bounding box center [133, 317] width 161 height 33
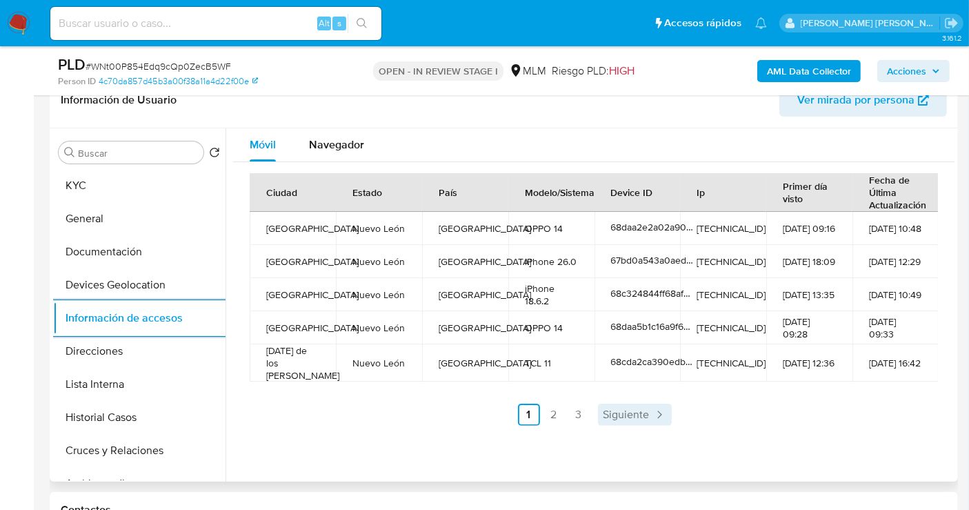
click at [653, 415] on icon "Paginación" at bounding box center [660, 415] width 14 height 14
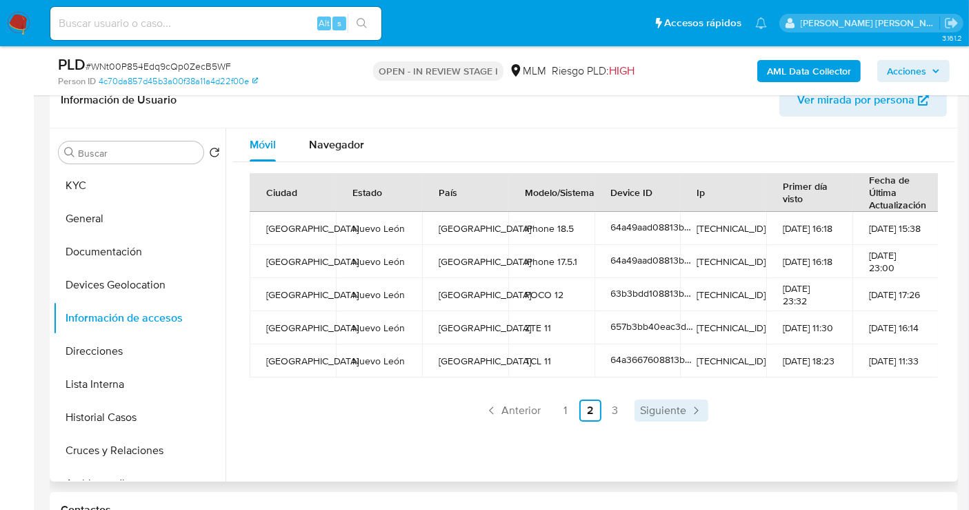
click at [684, 417] on link "Siguiente" at bounding box center [672, 410] width 74 height 22
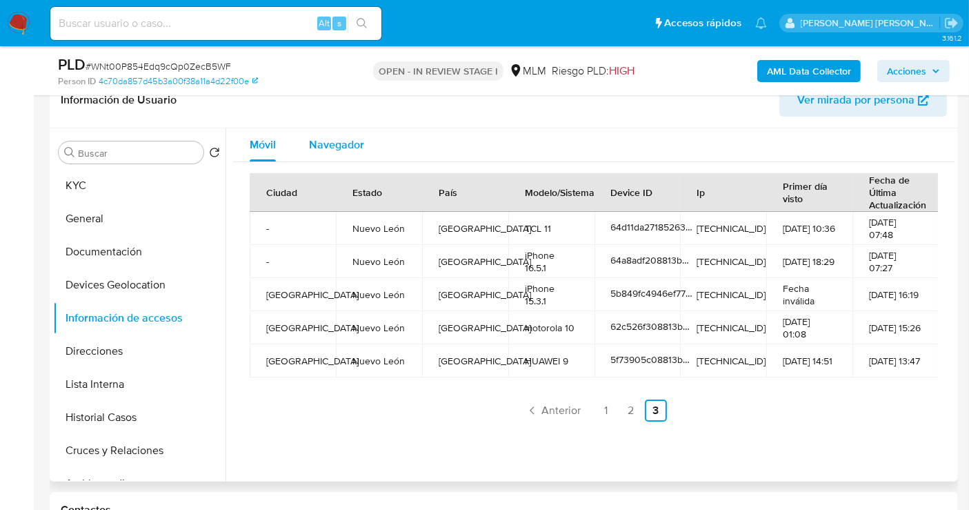
click at [335, 137] on span "Navegador" at bounding box center [336, 145] width 55 height 16
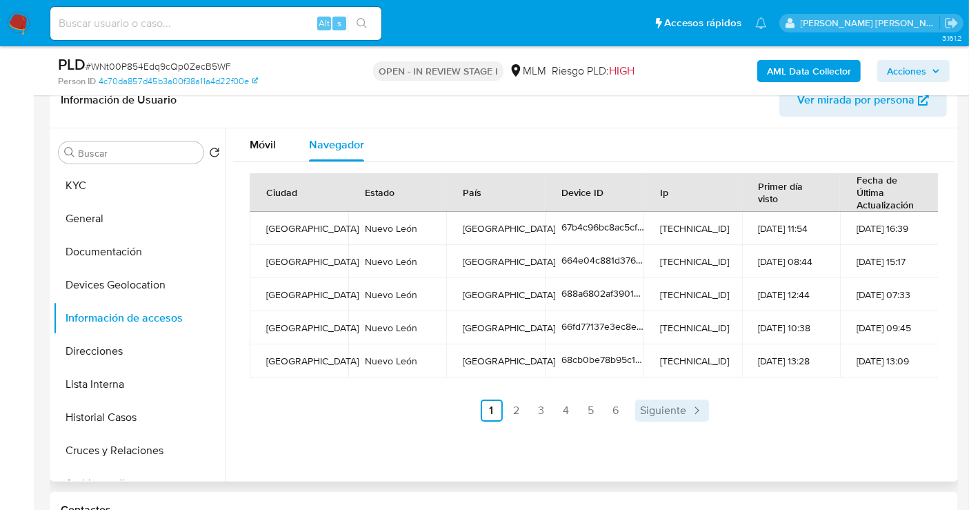
click at [664, 406] on span "Siguiente" at bounding box center [664, 410] width 46 height 11
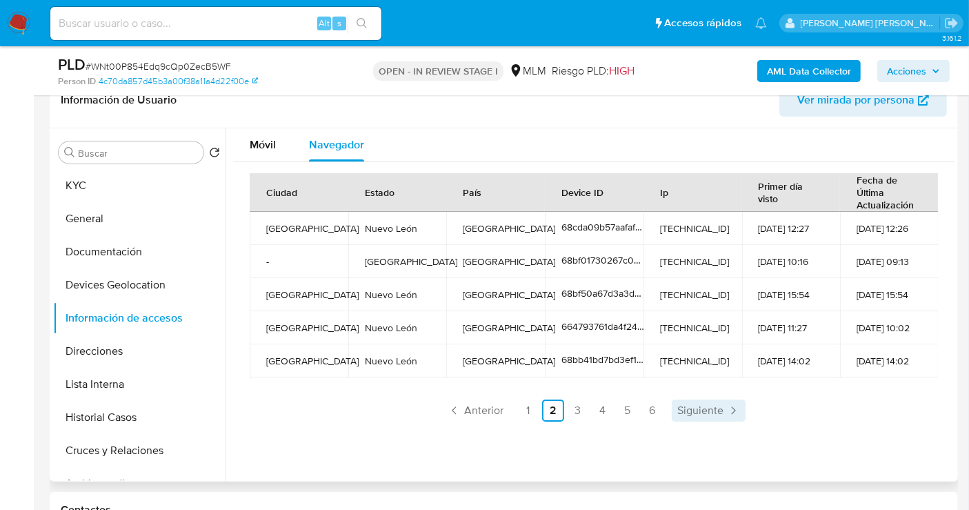
click at [702, 412] on span "Siguiente" at bounding box center [700, 410] width 46 height 11
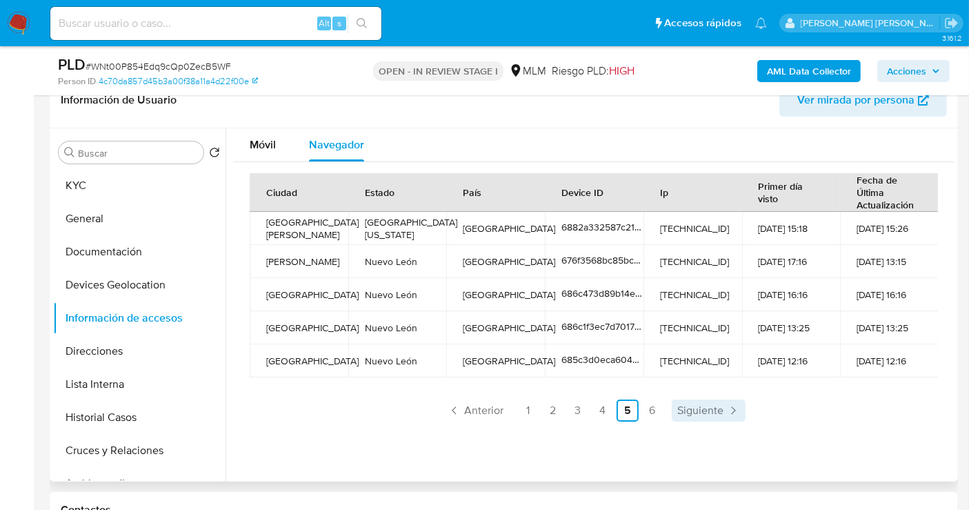
click at [702, 412] on span "Siguiente" at bounding box center [700, 410] width 46 height 11
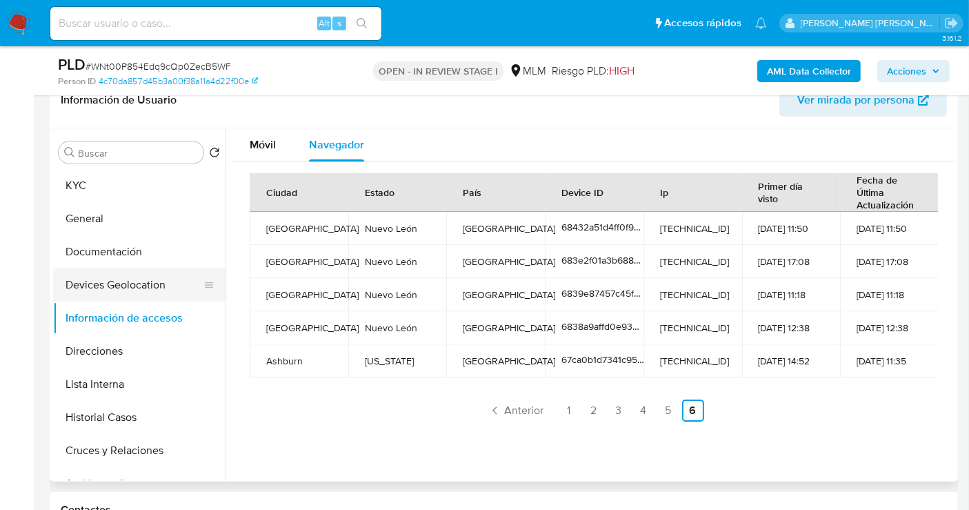
click at [101, 288] on button "Devices Geolocation" at bounding box center [133, 284] width 161 height 33
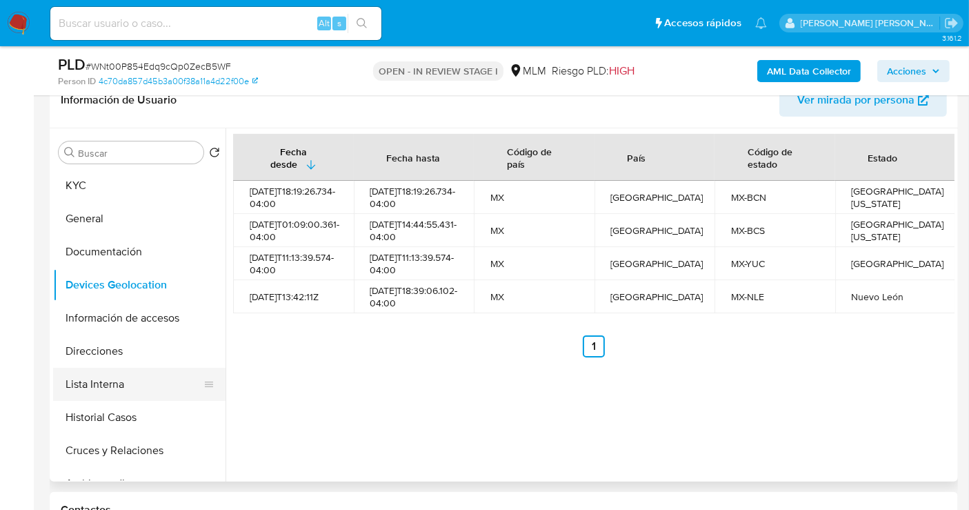
click at [88, 388] on button "Lista Interna" at bounding box center [133, 384] width 161 height 33
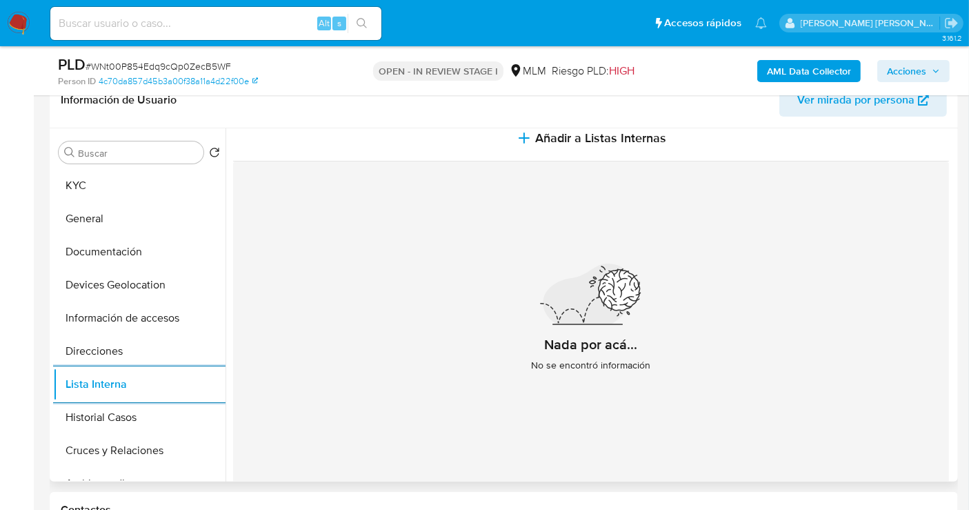
scroll to position [17, 0]
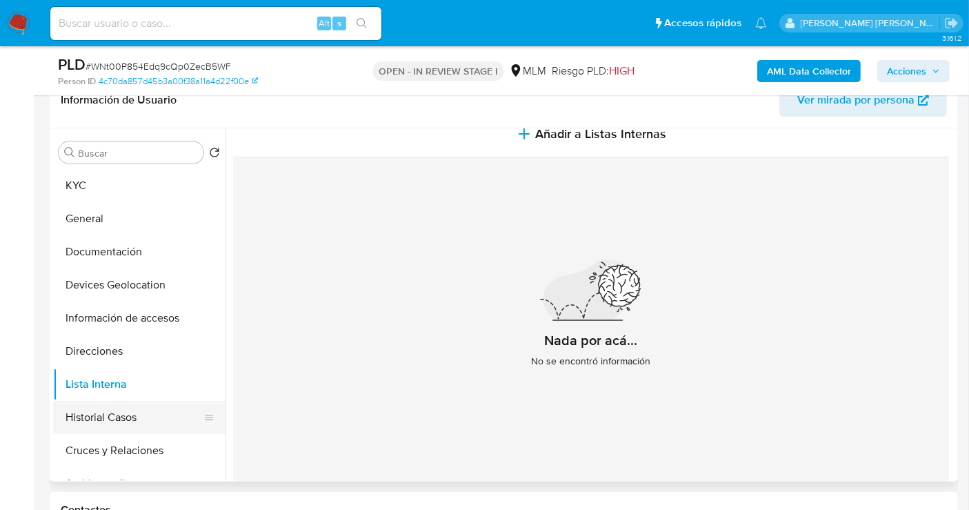
click at [141, 415] on button "Historial Casos" at bounding box center [133, 417] width 161 height 33
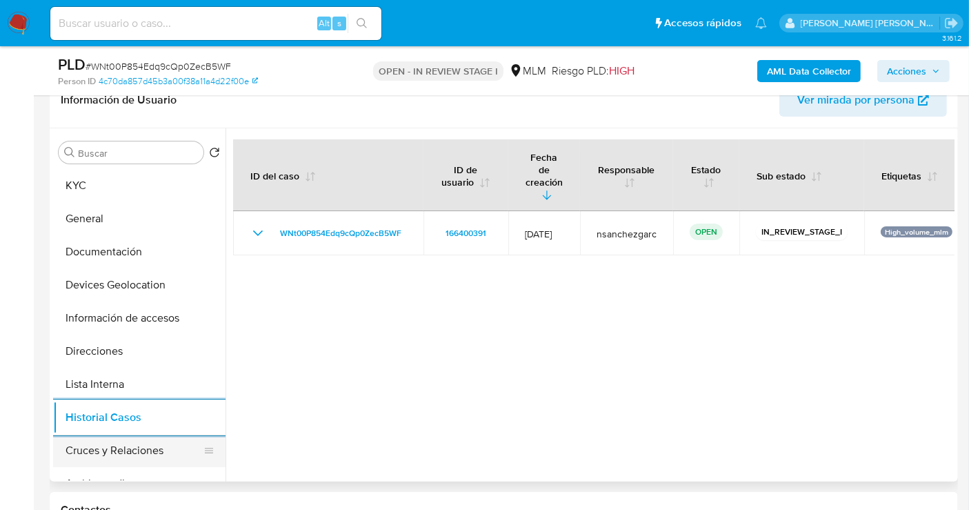
click at [138, 447] on button "Cruces y Relaciones" at bounding box center [133, 450] width 161 height 33
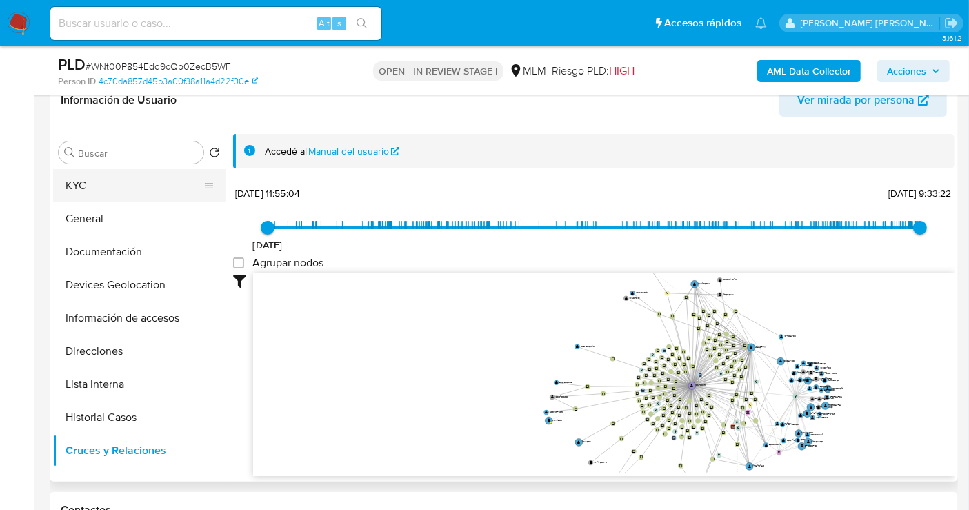
click at [97, 186] on button "KYC" at bounding box center [133, 185] width 161 height 33
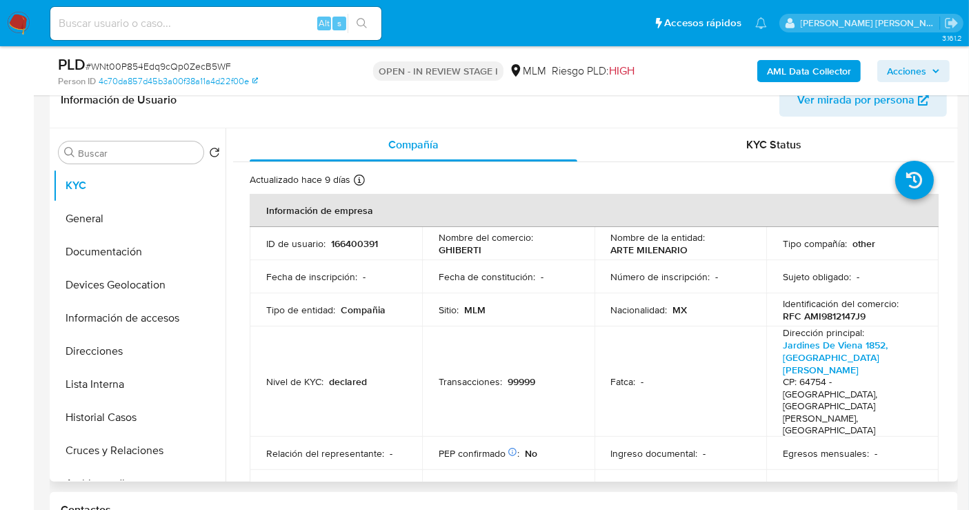
click at [457, 251] on p "GHIBERTI" at bounding box center [460, 249] width 43 height 12
copy p "GHIBERTI"
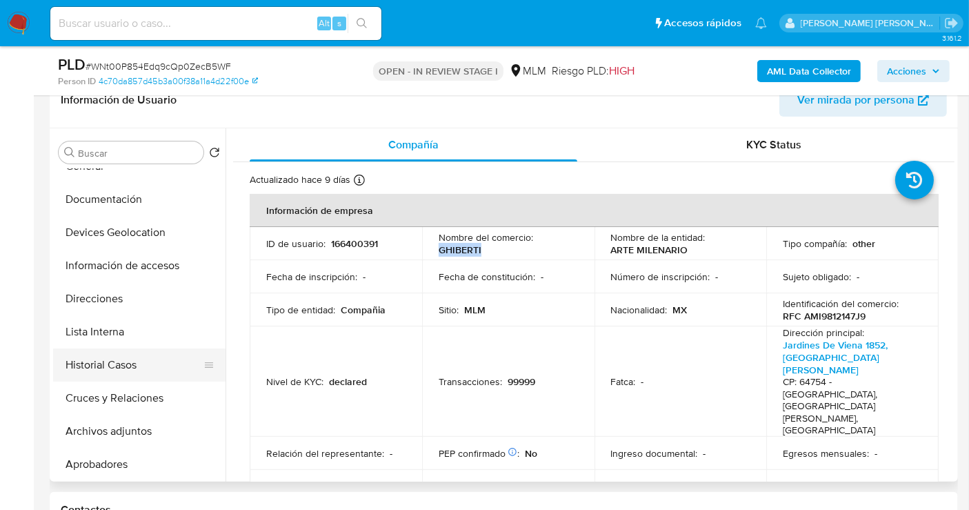
scroll to position [77, 0]
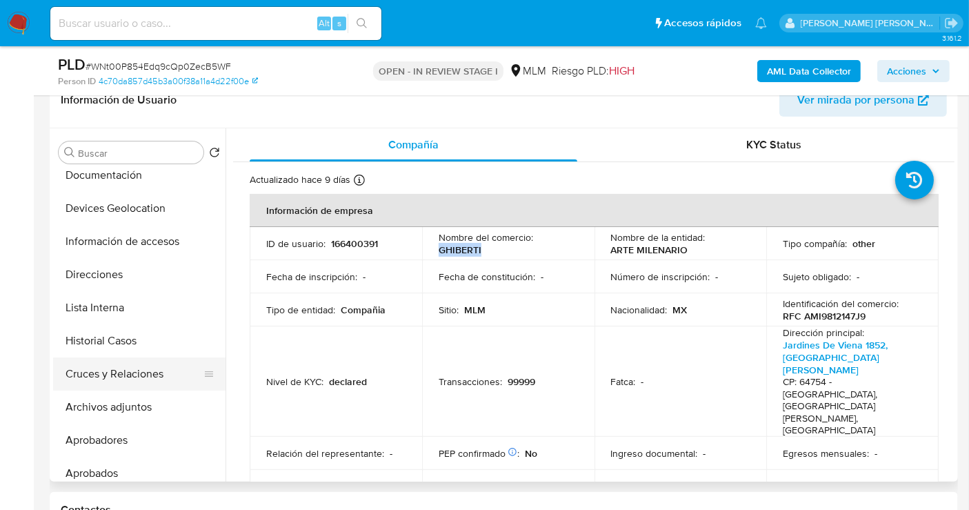
click at [102, 379] on button "Cruces y Relaciones" at bounding box center [133, 373] width 161 height 33
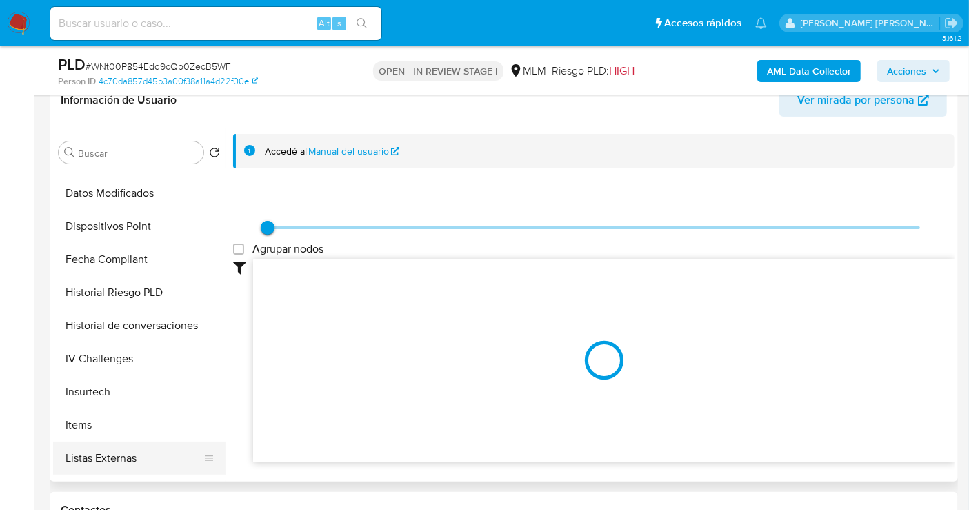
scroll to position [536, 0]
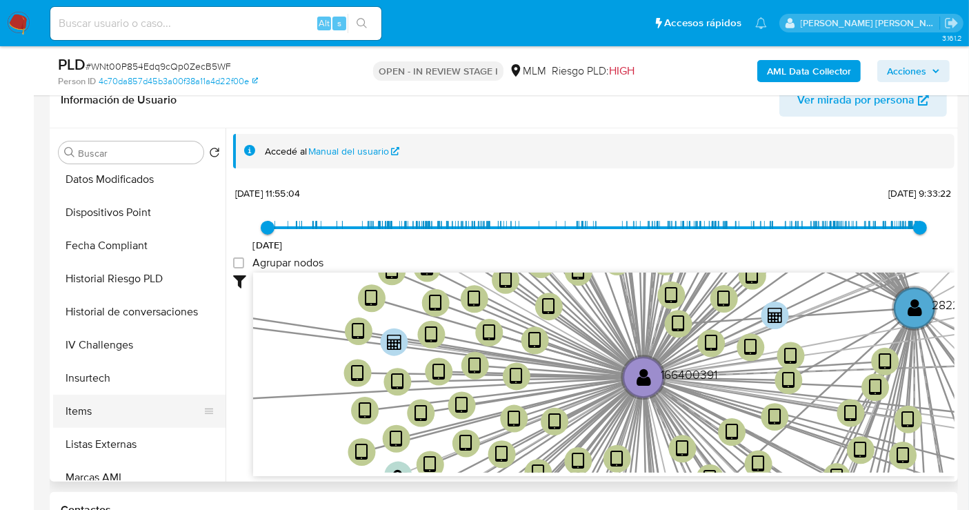
click at [100, 404] on button "Items" at bounding box center [133, 411] width 161 height 33
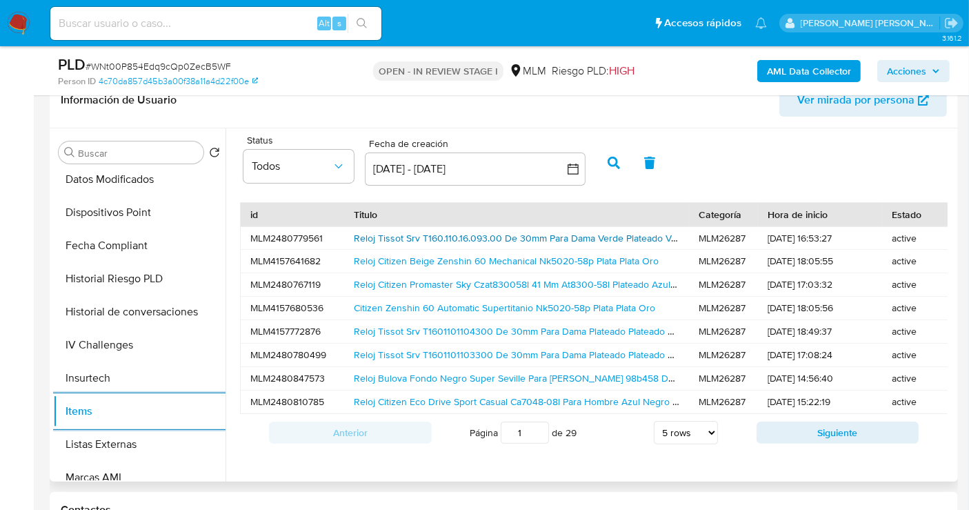
click at [396, 233] on link "Reloj Tissot Srv T160.110.16.093.00 De 30mm Para Dama Verde Plateado Verde" at bounding box center [522, 238] width 337 height 14
click at [533, 327] on link "Reloj Tissot Srv T1601101104300 De 30mm Para Dama Plateado Plateado Azul" at bounding box center [520, 331] width 332 height 14
click at [376, 395] on link "Reloj Citizen Eco Drive Sport Casual Ca7048-08l Para Hombre Azul Negro Azul" at bounding box center [522, 402] width 337 height 14
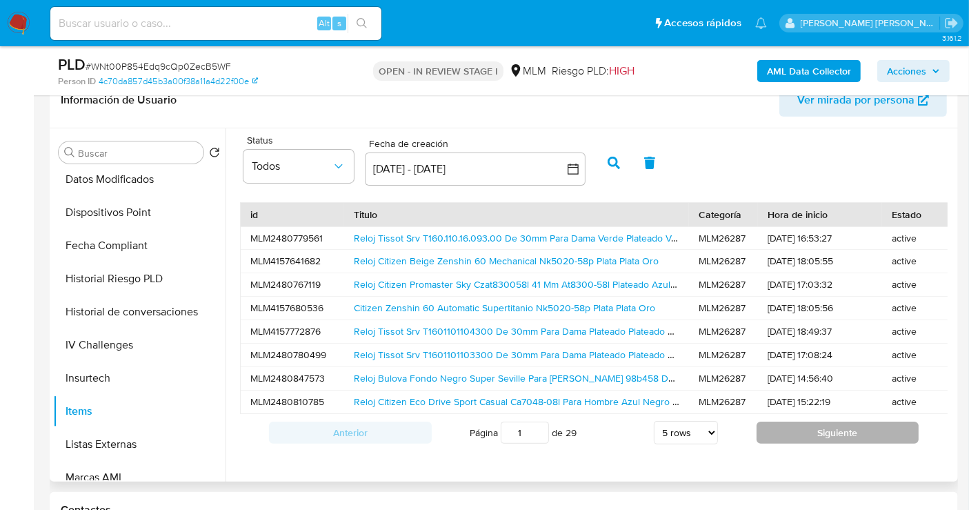
click at [817, 443] on button "Siguiente" at bounding box center [838, 432] width 163 height 22
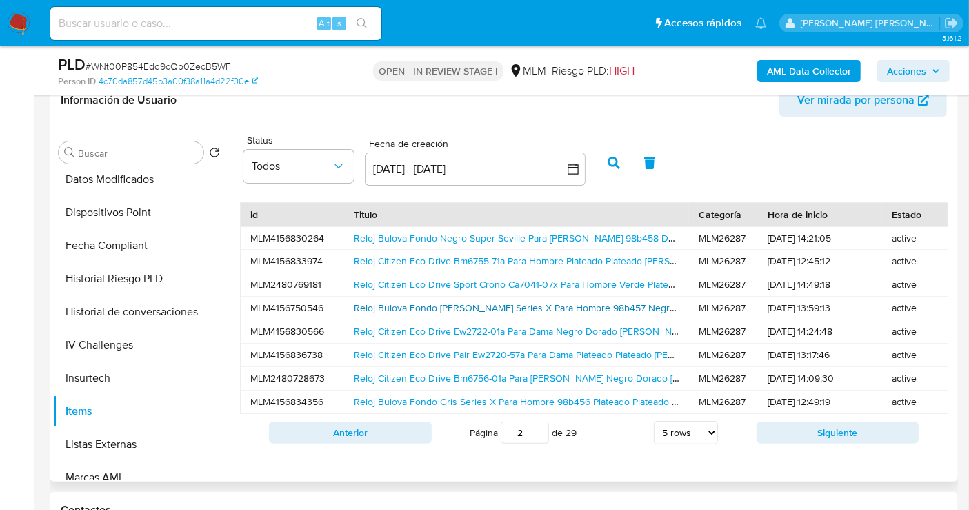
click at [545, 306] on link "Reloj Bulova Fondo Blanco Series X Para Hombre 98b457 Negro Gris Oscuro" at bounding box center [542, 308] width 376 height 14
click at [835, 107] on span "Ver mirada por persona" at bounding box center [855, 99] width 117 height 33
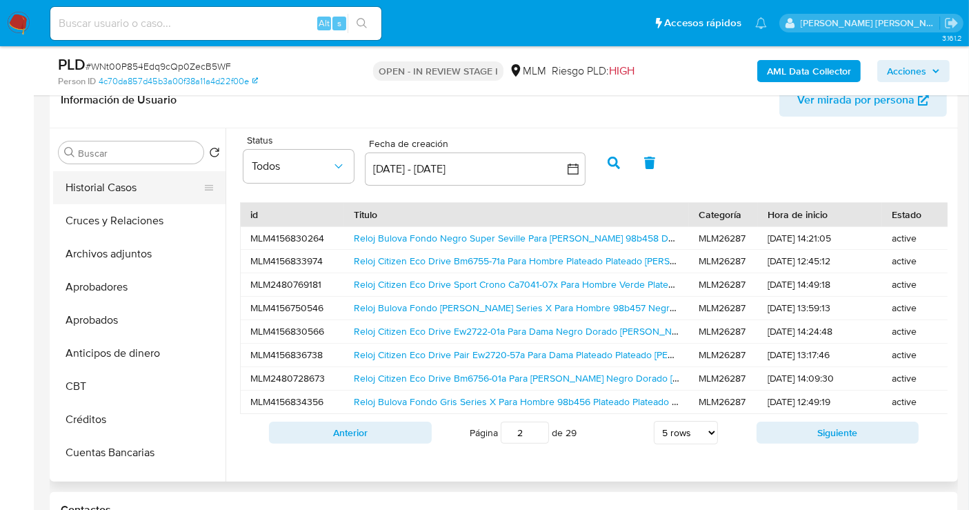
scroll to position [0, 0]
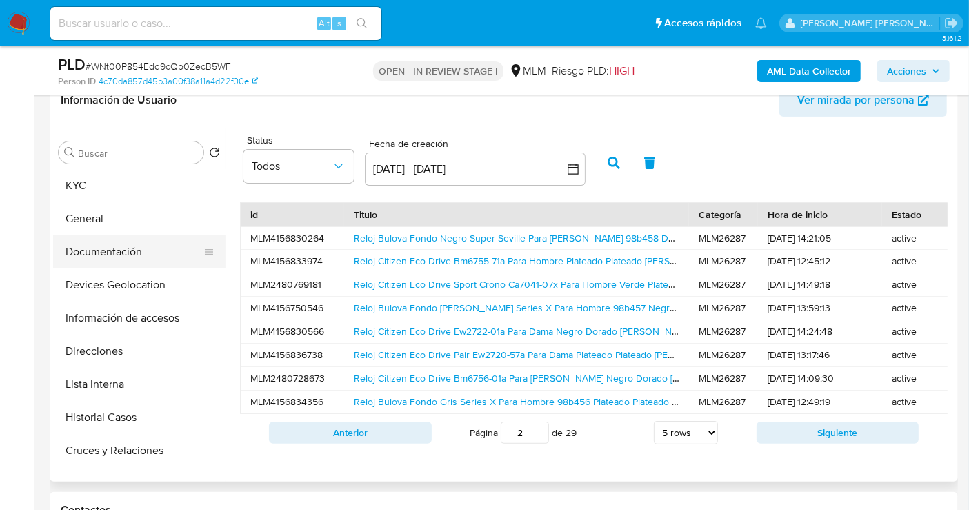
click at [102, 248] on button "Documentación" at bounding box center [133, 251] width 161 height 33
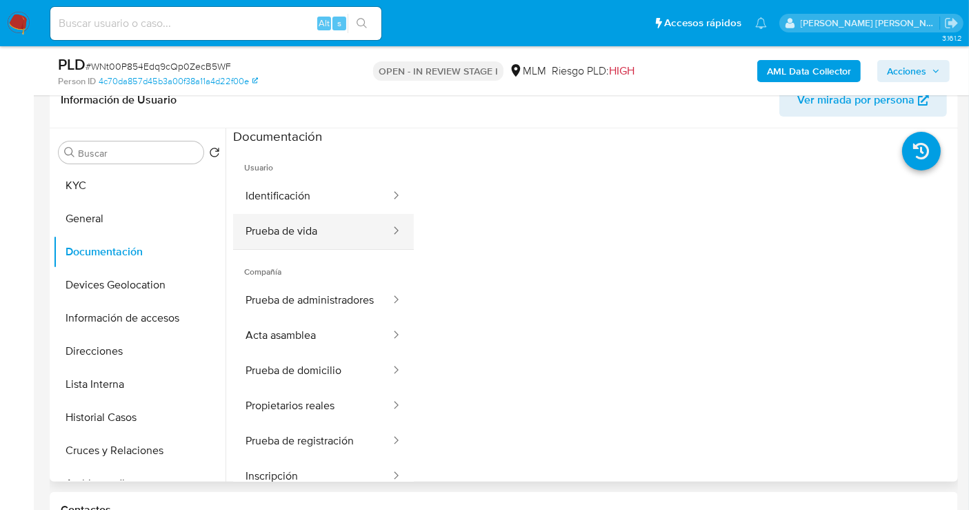
click at [288, 230] on button "Prueba de vida" at bounding box center [312, 231] width 159 height 35
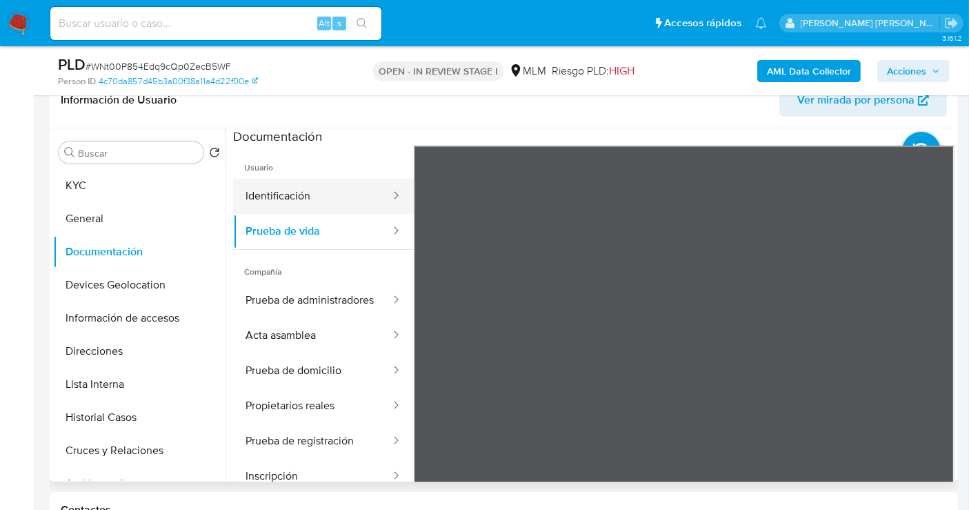
click at [295, 198] on button "Identificación" at bounding box center [312, 196] width 159 height 35
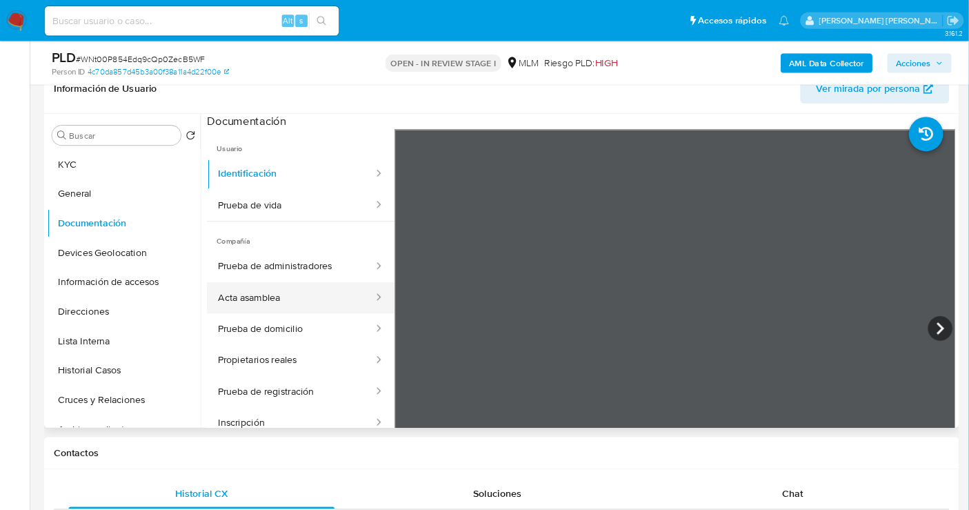
scroll to position [230, 0]
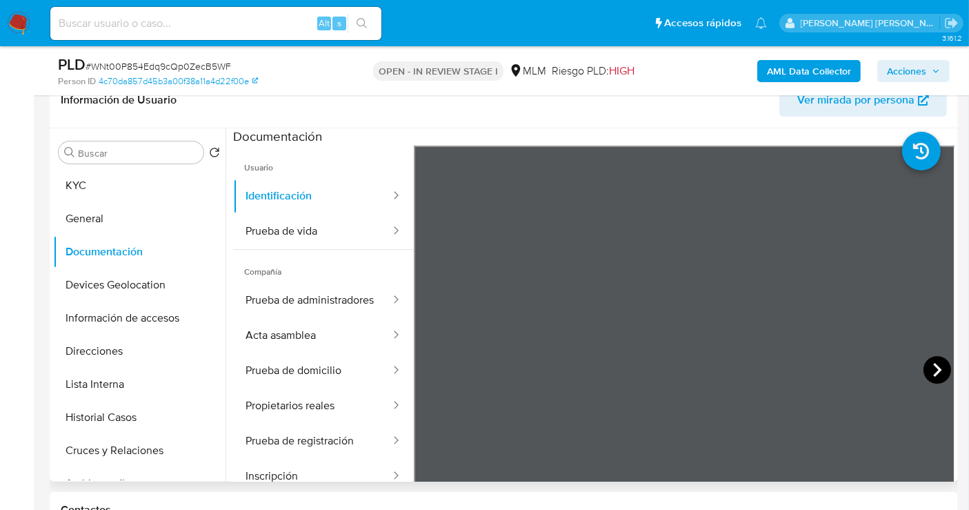
click at [927, 369] on icon at bounding box center [938, 370] width 28 height 28
click at [337, 381] on button "Prueba de domicilio" at bounding box center [312, 370] width 159 height 35
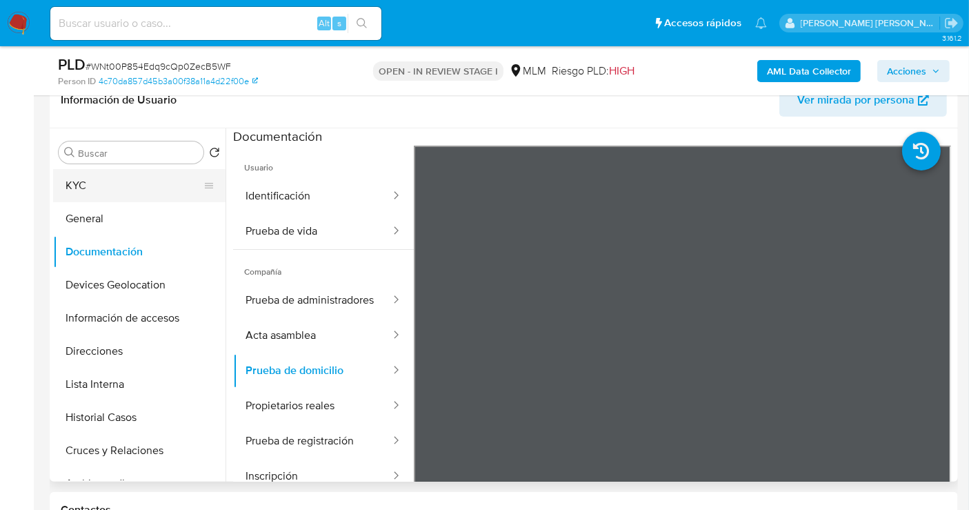
click at [74, 183] on button "KYC" at bounding box center [133, 185] width 161 height 33
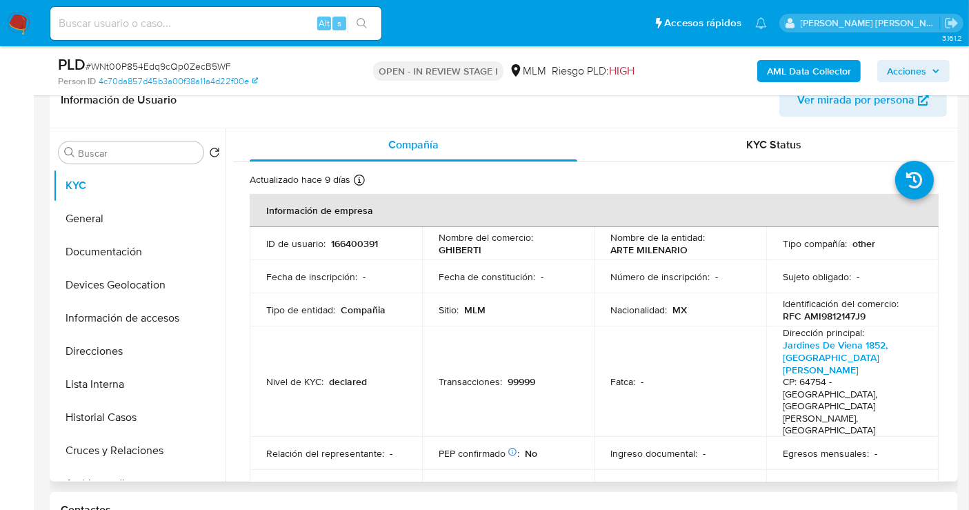
click at [455, 253] on p "GHIBERTI" at bounding box center [460, 249] width 43 height 12
copy p "GHIBERTI"
click at [93, 255] on button "Documentación" at bounding box center [133, 251] width 161 height 33
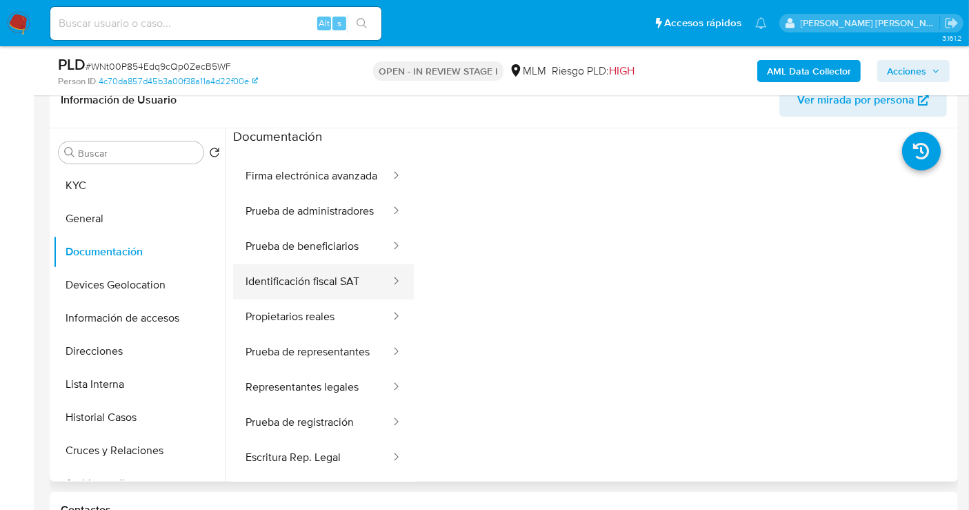
click at [303, 299] on button "Identificación fiscal SAT" at bounding box center [312, 281] width 159 height 35
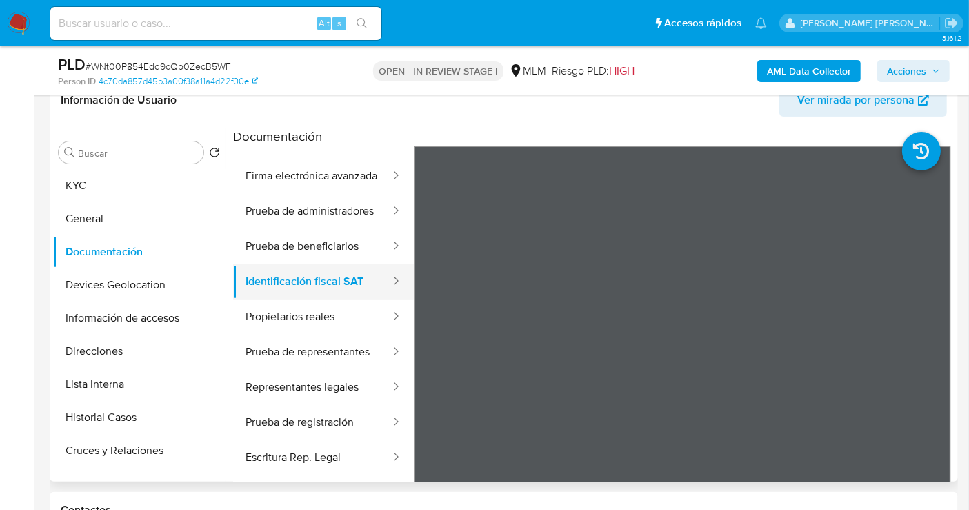
scroll to position [279, 0]
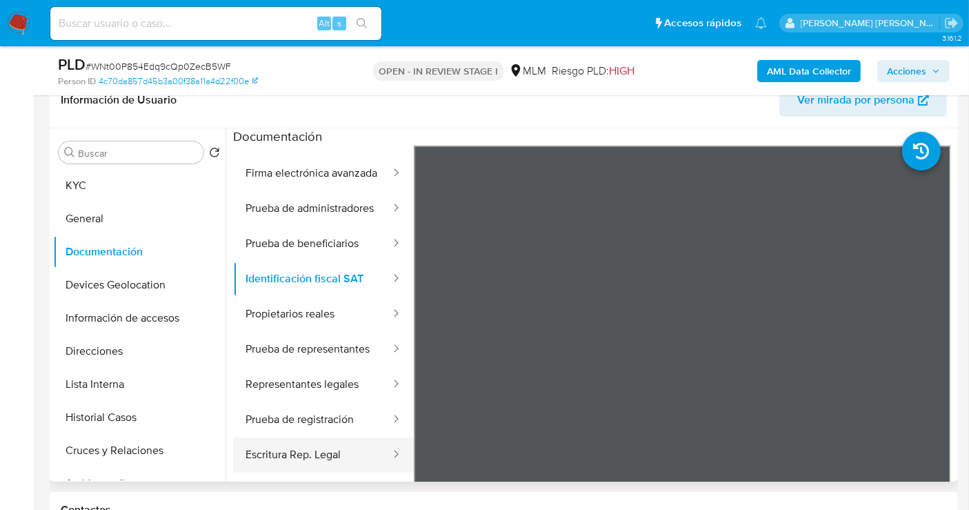
click at [303, 454] on button "Escritura Rep. Legal" at bounding box center [312, 454] width 159 height 35
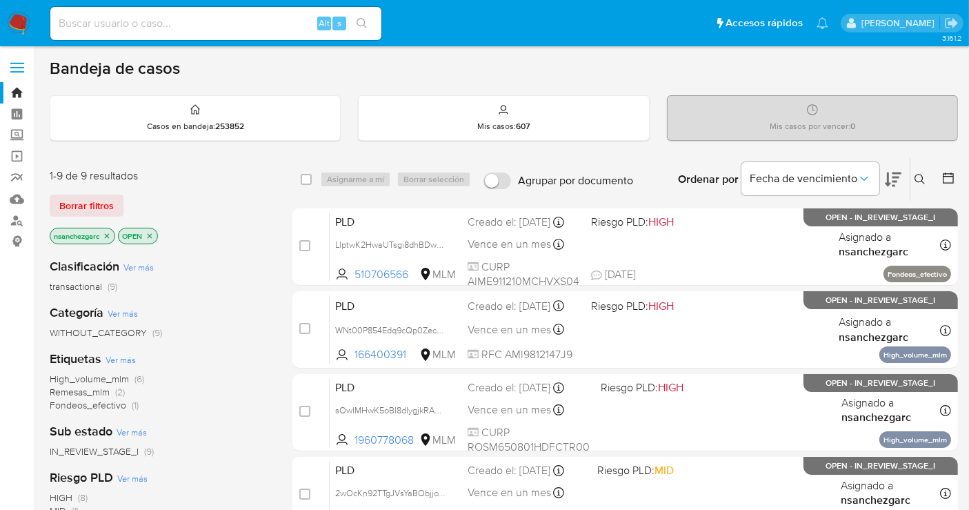
click at [161, 32] on input at bounding box center [215, 23] width 331 height 18
paste input "2504373154"
type input "2504373154"
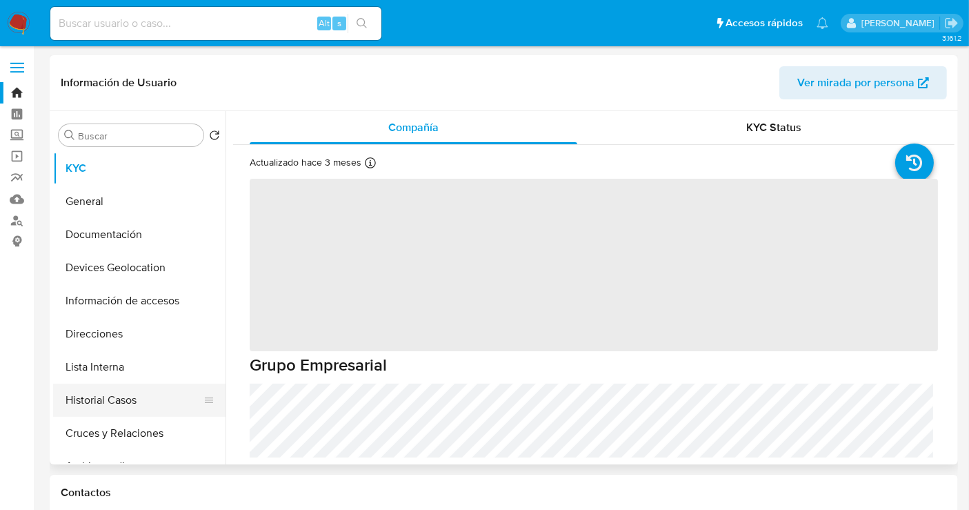
select select "10"
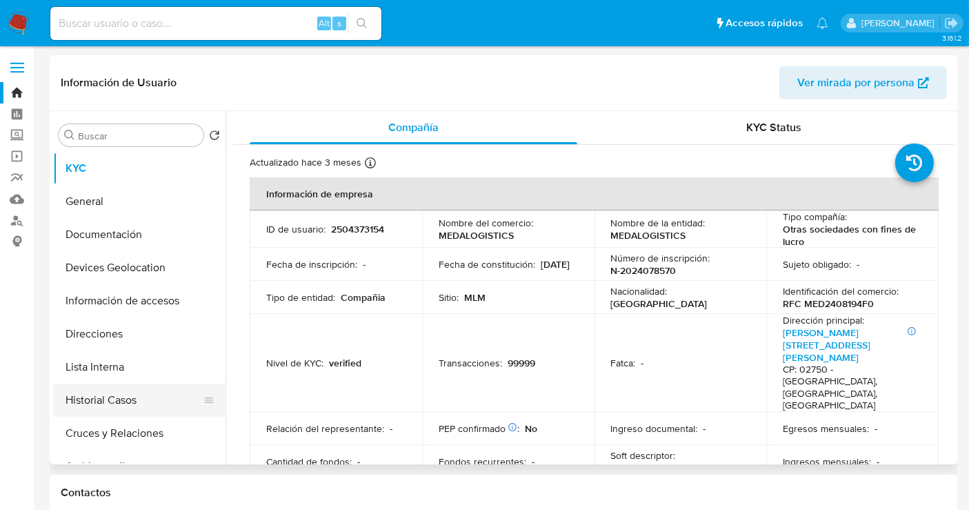
click at [99, 397] on button "Historial Casos" at bounding box center [133, 400] width 161 height 33
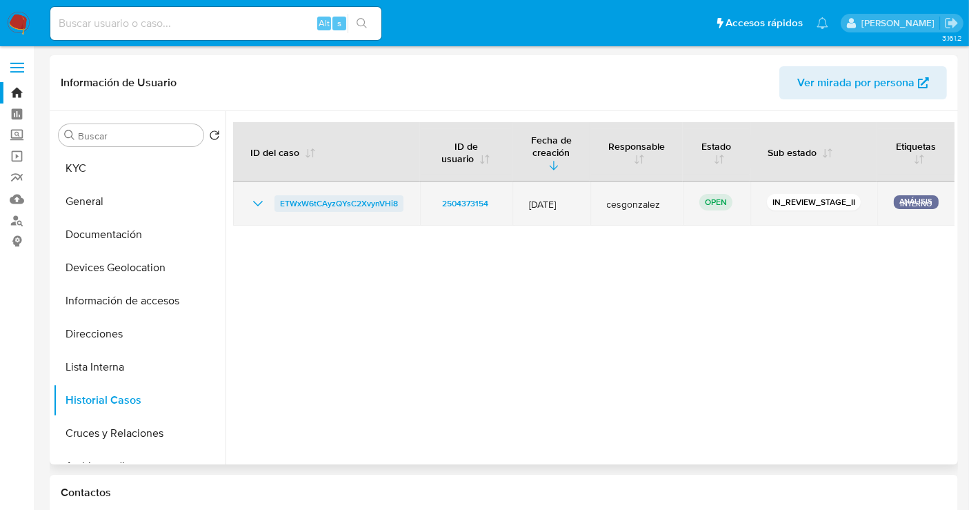
drag, startPoint x: 401, startPoint y: 190, endPoint x: 279, endPoint y: 196, distance: 122.9
click at [279, 196] on td "ETWxW6tCAyzQYsC2XvynVHi8" at bounding box center [326, 203] width 187 height 44
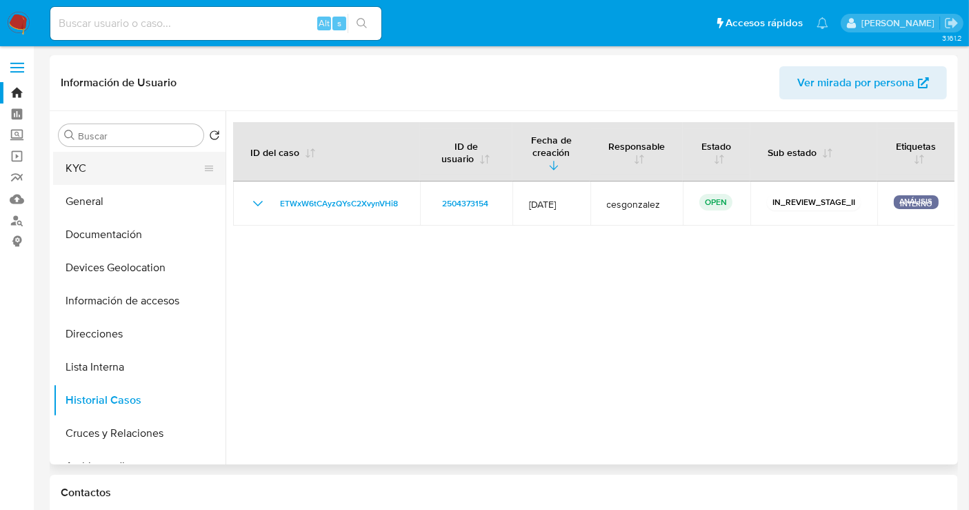
click at [82, 174] on button "KYC" at bounding box center [133, 168] width 161 height 33
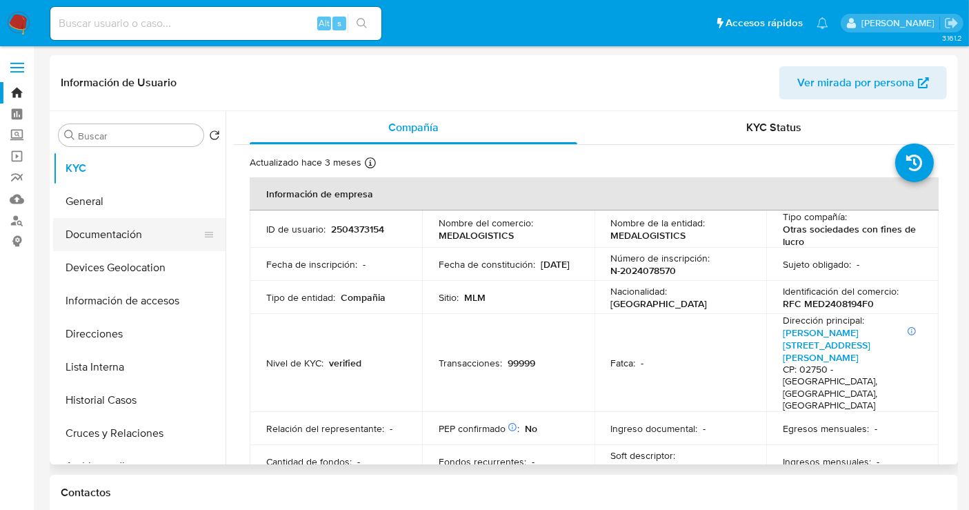
click at [105, 243] on button "Documentación" at bounding box center [133, 234] width 161 height 33
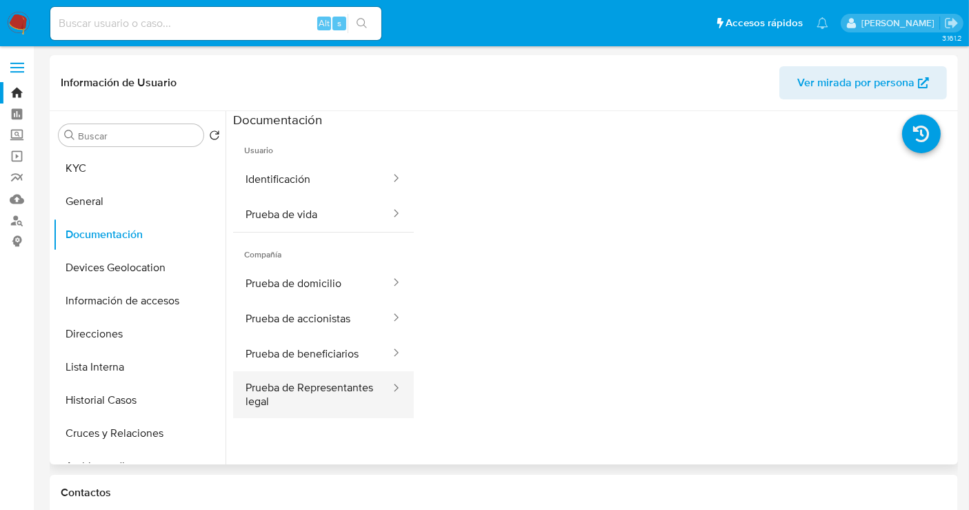
click at [315, 399] on button "Prueba de Representantes legal" at bounding box center [312, 394] width 159 height 47
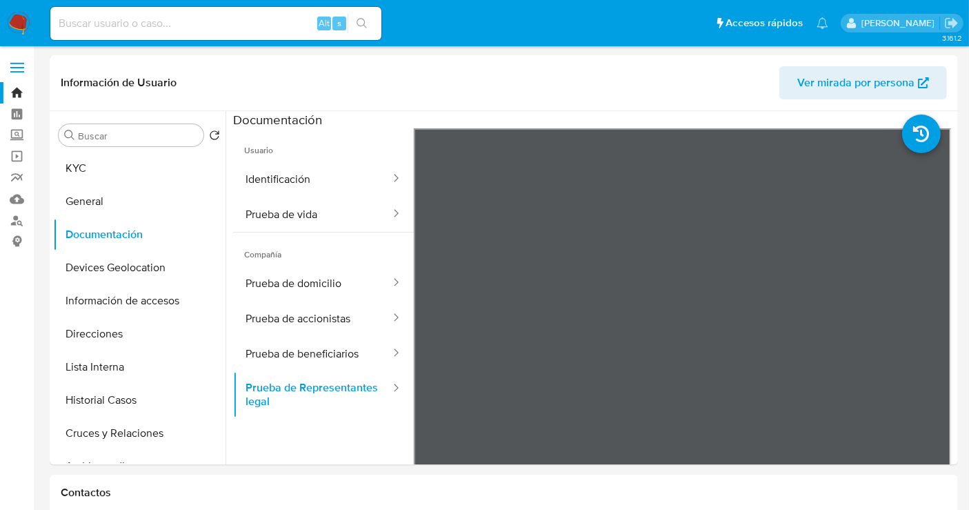
click at [117, 21] on input at bounding box center [215, 23] width 331 height 18
paste input "166400391"
type input "166400391"
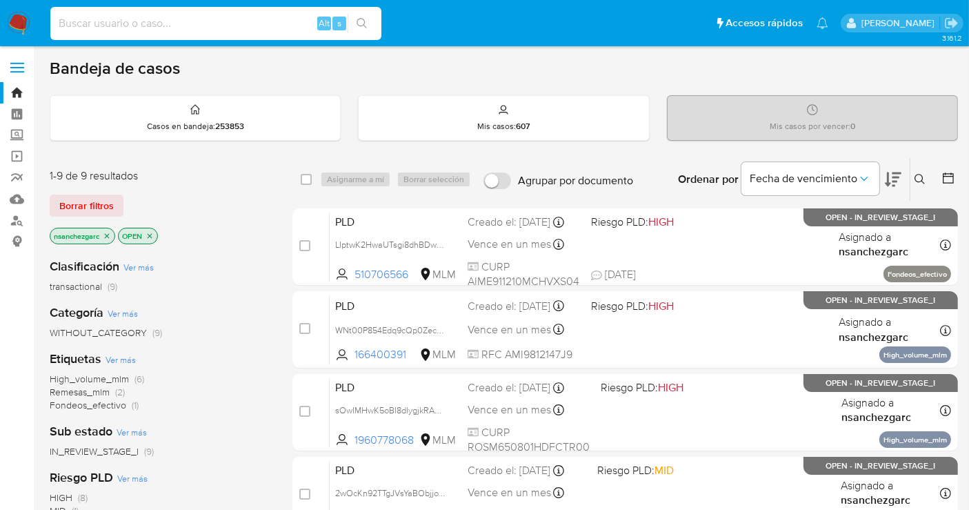
click at [102, 21] on input at bounding box center [215, 23] width 331 height 18
paste input "166400391"
click at [102, 21] on input "166400391" at bounding box center [215, 23] width 331 height 18
type input "166400391"
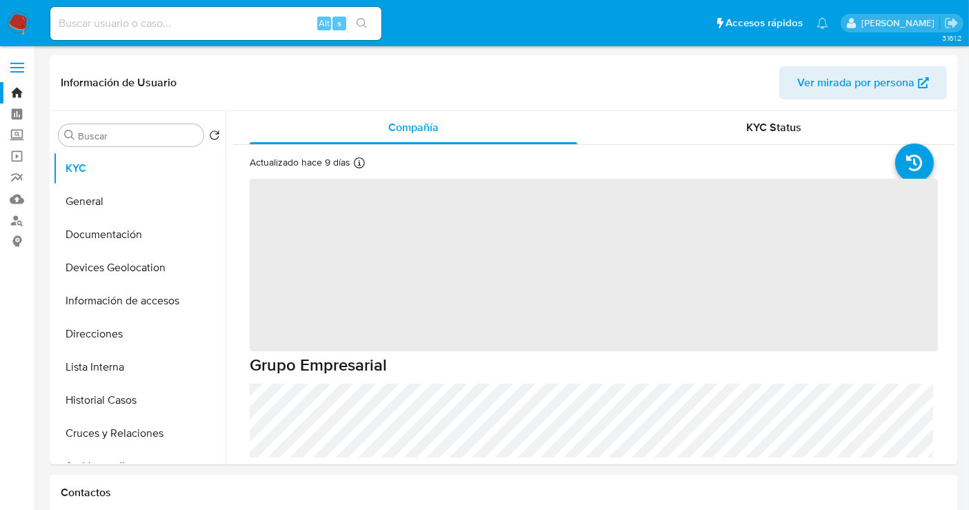
select select "10"
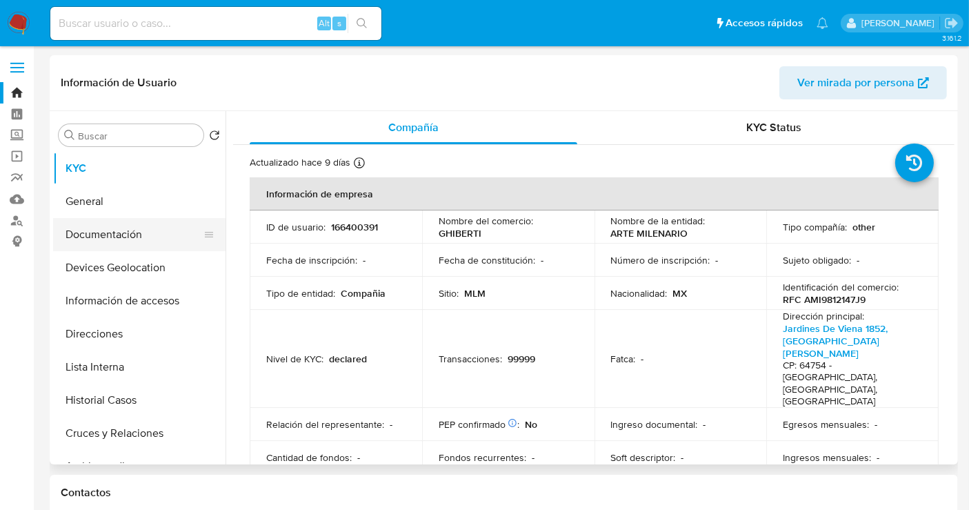
click at [100, 243] on button "Documentación" at bounding box center [133, 234] width 161 height 33
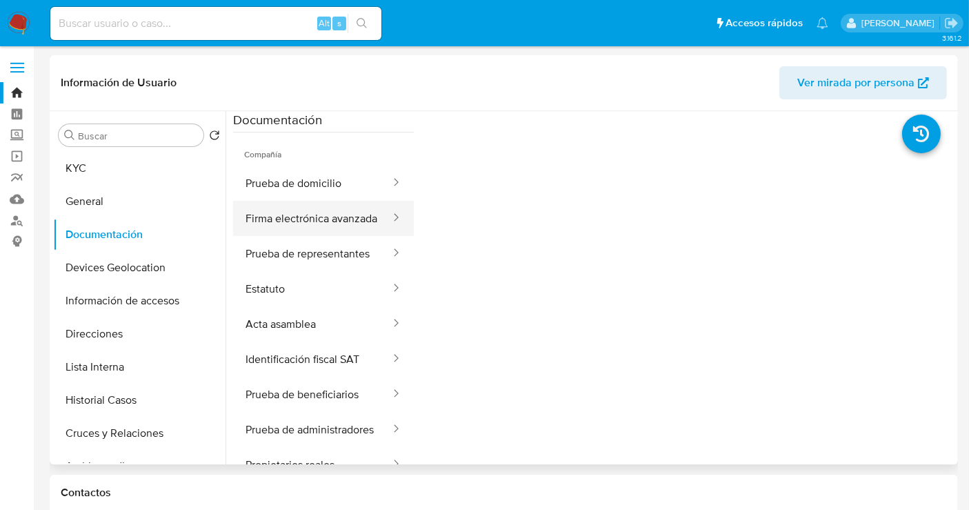
scroll to position [77, 0]
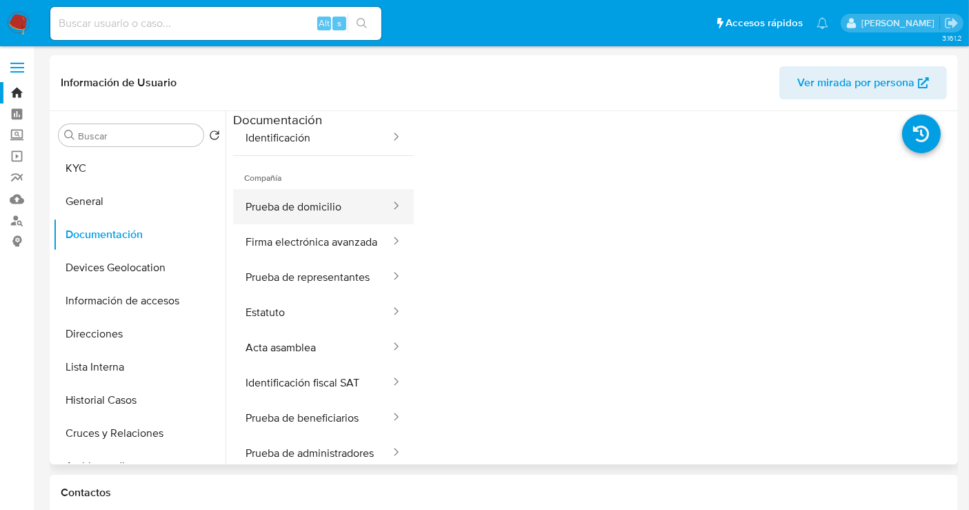
click at [288, 202] on button "Prueba de domicilio" at bounding box center [312, 206] width 159 height 35
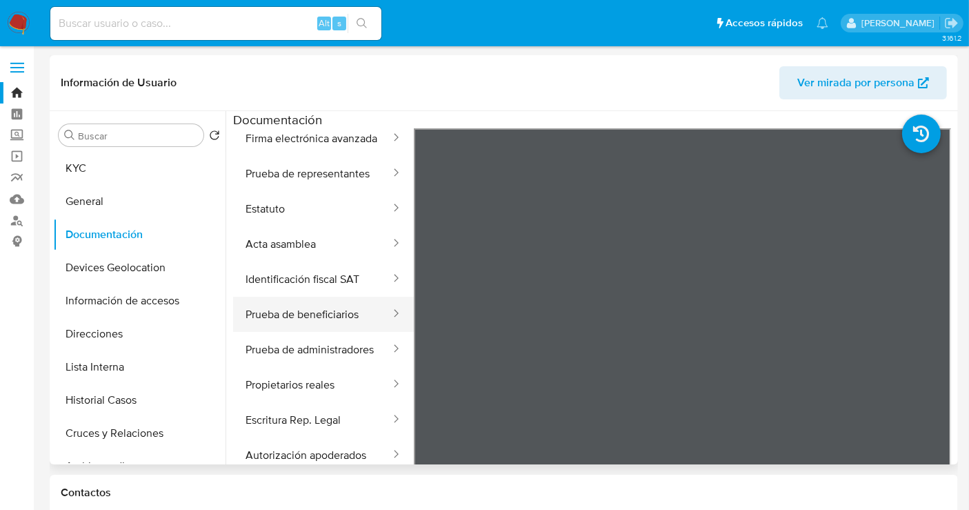
scroll to position [279, 0]
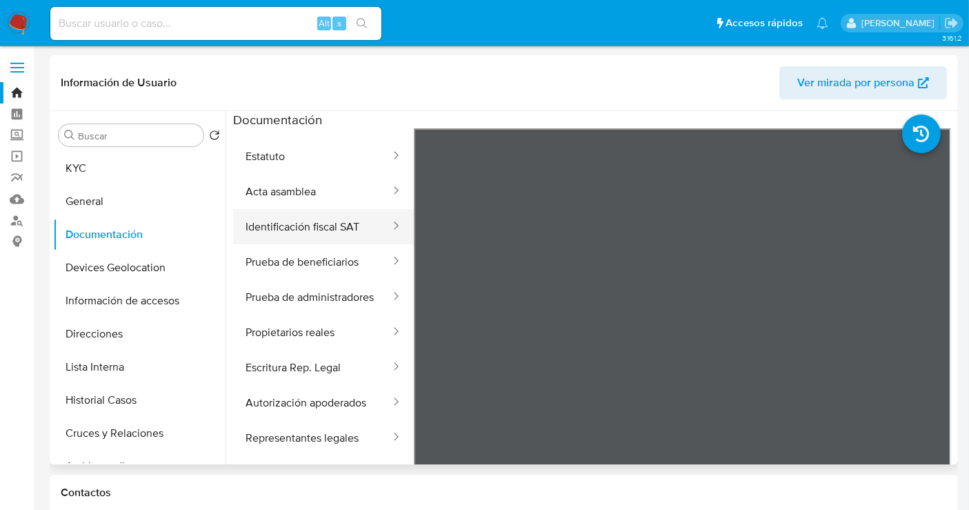
click at [303, 209] on button "Identificación fiscal SAT" at bounding box center [312, 226] width 159 height 35
click at [20, 30] on img at bounding box center [18, 23] width 23 height 23
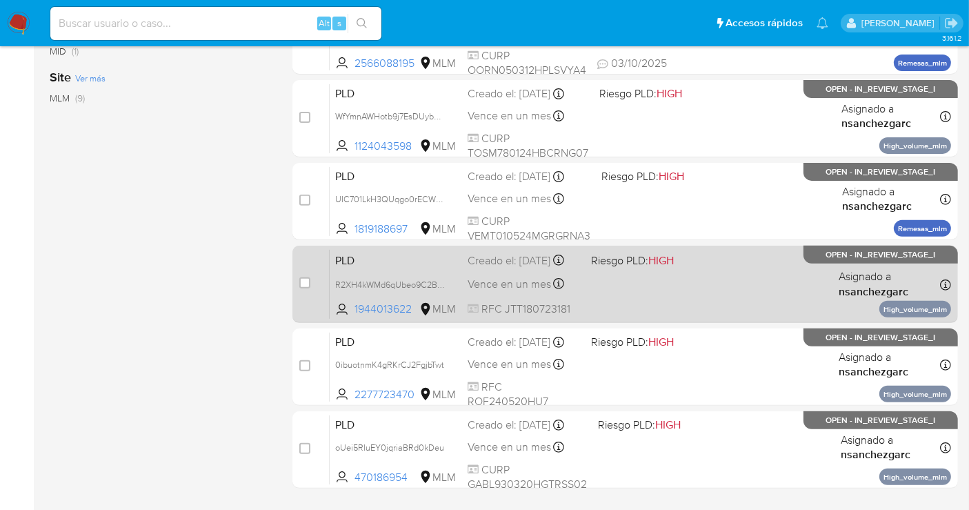
scroll to position [536, 0]
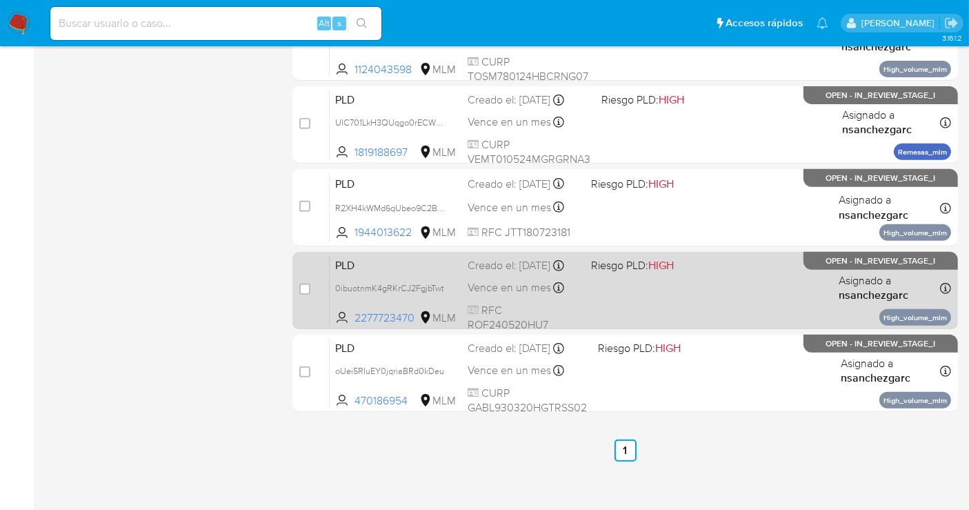
click at [495, 290] on div "PLD 0ibuotnmK4gRKrCJ2FgjbTwt 2277723470 MLM Riesgo PLD: HIGH Creado el: [DATE] …" at bounding box center [640, 290] width 621 height 70
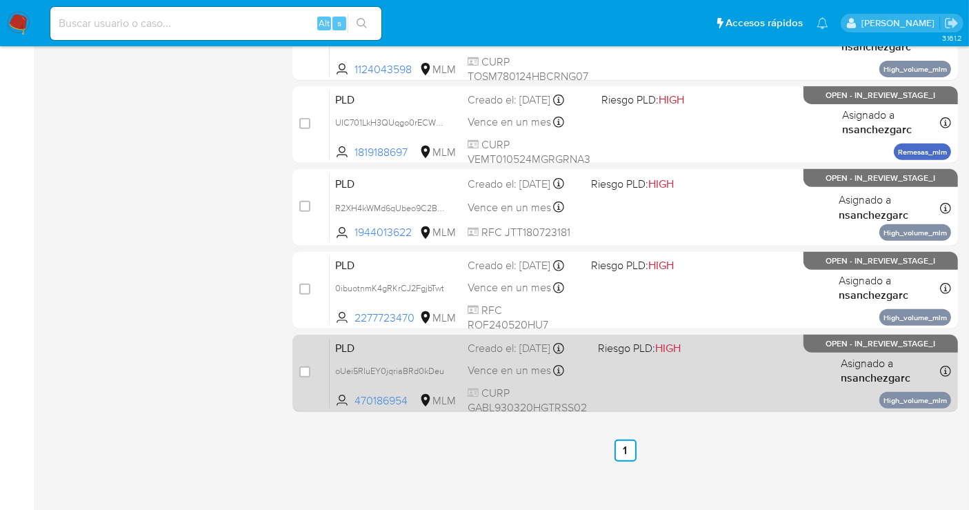
click at [518, 356] on div "Creado el: [DATE] Creado el: [DATE] 02:05:46" at bounding box center [527, 348] width 119 height 15
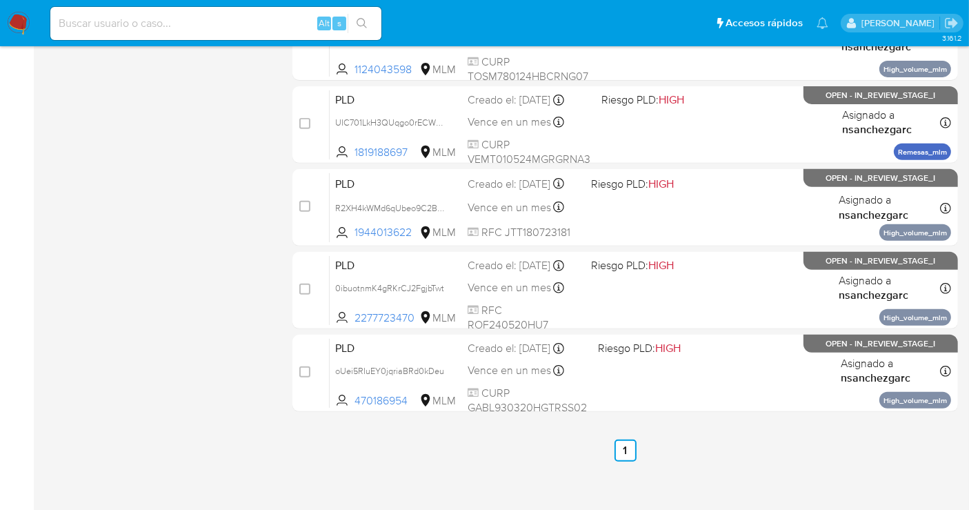
click at [19, 21] on img at bounding box center [18, 23] width 23 height 23
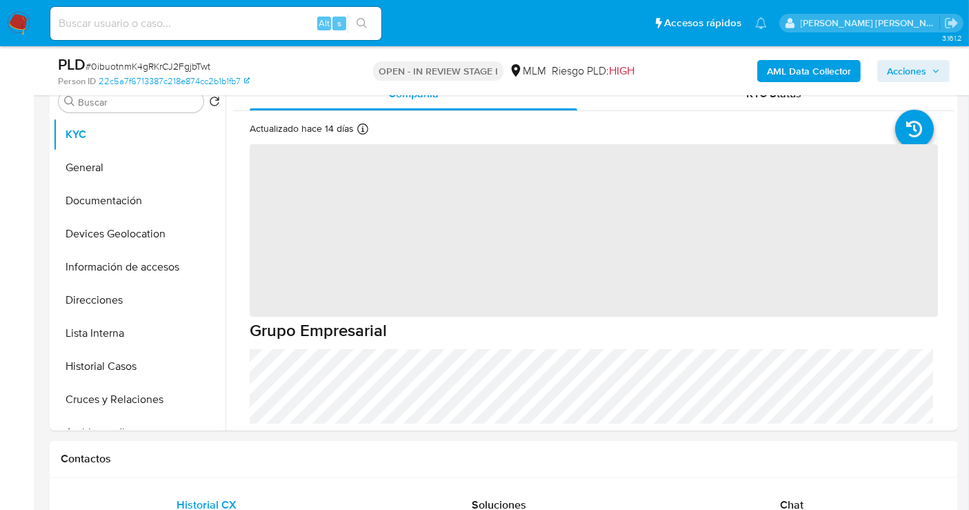
scroll to position [306, 0]
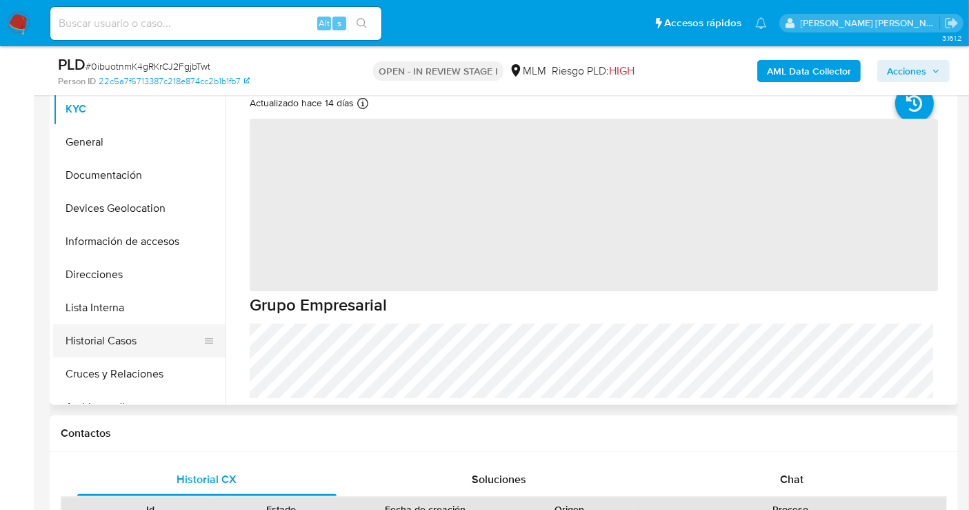
select select "10"
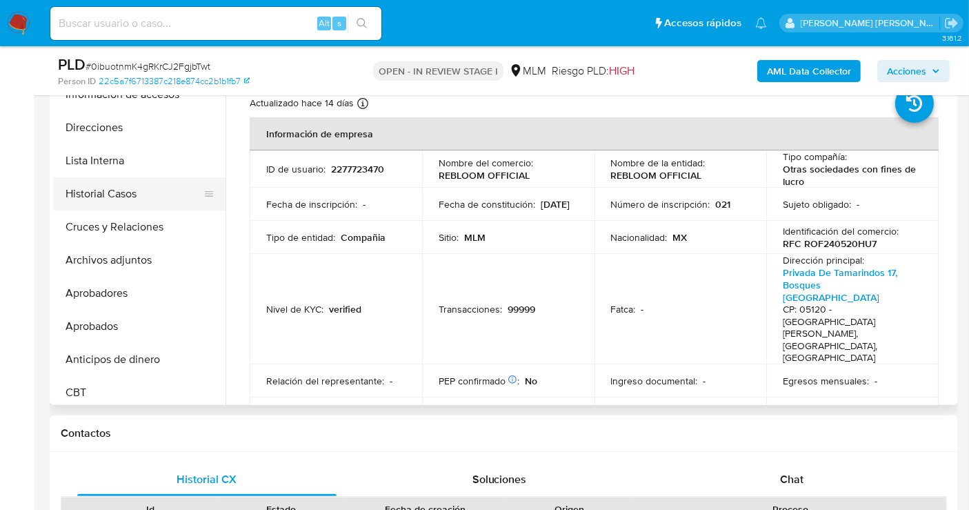
scroll to position [153, 0]
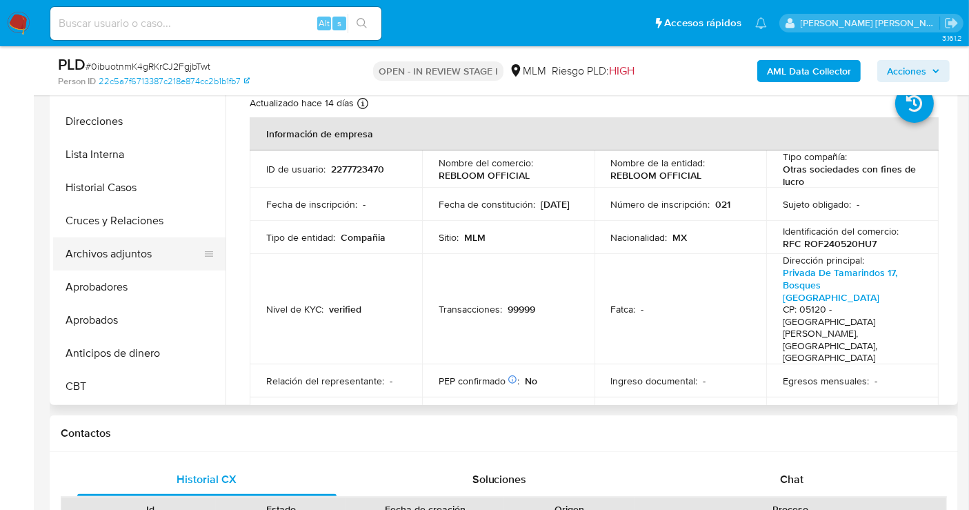
click at [130, 256] on button "Archivos adjuntos" at bounding box center [133, 253] width 161 height 33
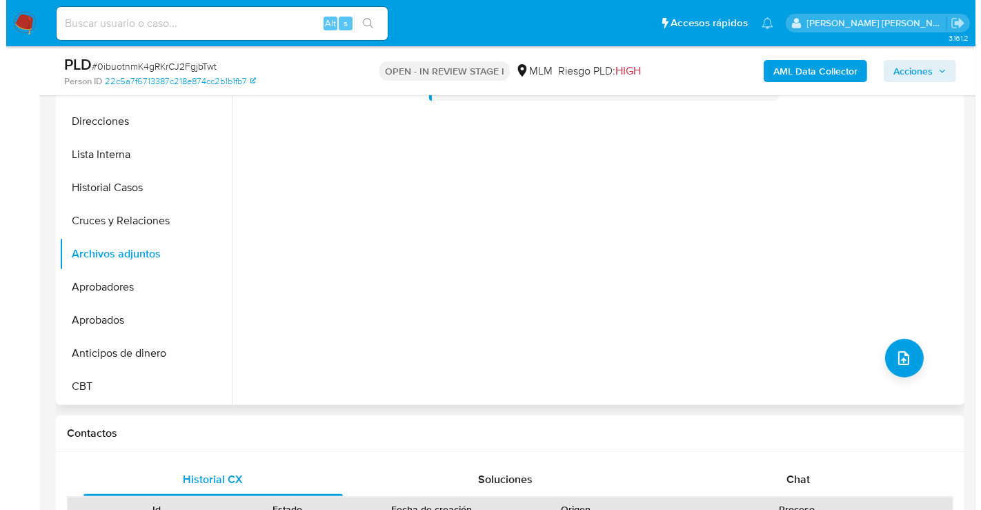
scroll to position [230, 0]
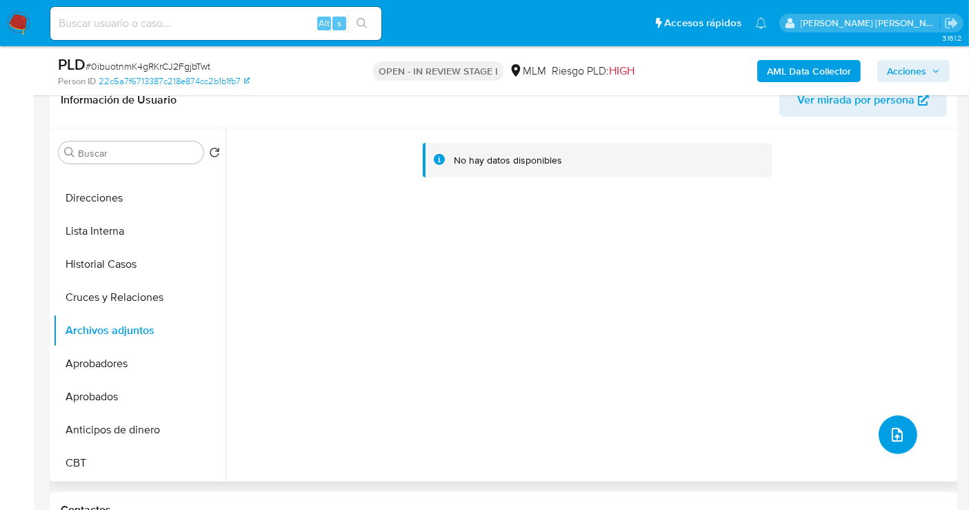
click at [906, 434] on button "upload-file" at bounding box center [898, 434] width 39 height 39
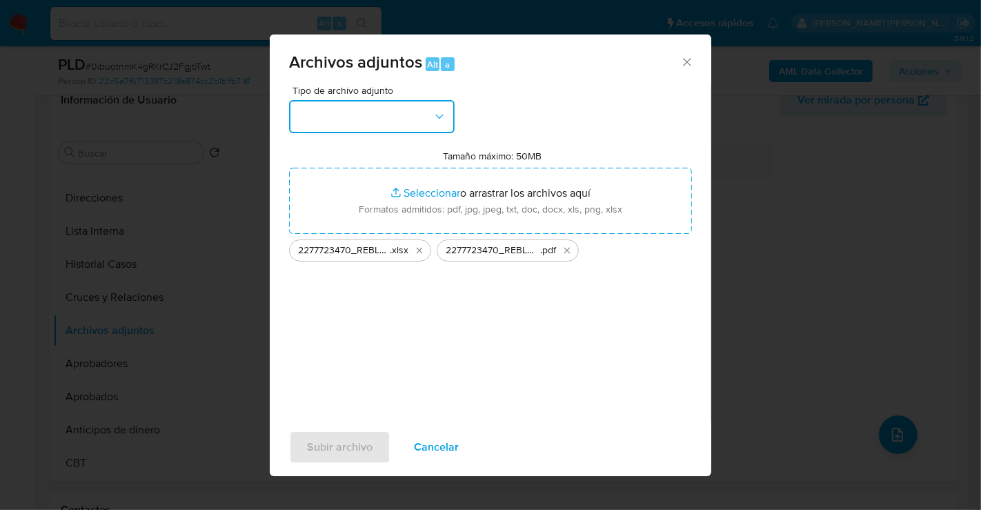
click at [353, 112] on button "button" at bounding box center [372, 116] width 166 height 33
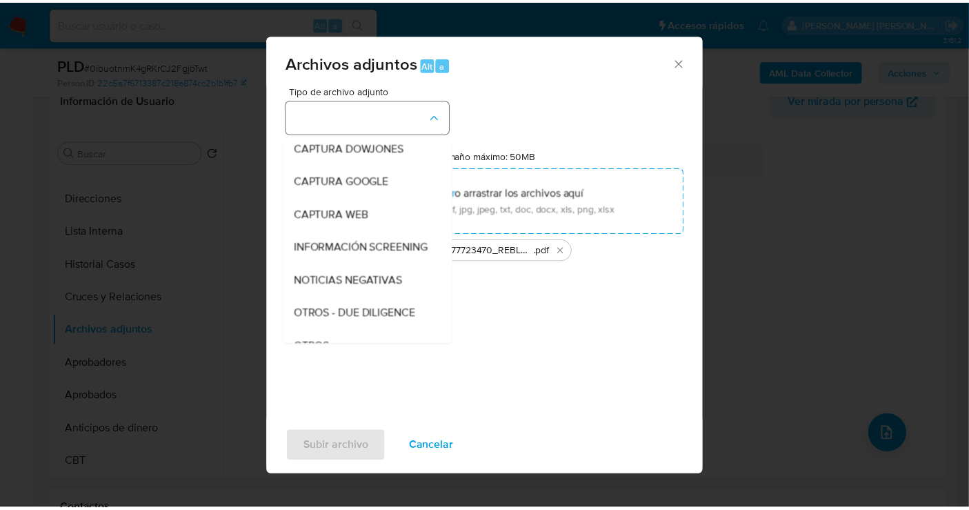
scroll to position [71, 0]
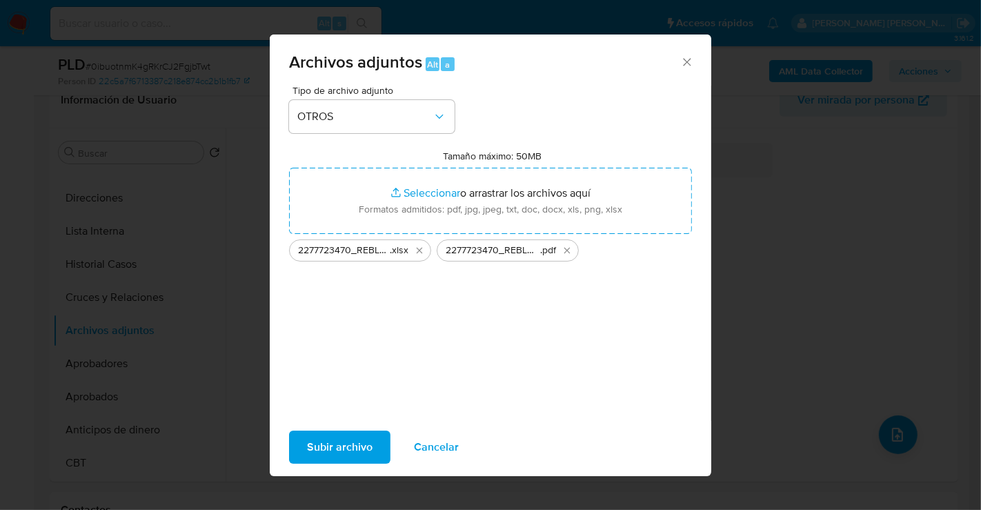
click at [346, 438] on span "Subir archivo" at bounding box center [340, 447] width 66 height 30
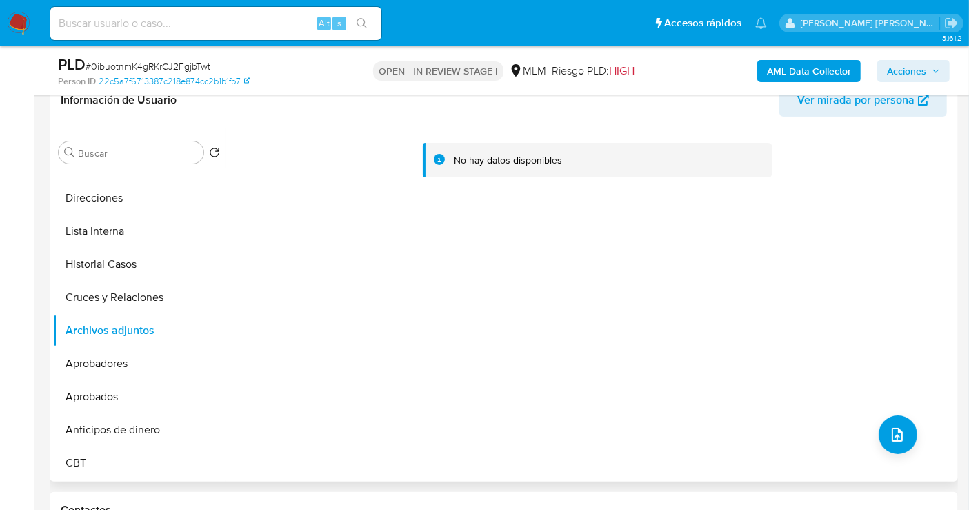
click at [570, 280] on div "No hay datos disponibles" at bounding box center [590, 304] width 729 height 353
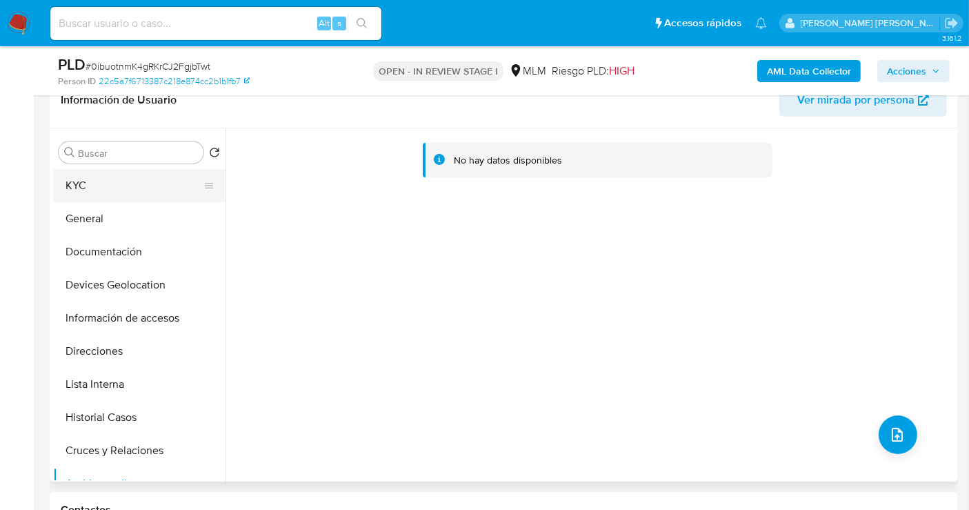
click at [76, 175] on button "KYC" at bounding box center [133, 185] width 161 height 33
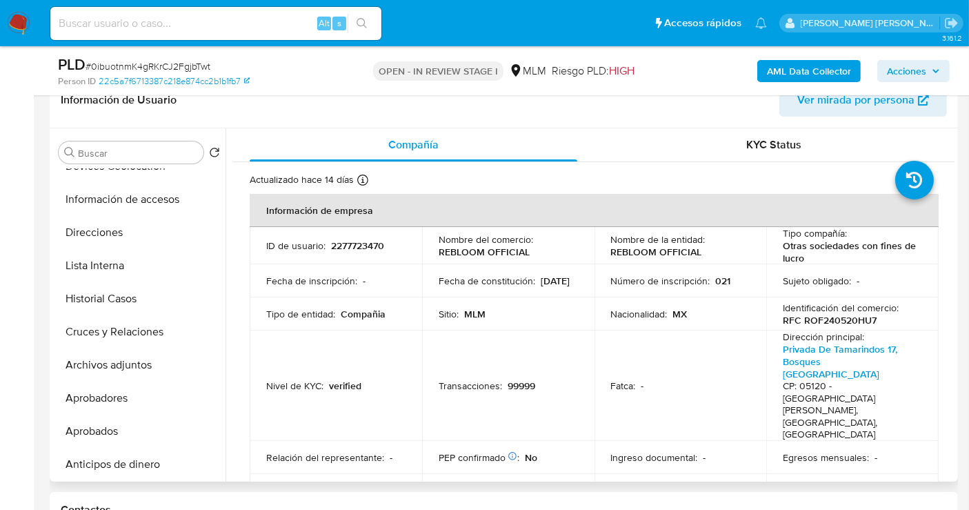
scroll to position [230, 0]
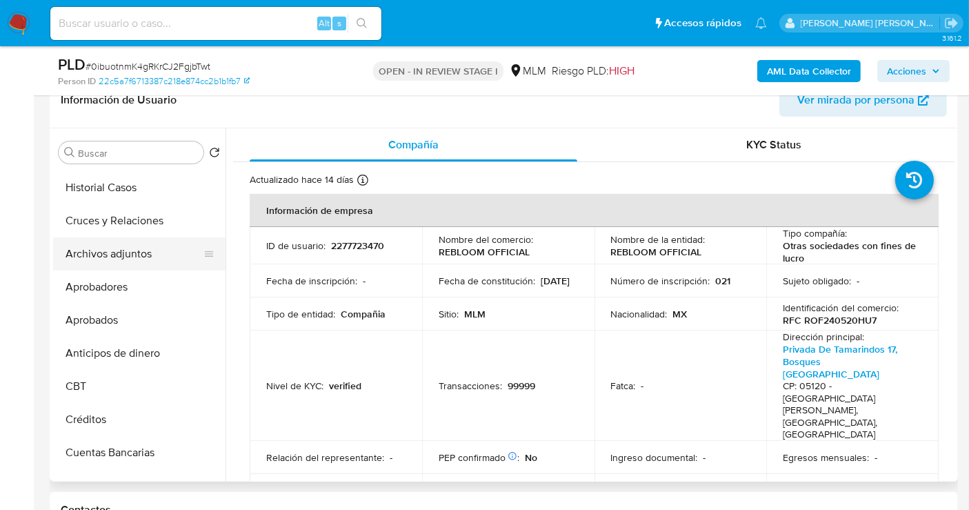
click at [130, 252] on button "Archivos adjuntos" at bounding box center [133, 253] width 161 height 33
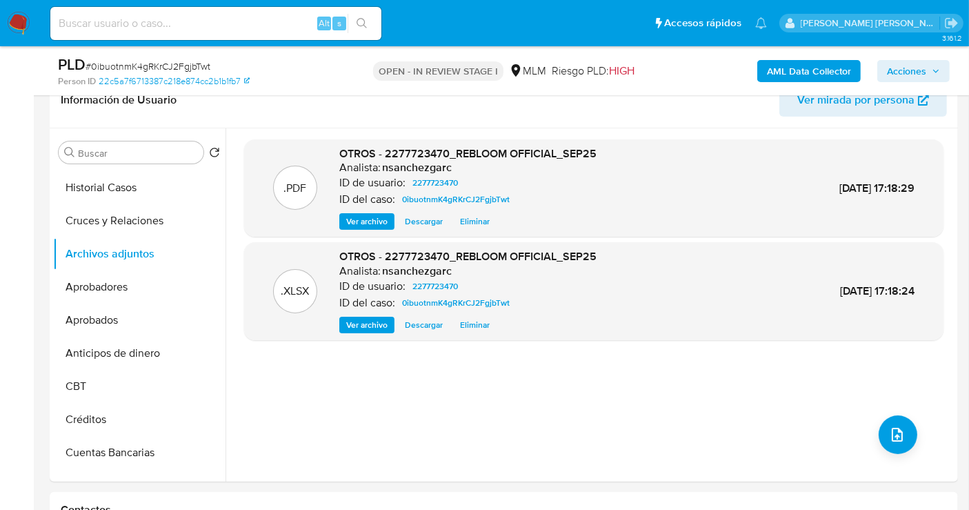
click at [919, 63] on span "Acciones" at bounding box center [906, 71] width 39 height 22
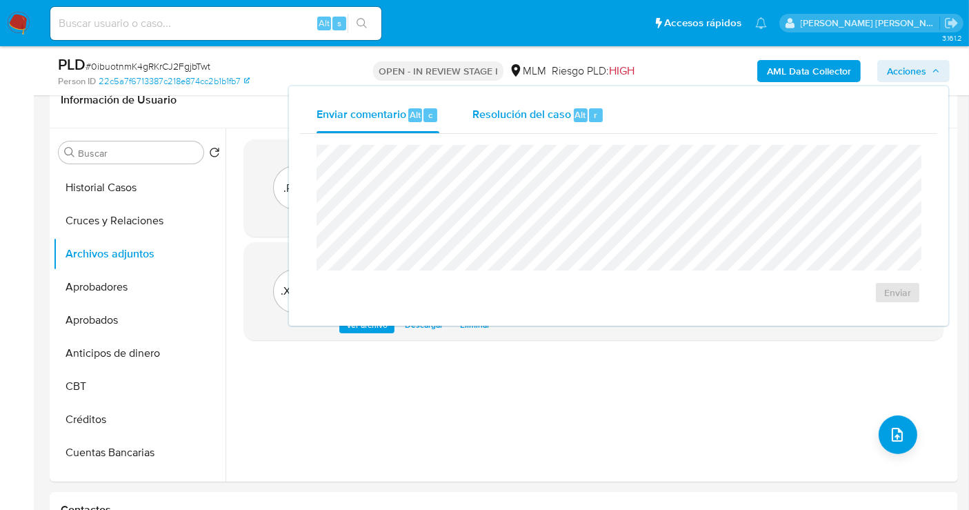
click at [497, 119] on span "Resolución del caso" at bounding box center [521, 114] width 99 height 16
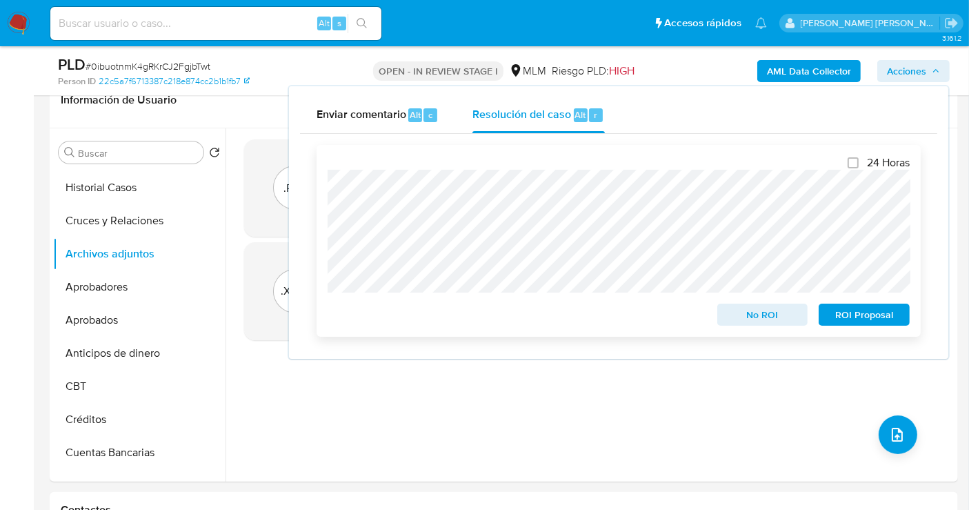
click at [326, 219] on div "24 Horas No ROI ROI Proposal" at bounding box center [619, 241] width 604 height 192
click at [768, 314] on span "No ROI" at bounding box center [763, 314] width 72 height 19
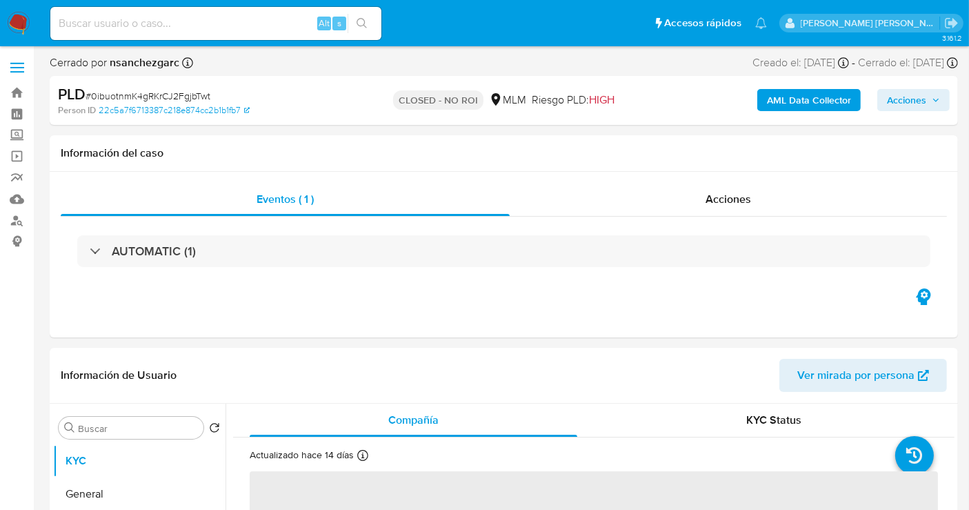
select select "10"
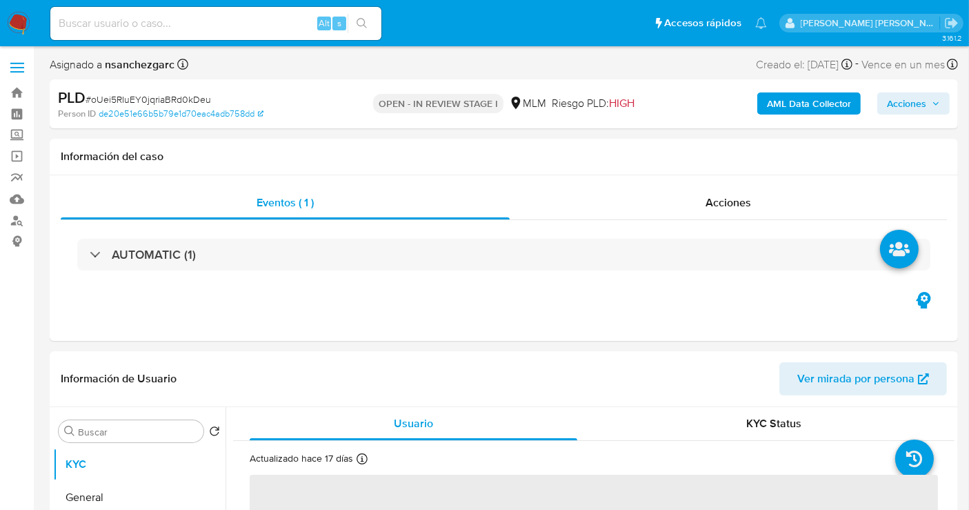
select select "10"
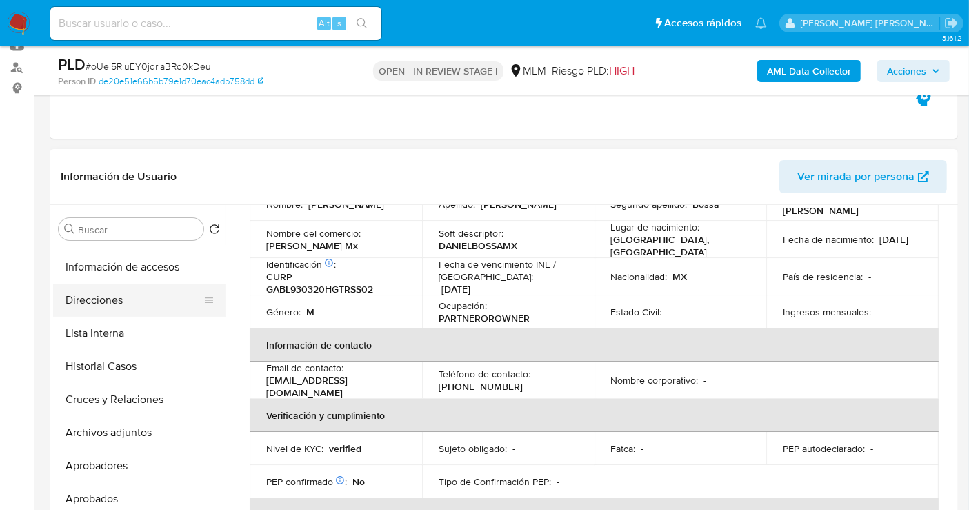
scroll to position [153, 0]
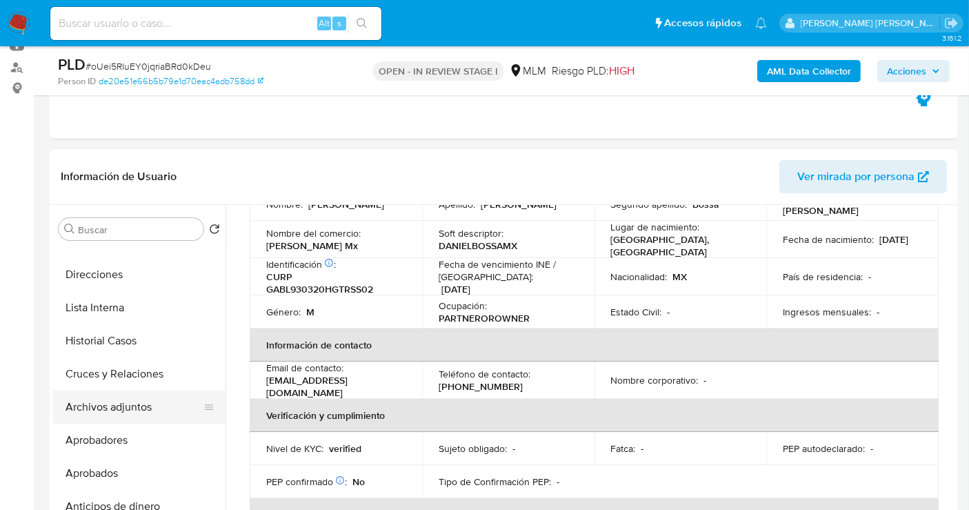
click at [108, 411] on button "Archivos adjuntos" at bounding box center [133, 406] width 161 height 33
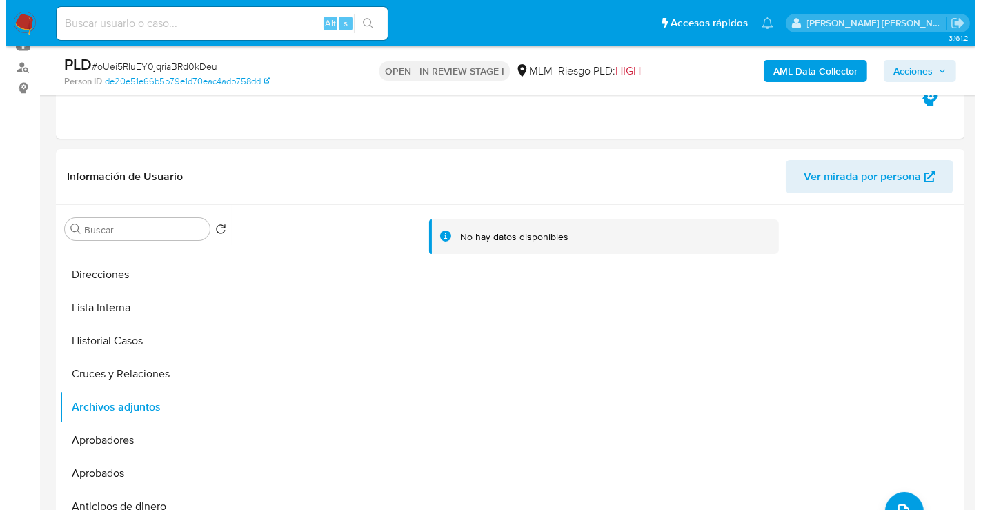
scroll to position [230, 0]
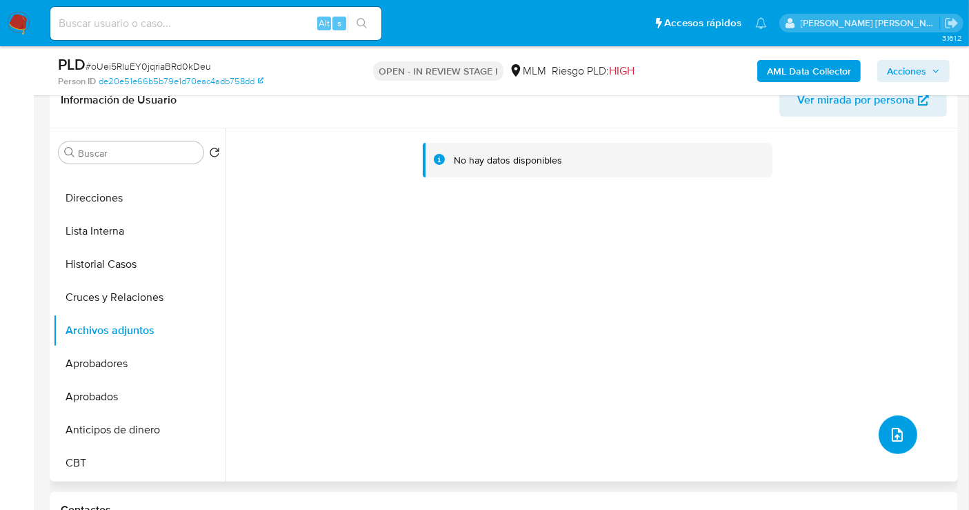
click at [905, 425] on button "upload-file" at bounding box center [898, 434] width 39 height 39
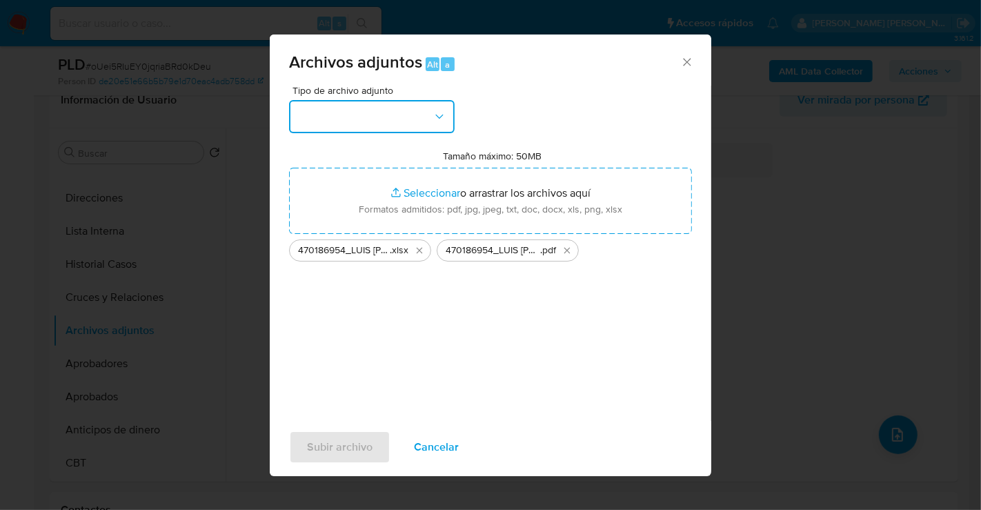
click at [334, 130] on button "button" at bounding box center [372, 116] width 166 height 33
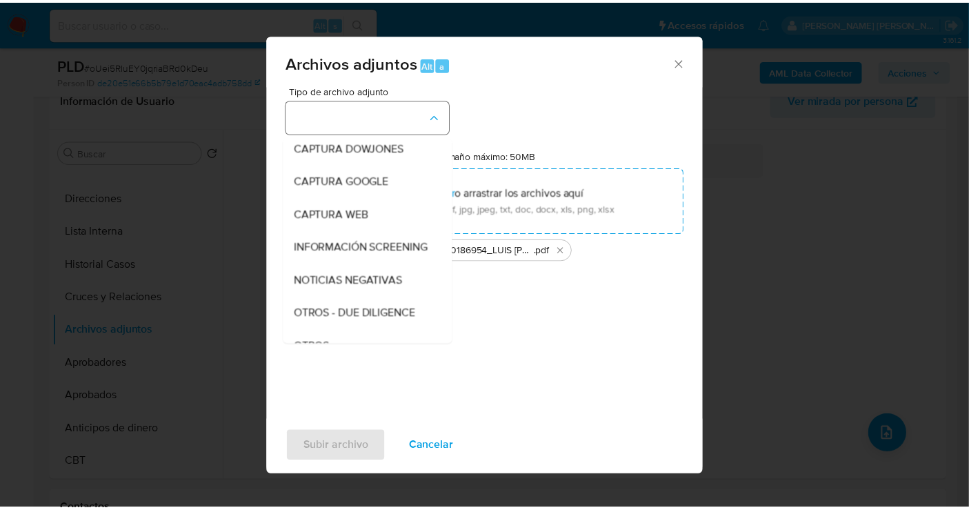
scroll to position [71, 0]
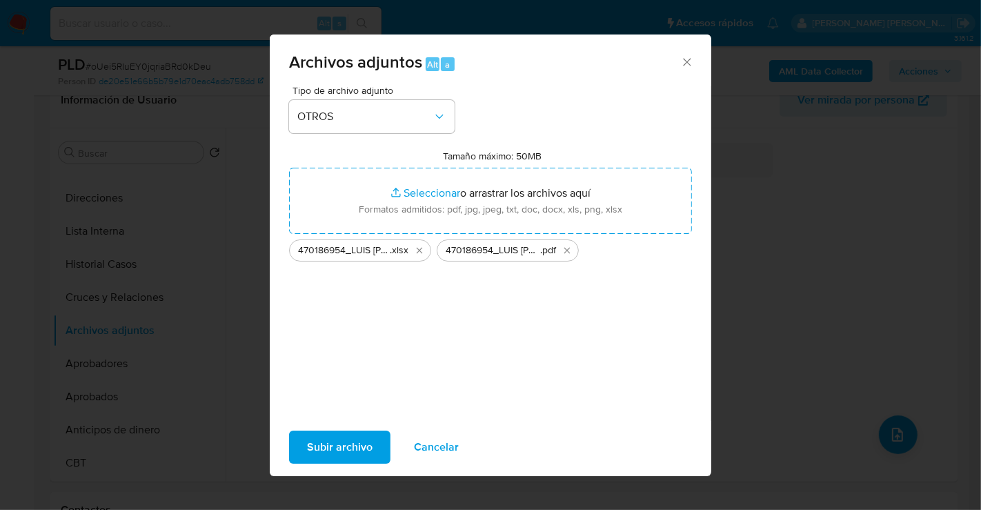
click at [325, 432] on span "Subir archivo" at bounding box center [340, 447] width 66 height 30
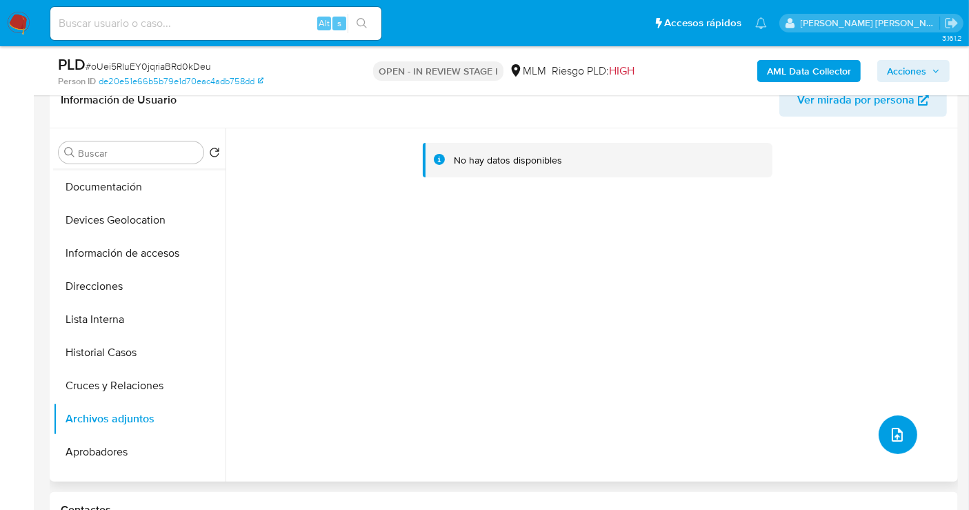
scroll to position [0, 0]
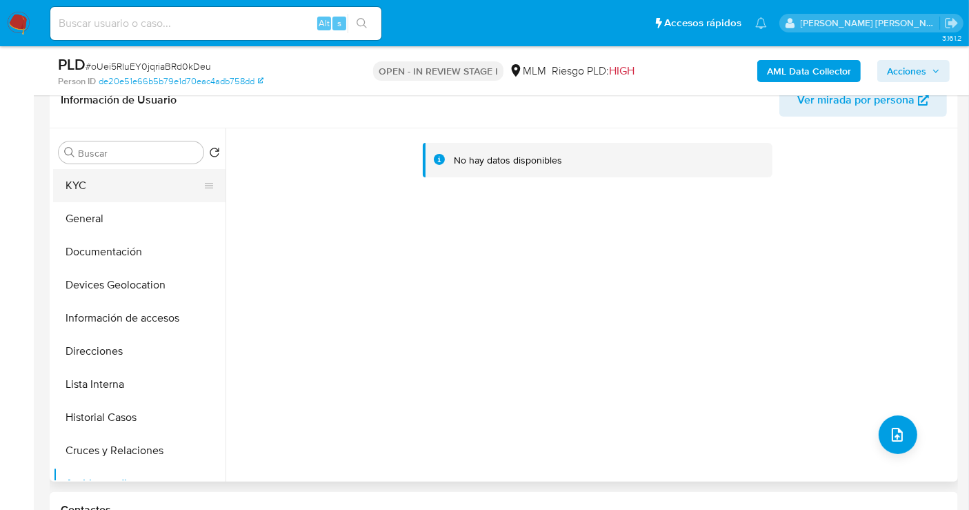
click at [83, 183] on button "KYC" at bounding box center [133, 185] width 161 height 33
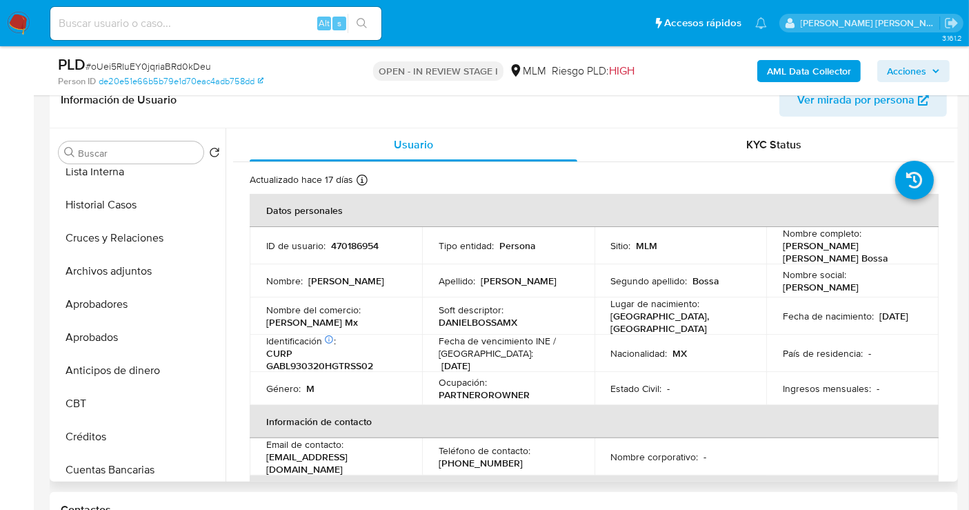
scroll to position [230, 0]
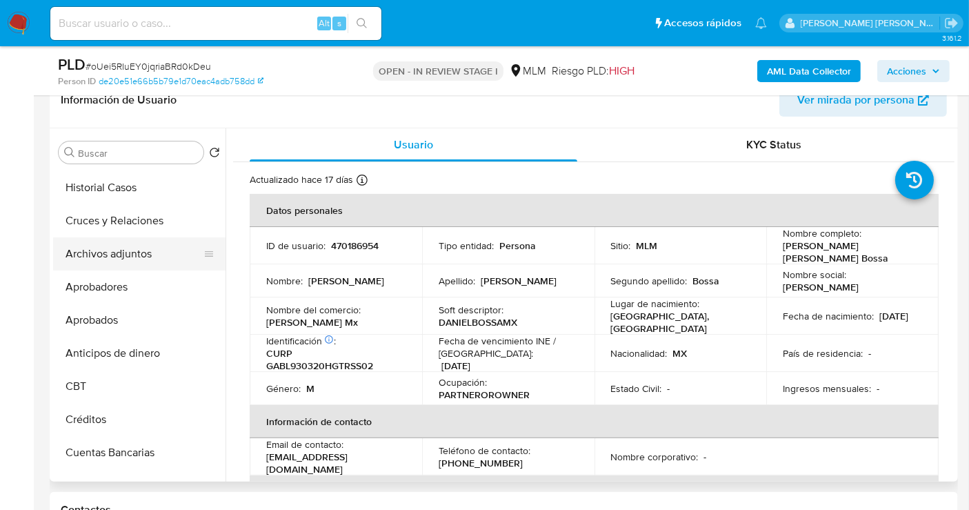
click at [119, 255] on button "Archivos adjuntos" at bounding box center [133, 253] width 161 height 33
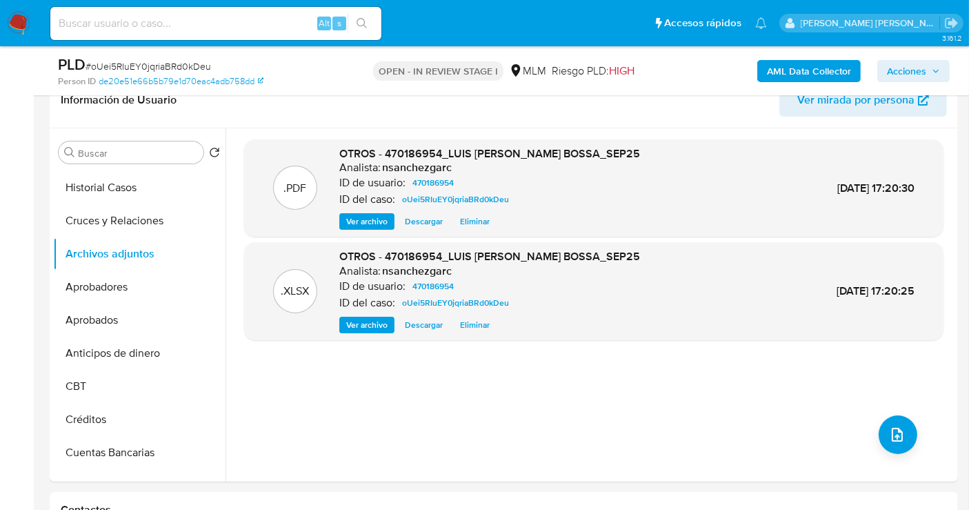
click at [908, 64] on span "Acciones" at bounding box center [906, 71] width 39 height 22
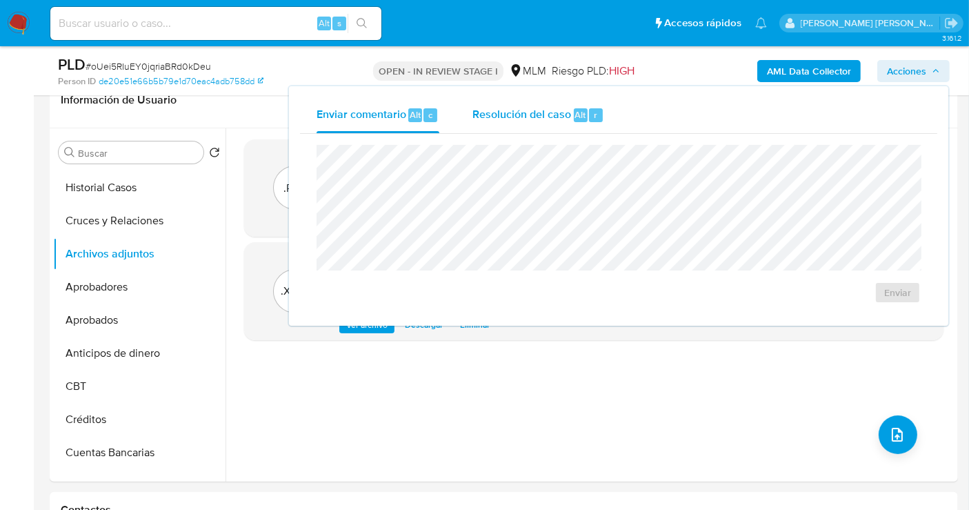
click at [541, 114] on span "Resolución del caso" at bounding box center [521, 114] width 99 height 16
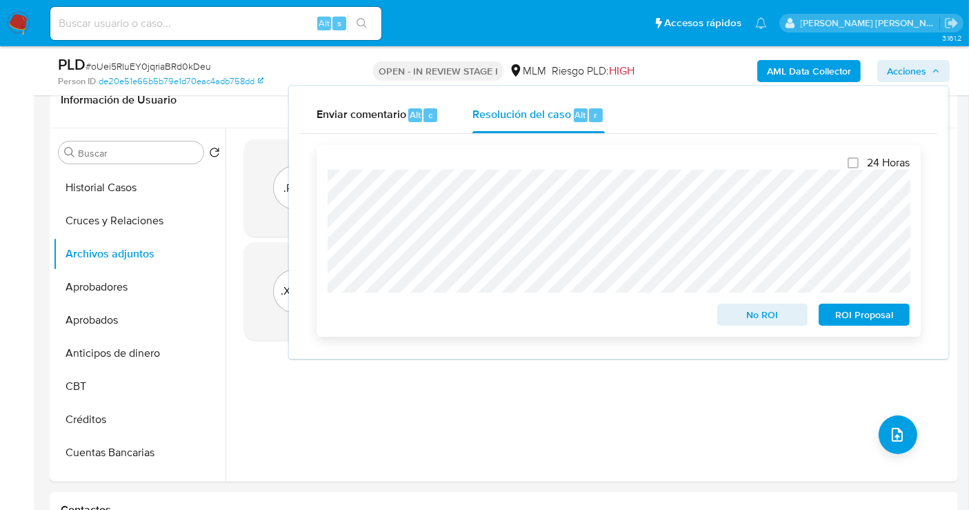
click at [746, 315] on span "No ROI" at bounding box center [763, 314] width 72 height 19
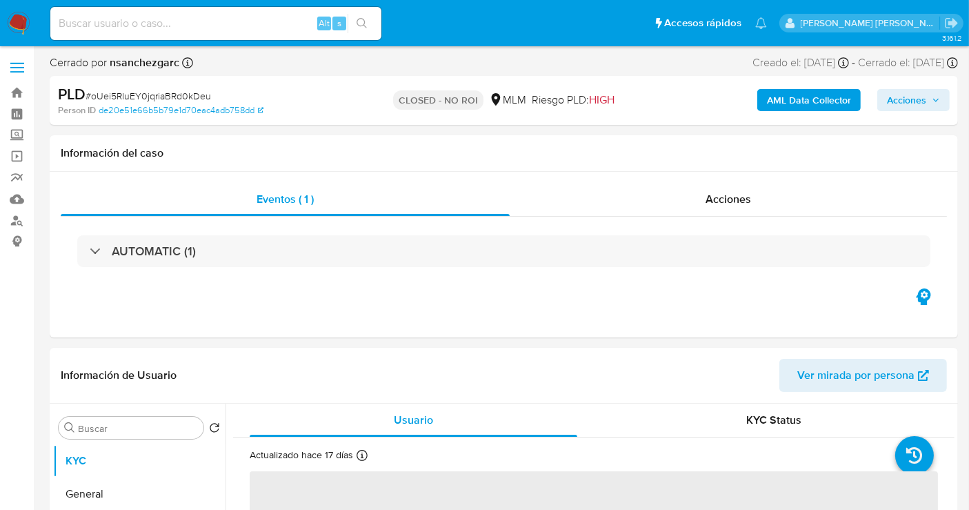
select select "10"
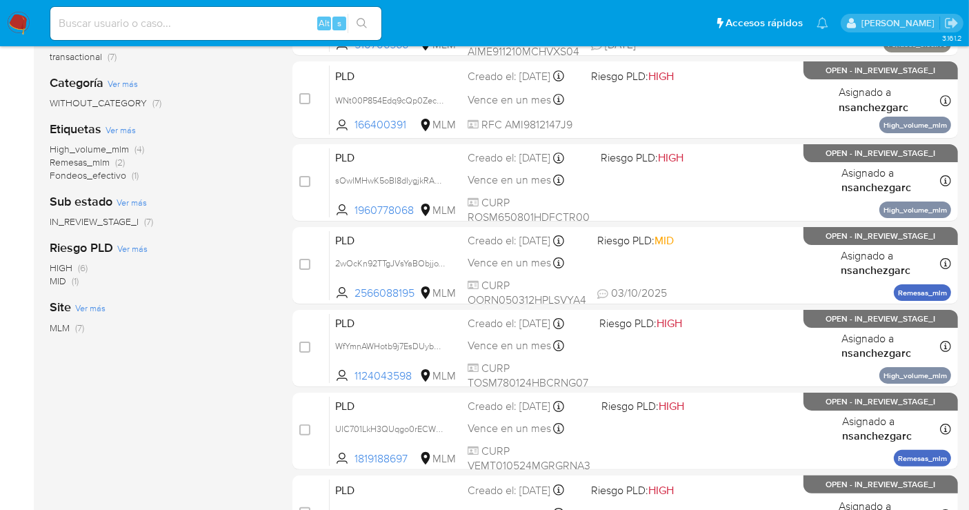
scroll to position [306, 0]
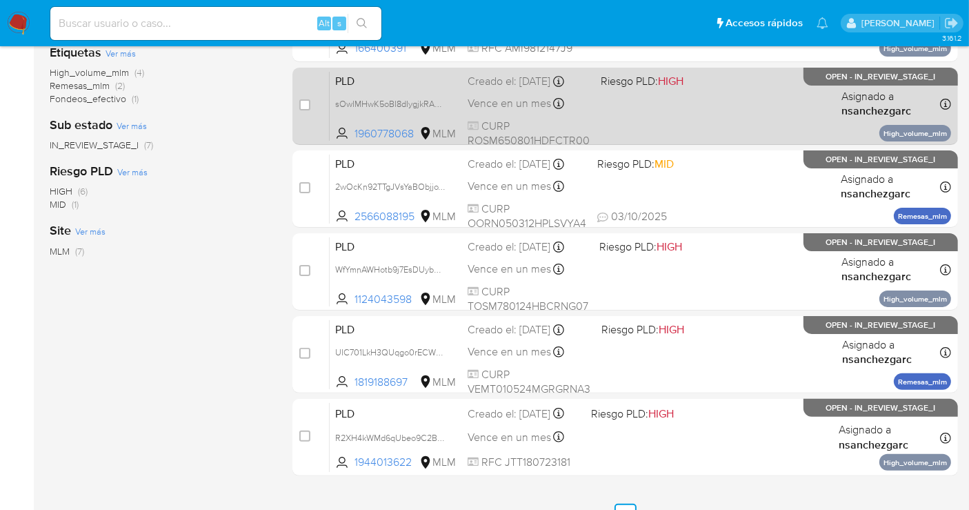
click at [488, 102] on div "PLD sOwIMHwK5oBI8dIygjkRAOoX 1960778068 MLM Riesgo PLD: HIGH Creado el: [DATE] …" at bounding box center [640, 106] width 621 height 70
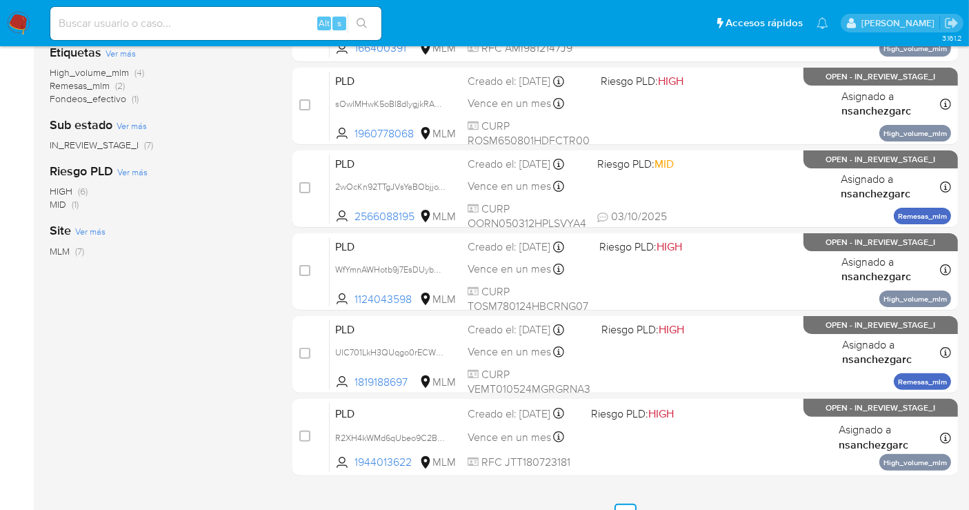
click at [9, 21] on img at bounding box center [18, 23] width 23 height 23
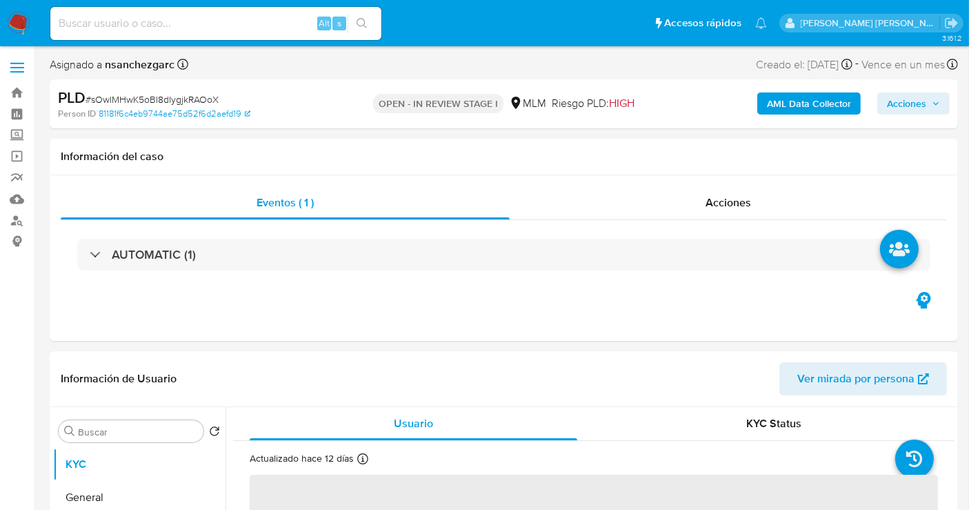
select select "10"
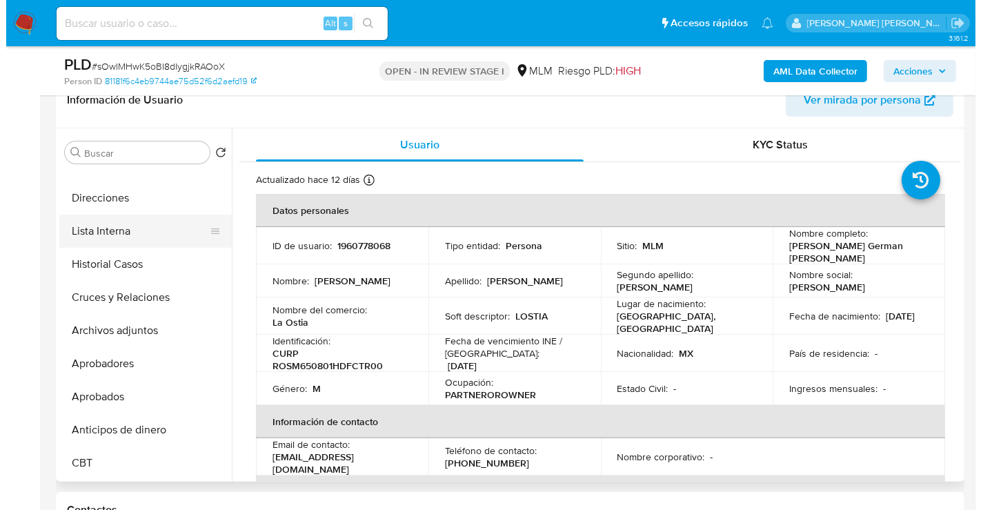
scroll to position [230, 0]
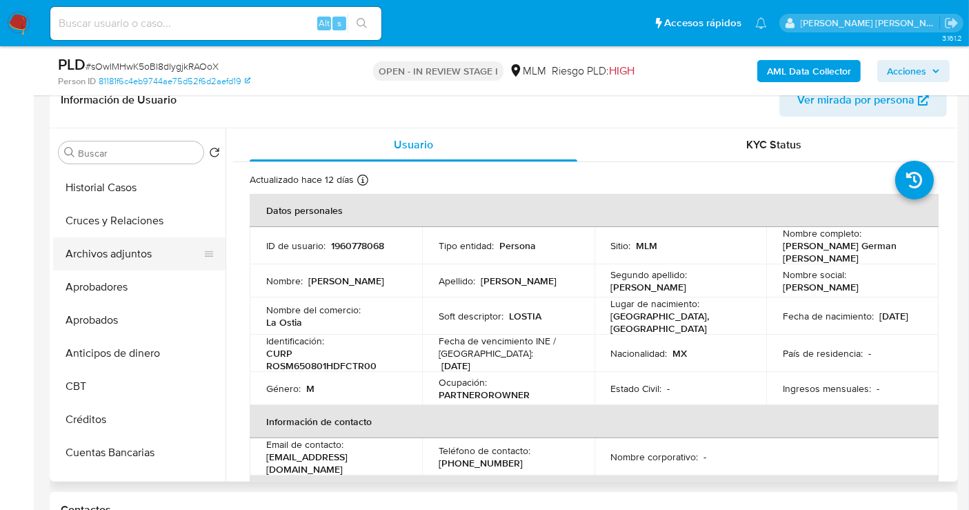
click at [124, 259] on button "Archivos adjuntos" at bounding box center [133, 253] width 161 height 33
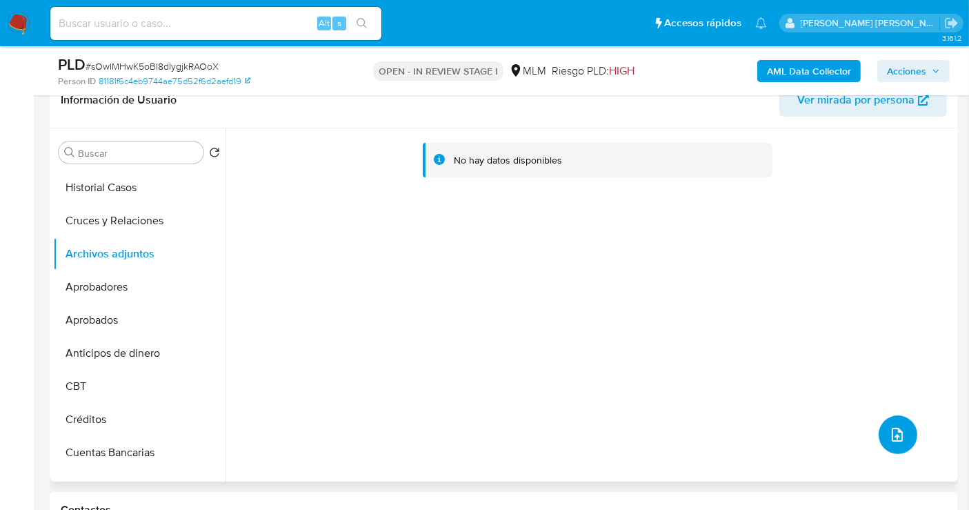
click at [889, 430] on icon "upload-file" at bounding box center [897, 434] width 17 height 17
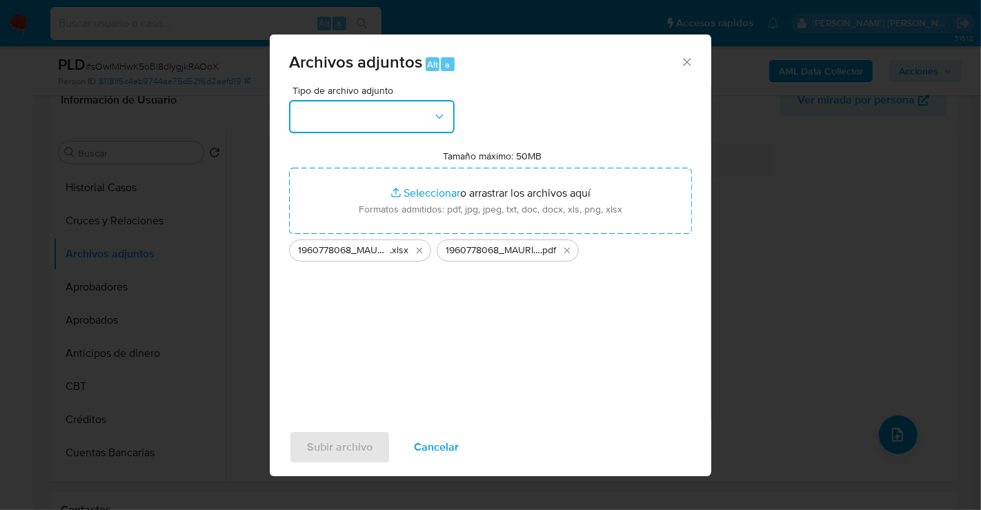
click at [351, 100] on button "button" at bounding box center [372, 116] width 166 height 33
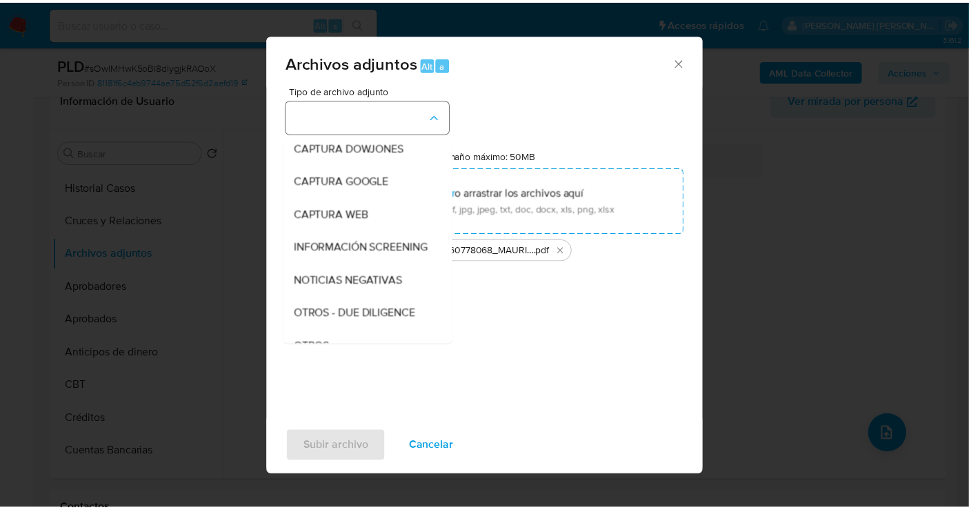
scroll to position [71, 0]
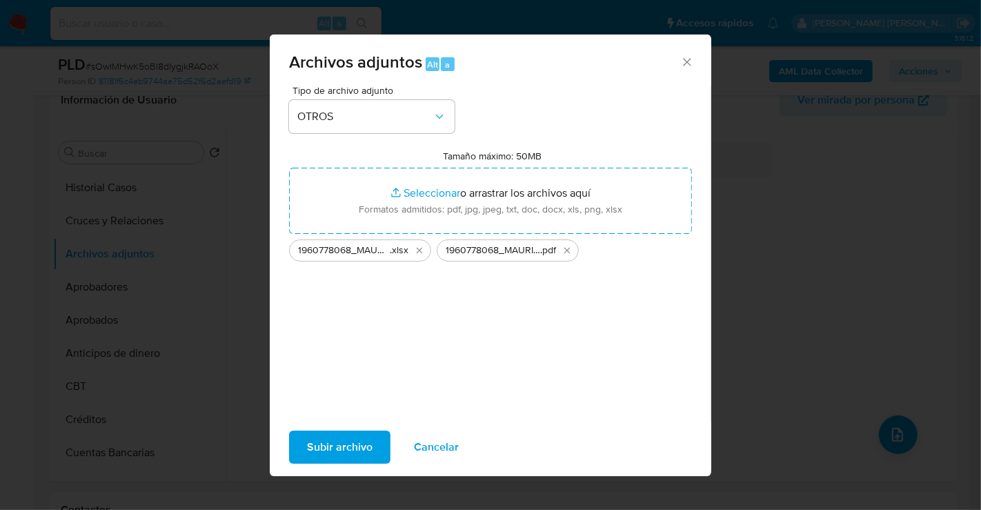
click at [339, 462] on span "Subir archivo" at bounding box center [340, 447] width 66 height 30
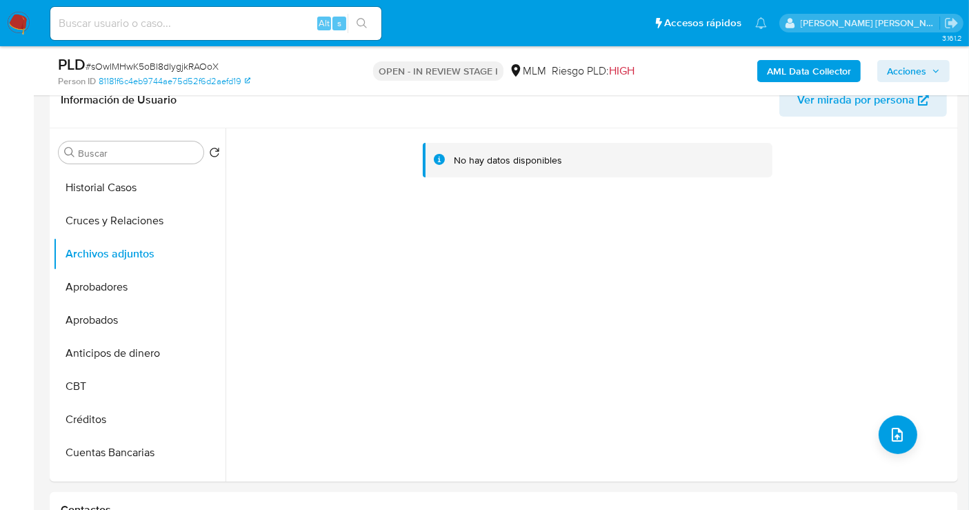
click at [908, 82] on div "AML Data Collector Acciones" at bounding box center [803, 70] width 294 height 32
click at [911, 73] on span "Acciones" at bounding box center [906, 71] width 39 height 22
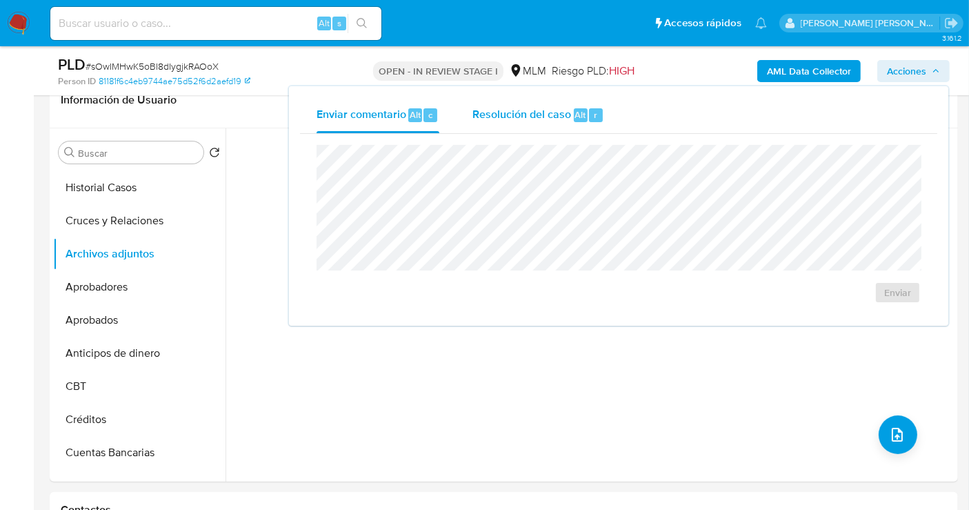
click at [490, 121] on div "Resolución del caso Alt r" at bounding box center [538, 115] width 132 height 36
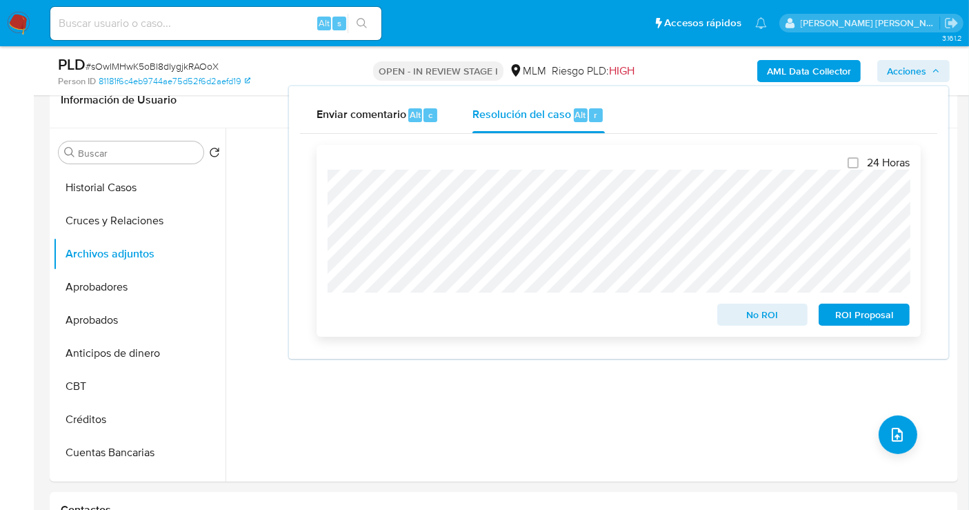
click at [326, 232] on div "24 Horas No ROI ROI Proposal" at bounding box center [619, 241] width 604 height 192
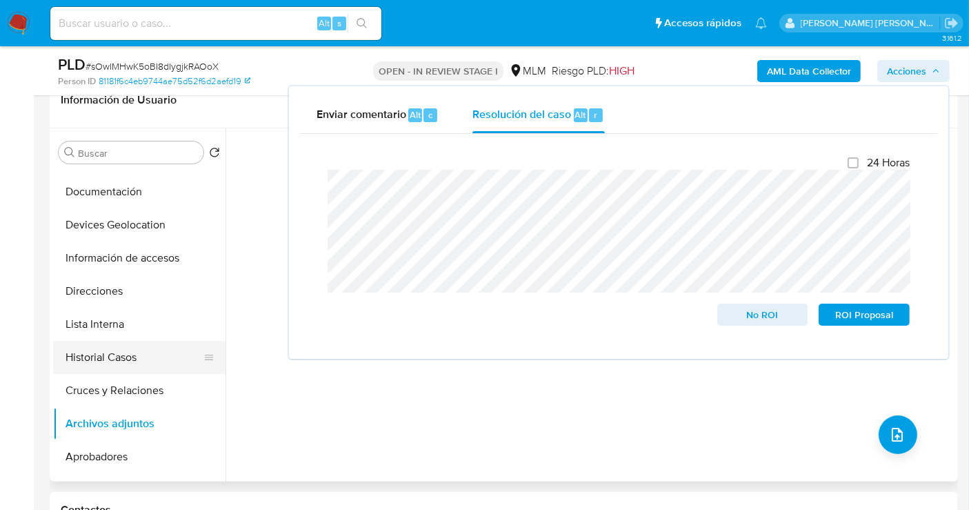
scroll to position [0, 0]
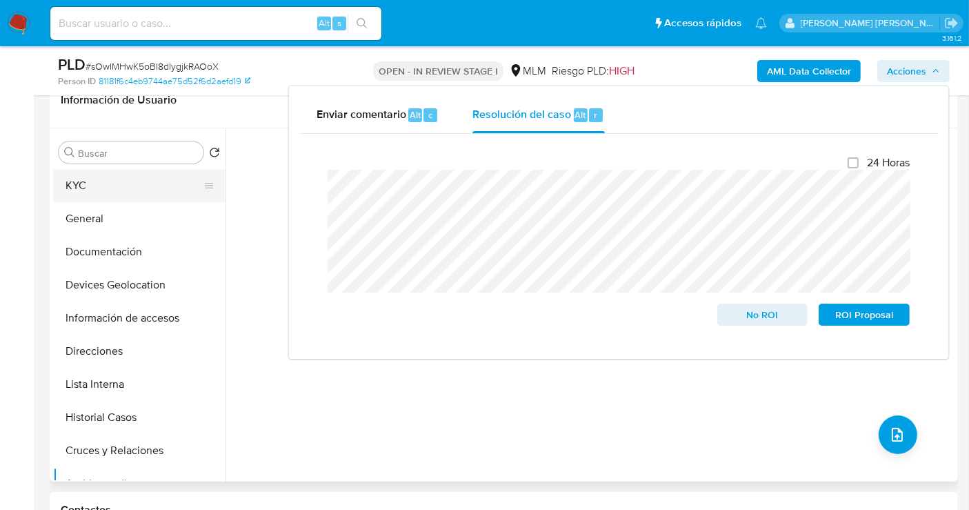
click at [81, 186] on button "KYC" at bounding box center [133, 185] width 161 height 33
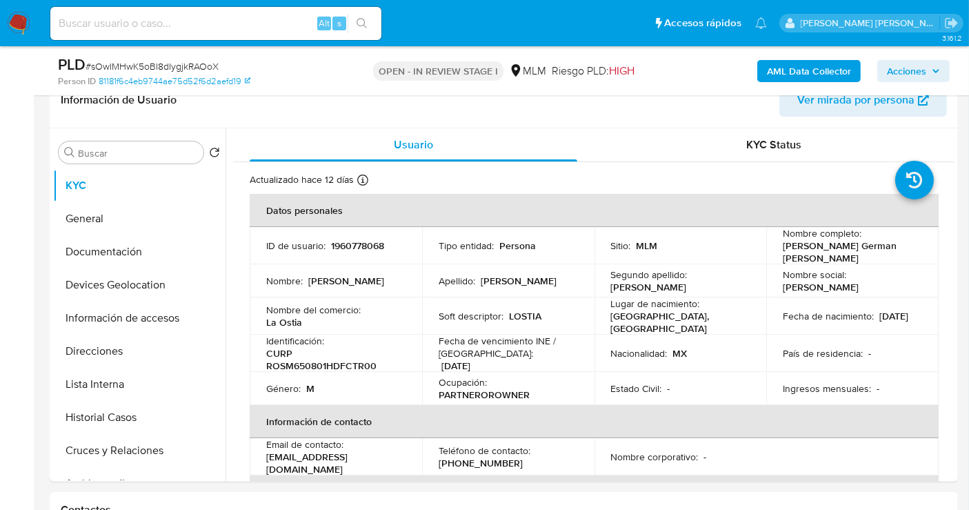
click at [904, 66] on span "Acciones" at bounding box center [906, 71] width 39 height 22
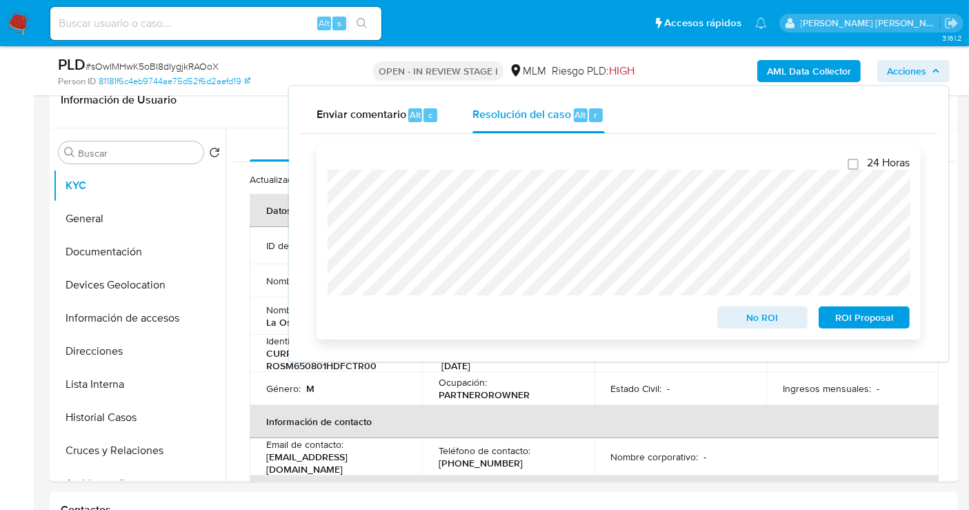
click at [768, 317] on span "No ROI" at bounding box center [763, 317] width 72 height 19
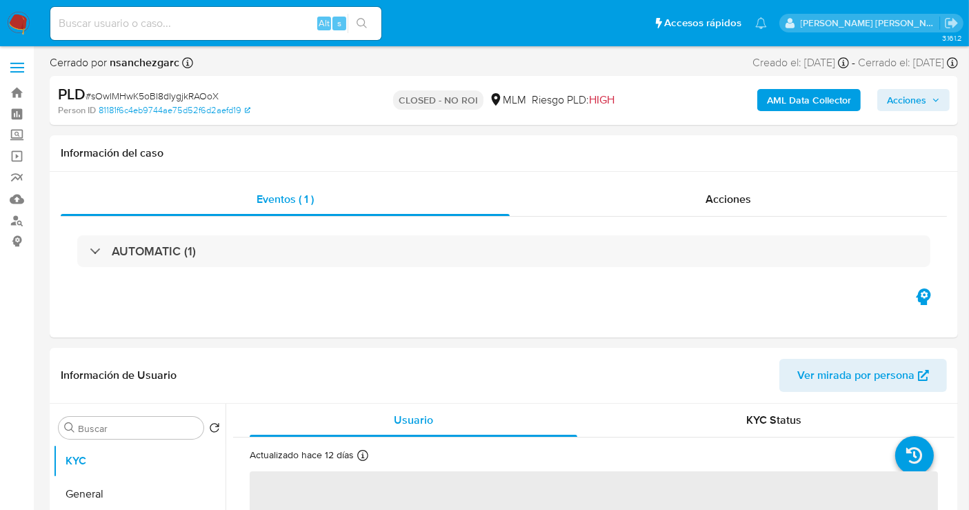
select select "10"
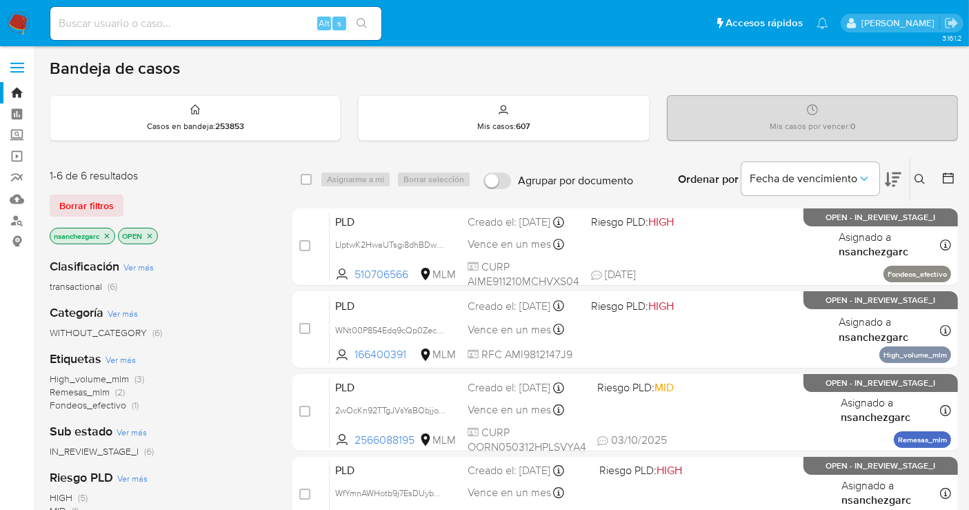
click at [110, 234] on icon "close-filter" at bounding box center [107, 236] width 8 height 8
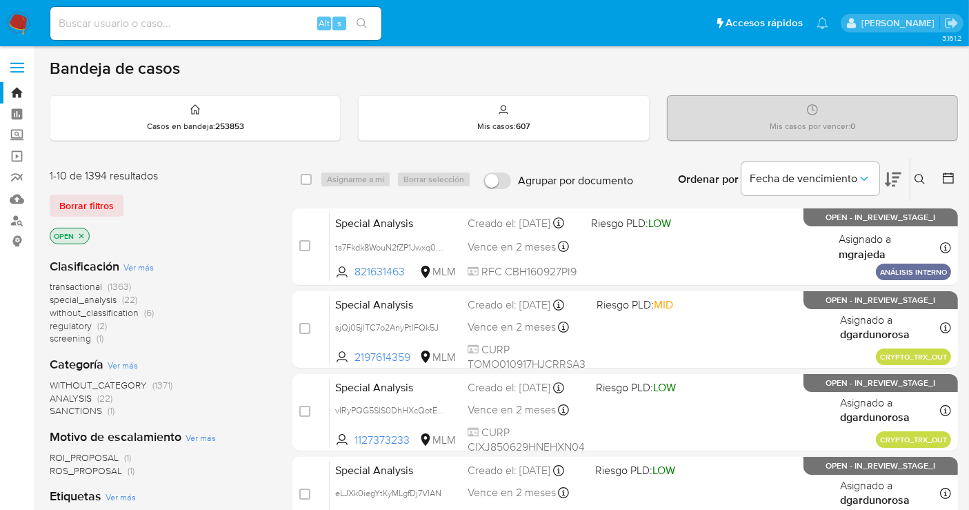
click at [105, 310] on span "without_classification" at bounding box center [94, 313] width 89 height 14
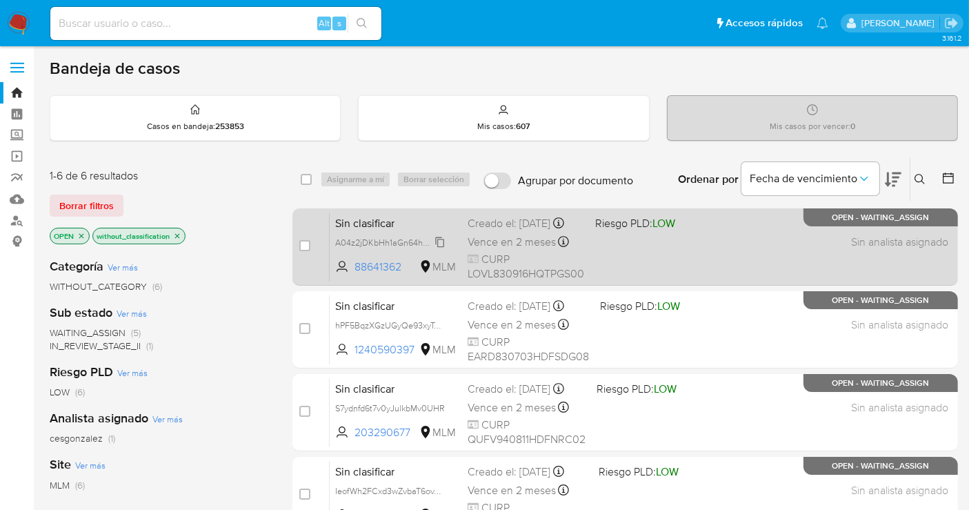
click at [439, 249] on span "A04z2jDKbHh1aGn64hgQK8ym" at bounding box center [395, 241] width 121 height 15
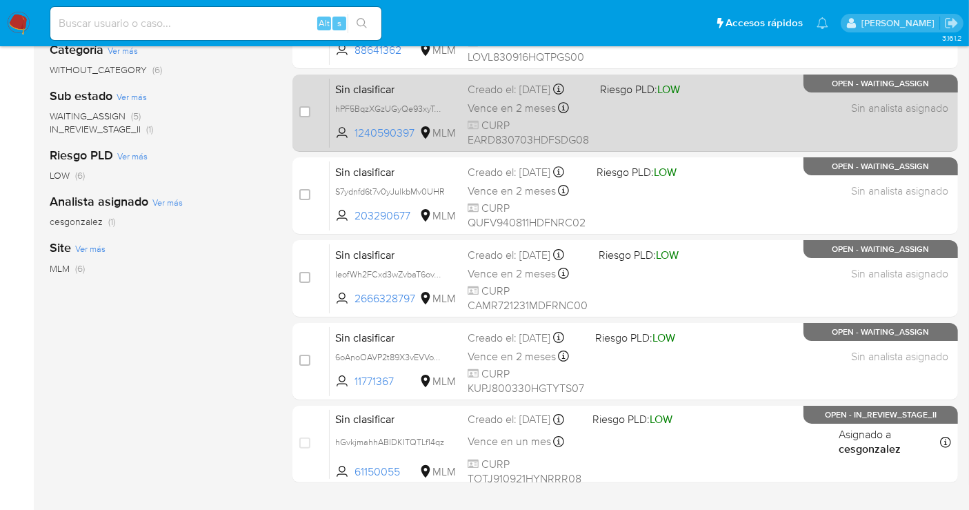
scroll to position [230, 0]
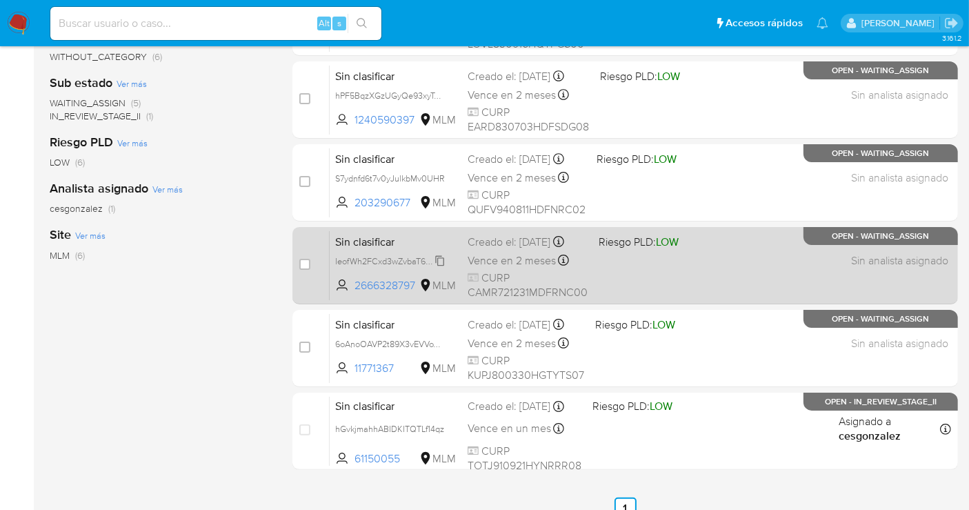
click at [440, 268] on span "IeofWh2FCxd3wZvbaT6ovYWq" at bounding box center [393, 259] width 116 height 15
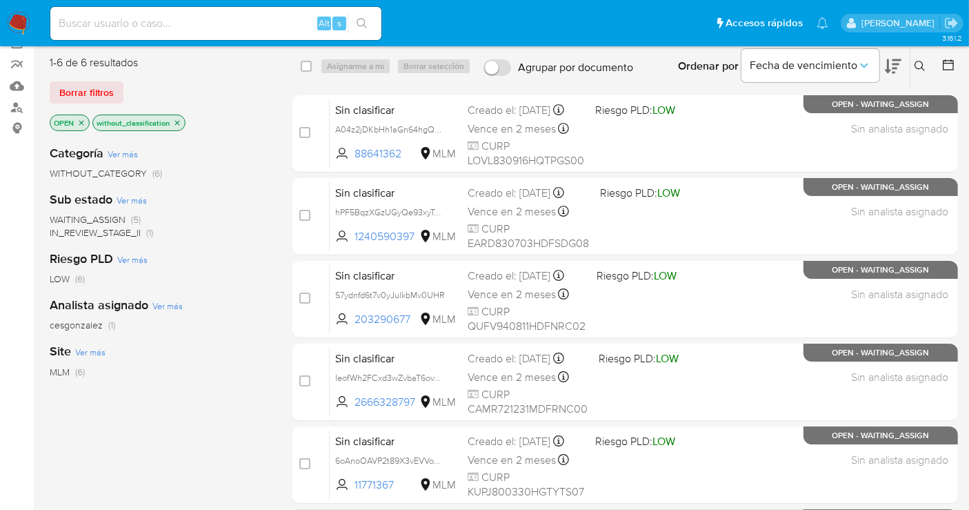
scroll to position [99, 0]
